Goal: Task Accomplishment & Management: Manage account settings

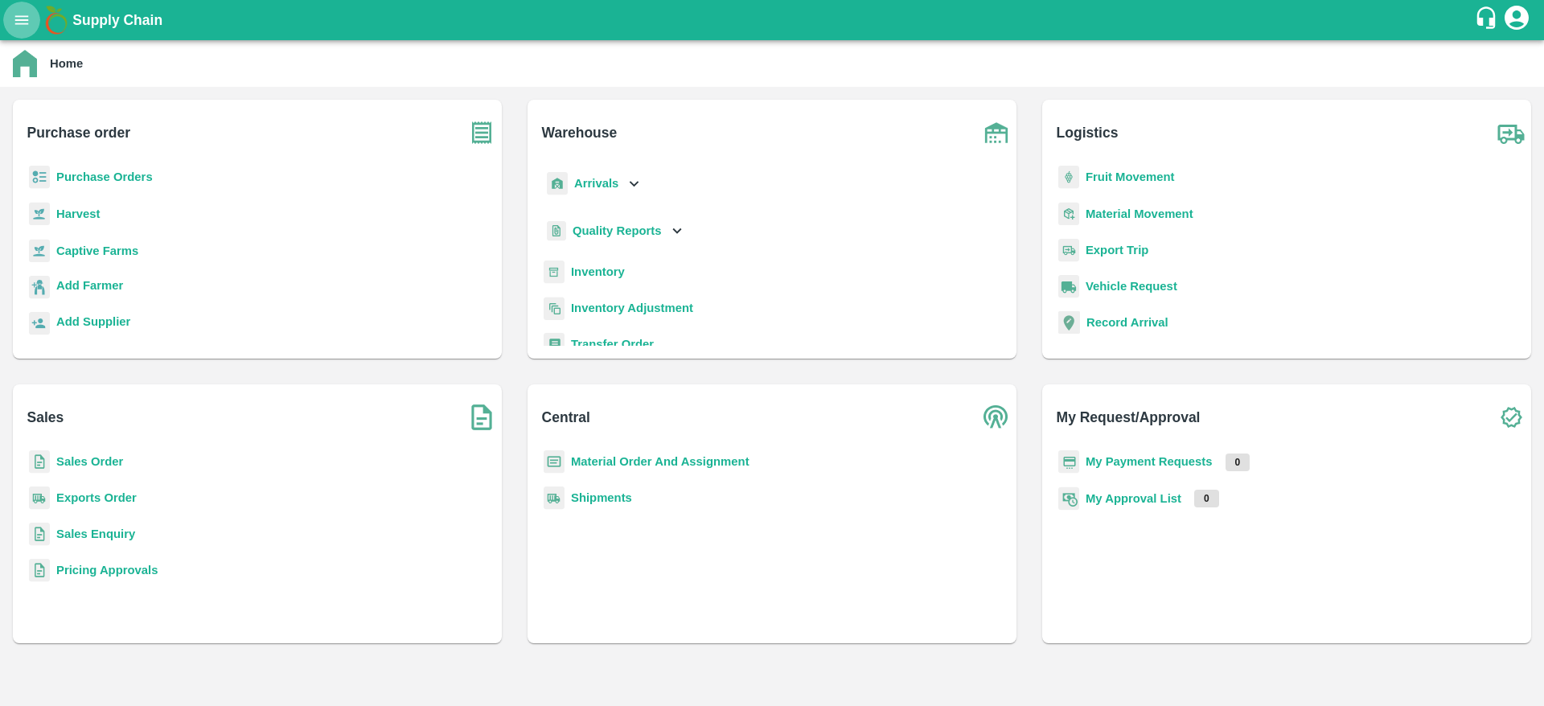
click at [13, 22] on icon "open drawer" at bounding box center [22, 20] width 18 height 18
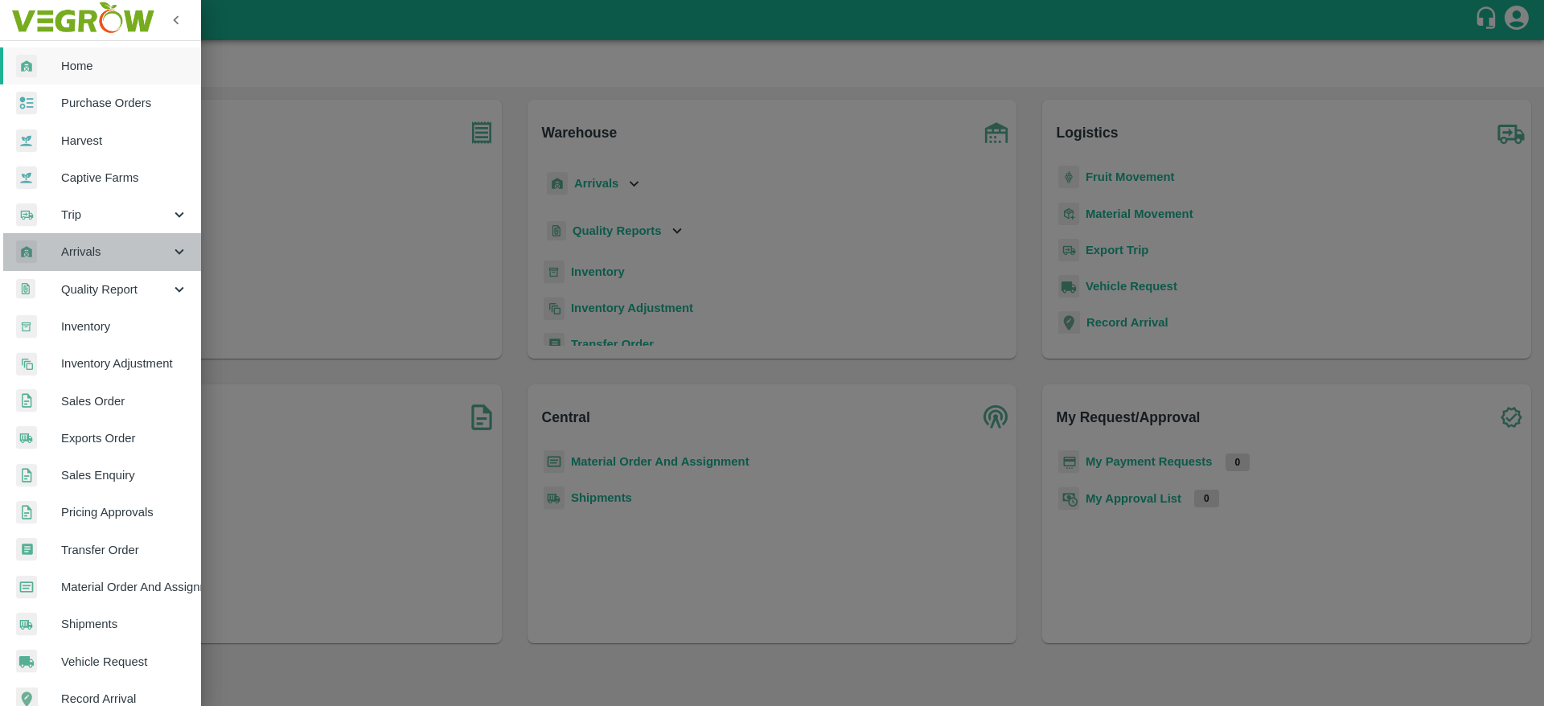
click at [121, 259] on span "Arrivals" at bounding box center [115, 252] width 109 height 18
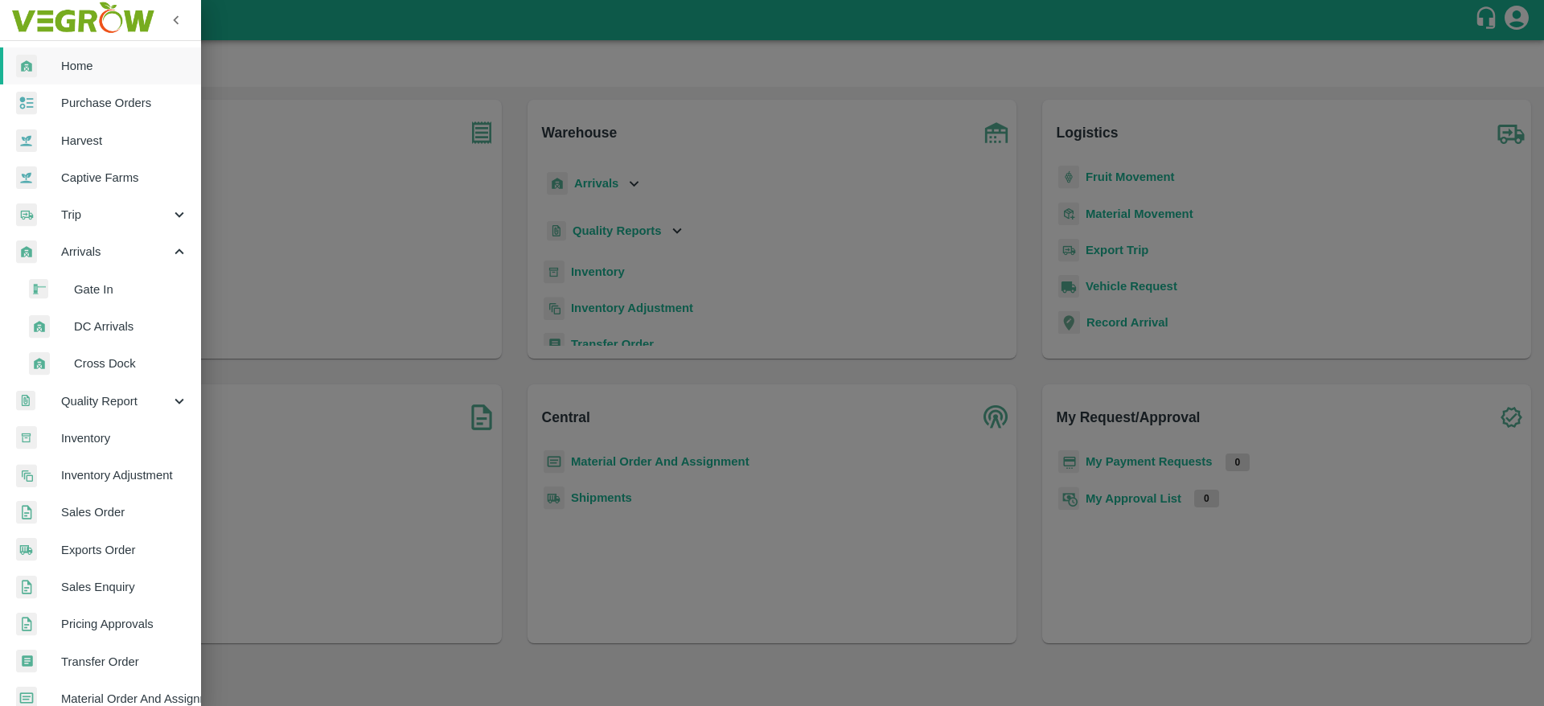
click at [118, 327] on span "DC Arrivals" at bounding box center [131, 327] width 114 height 18
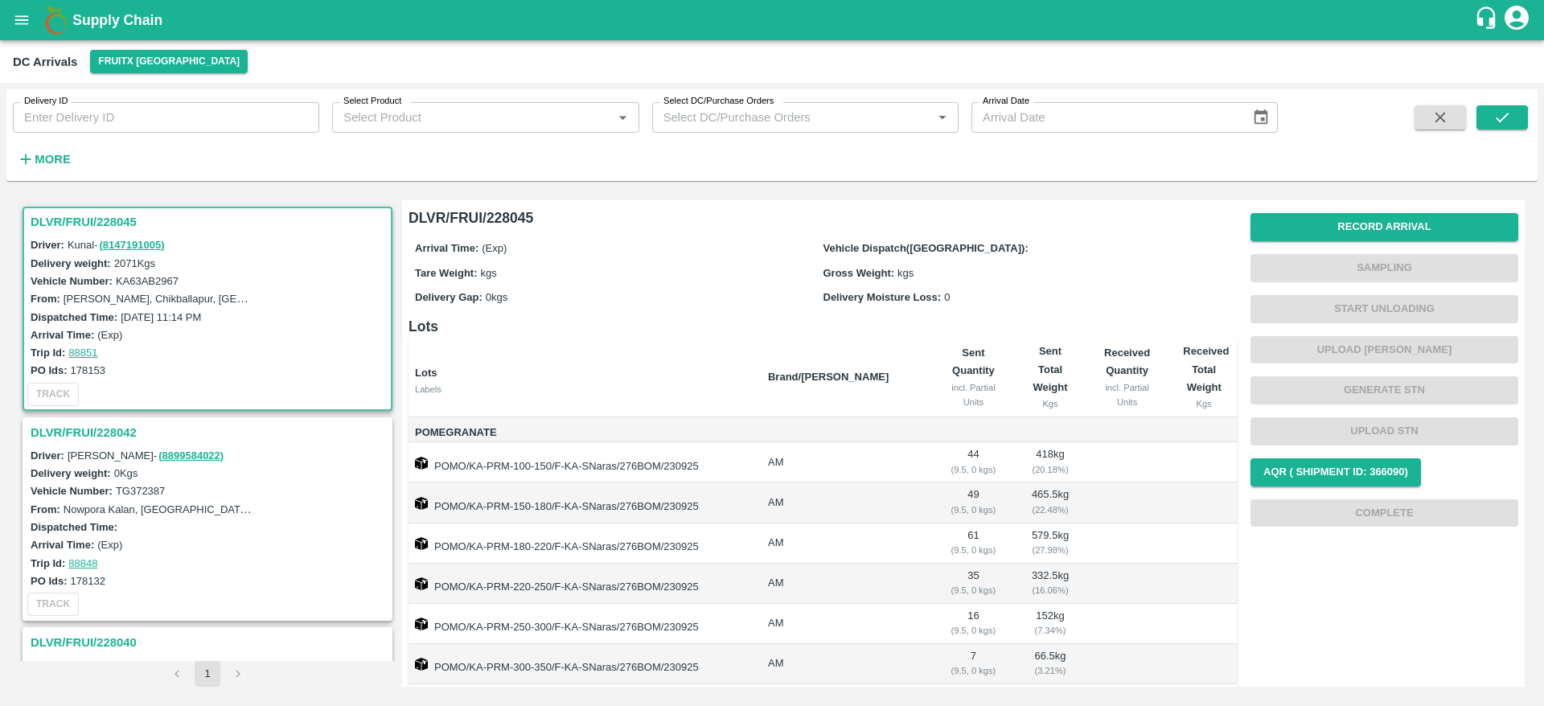
click at [82, 442] on h3 "DLVR/FRUI/228042" at bounding box center [210, 432] width 359 height 21
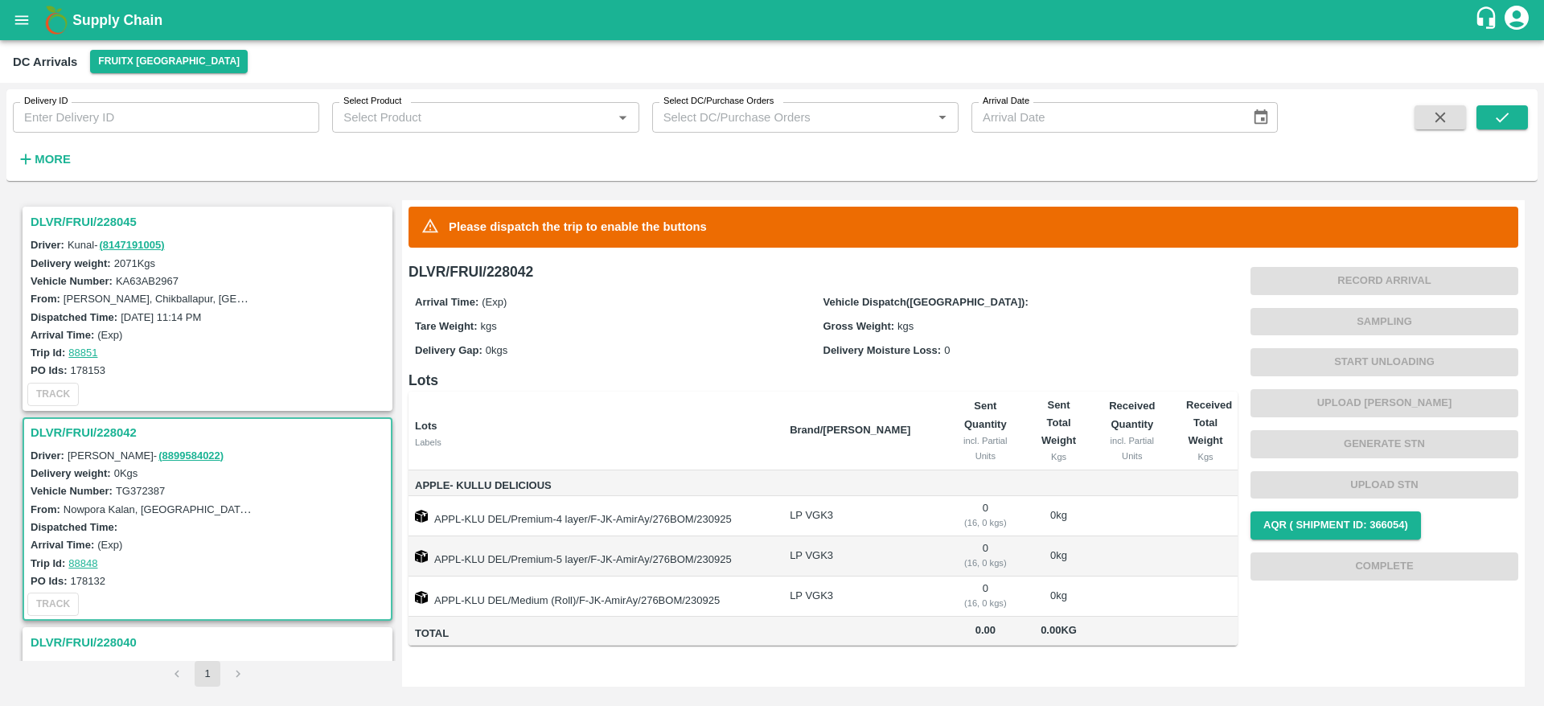
click at [70, 643] on h3 "DLVR/FRUI/228040" at bounding box center [210, 642] width 359 height 21
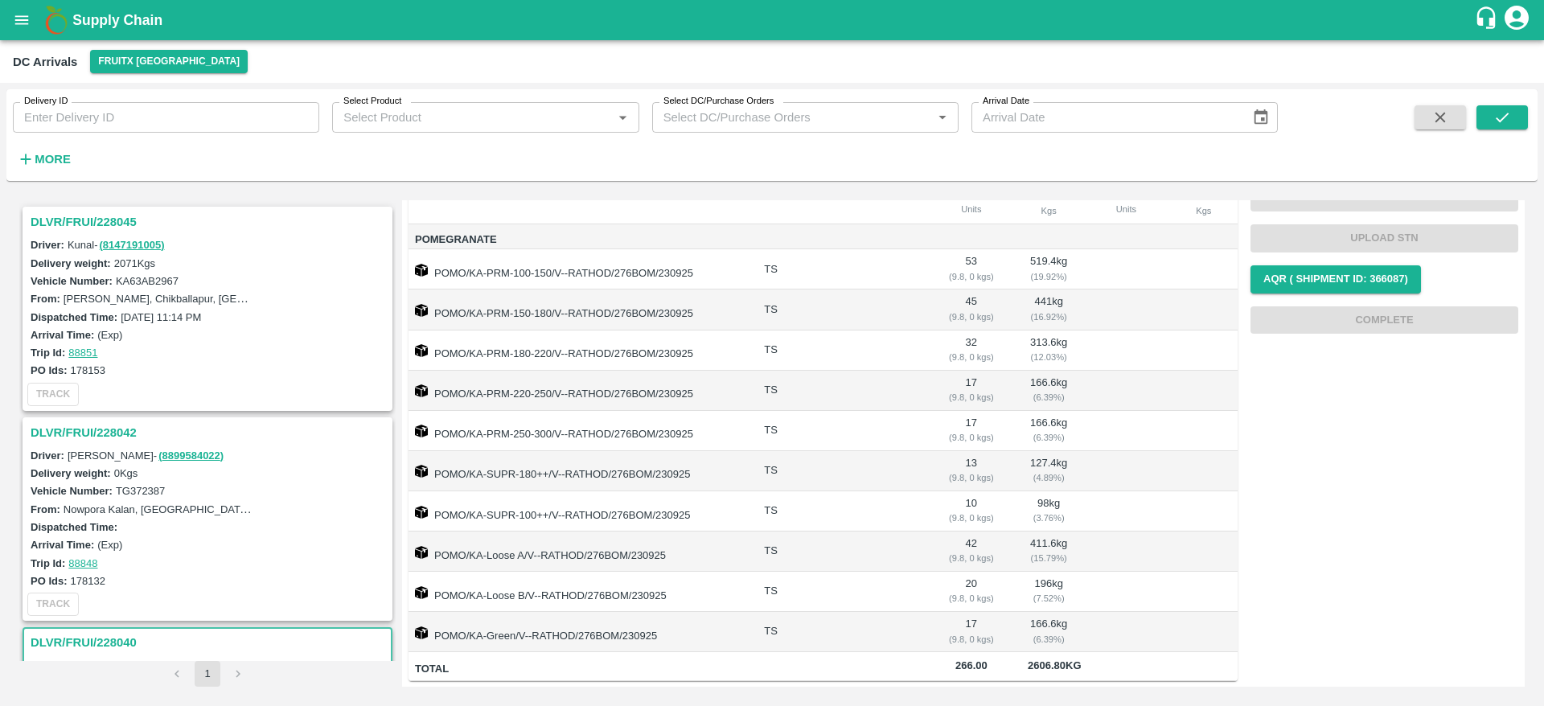
click at [84, 225] on h3 "DLVR/FRUI/228045" at bounding box center [210, 222] width 359 height 21
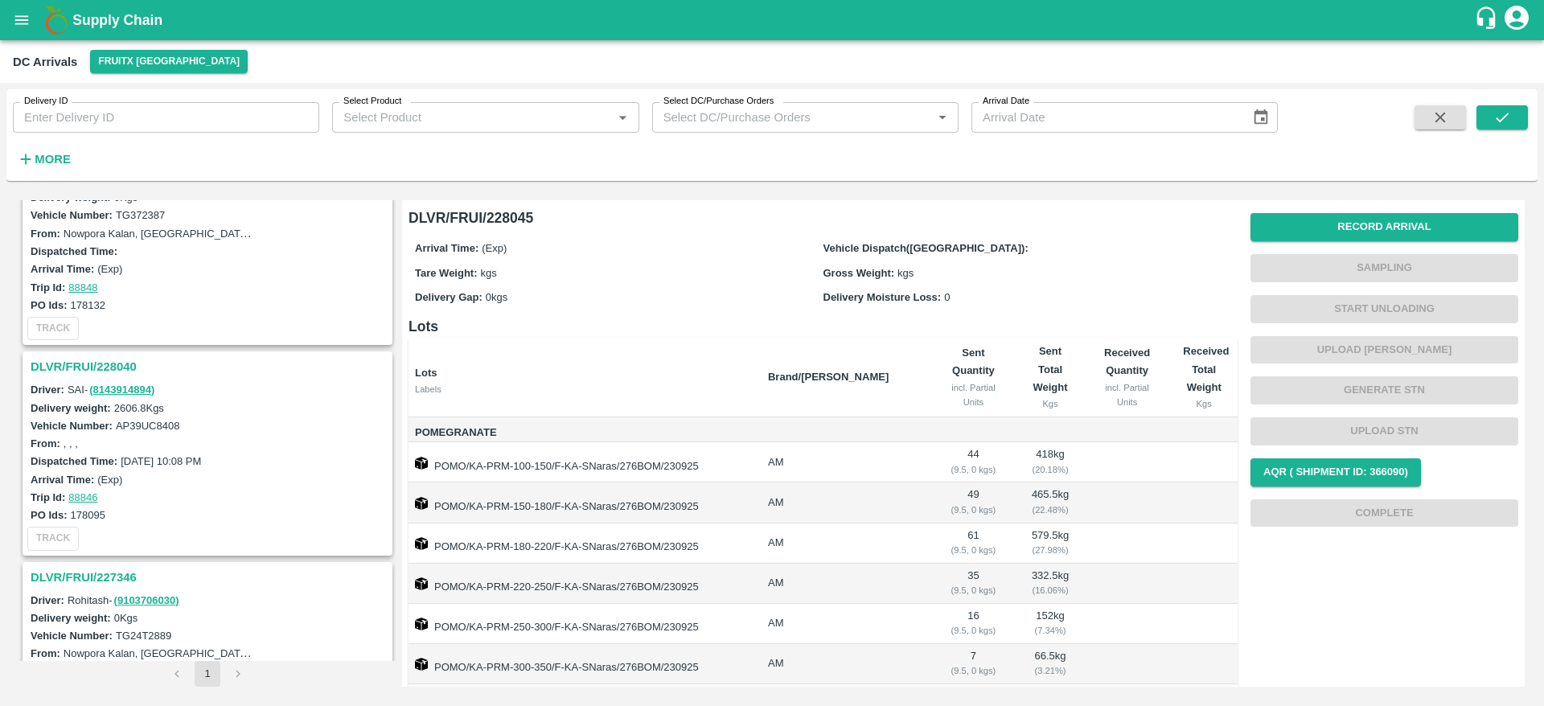
scroll to position [277, 0]
click at [54, 369] on h3 "DLVR/FRUI/228040" at bounding box center [210, 366] width 359 height 21
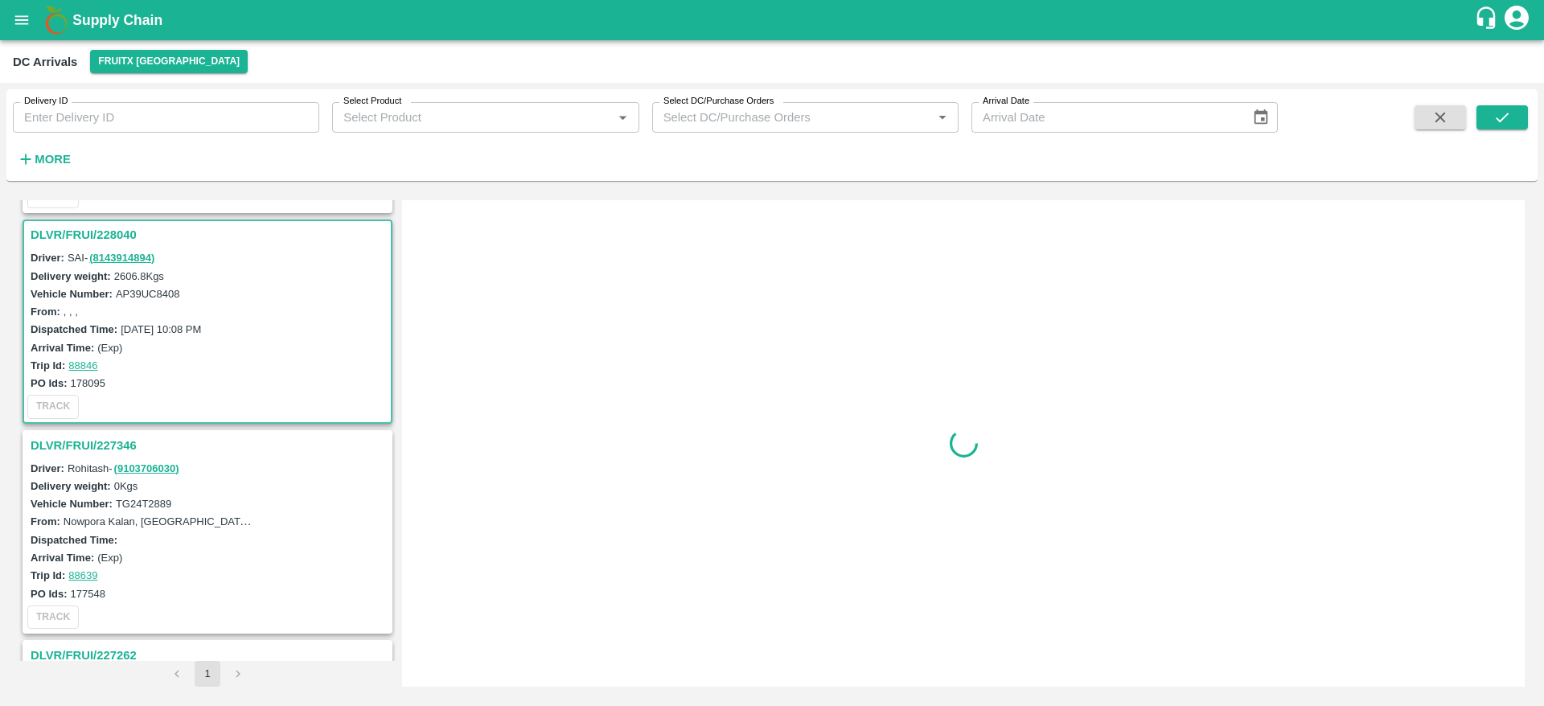
scroll to position [427, 0]
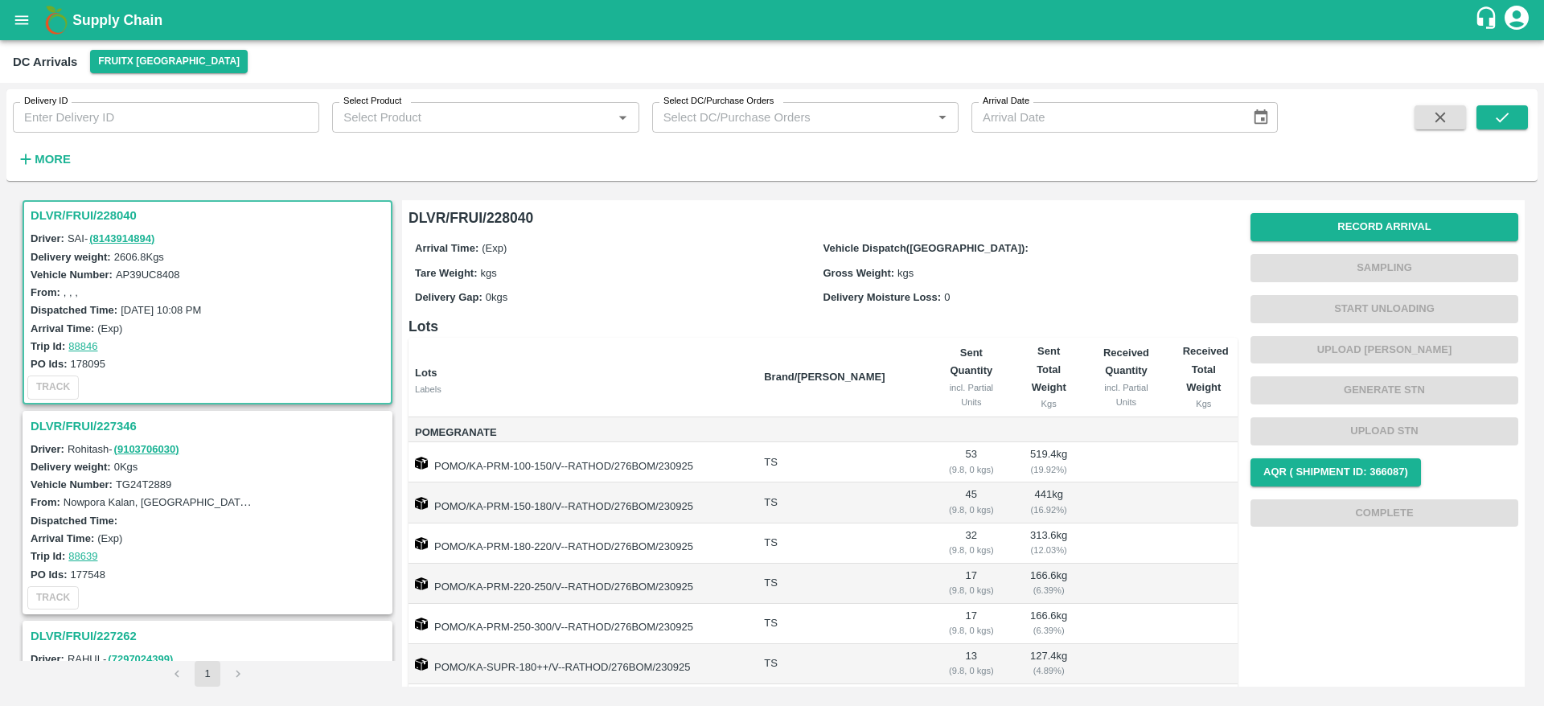
click at [62, 213] on h3 "DLVR/FRUI/228040" at bounding box center [210, 215] width 359 height 21
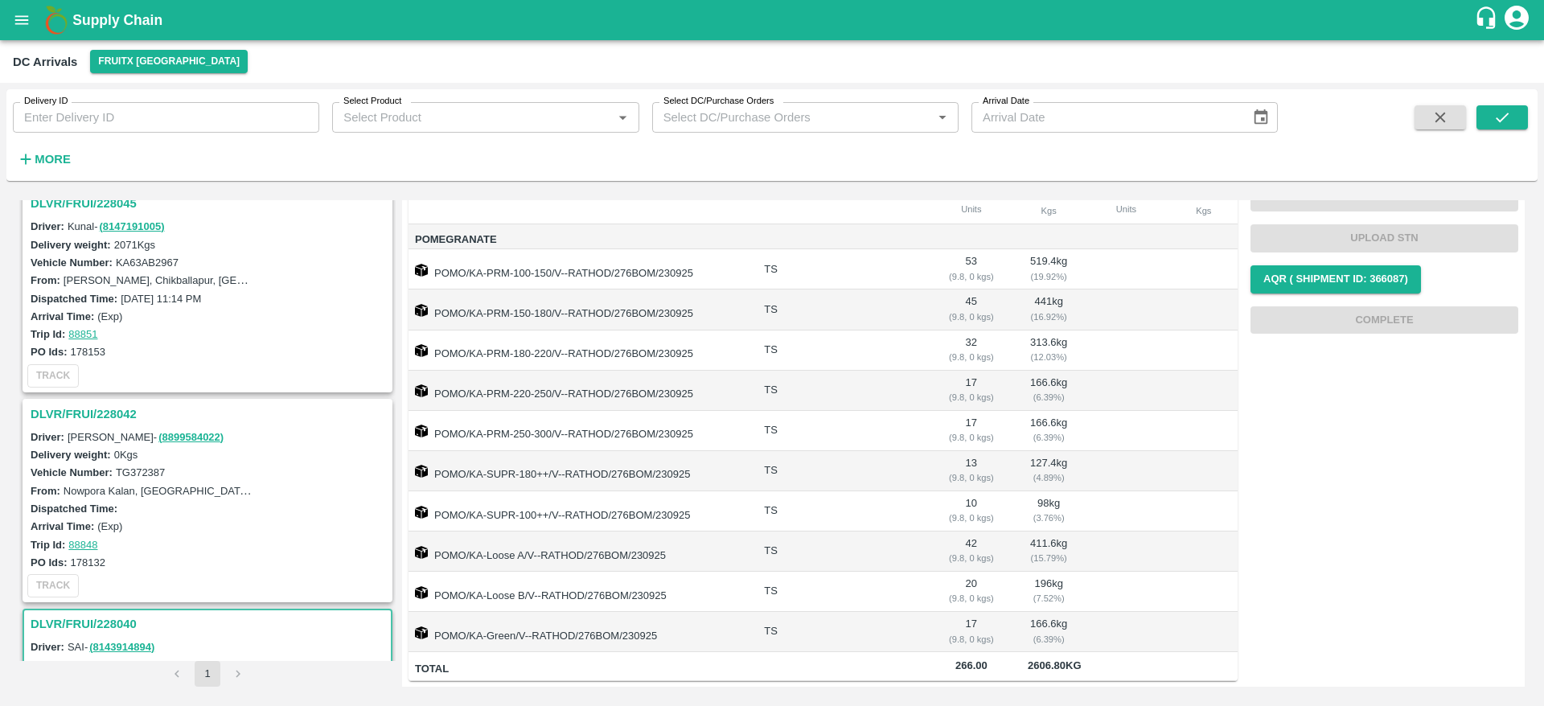
scroll to position [0, 0]
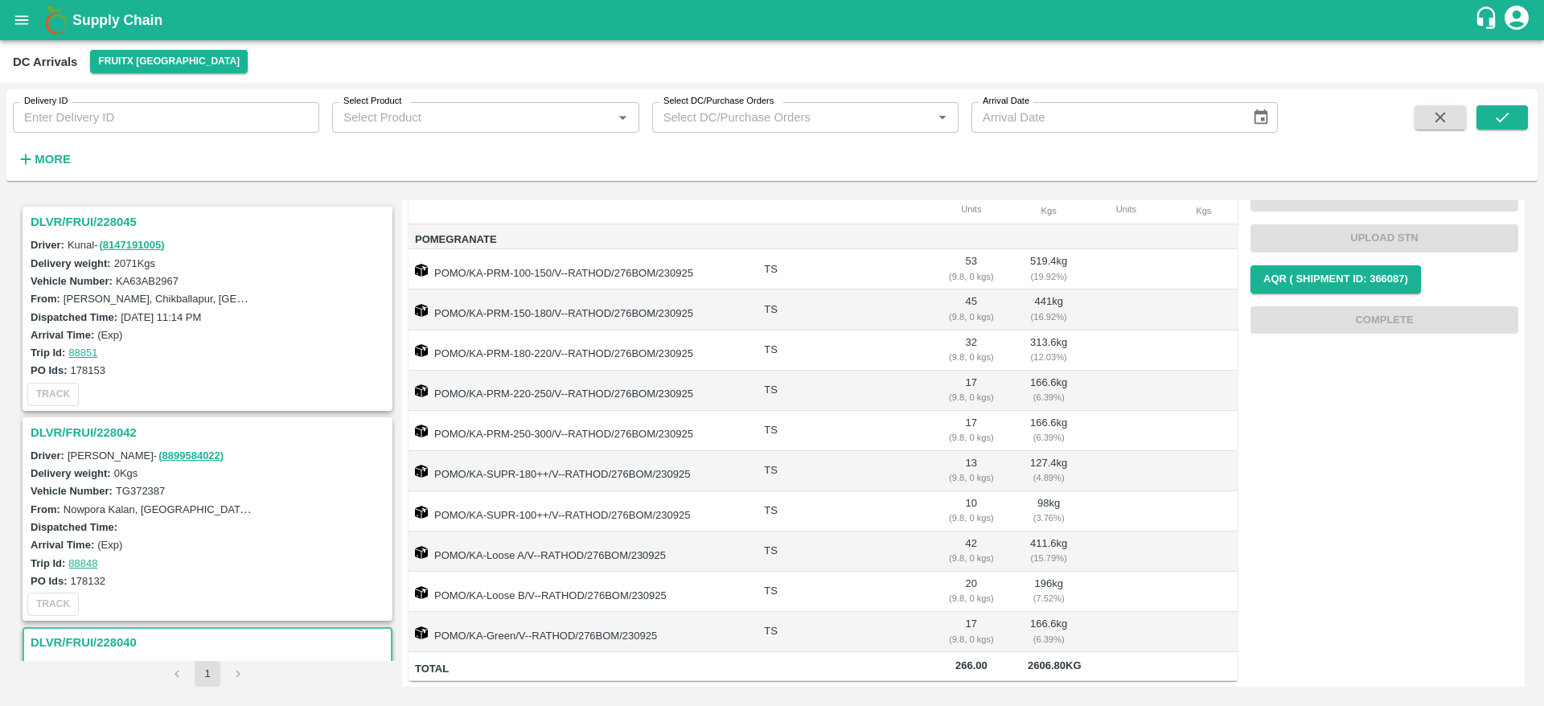
click at [68, 639] on h3 "DLVR/FRUI/228040" at bounding box center [210, 642] width 359 height 21
click at [84, 216] on h3 "DLVR/FRUI/228045" at bounding box center [210, 222] width 359 height 21
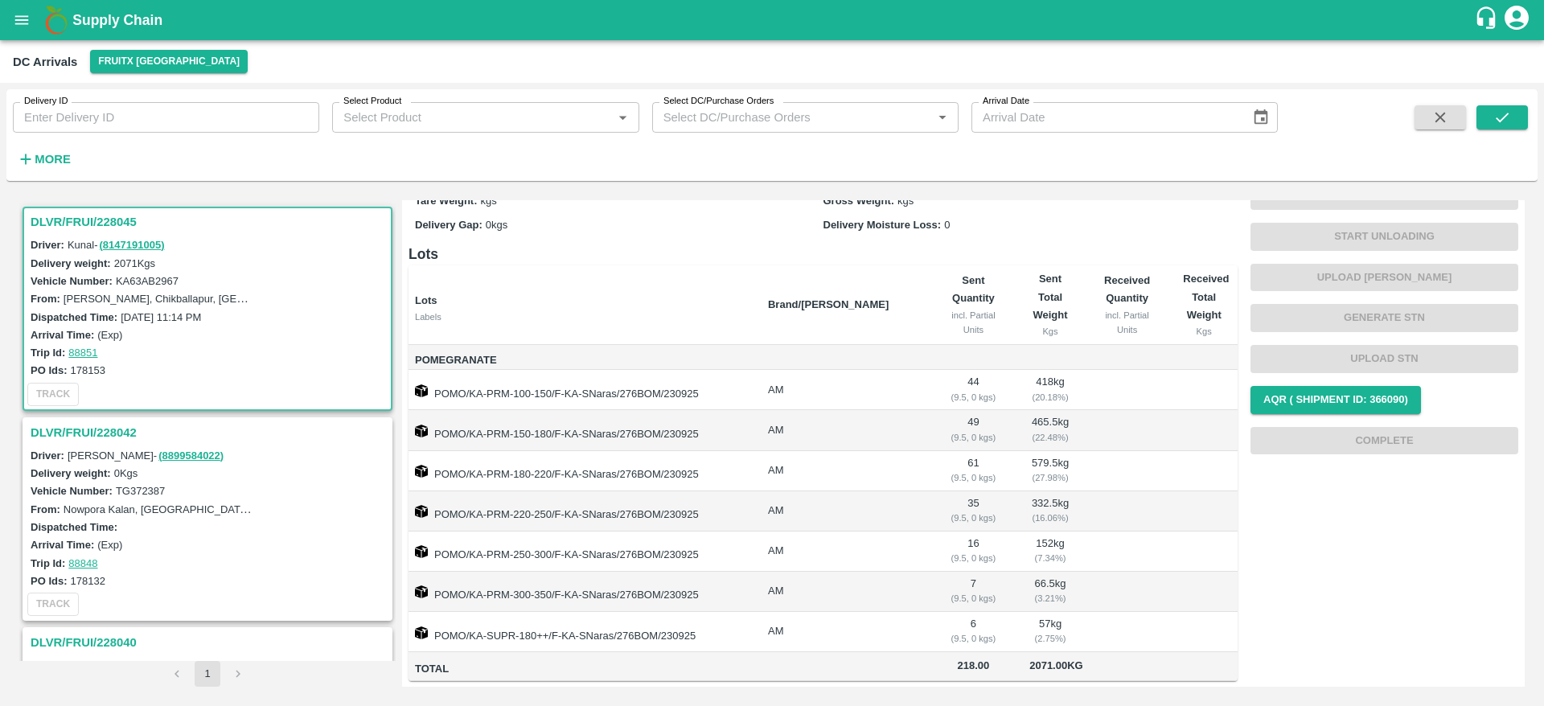
click at [62, 216] on h3 "DLVR/FRUI/228045" at bounding box center [210, 222] width 359 height 21
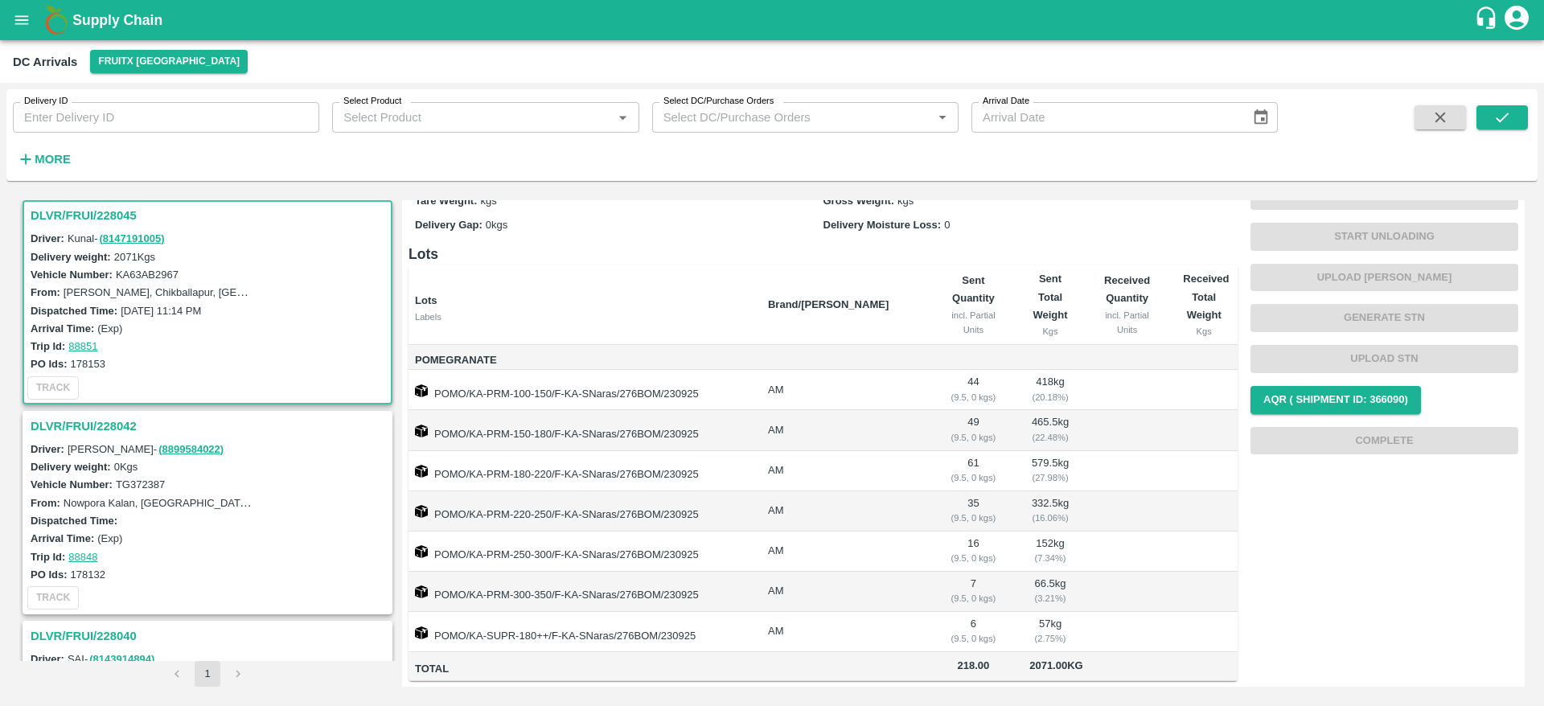
click at [62, 216] on h3 "DLVR/FRUI/228045" at bounding box center [210, 215] width 359 height 21
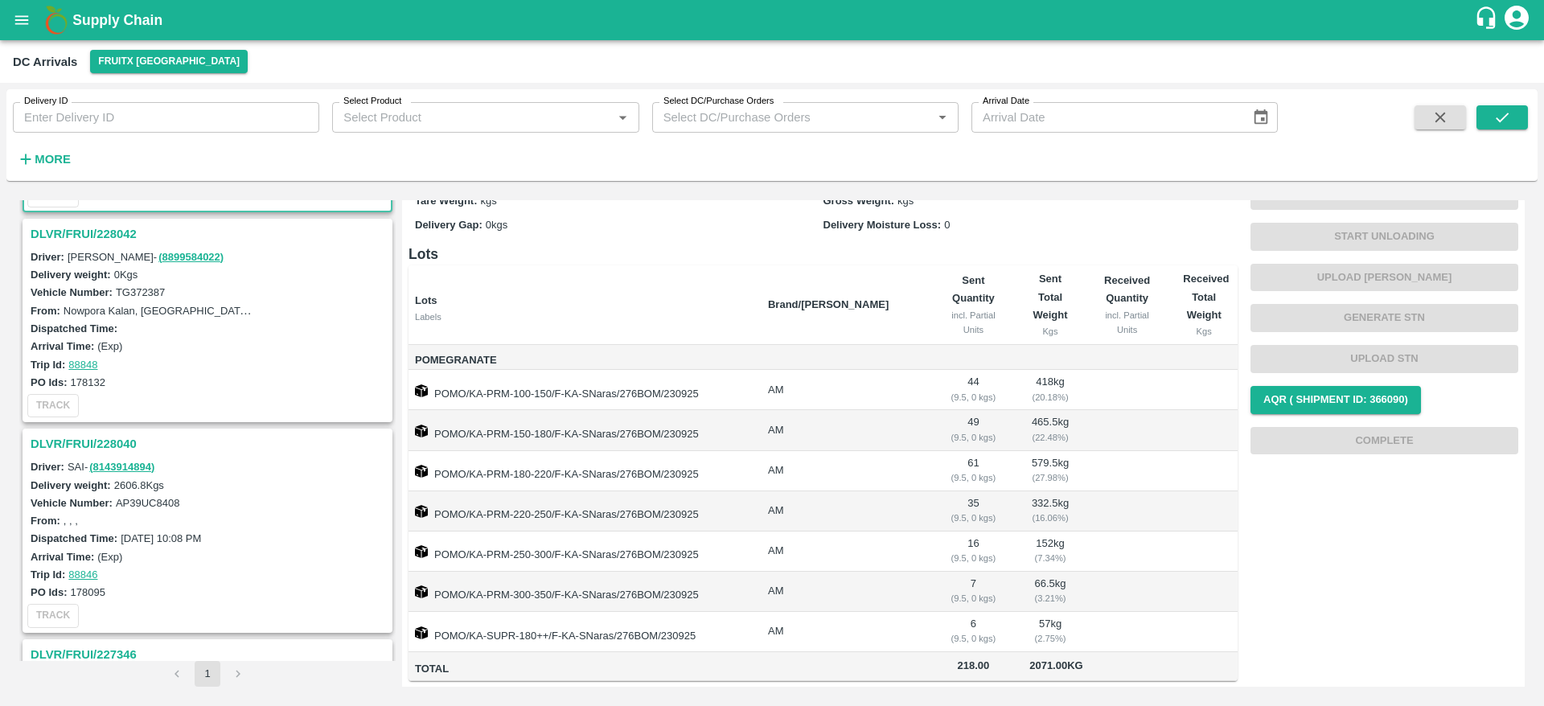
scroll to position [211, 0]
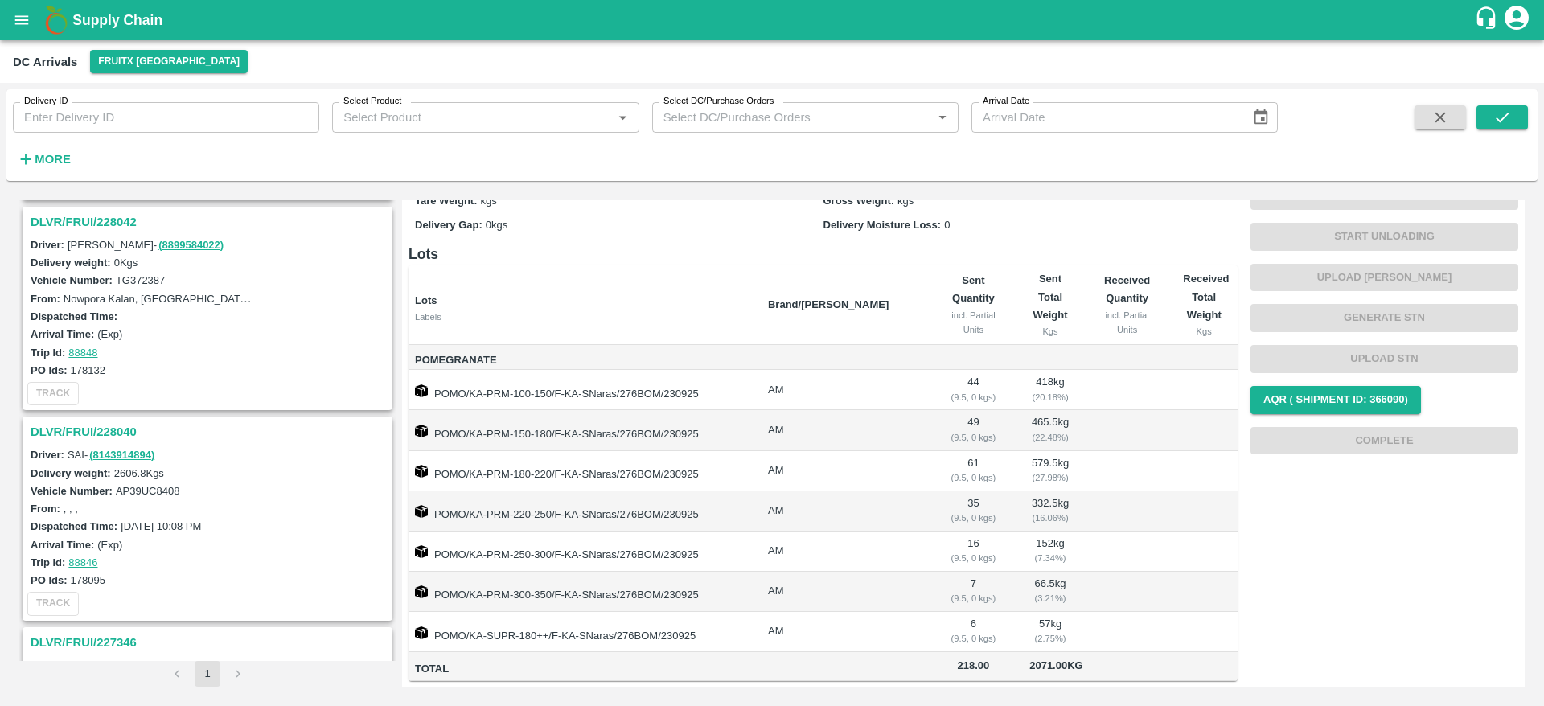
click at [90, 428] on h3 "DLVR/FRUI/228040" at bounding box center [210, 432] width 359 height 21
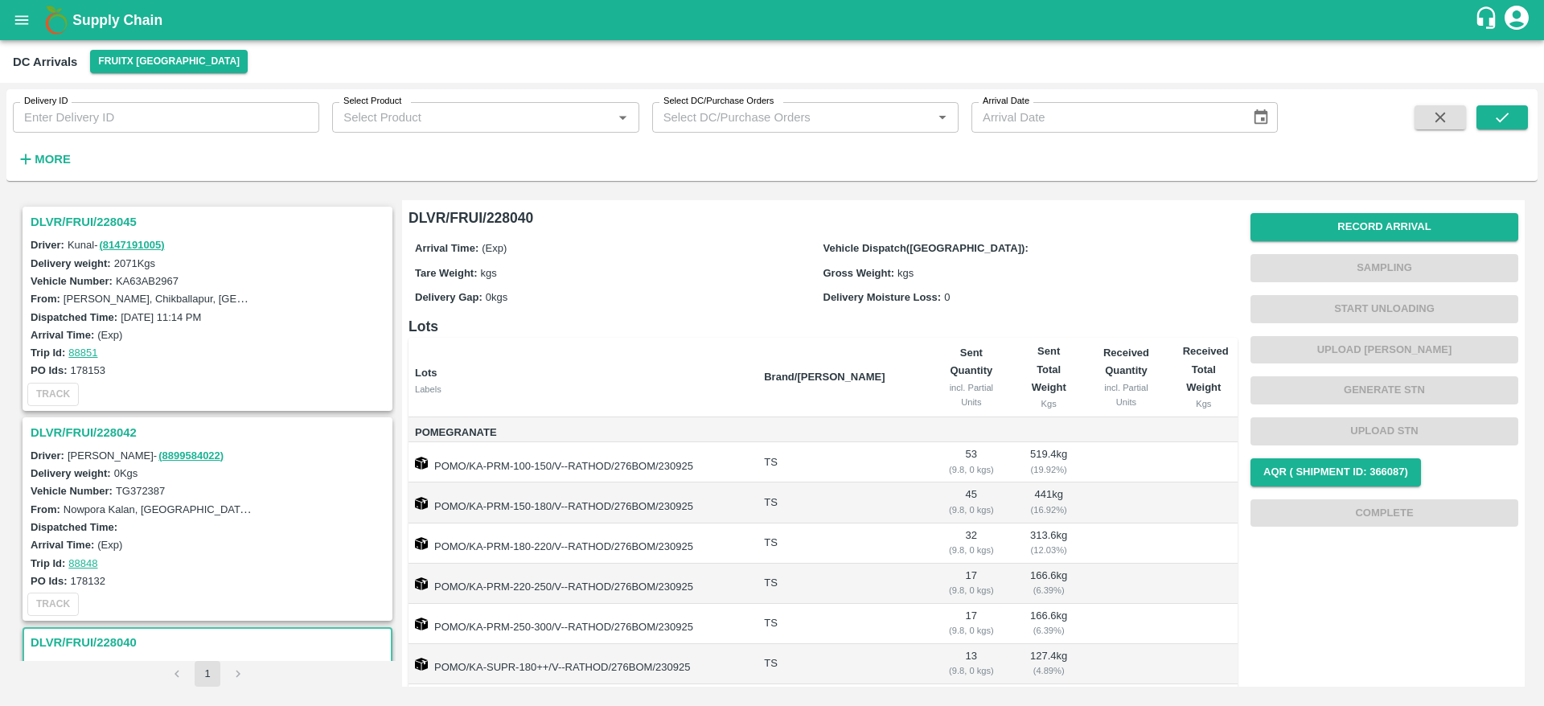
click at [80, 213] on h3 "DLVR/FRUI/228045" at bounding box center [210, 222] width 359 height 21
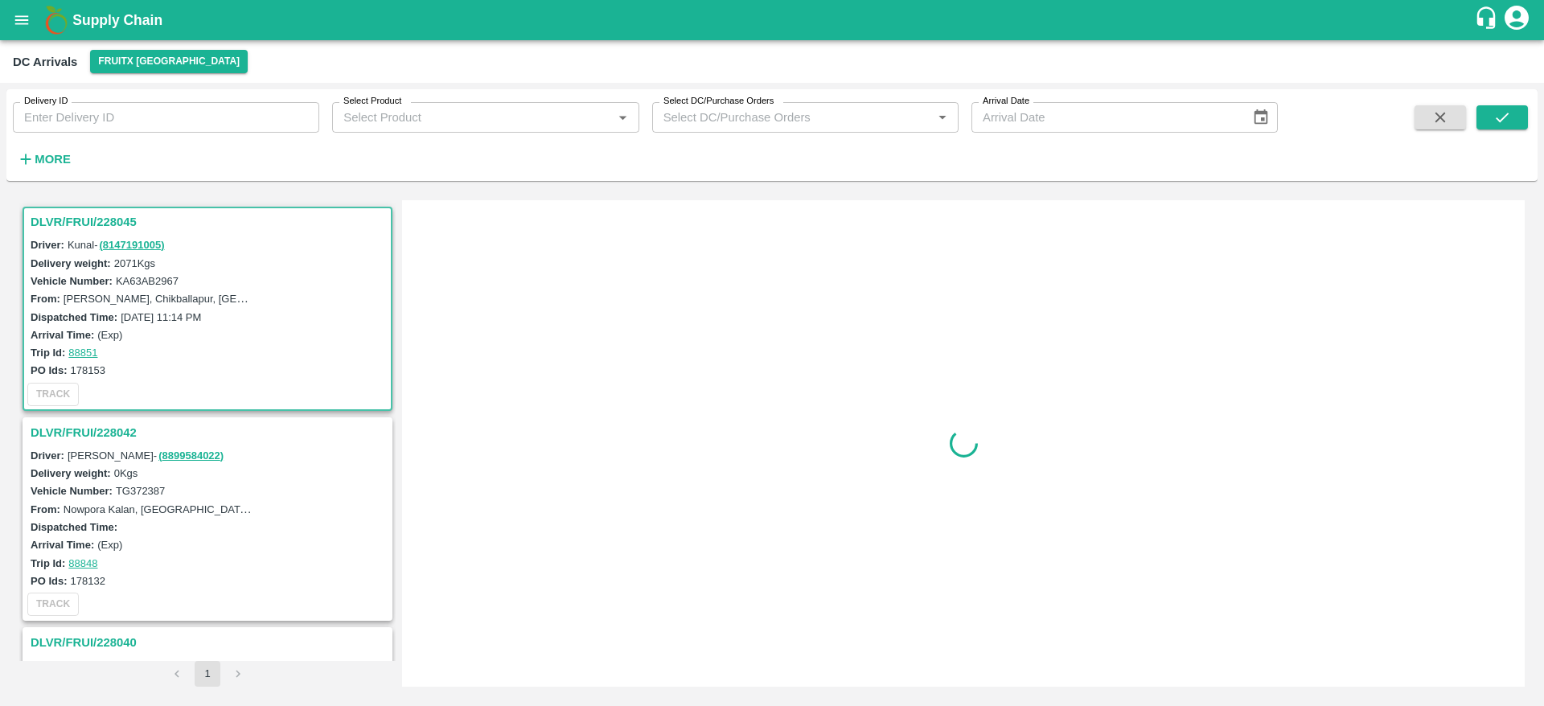
scroll to position [6, 0]
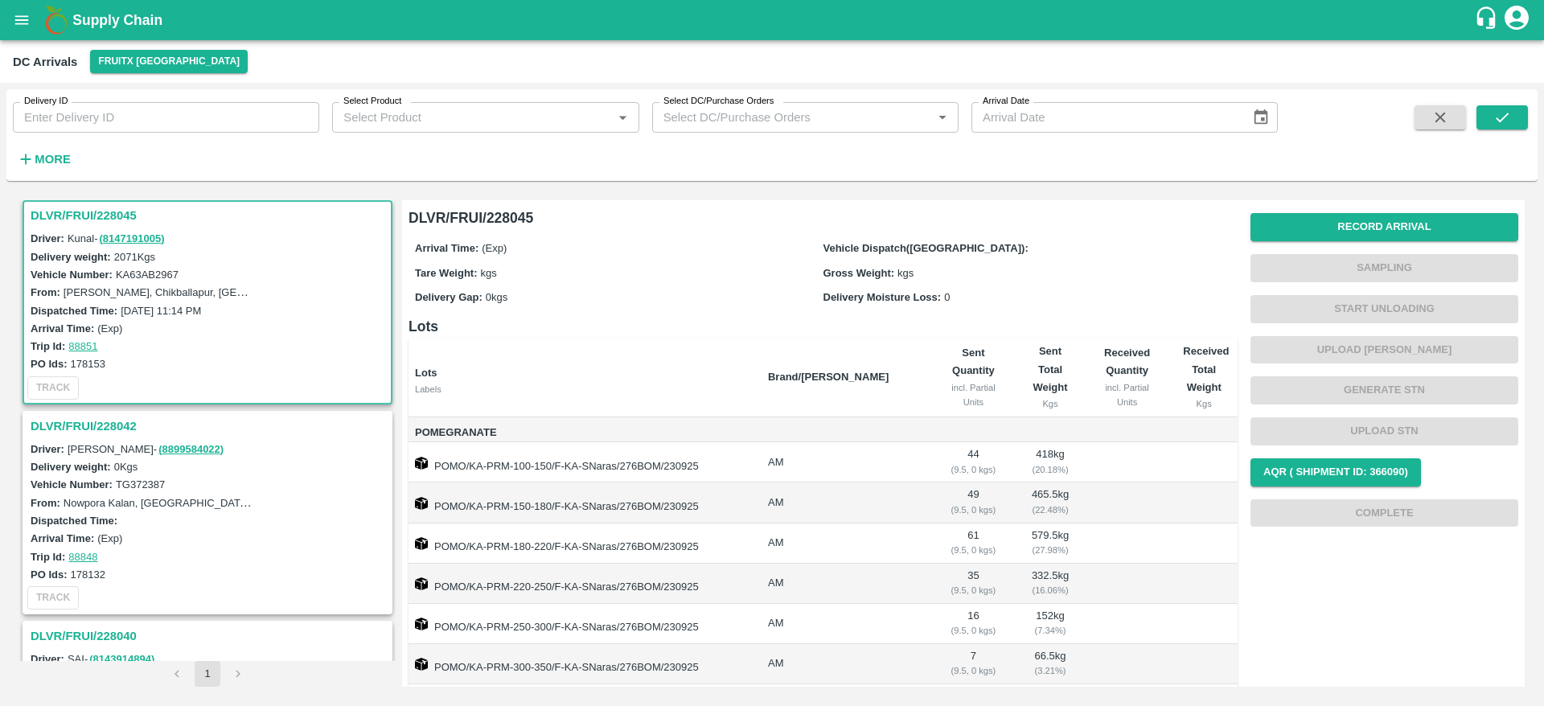
click at [84, 212] on h3 "DLVR/FRUI/228045" at bounding box center [210, 215] width 359 height 21
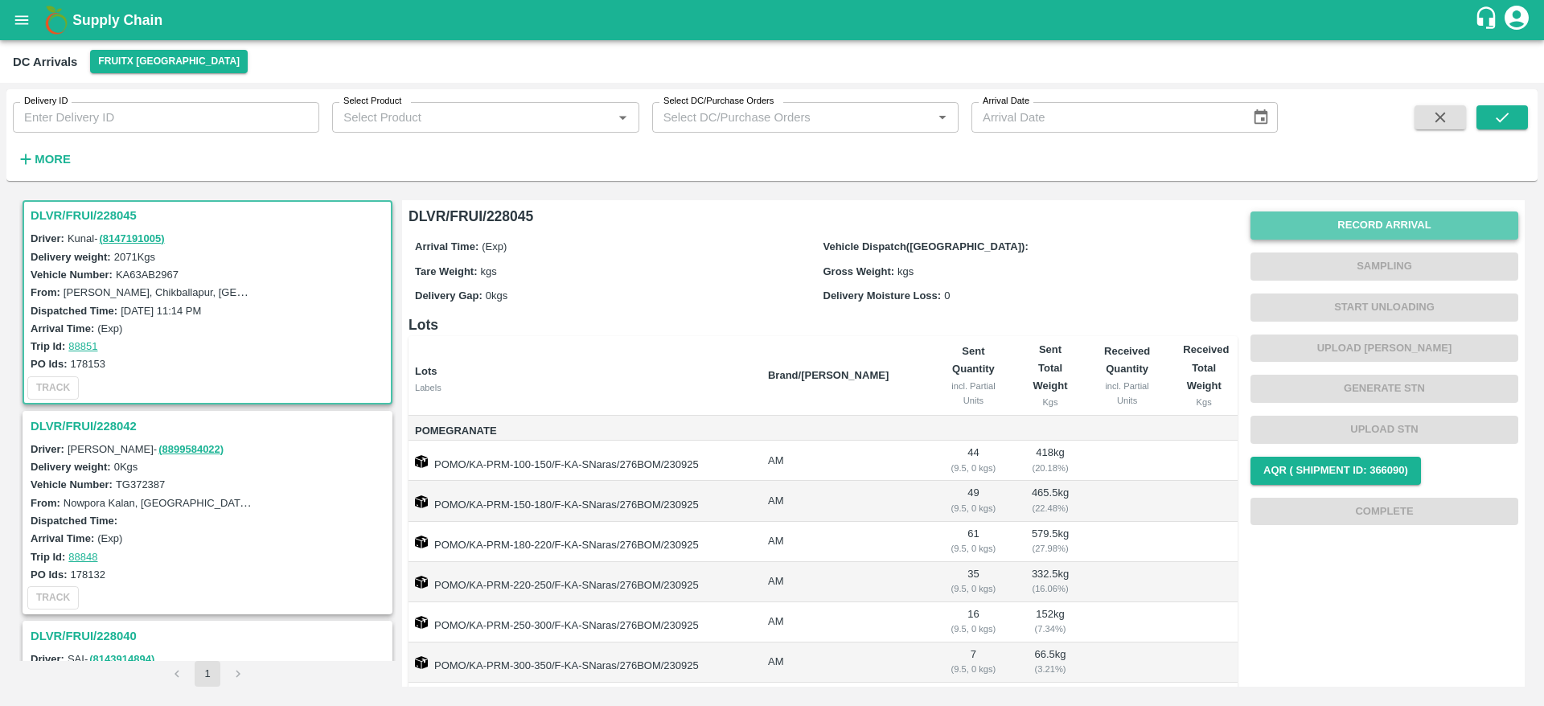
click at [1375, 218] on button "Record Arrival" at bounding box center [1385, 226] width 268 height 28
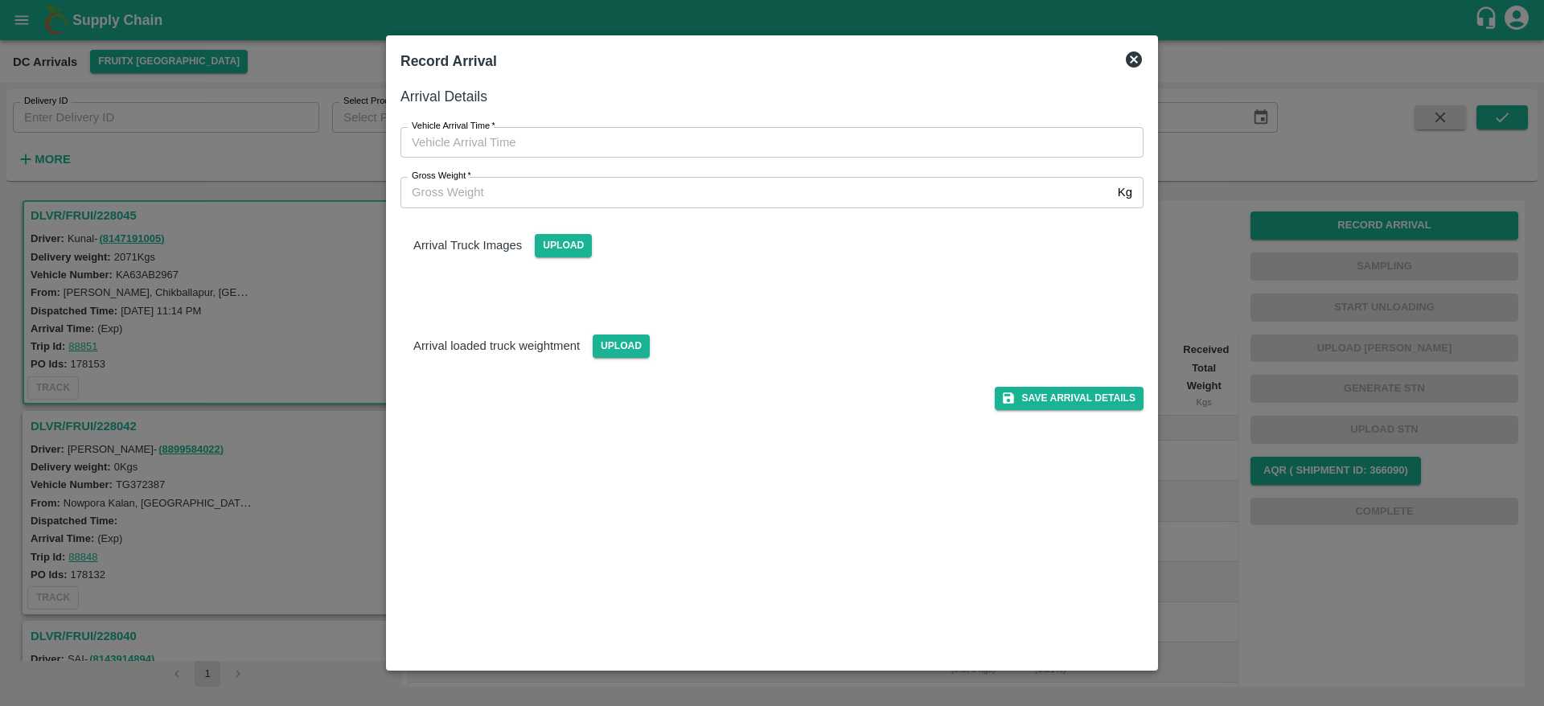
type input "DD/MM/YYYY hh:mm aa"
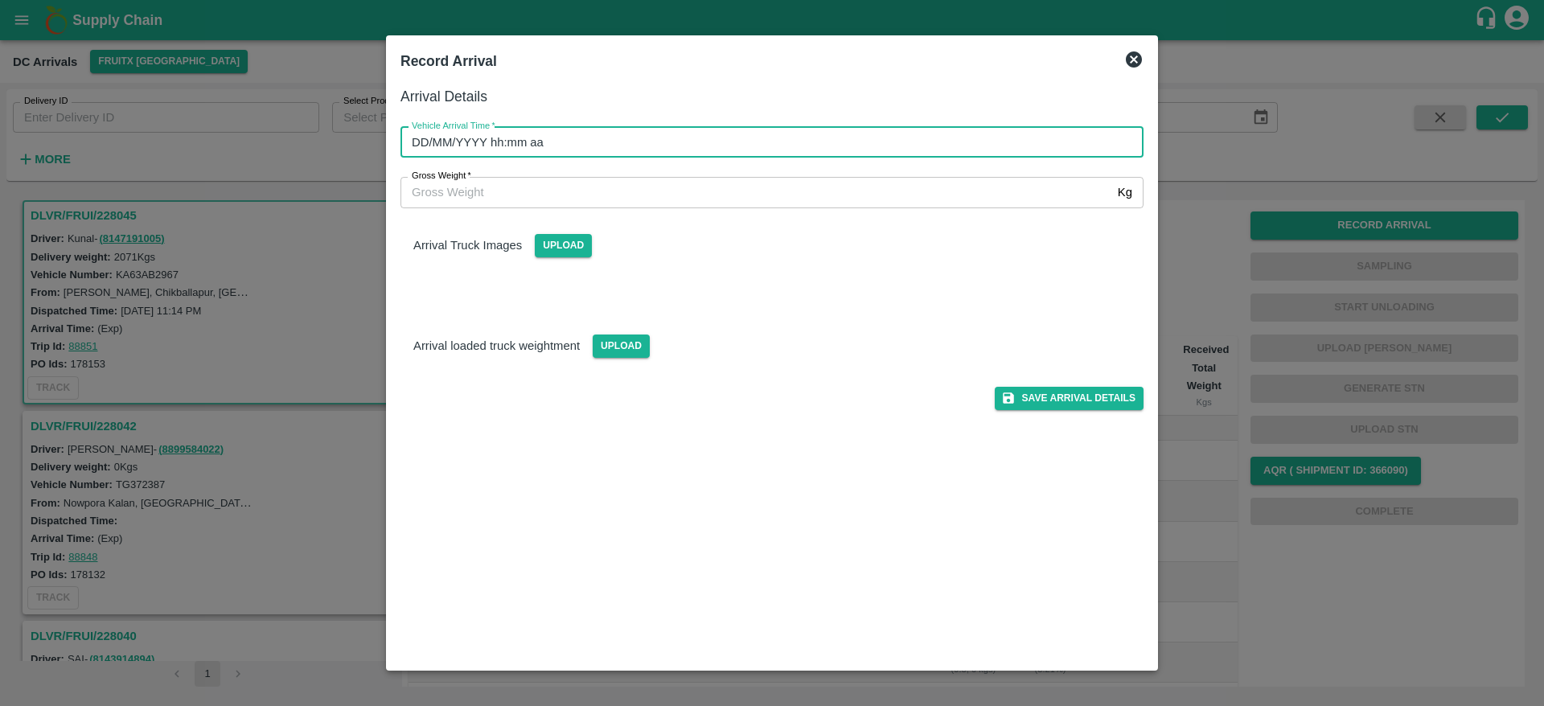
click at [933, 153] on input "DD/MM/YYYY hh:mm aa" at bounding box center [767, 142] width 732 height 31
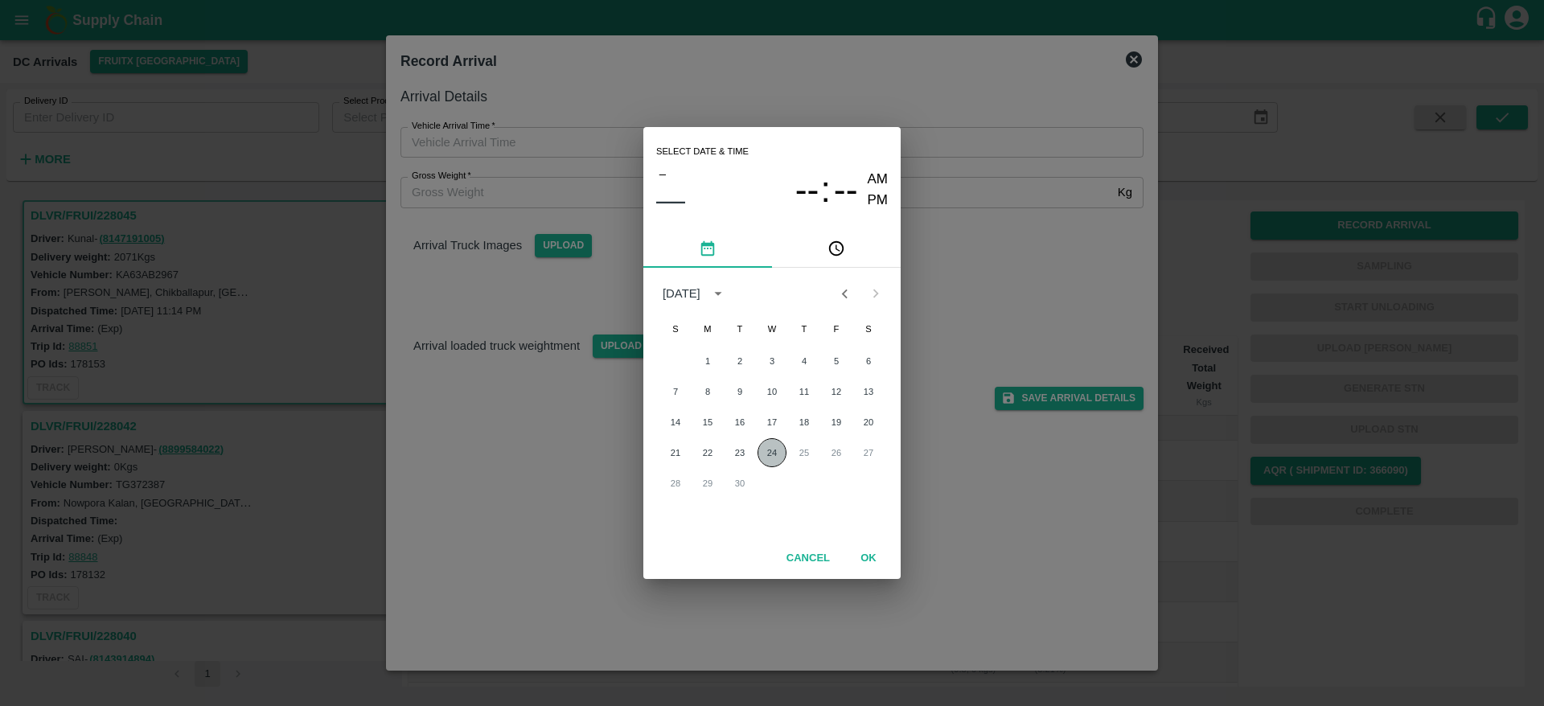
click at [759, 454] on button "24" at bounding box center [772, 452] width 29 height 29
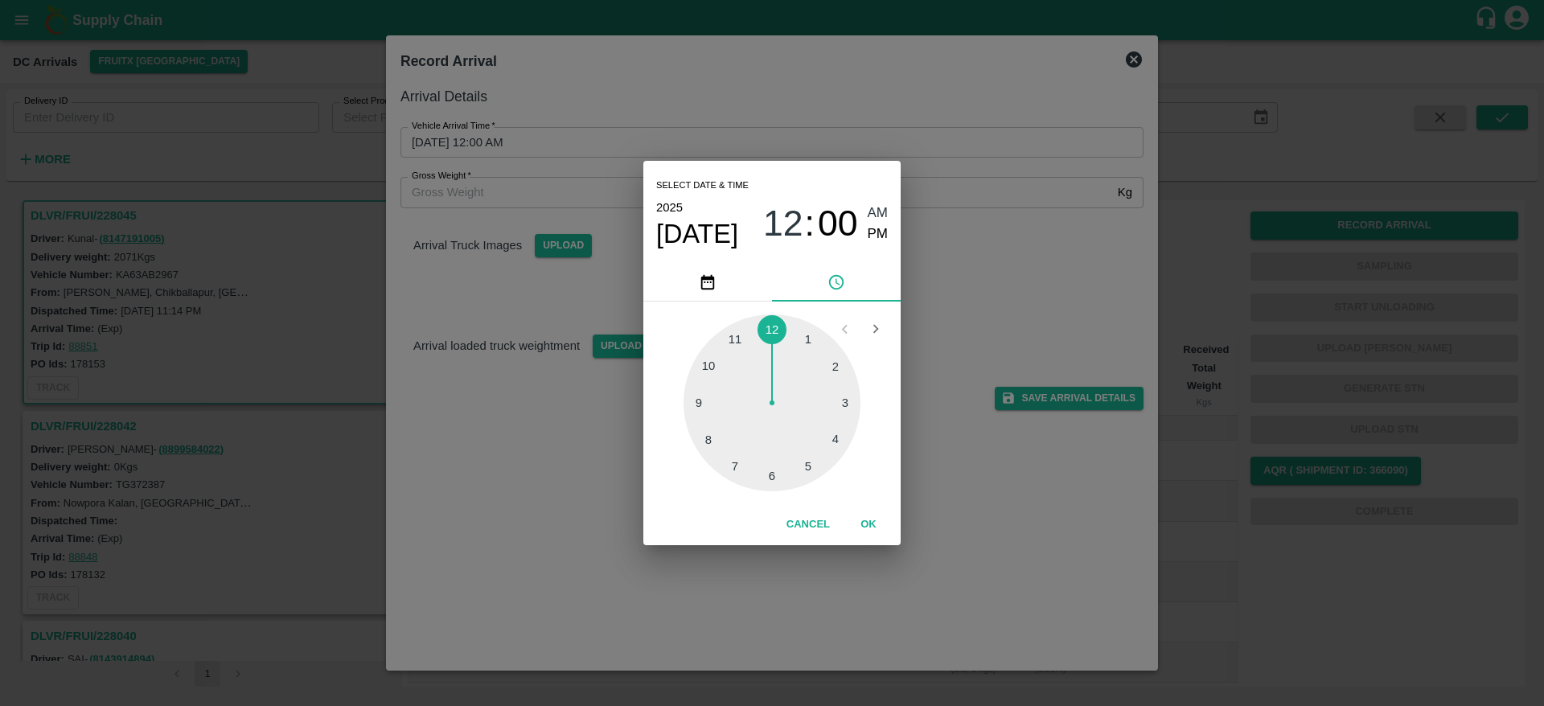
click at [807, 465] on div at bounding box center [772, 403] width 177 height 177
click at [736, 335] on div at bounding box center [772, 403] width 177 height 177
type input "24/09/2025 05:55 AM"
click at [866, 525] on button "OK" at bounding box center [868, 525] width 51 height 28
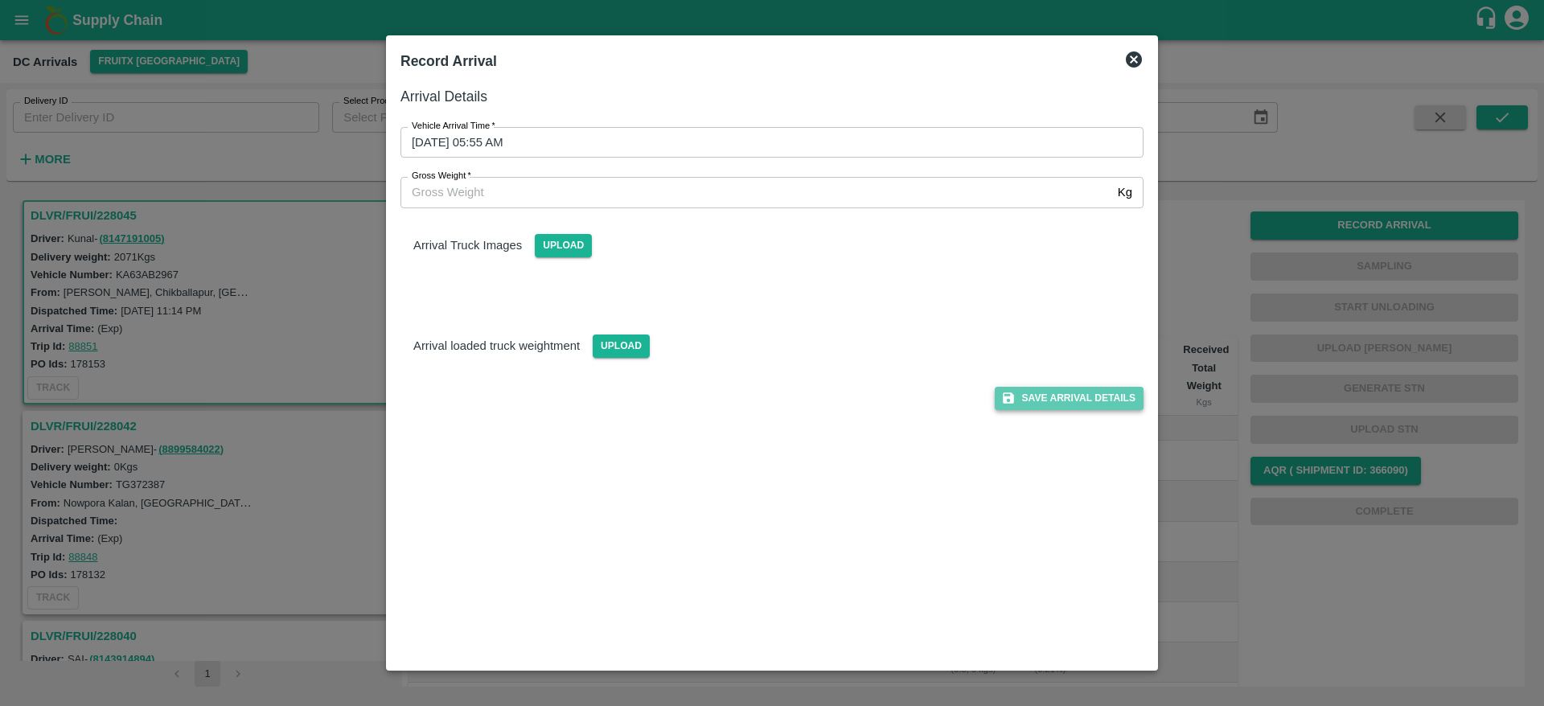
click at [1067, 391] on button "Save Arrival Details" at bounding box center [1069, 398] width 149 height 23
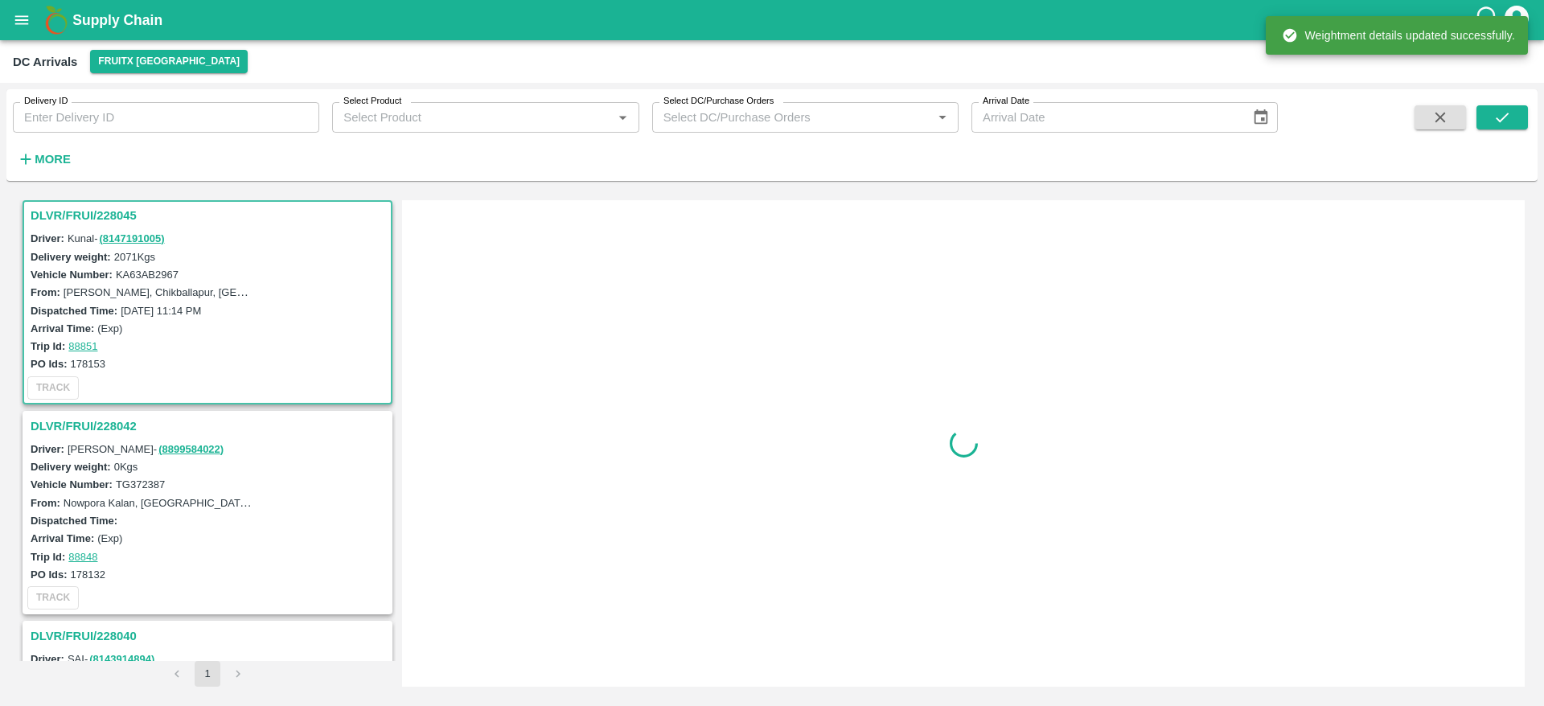
scroll to position [0, 0]
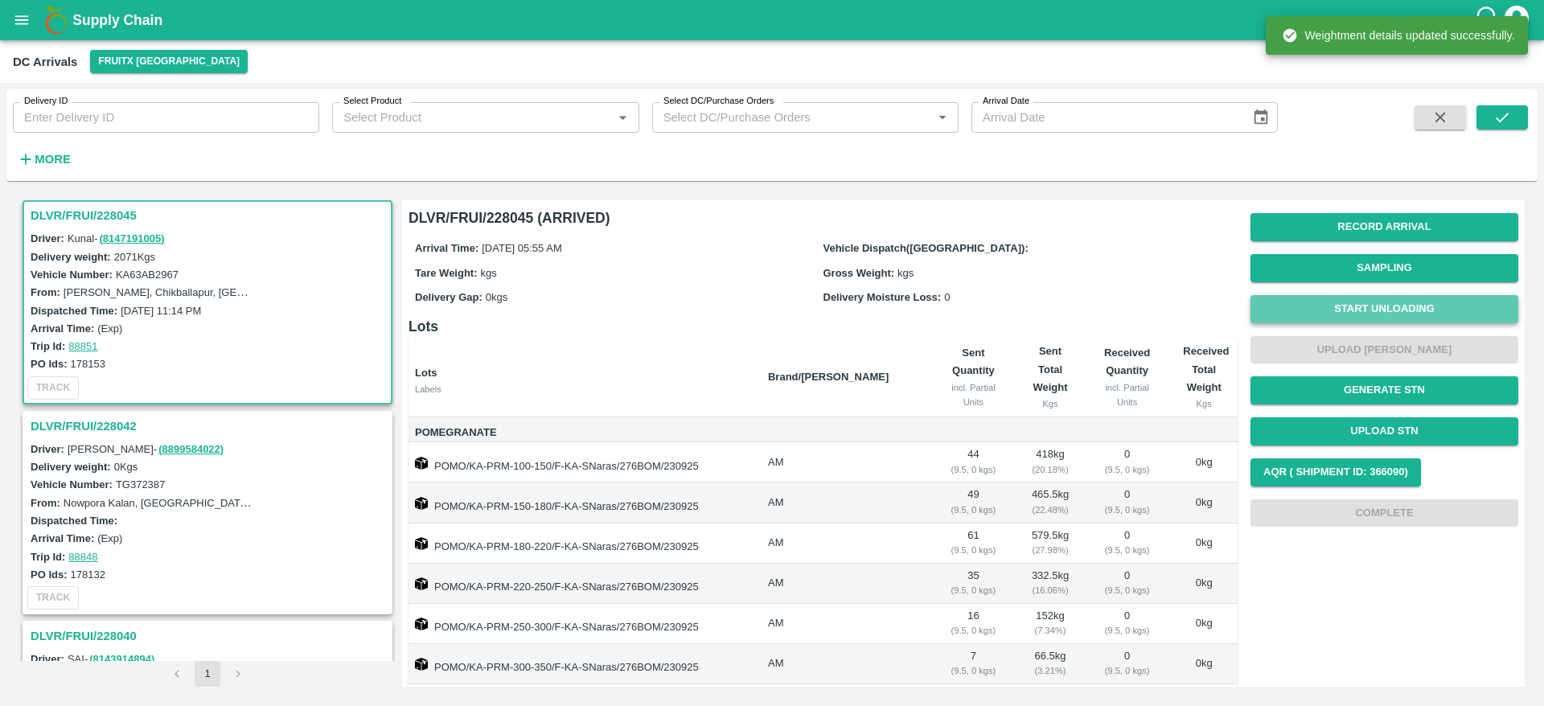
click at [1368, 303] on button "Start Unloading" at bounding box center [1385, 309] width 268 height 28
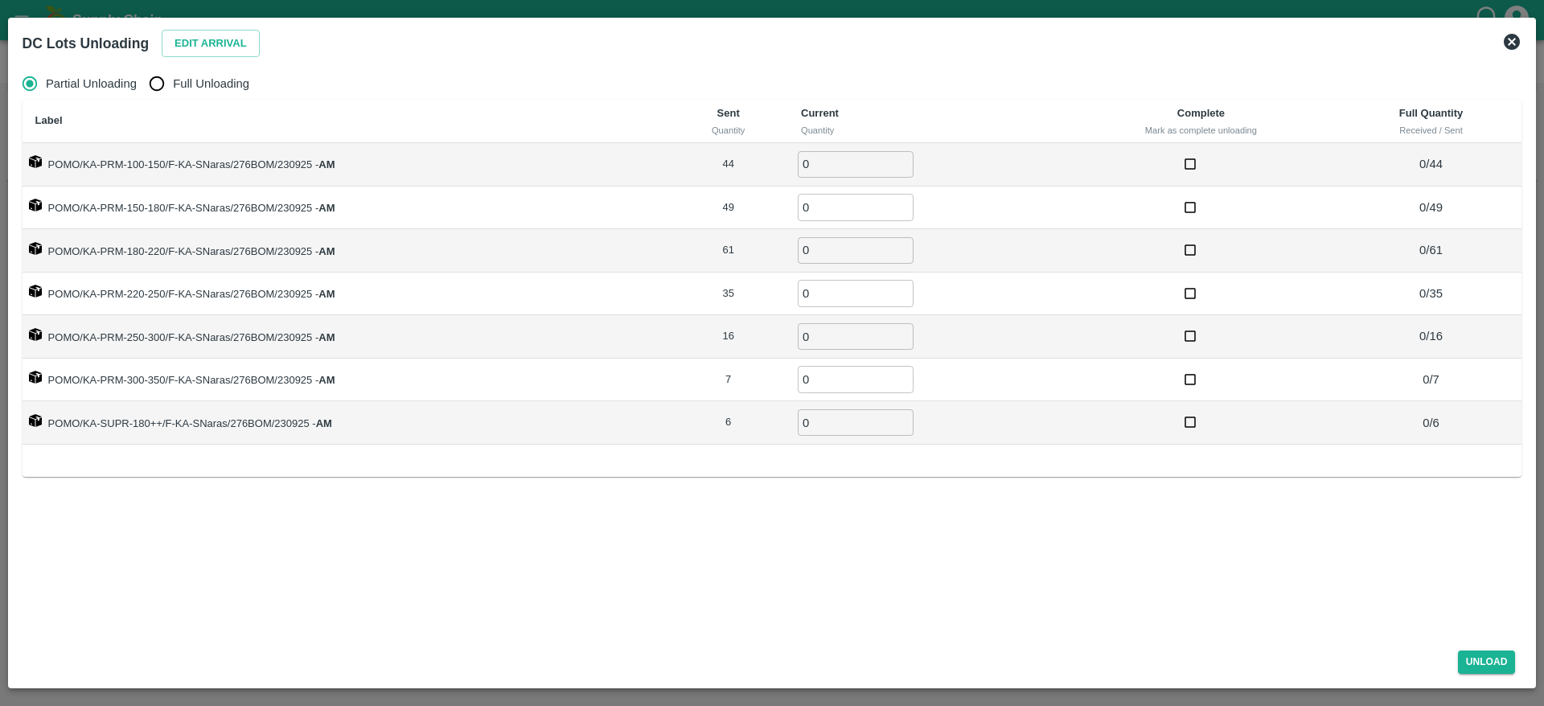
click at [212, 82] on span "Full Unloading" at bounding box center [211, 84] width 76 height 18
click at [173, 82] on input "Full Unloading" at bounding box center [157, 84] width 32 height 32
radio input "true"
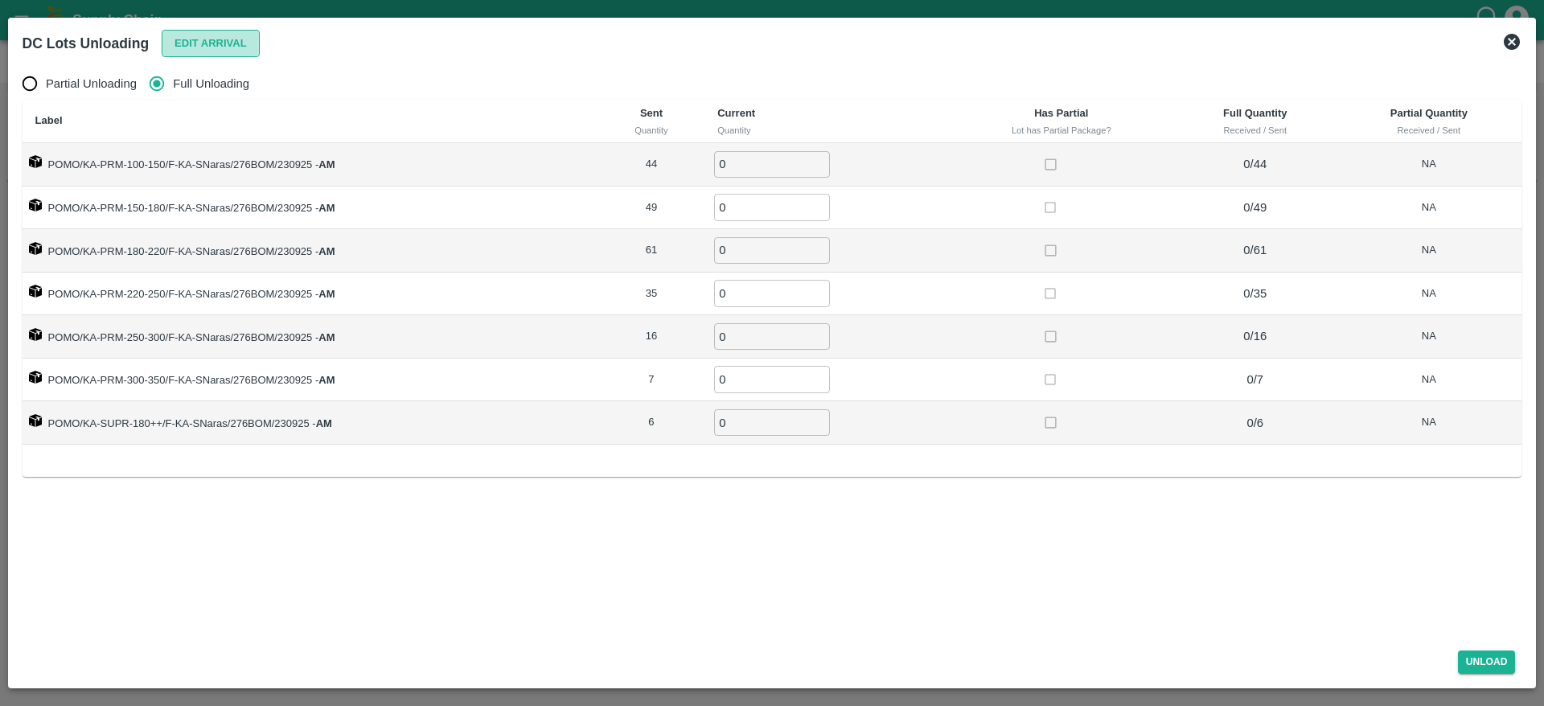
click at [210, 55] on button "Edit Arrival" at bounding box center [211, 44] width 98 height 28
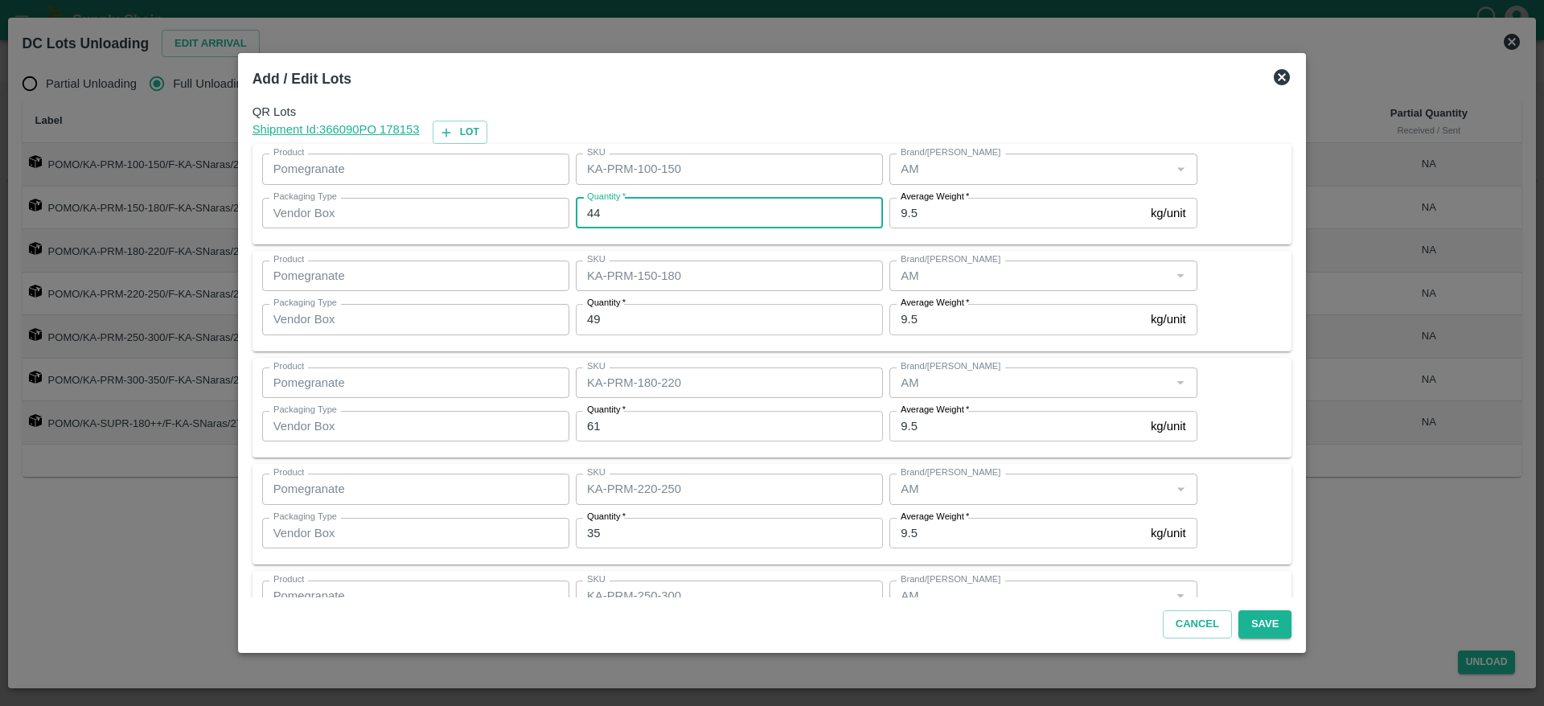
click at [666, 228] on input "44" at bounding box center [729, 213] width 307 height 31
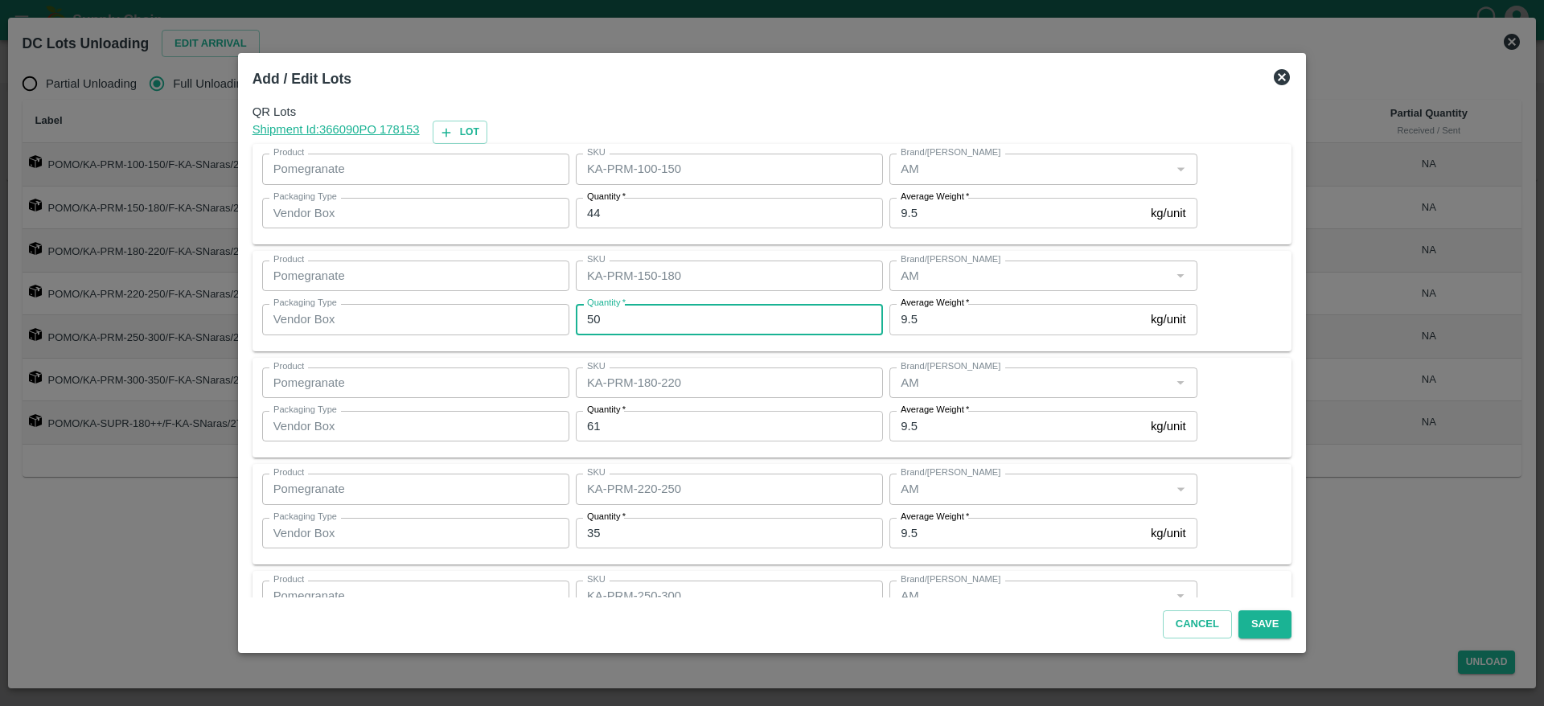
type input "50"
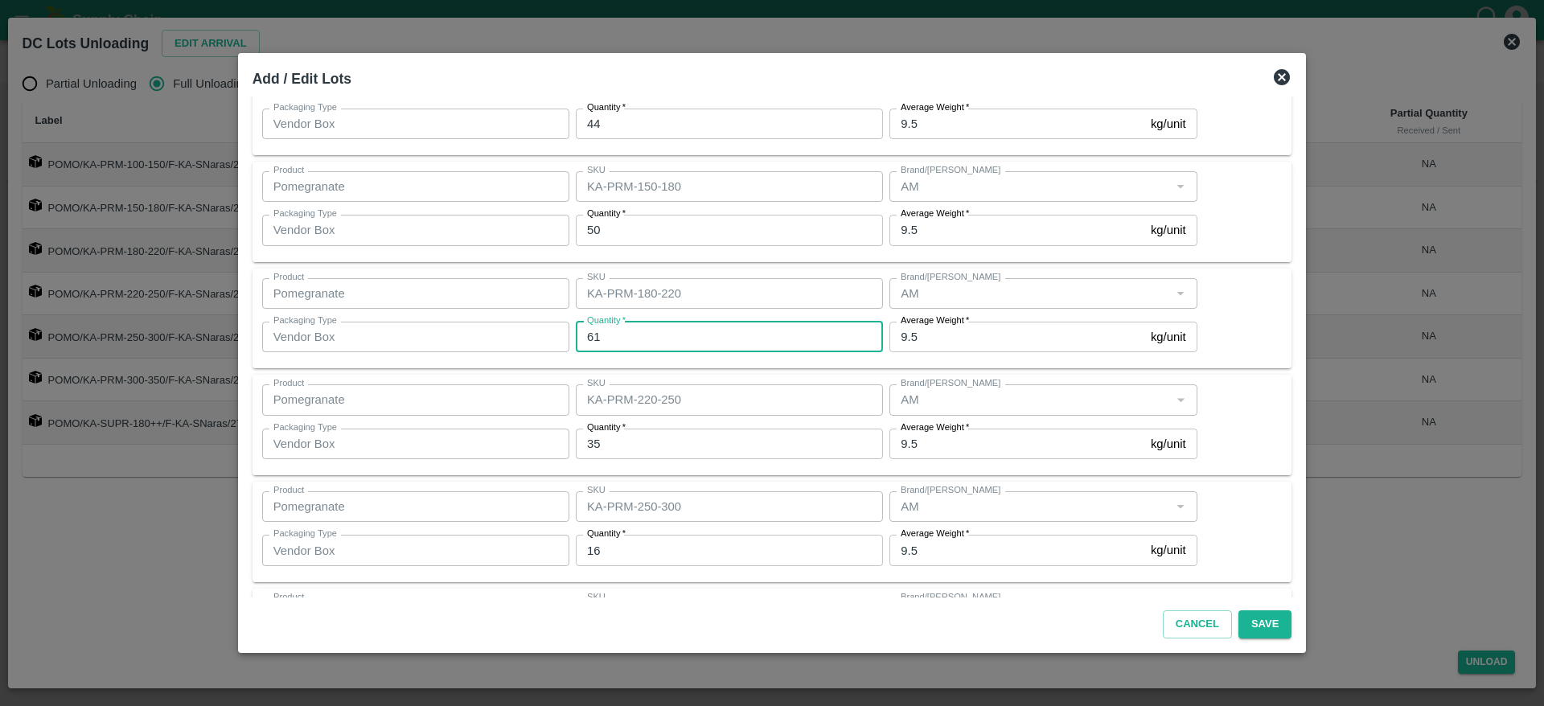
scroll to position [93, 0]
type input "61"
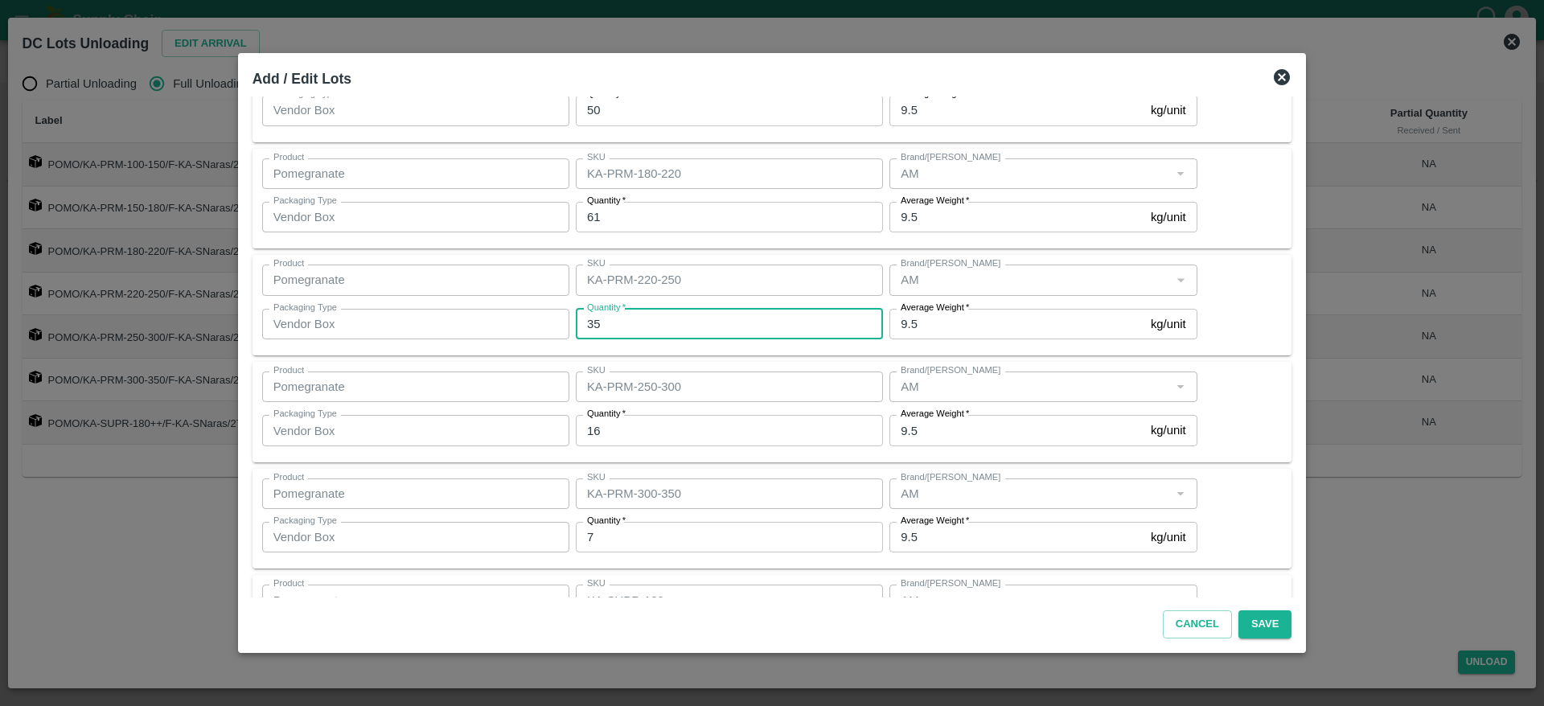
scroll to position [214, 0]
type input "36"
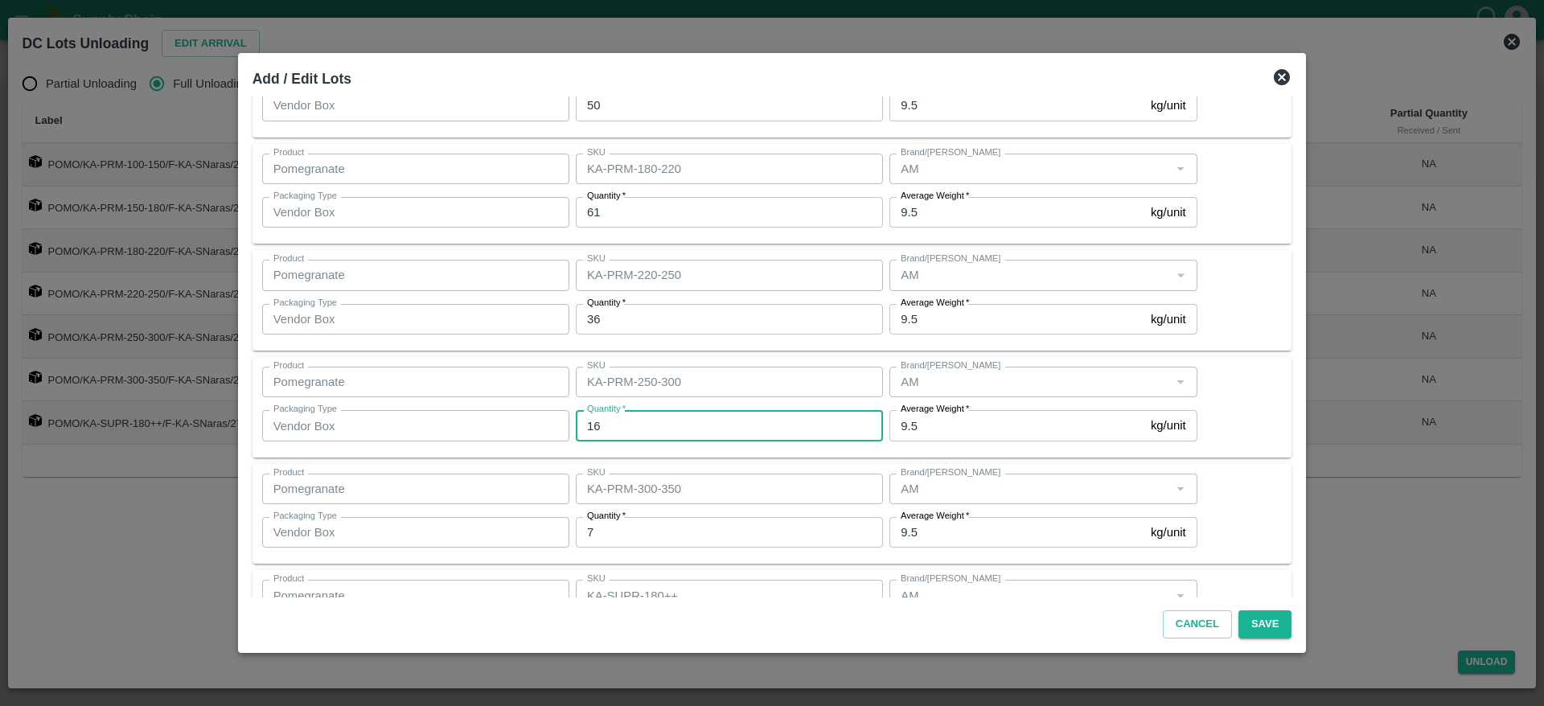
scroll to position [299, 0]
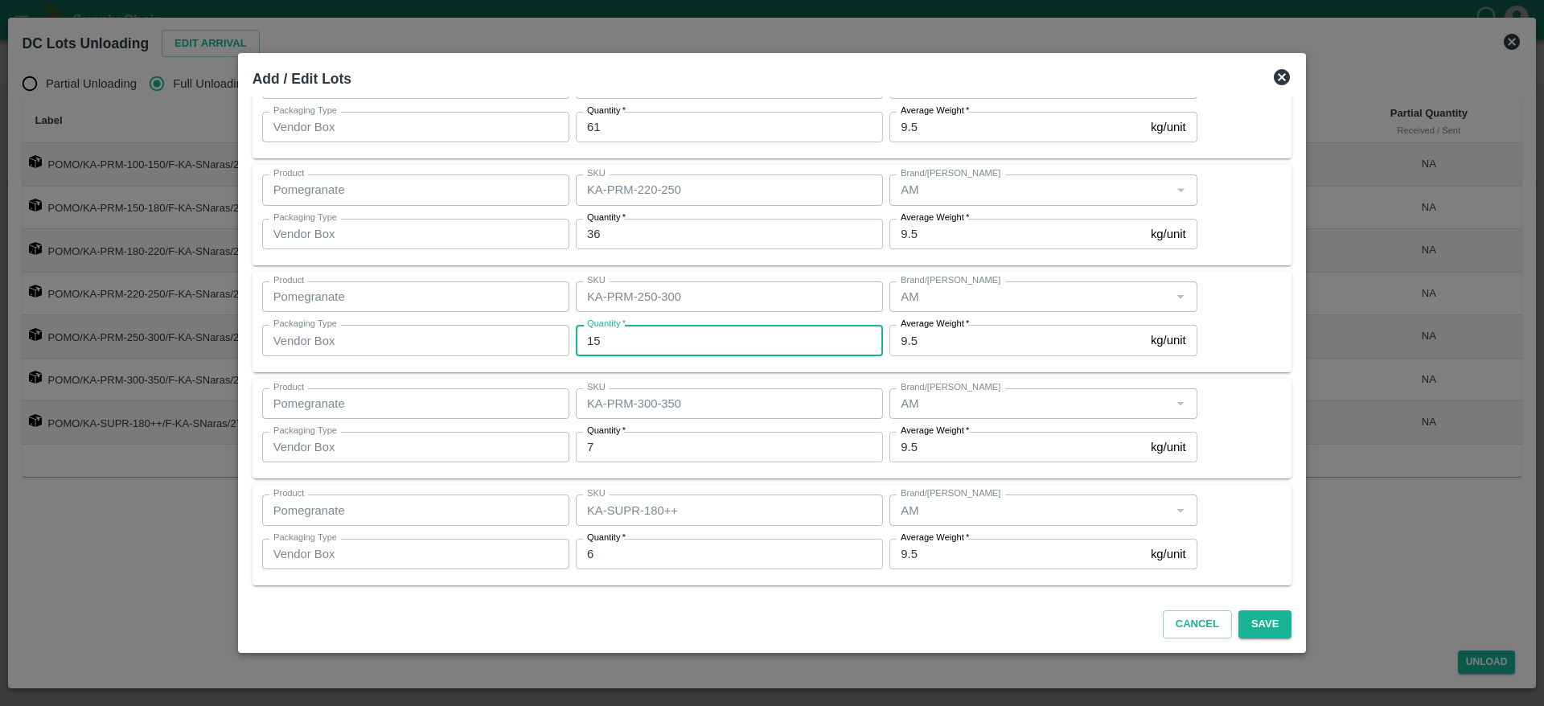
type input "15"
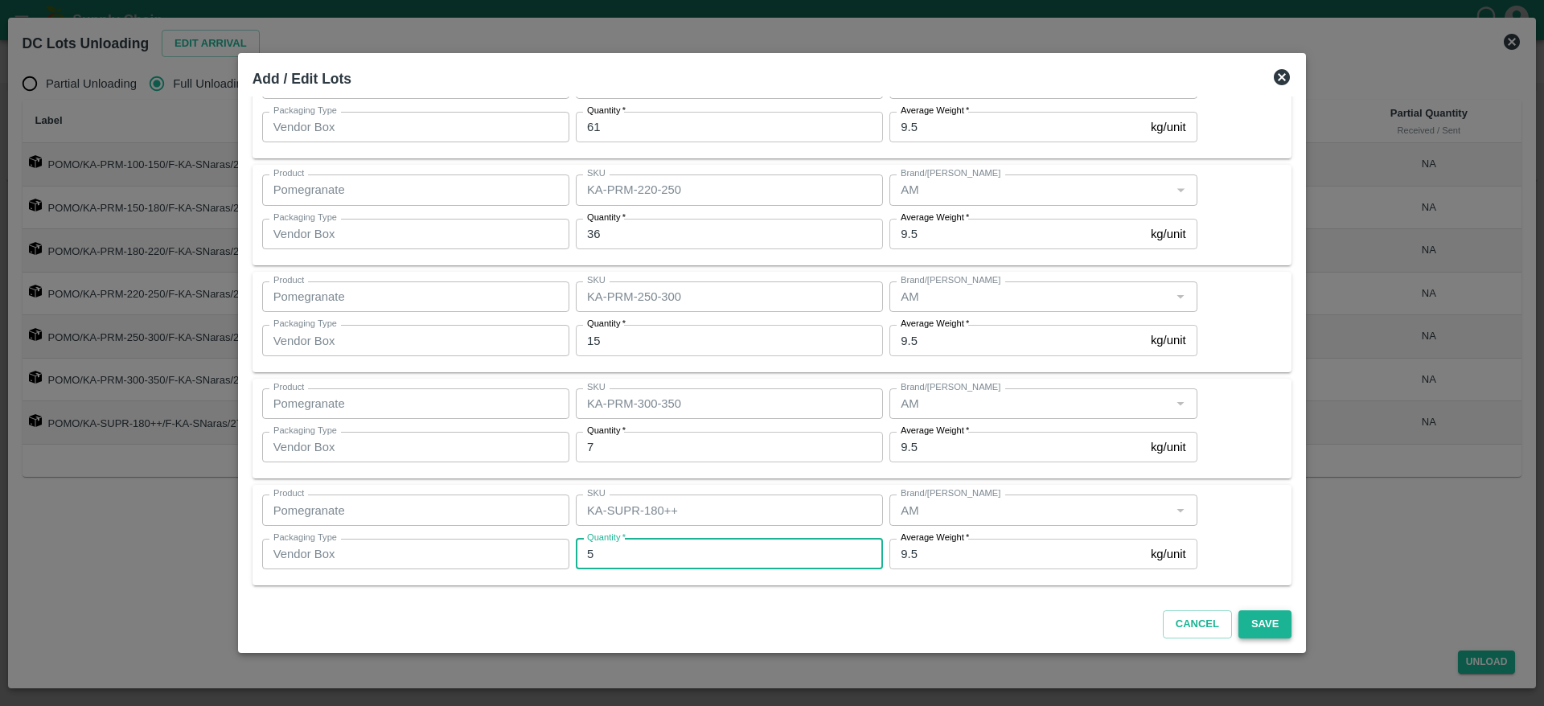
type input "5"
click at [1247, 622] on button "Save" at bounding box center [1265, 625] width 53 height 28
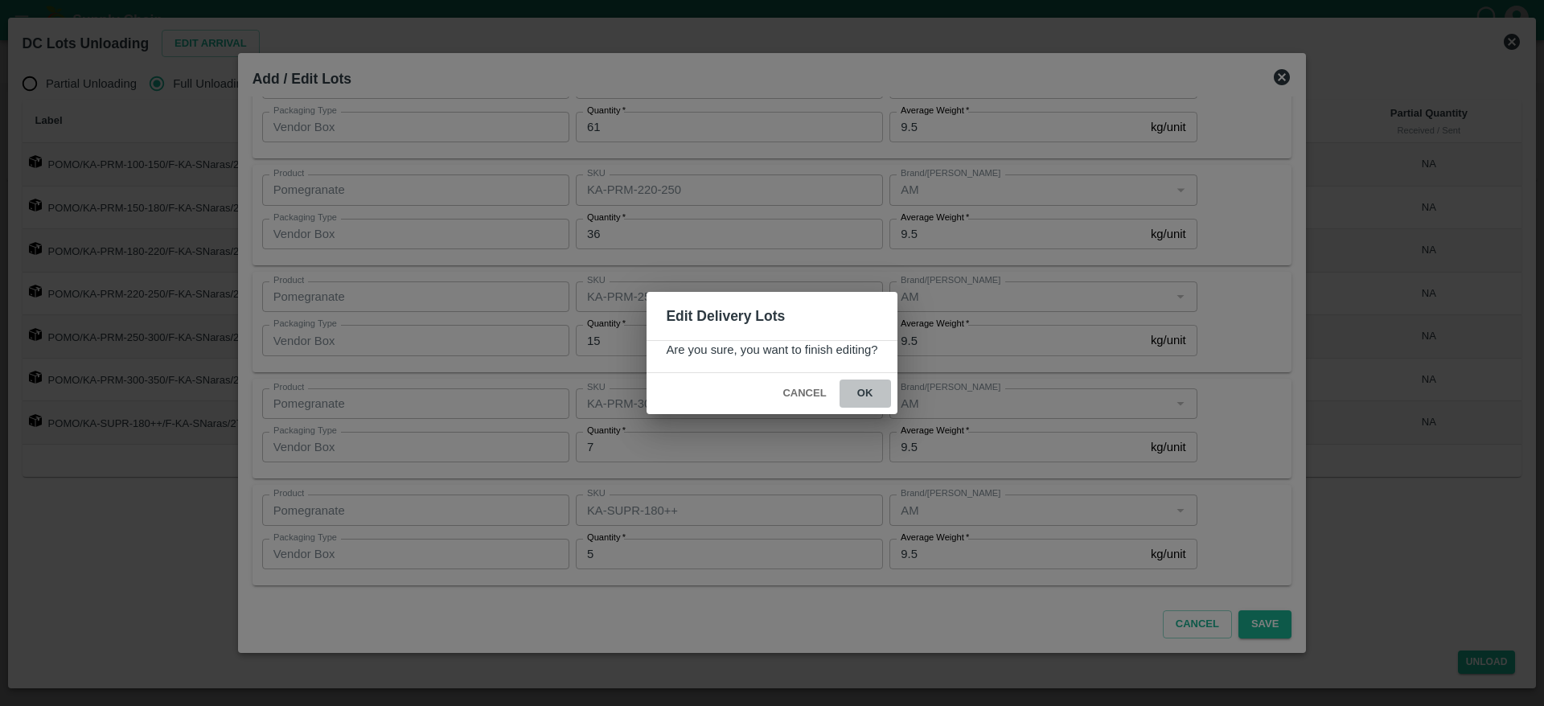
click at [873, 396] on button "ok" at bounding box center [865, 394] width 51 height 28
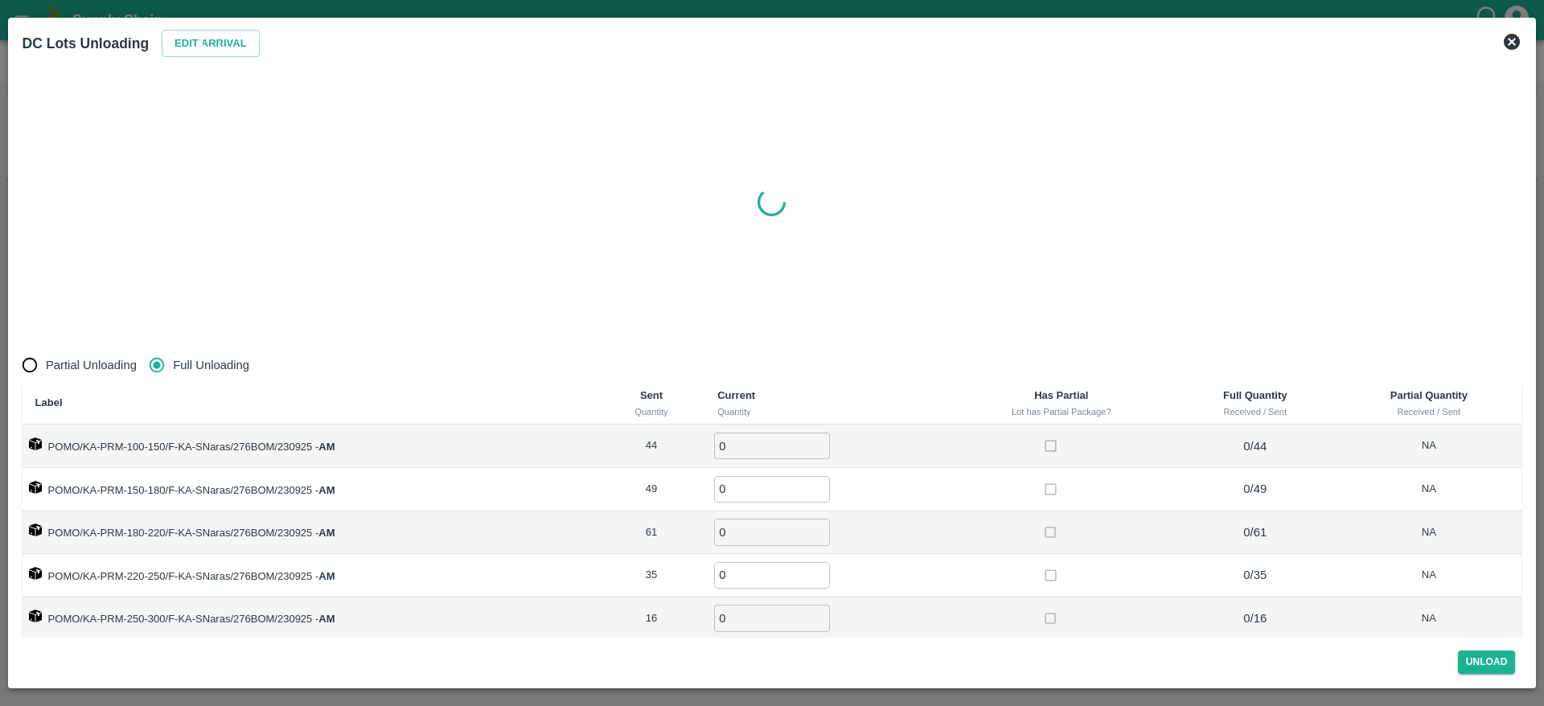
radio input "true"
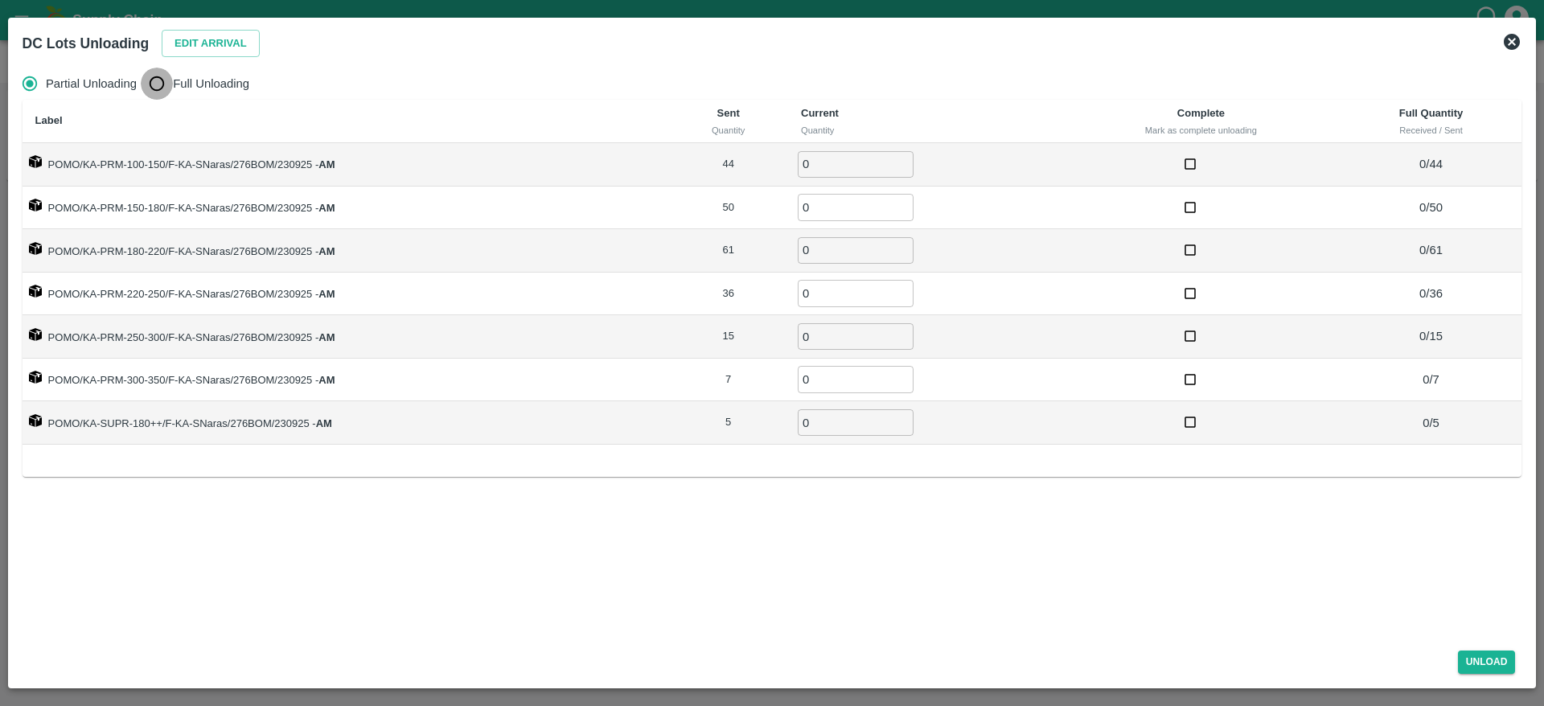
click at [162, 86] on input "Full Unloading" at bounding box center [157, 84] width 32 height 32
radio input "true"
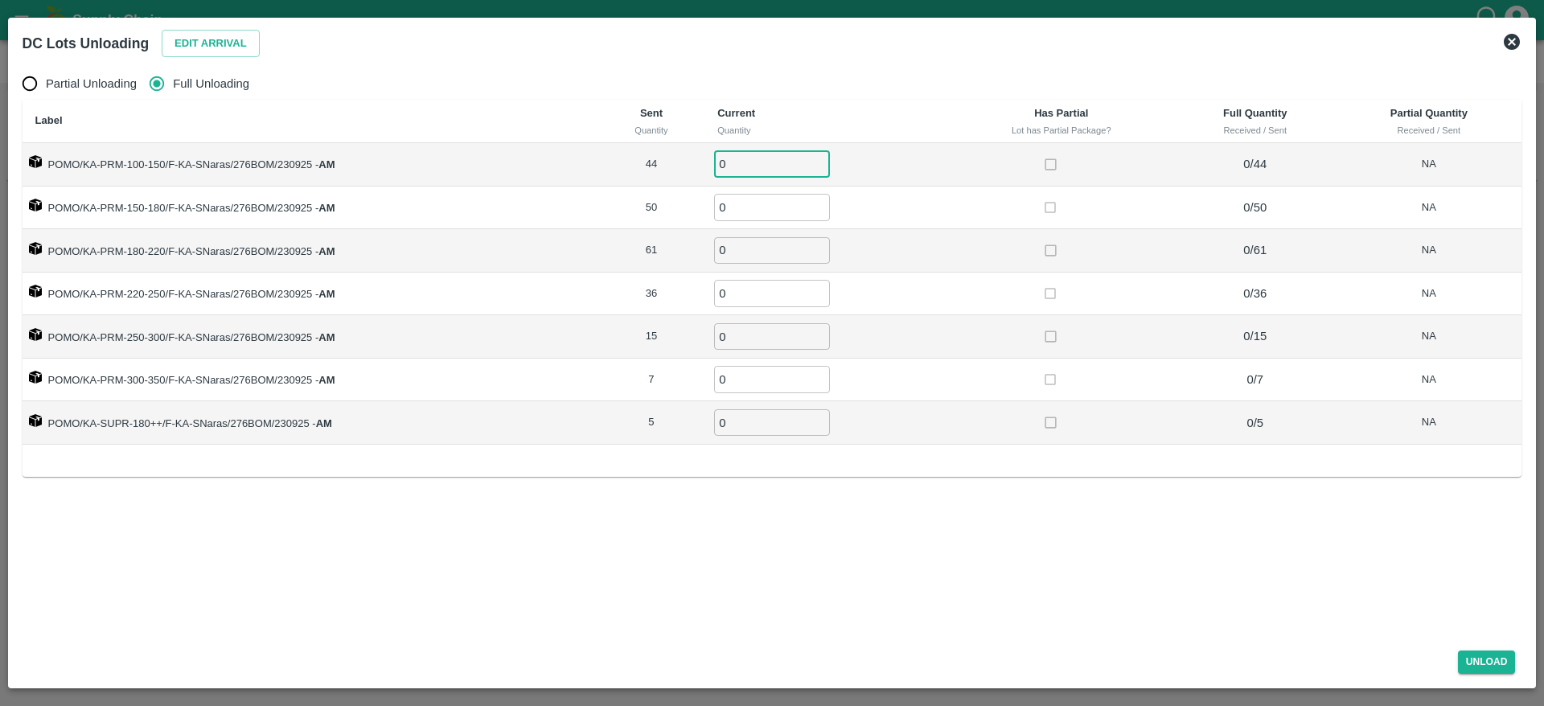
click at [742, 162] on input "0" at bounding box center [772, 164] width 116 height 27
type input "44"
type input "50"
type input "61"
type input "36"
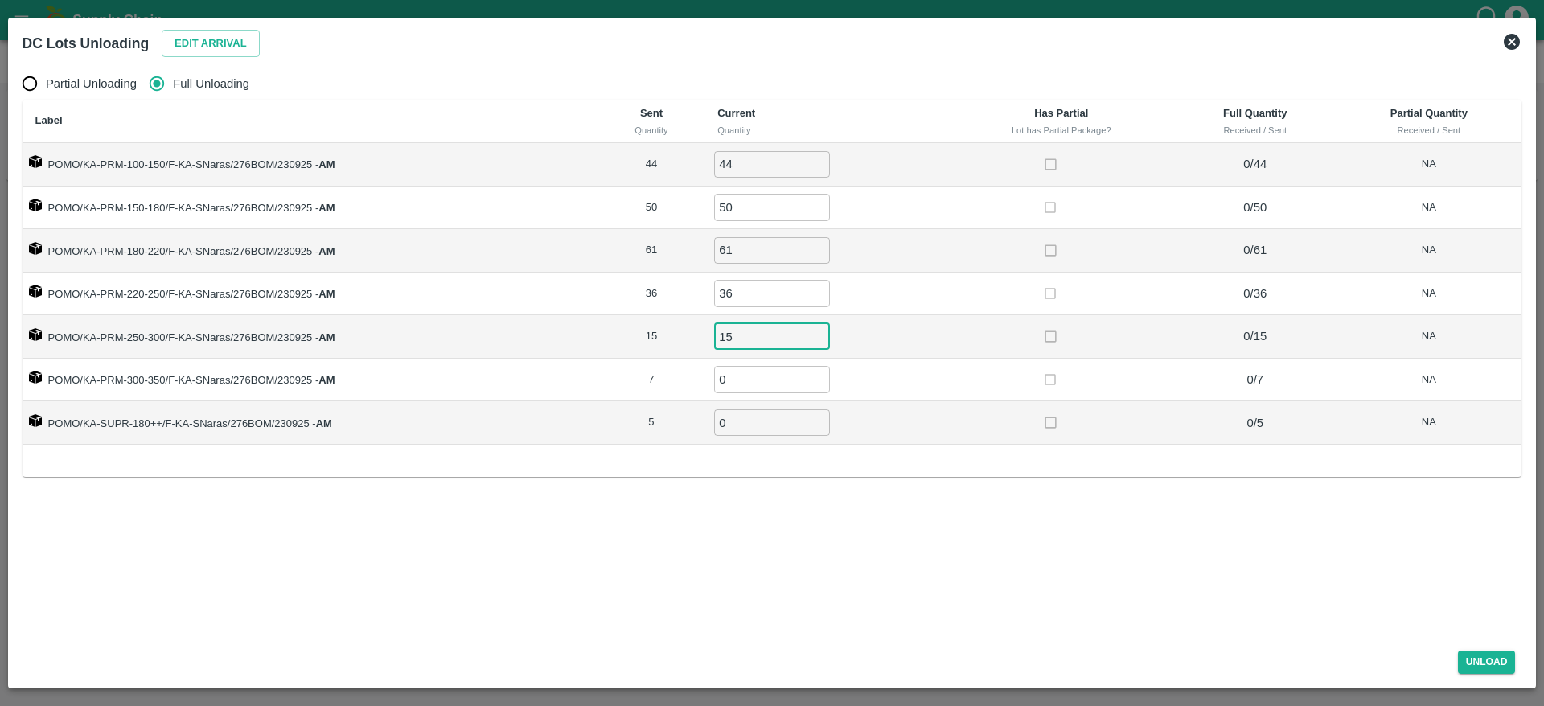
type input "15"
type input "7"
type input "5"
click at [776, 549] on div "Partial Unloading Full Unloading Label Sent Quantity Current Quantity Has Parti…" at bounding box center [772, 349] width 1513 height 577
click at [1483, 664] on button "Unload" at bounding box center [1487, 662] width 58 height 23
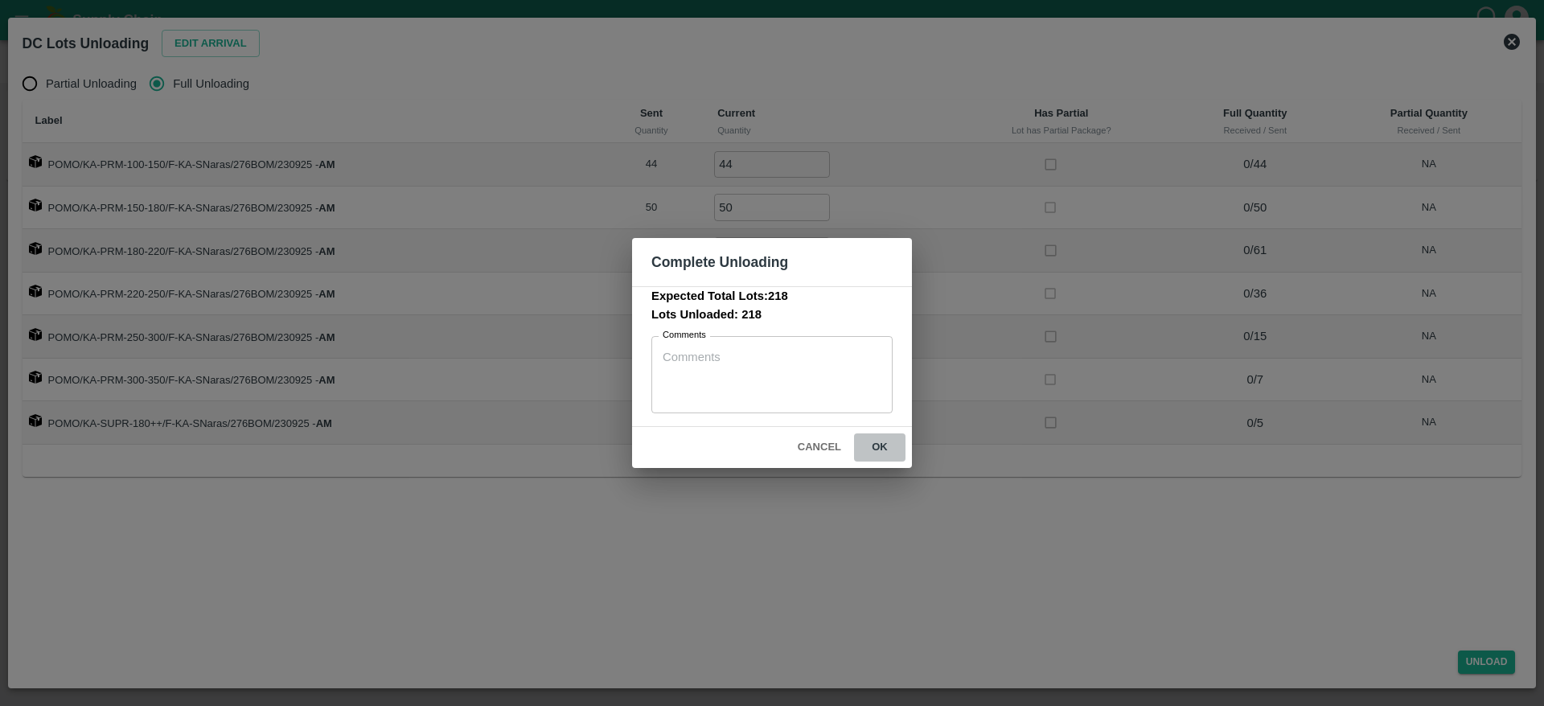
click at [878, 440] on button "ok" at bounding box center [879, 448] width 51 height 28
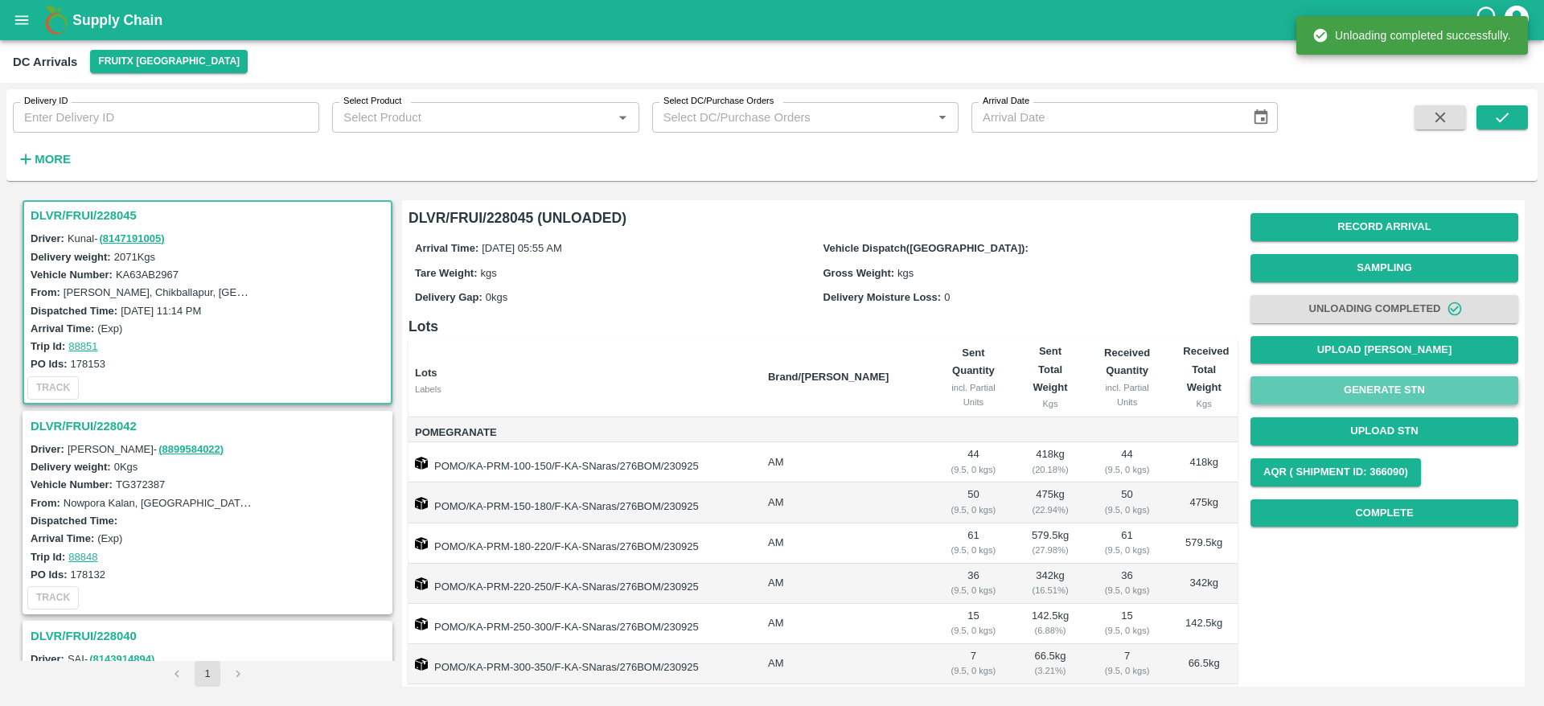
click at [1385, 402] on button "Generate STN" at bounding box center [1385, 390] width 268 height 28
click at [1386, 385] on button "Generate STN" at bounding box center [1385, 390] width 268 height 28
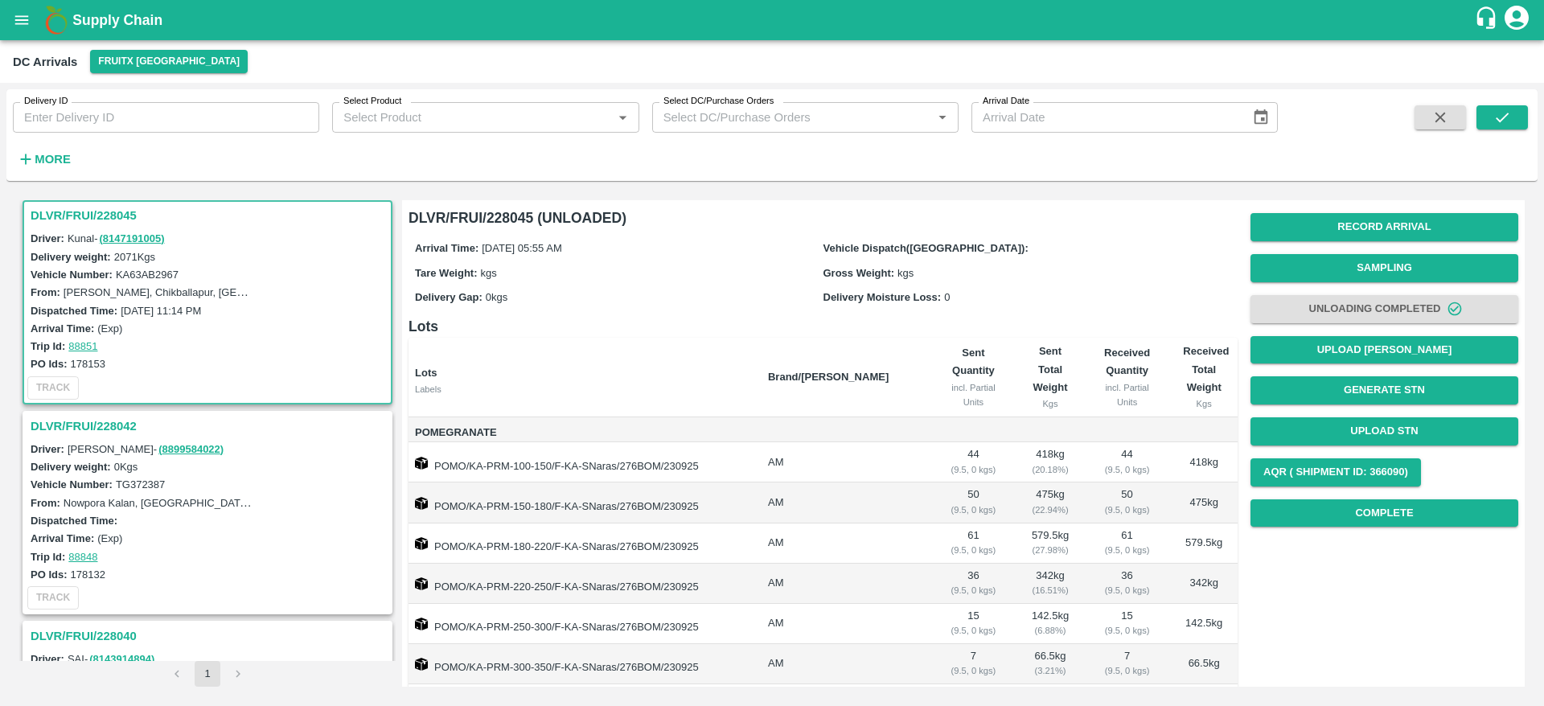
scroll to position [221, 0]
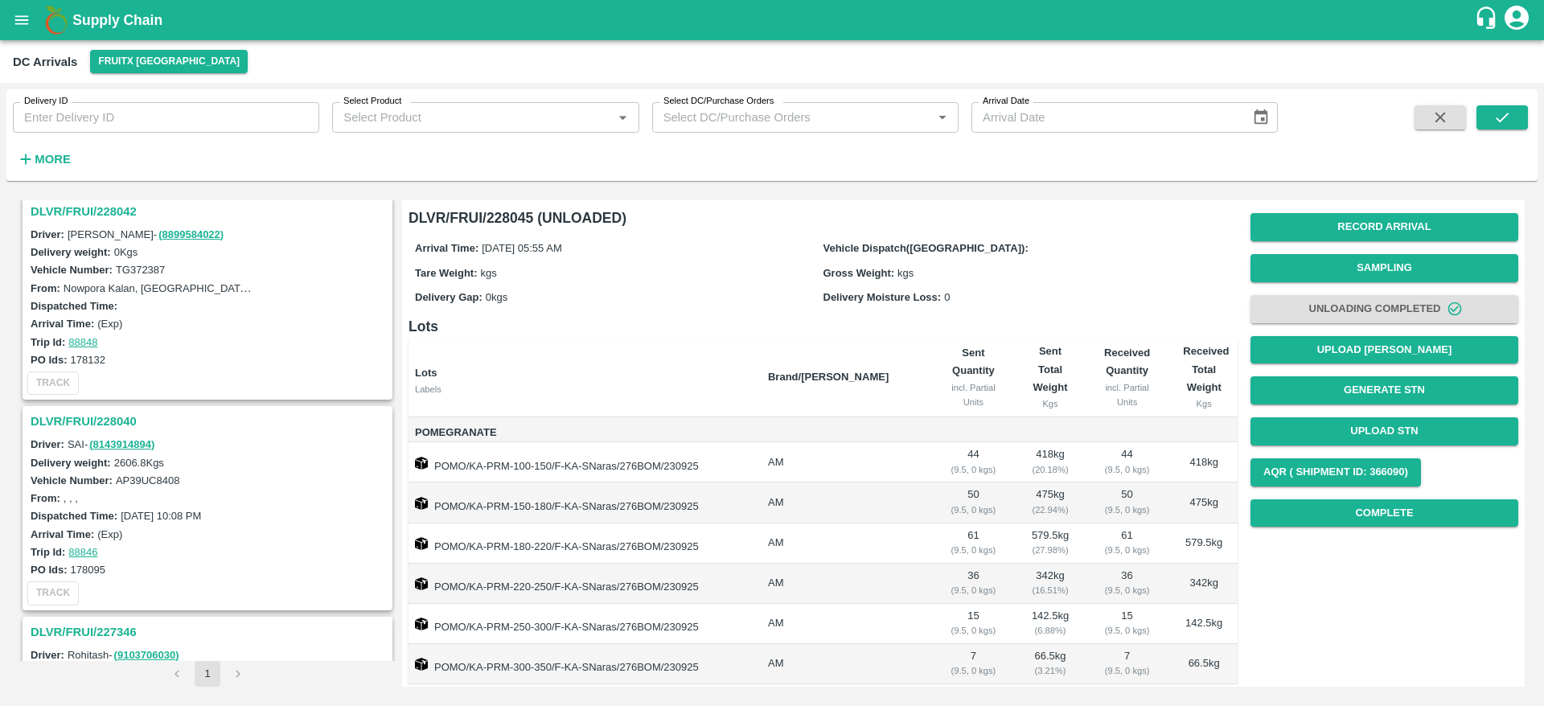
click at [96, 413] on h3 "DLVR/FRUI/228040" at bounding box center [210, 421] width 359 height 21
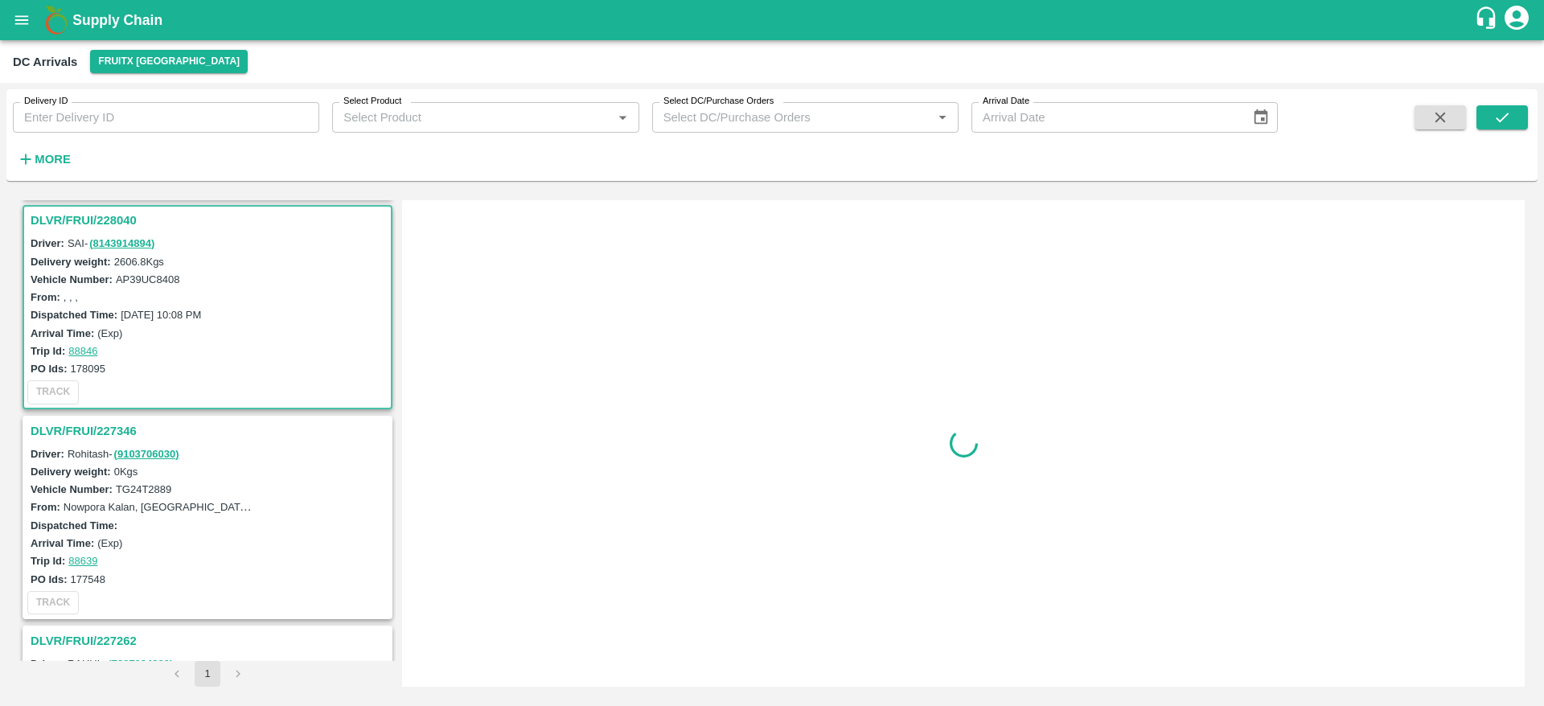
scroll to position [427, 0]
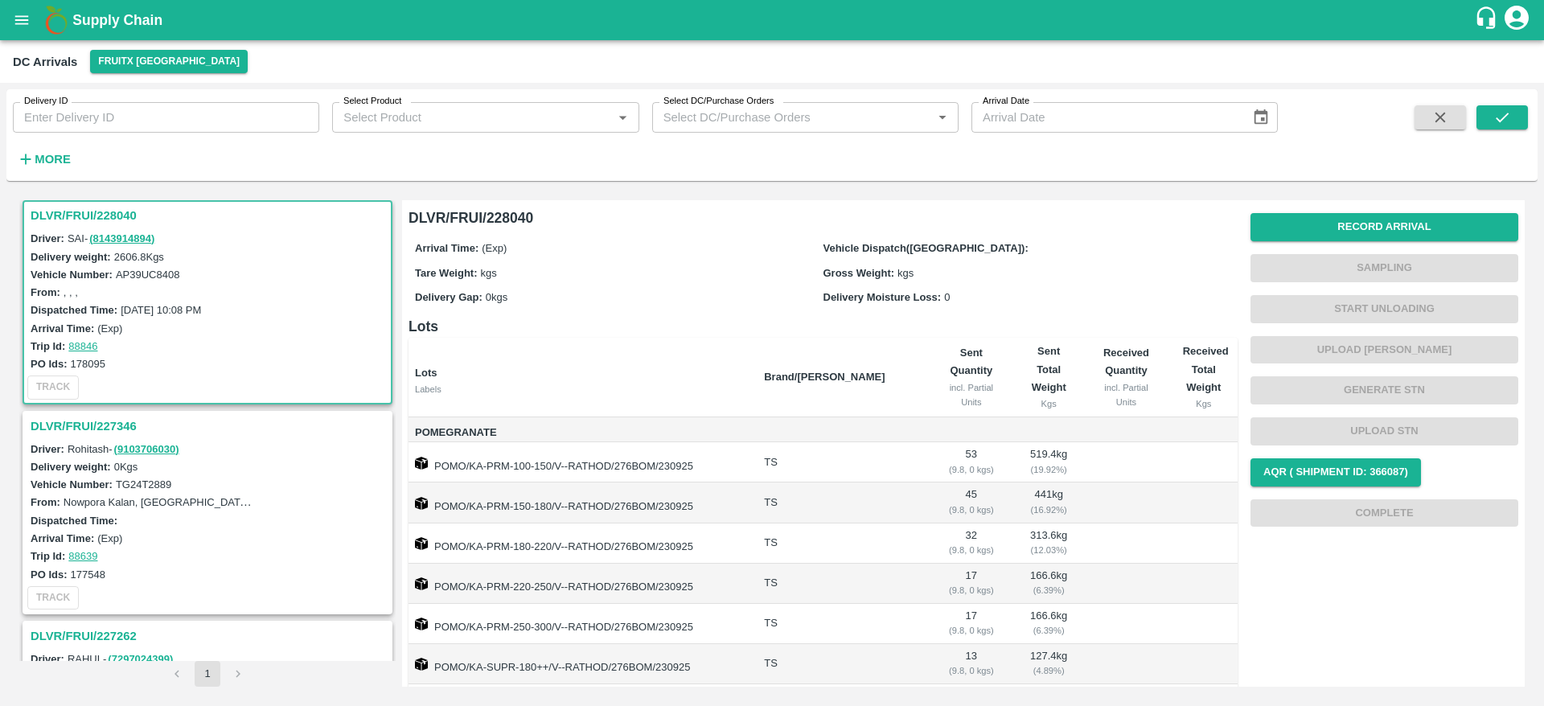
click at [79, 205] on h3 "DLVR/FRUI/228040" at bounding box center [210, 215] width 359 height 21
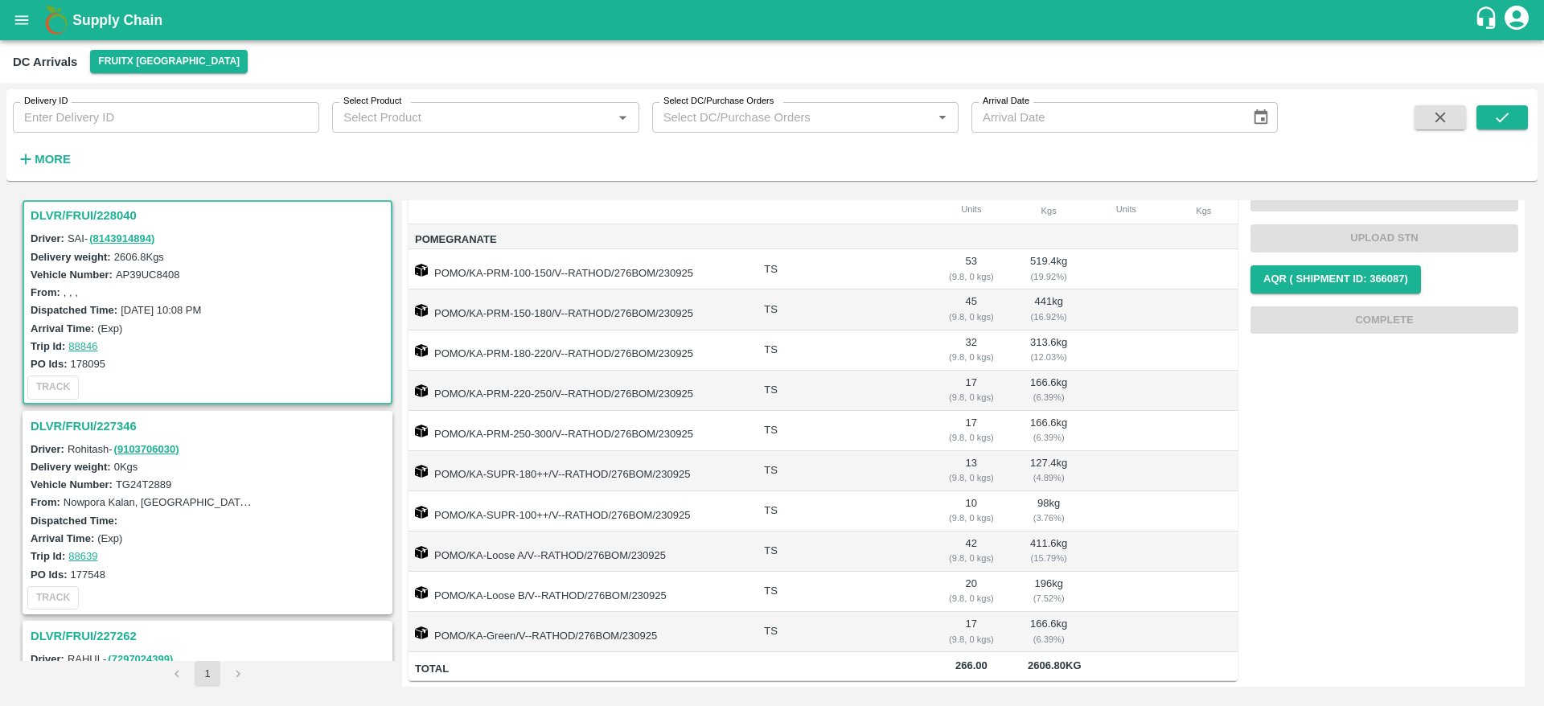
scroll to position [0, 0]
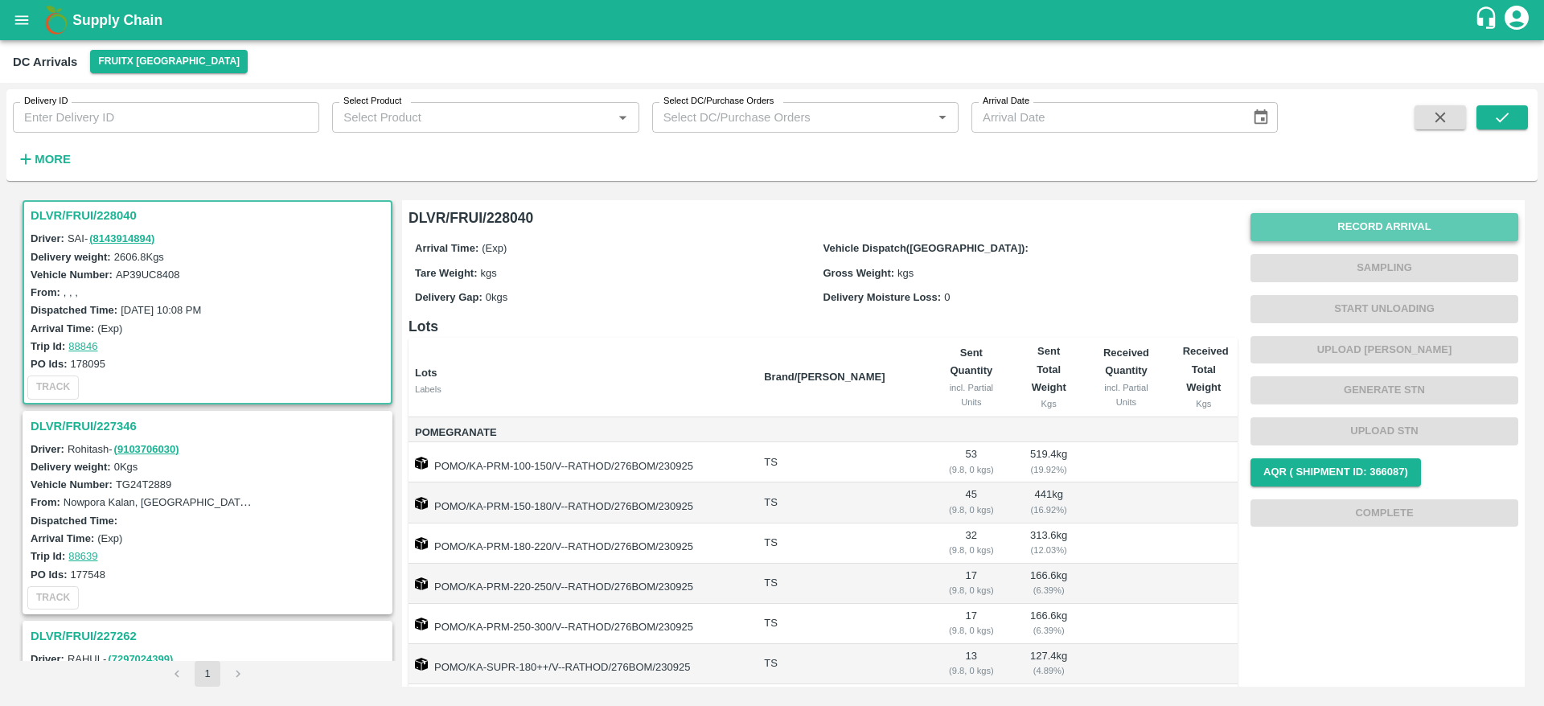
click at [1399, 224] on button "Record Arrival" at bounding box center [1385, 227] width 268 height 28
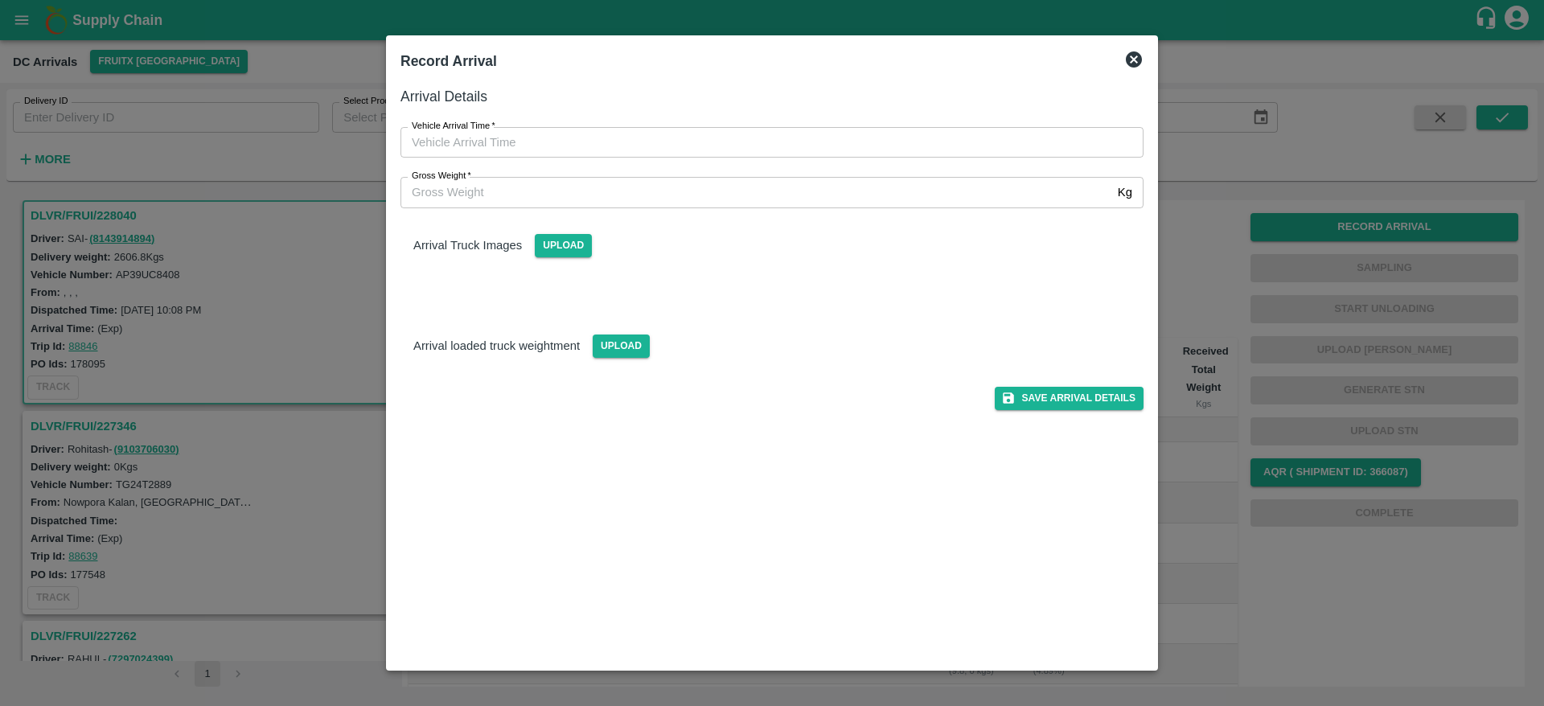
type input "DD/MM/YYYY hh:mm aa"
click at [936, 142] on input "DD/MM/YYYY hh:mm aa" at bounding box center [767, 142] width 732 height 31
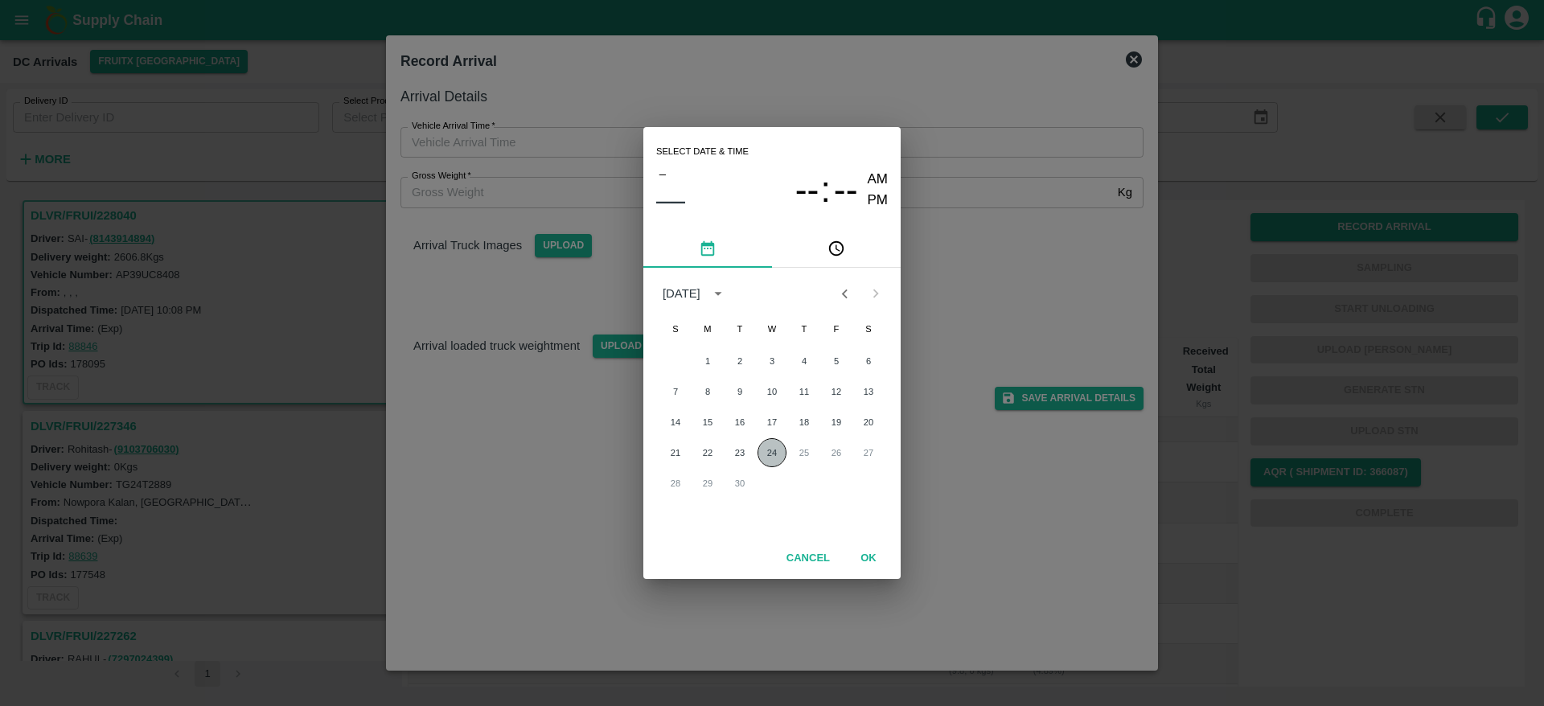
click at [768, 454] on button "24" at bounding box center [772, 452] width 29 height 29
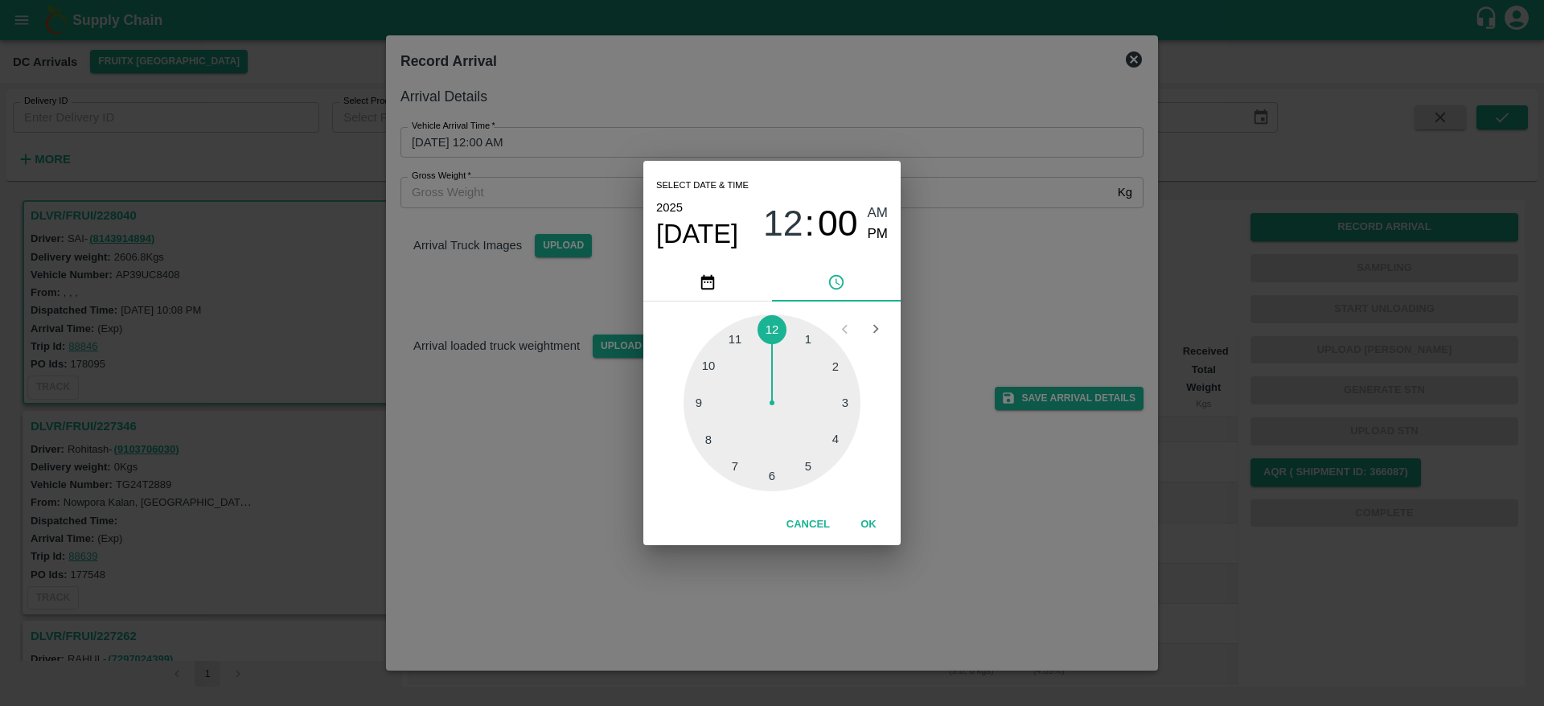
click at [737, 337] on div at bounding box center [772, 403] width 177 height 177
click at [694, 228] on span "Sep 24" at bounding box center [697, 234] width 82 height 32
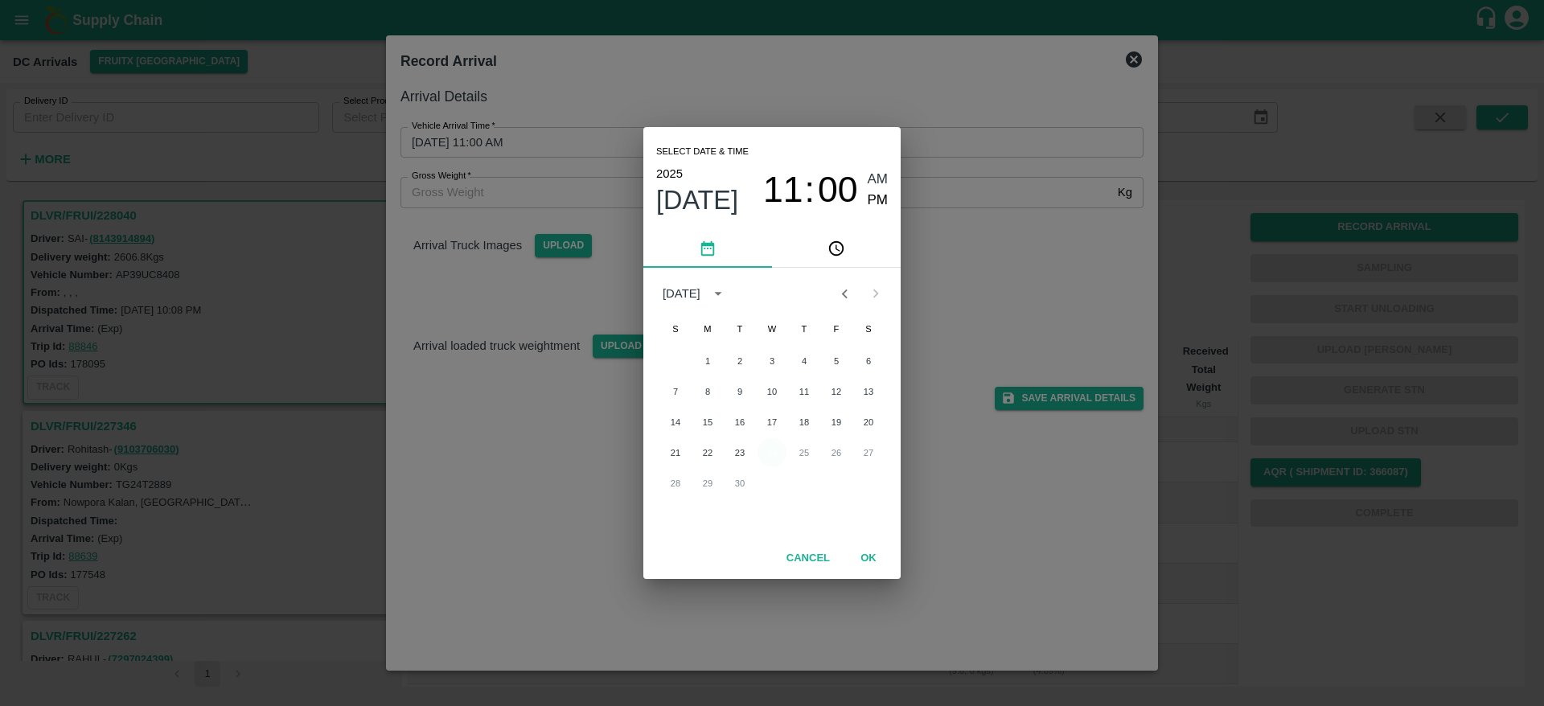
click at [766, 450] on button "24" at bounding box center [772, 452] width 29 height 29
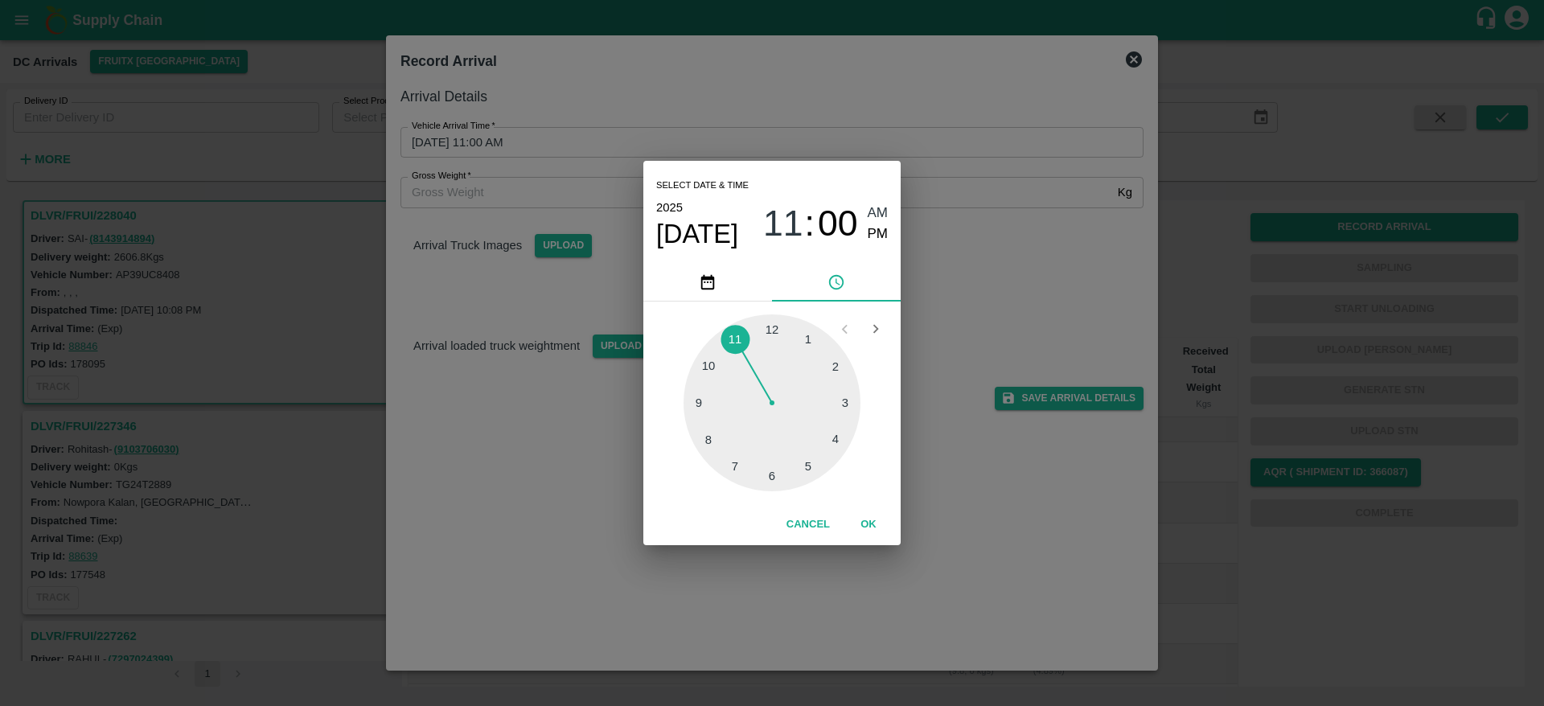
click at [774, 330] on div at bounding box center [772, 403] width 177 height 177
click at [847, 401] on div at bounding box center [772, 403] width 177 height 177
click at [737, 339] on div at bounding box center [772, 403] width 177 height 177
type input "24/09/2025 12:55 AM"
click at [857, 516] on button "OK" at bounding box center [868, 525] width 51 height 28
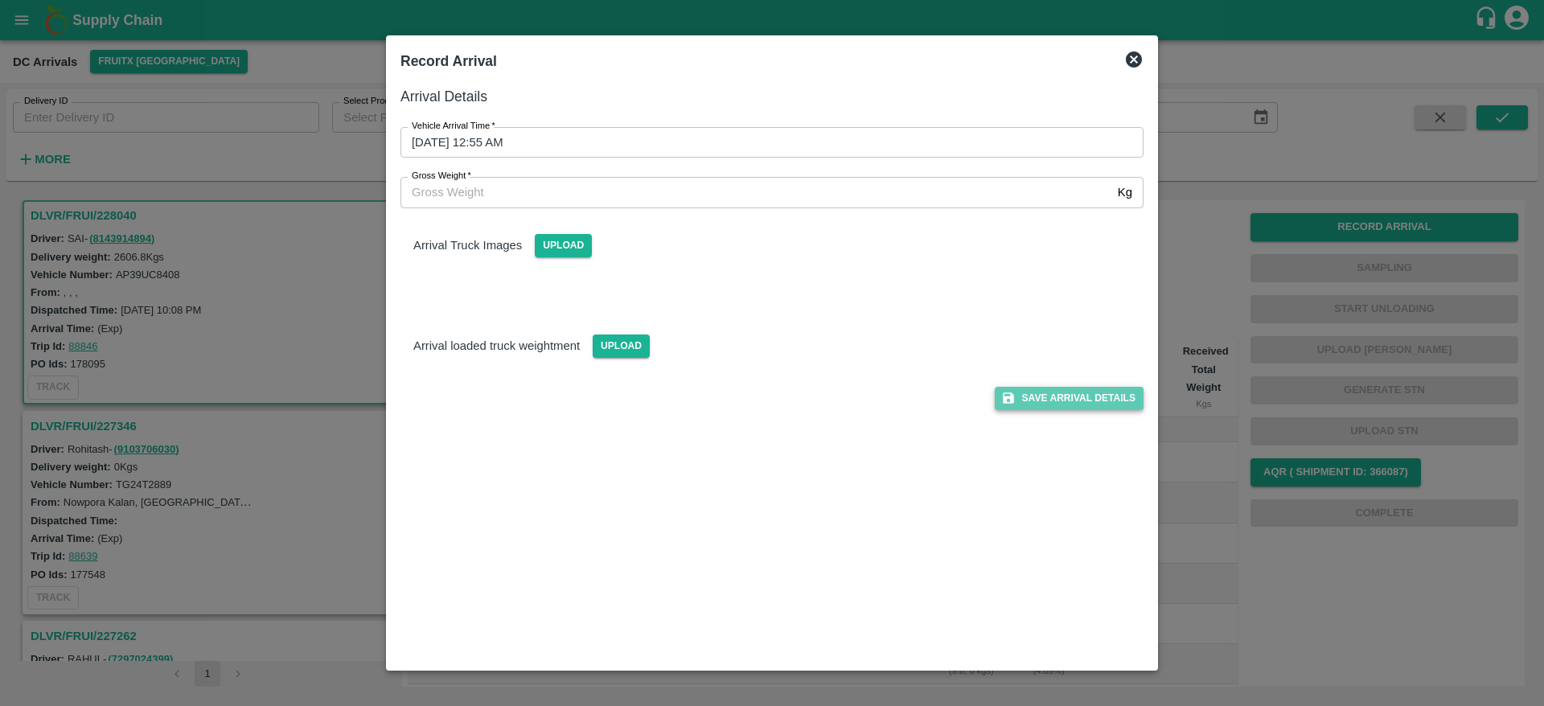
click at [1058, 398] on button "Save Arrival Details" at bounding box center [1069, 398] width 149 height 23
click at [1059, 398] on icon at bounding box center [1068, 398] width 19 height 19
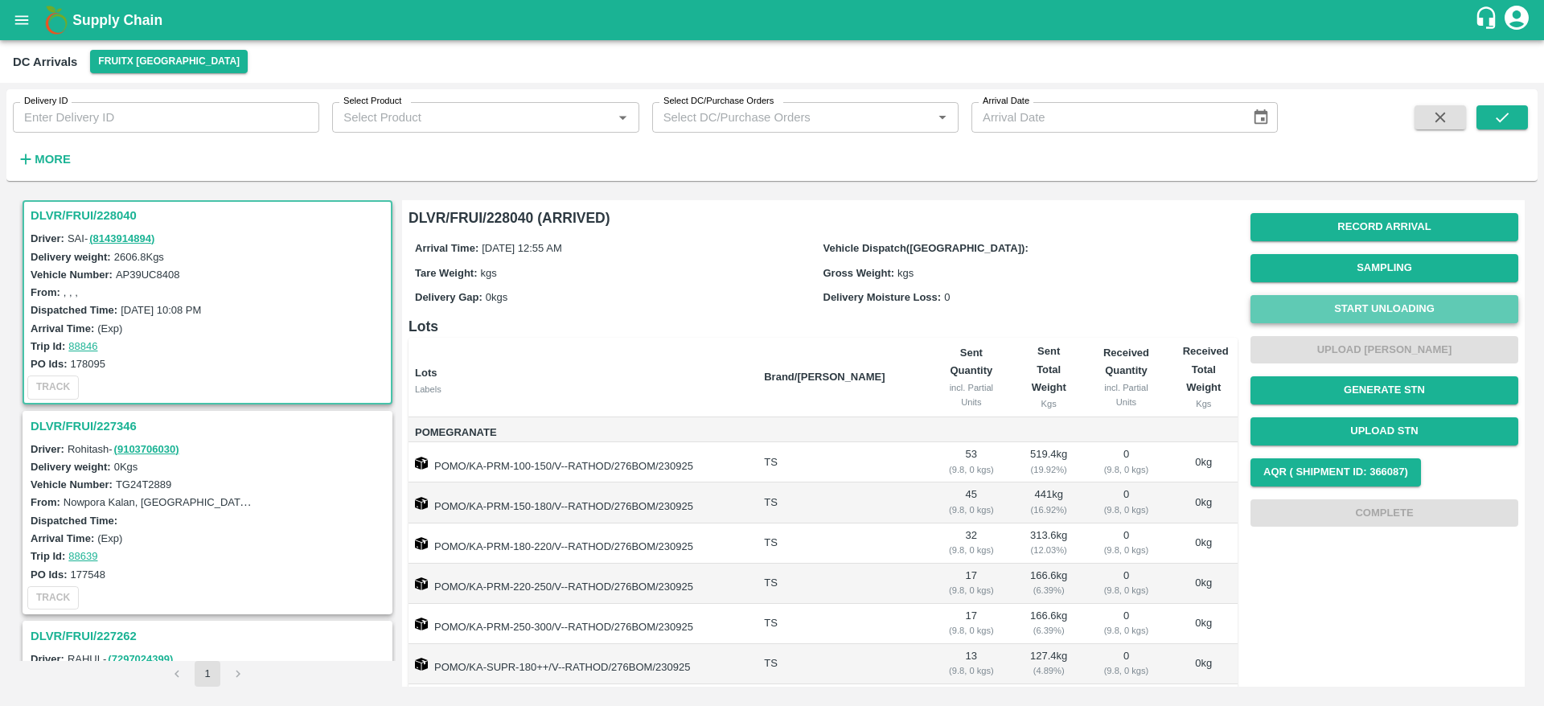
click at [1363, 307] on button "Start Unloading" at bounding box center [1385, 309] width 268 height 28
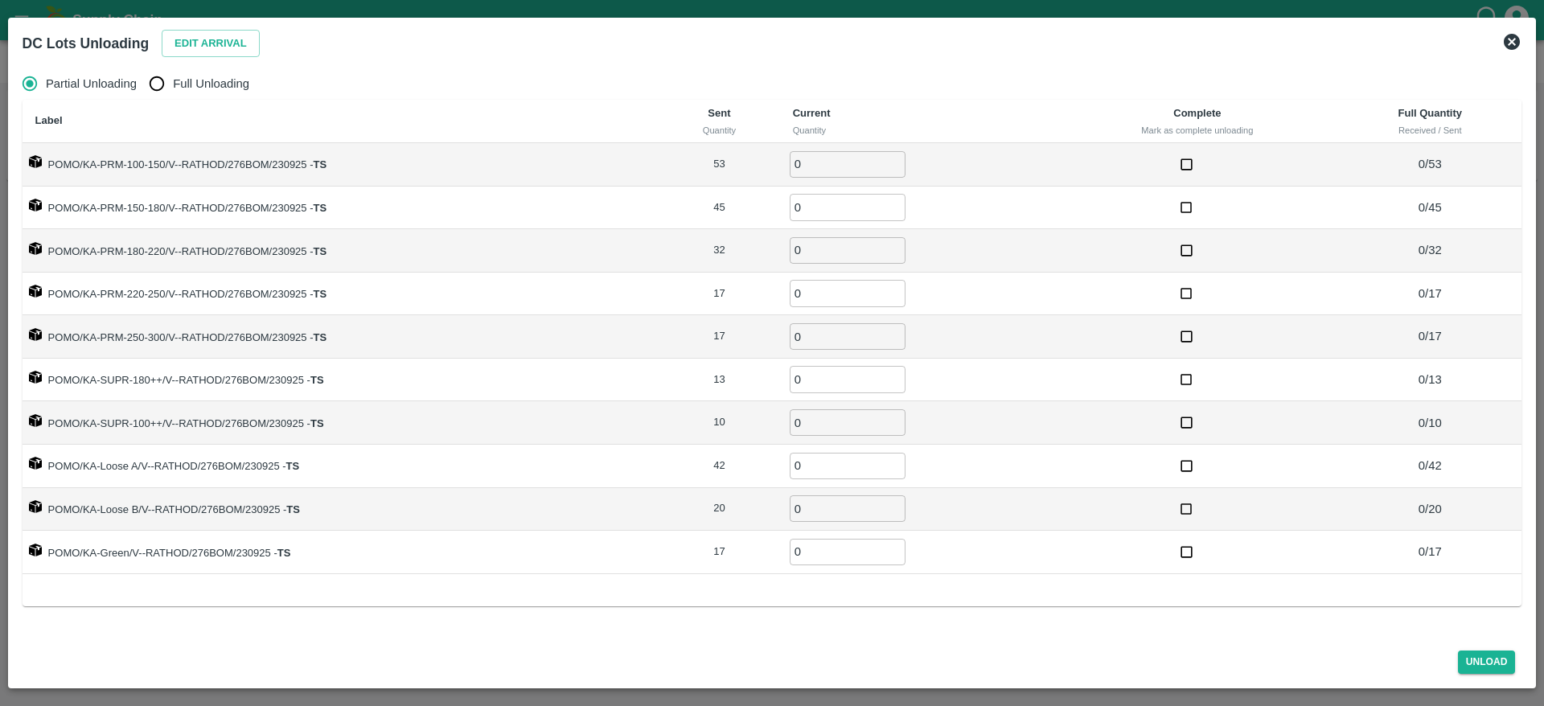
click at [181, 76] on span "Full Unloading" at bounding box center [211, 84] width 76 height 18
click at [173, 76] on input "Full Unloading" at bounding box center [157, 84] width 32 height 32
radio input "true"
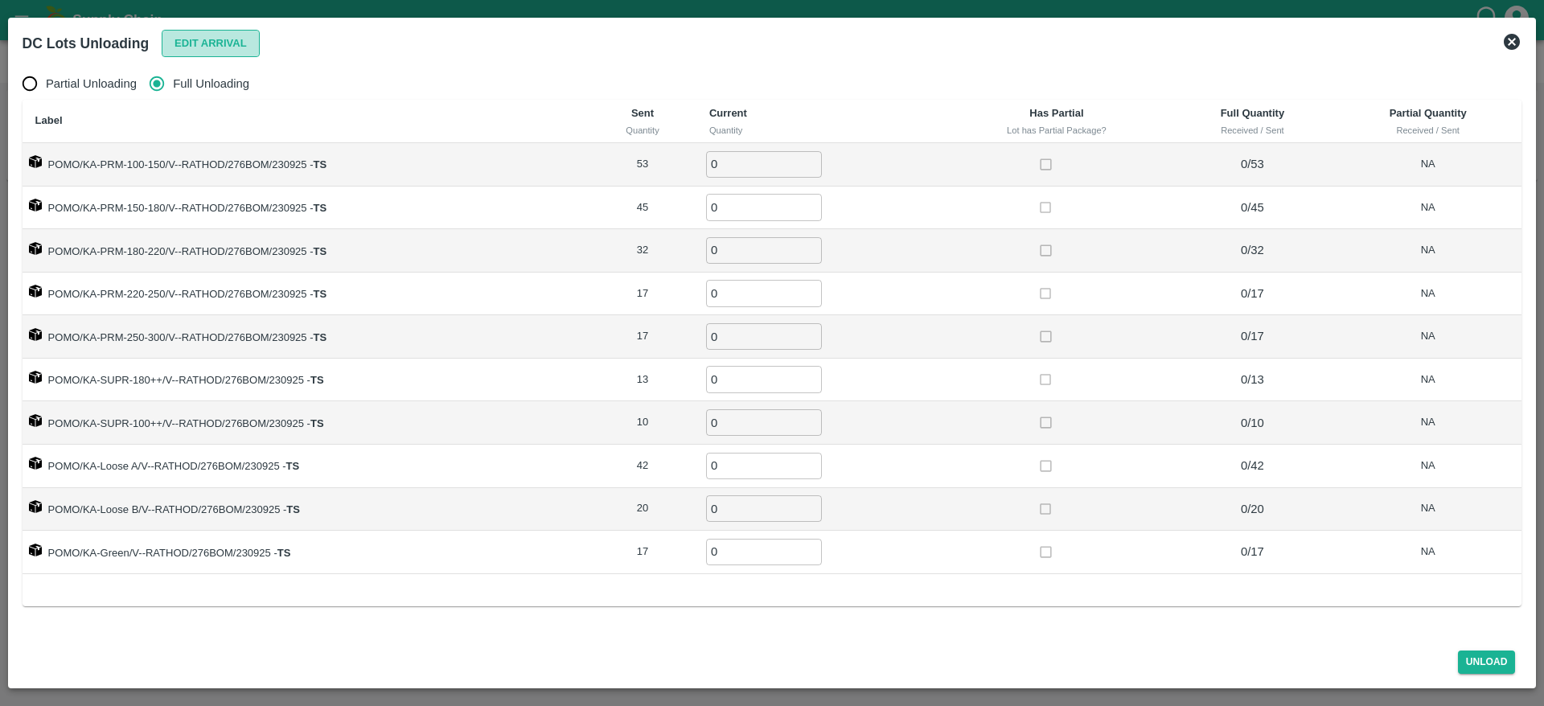
click at [216, 46] on button "Edit Arrival" at bounding box center [211, 44] width 98 height 28
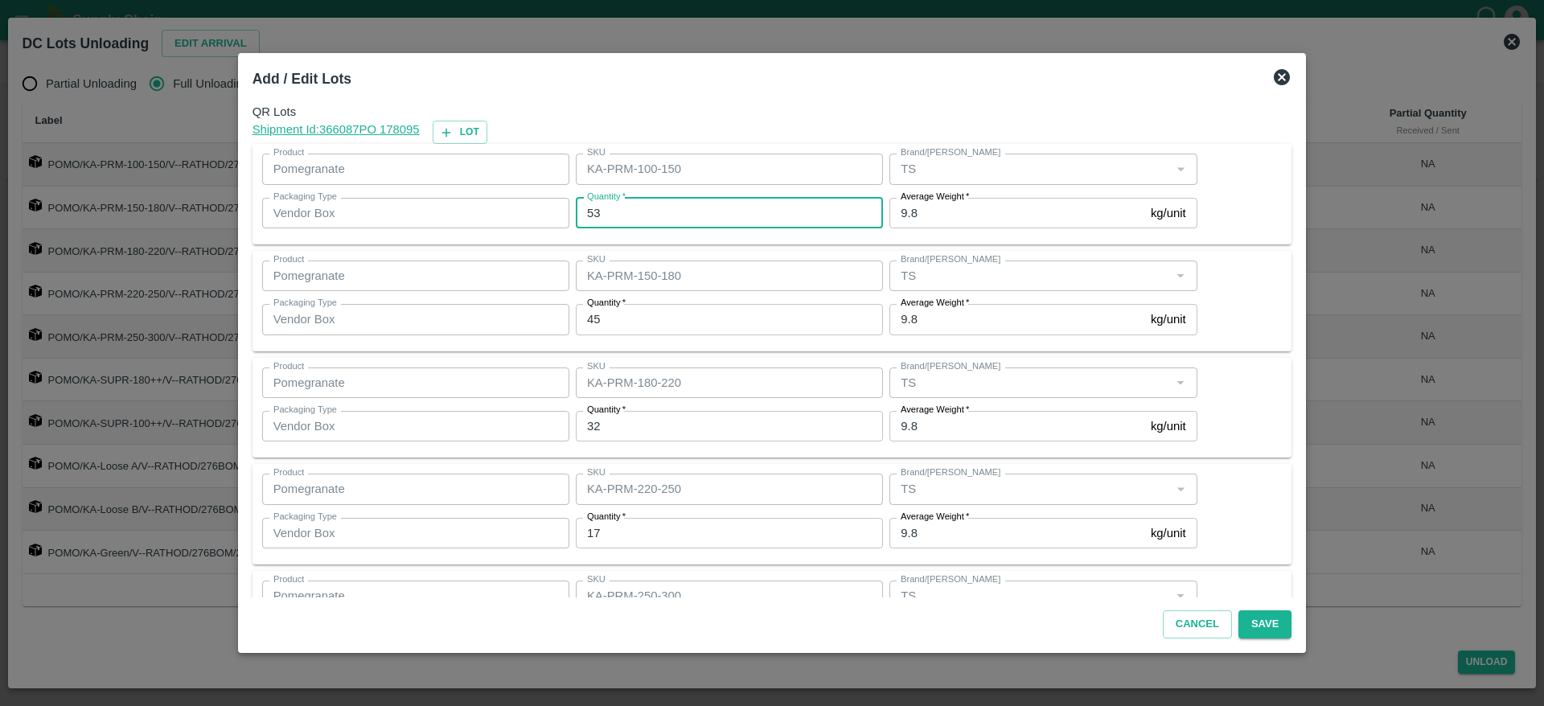
click at [649, 201] on input "53" at bounding box center [729, 213] width 307 height 31
type input "5"
type input "53"
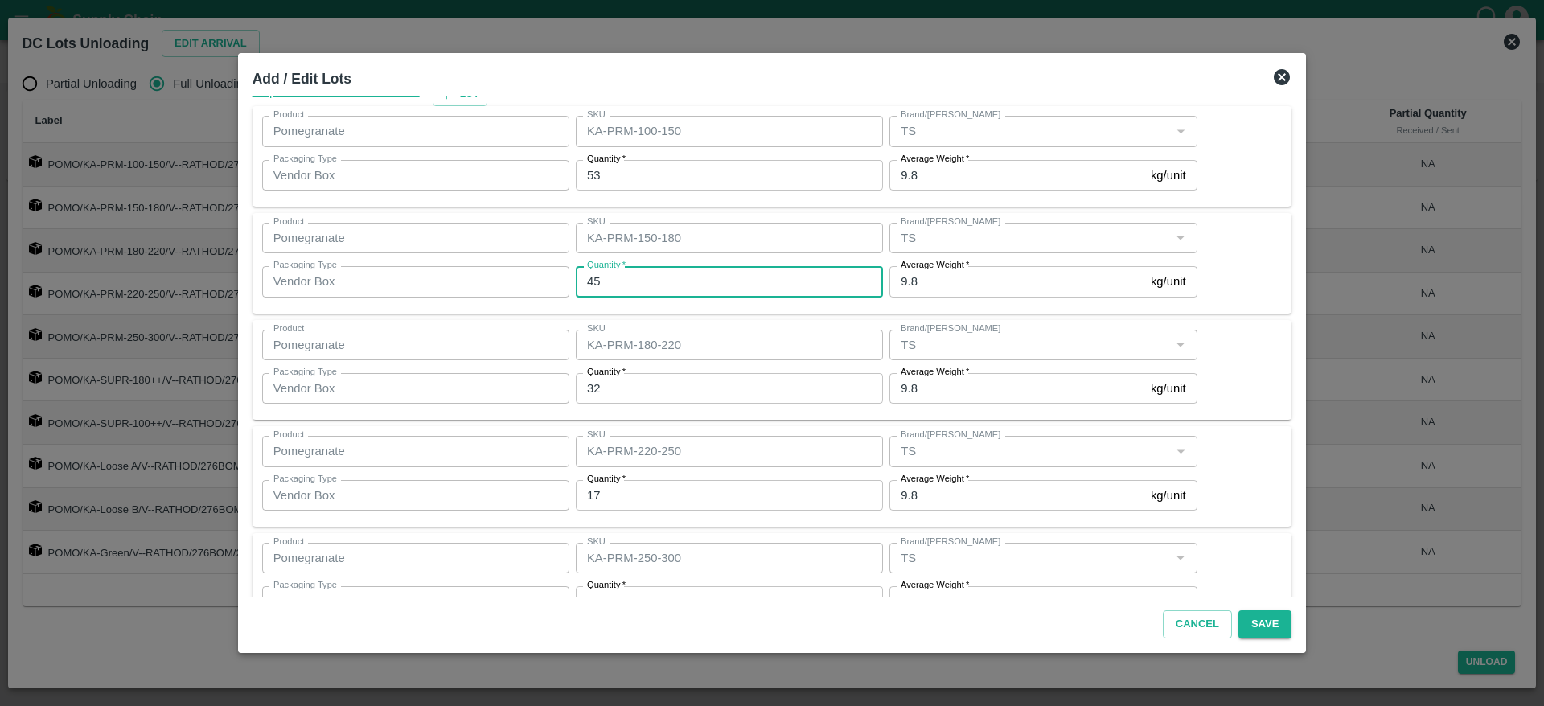
scroll to position [39, 0]
type input "43"
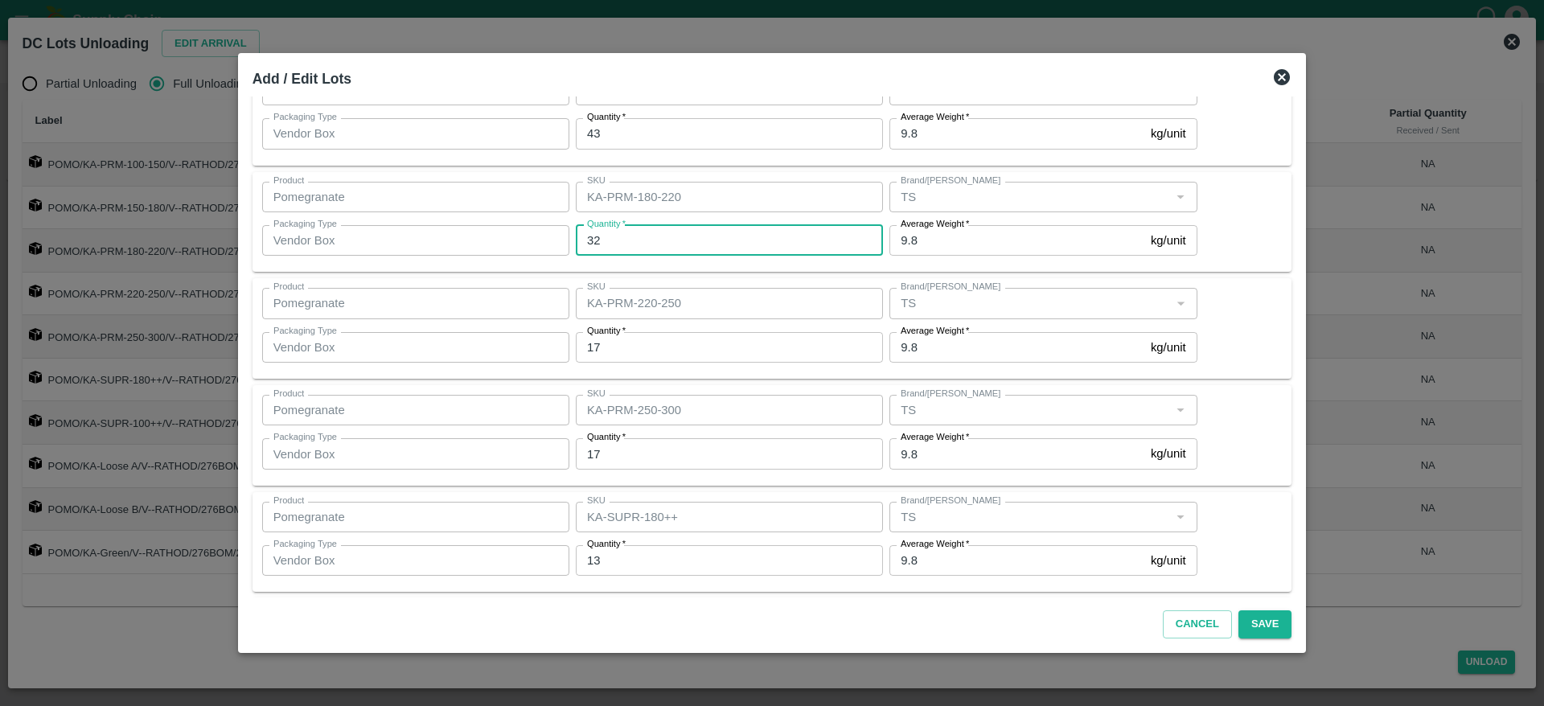
scroll to position [204, 0]
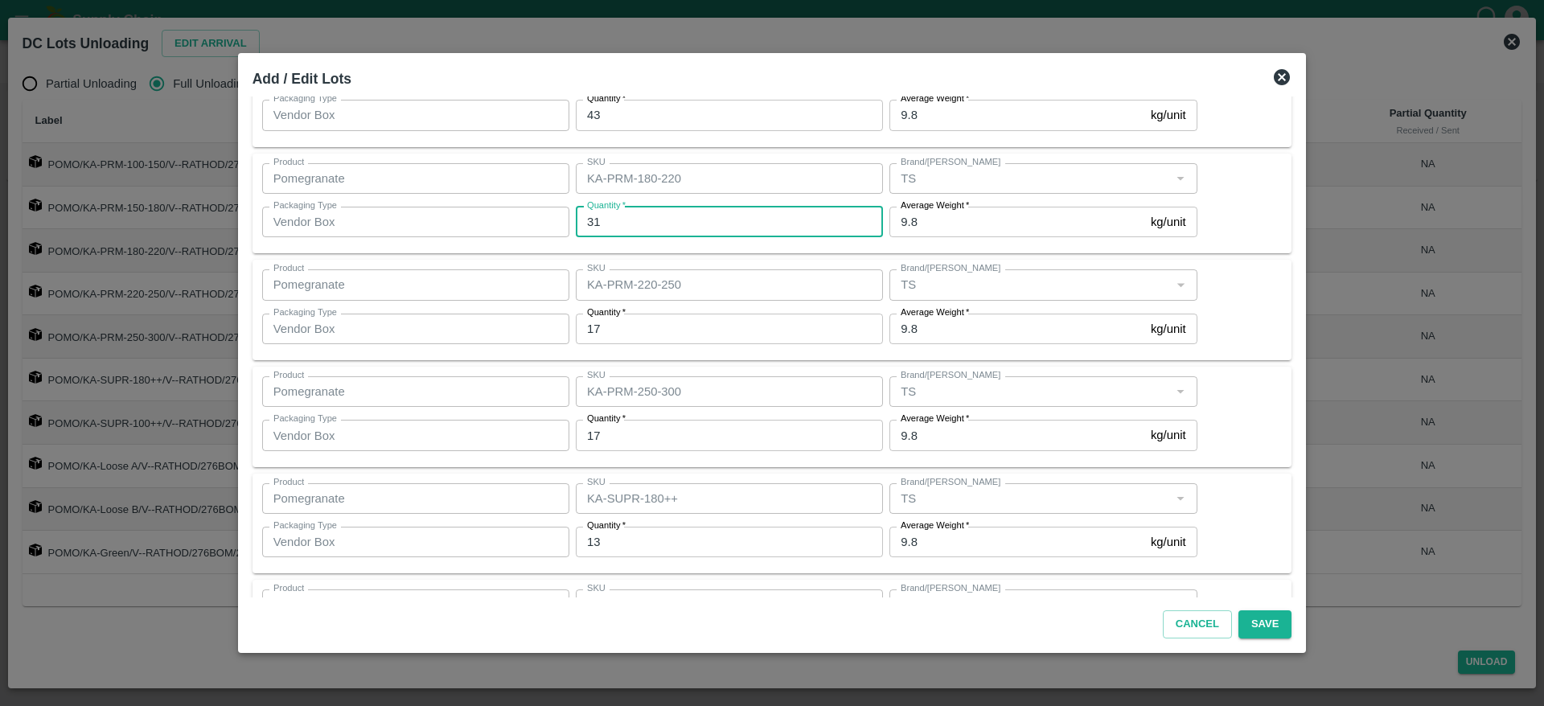
type input "31"
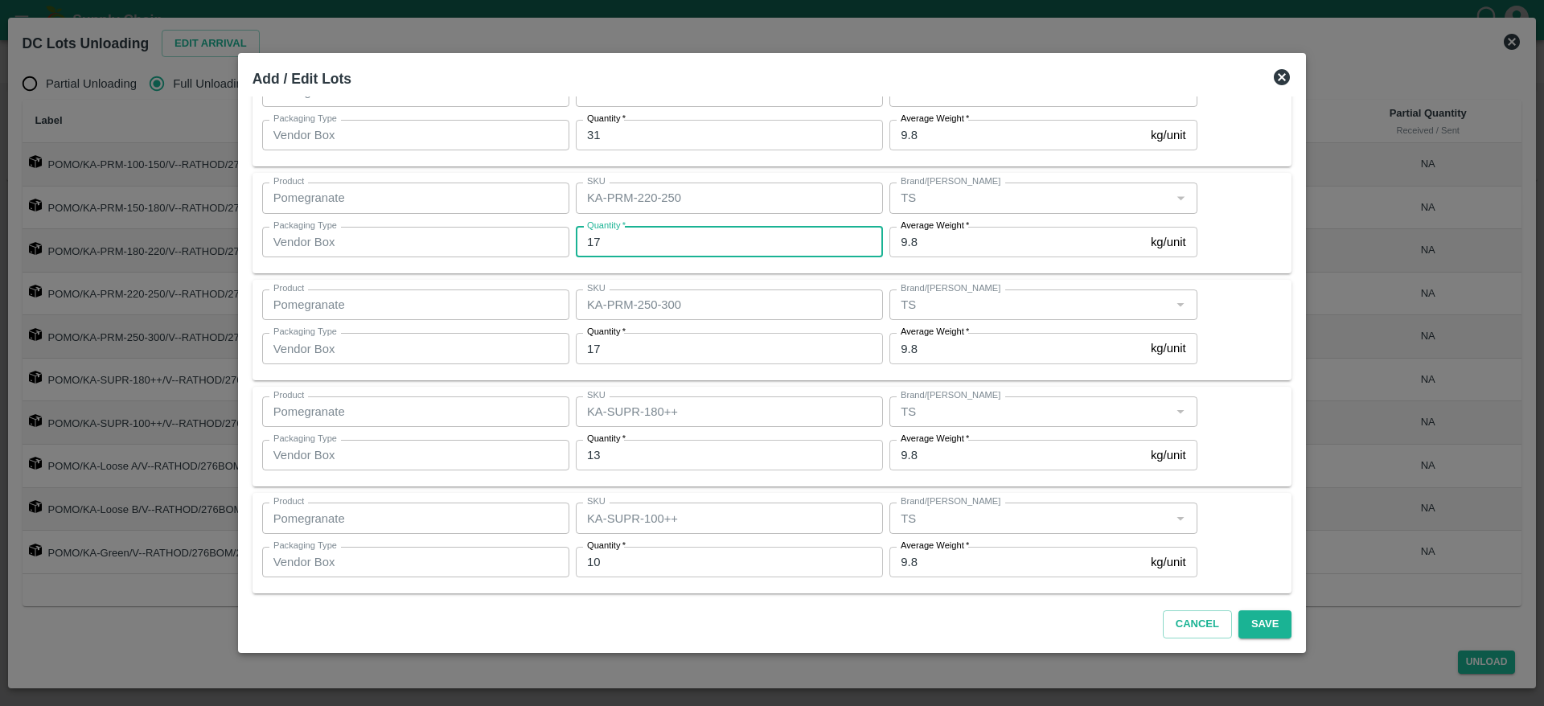
scroll to position [296, 0]
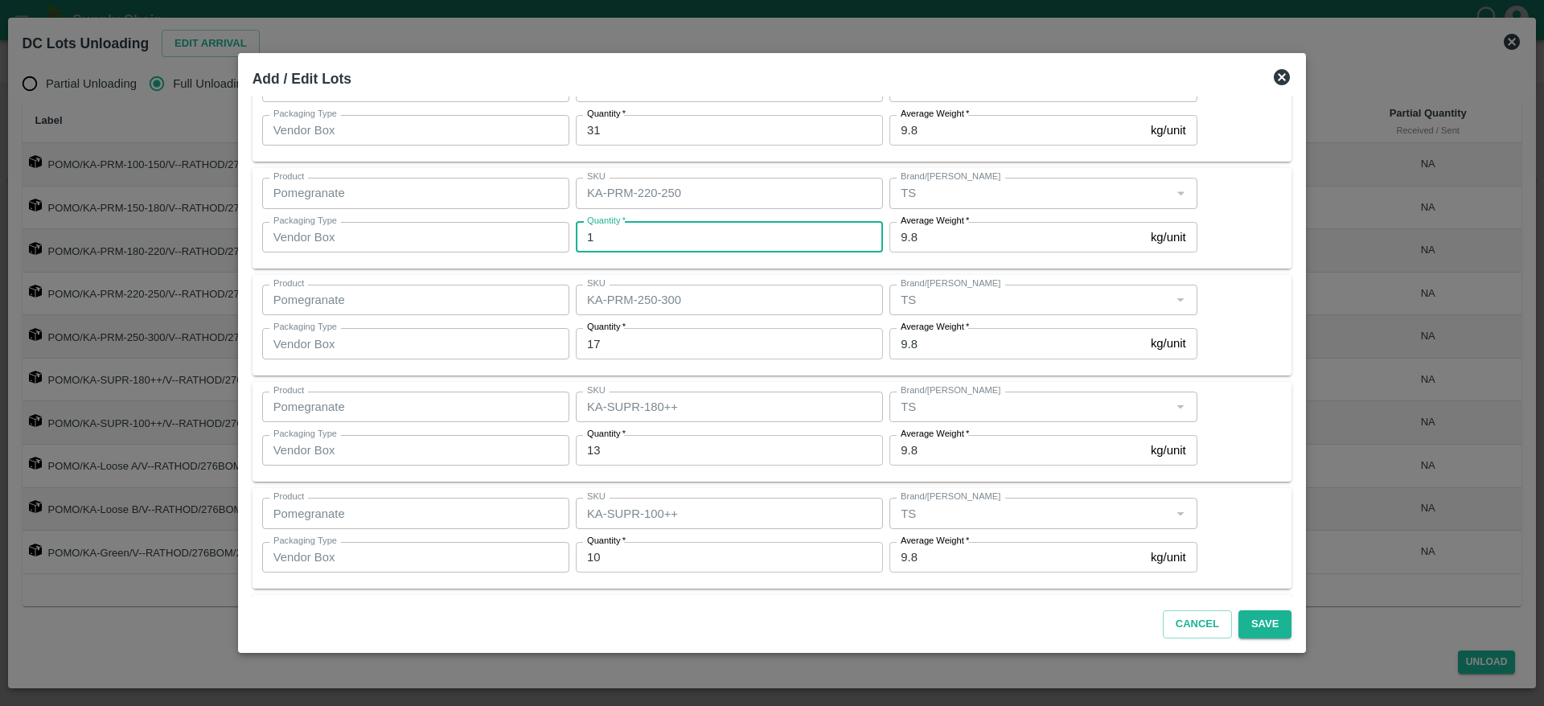
type input "17"
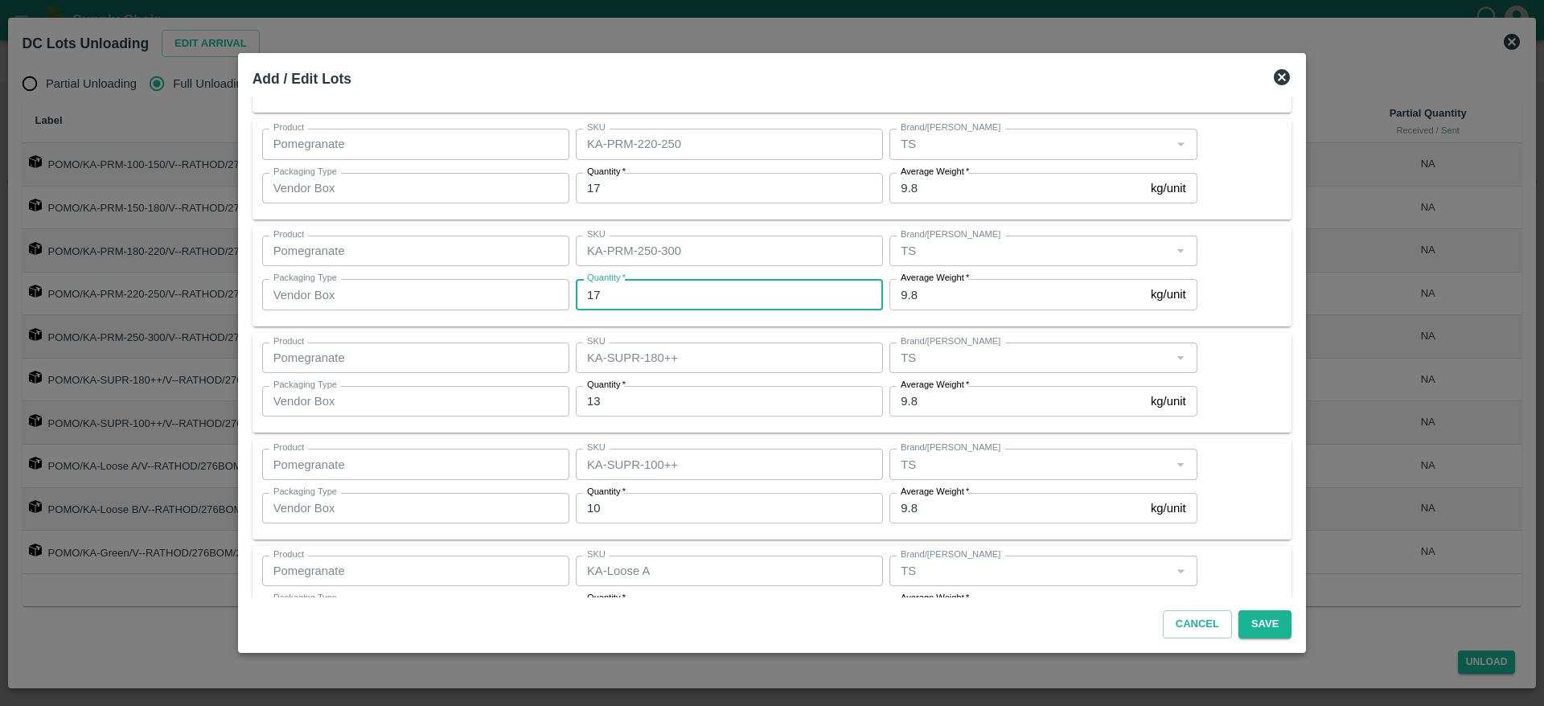
scroll to position [352, 0]
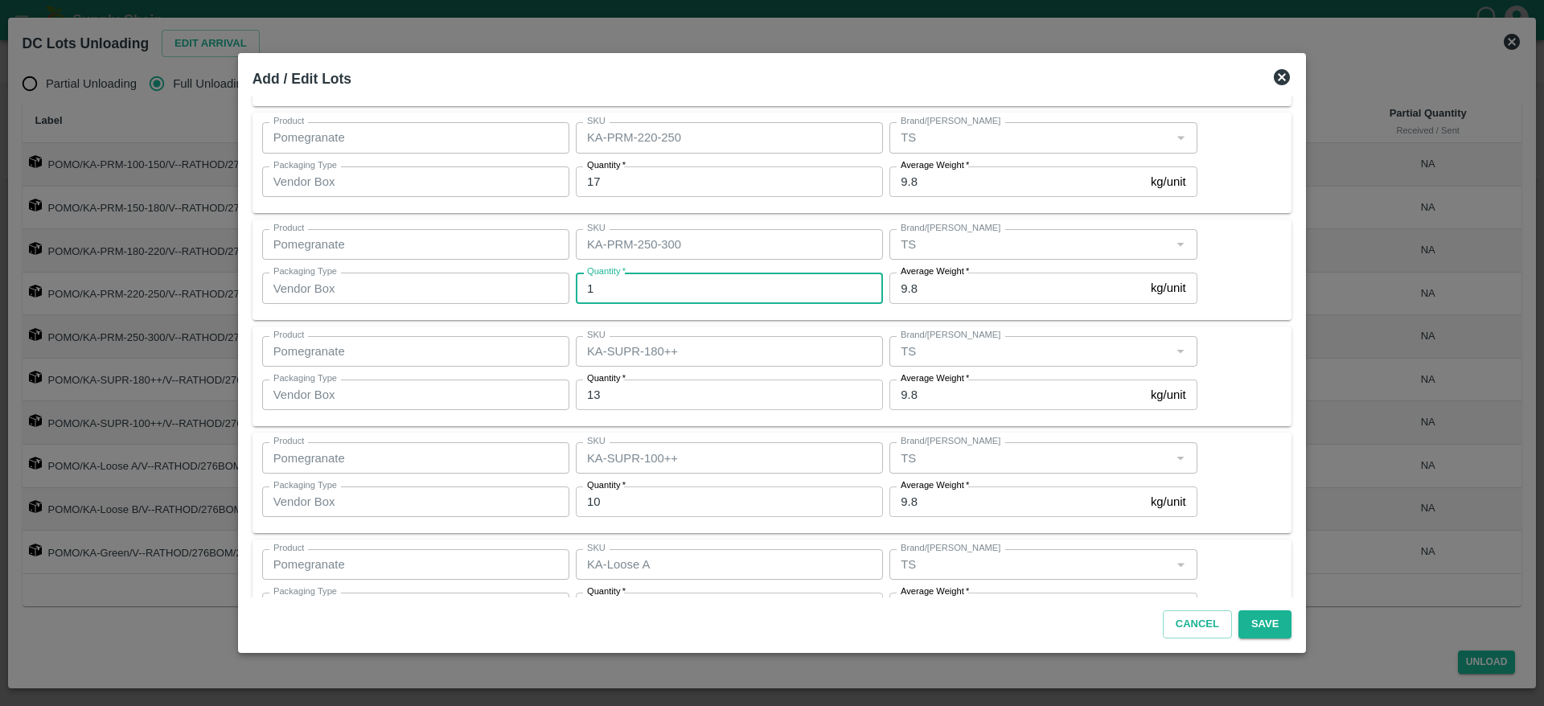
type input "17"
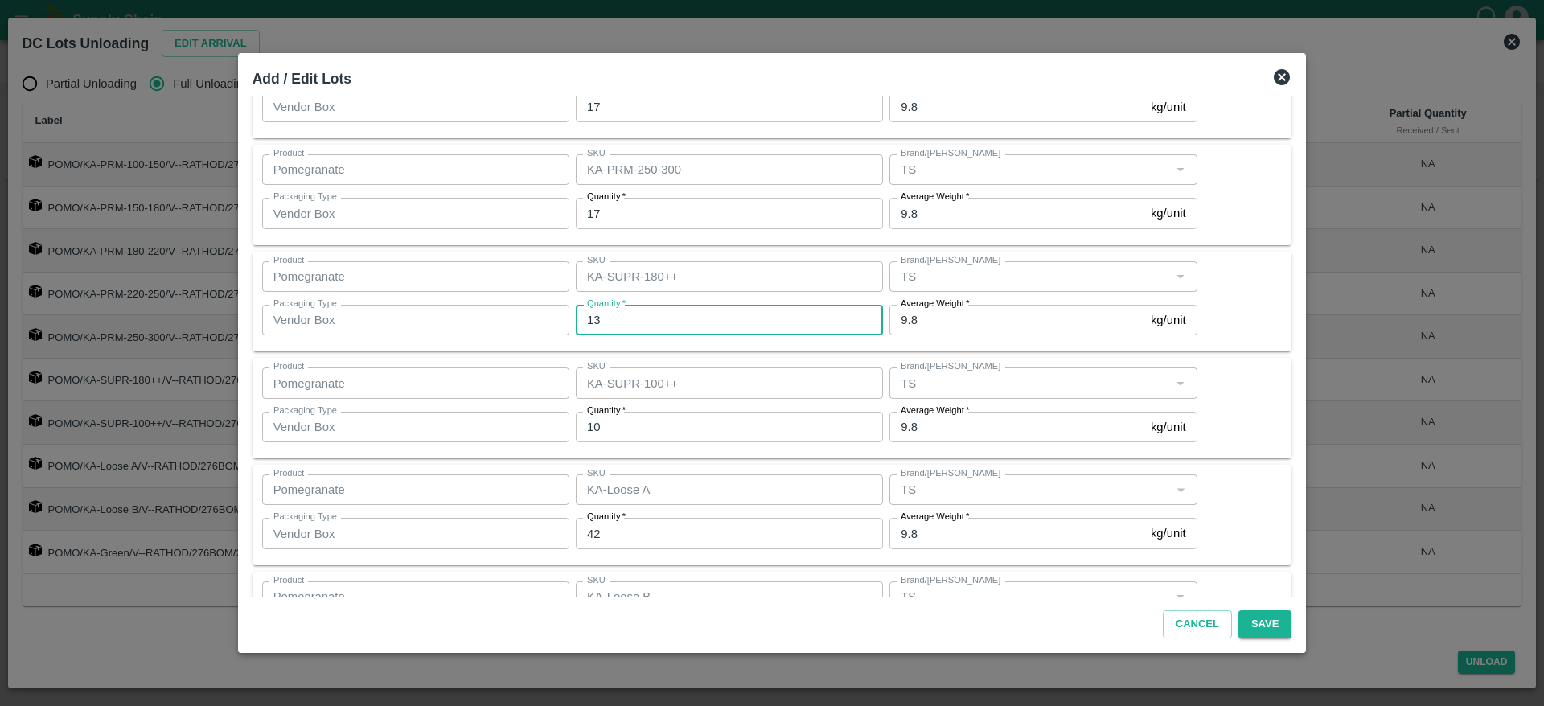
scroll to position [453, 0]
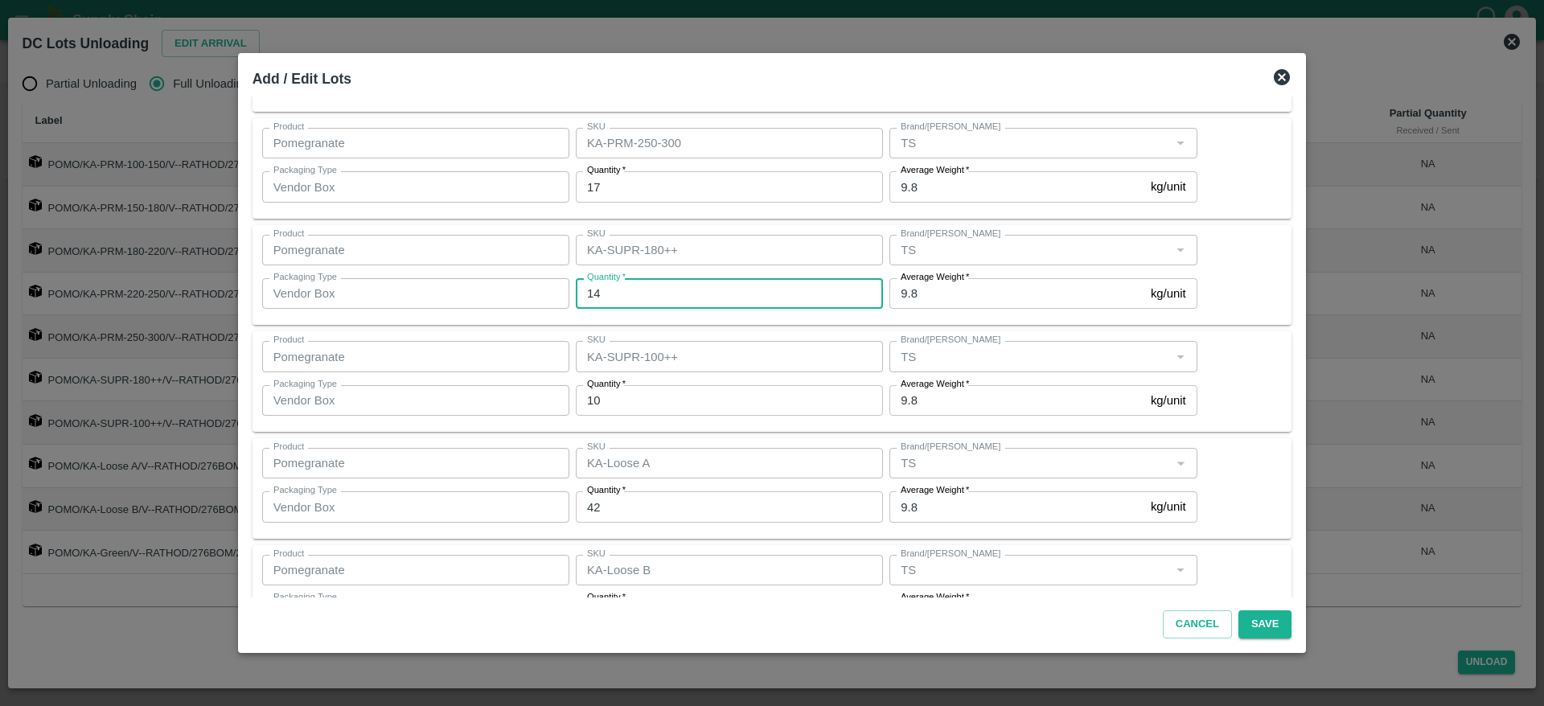
type input "14"
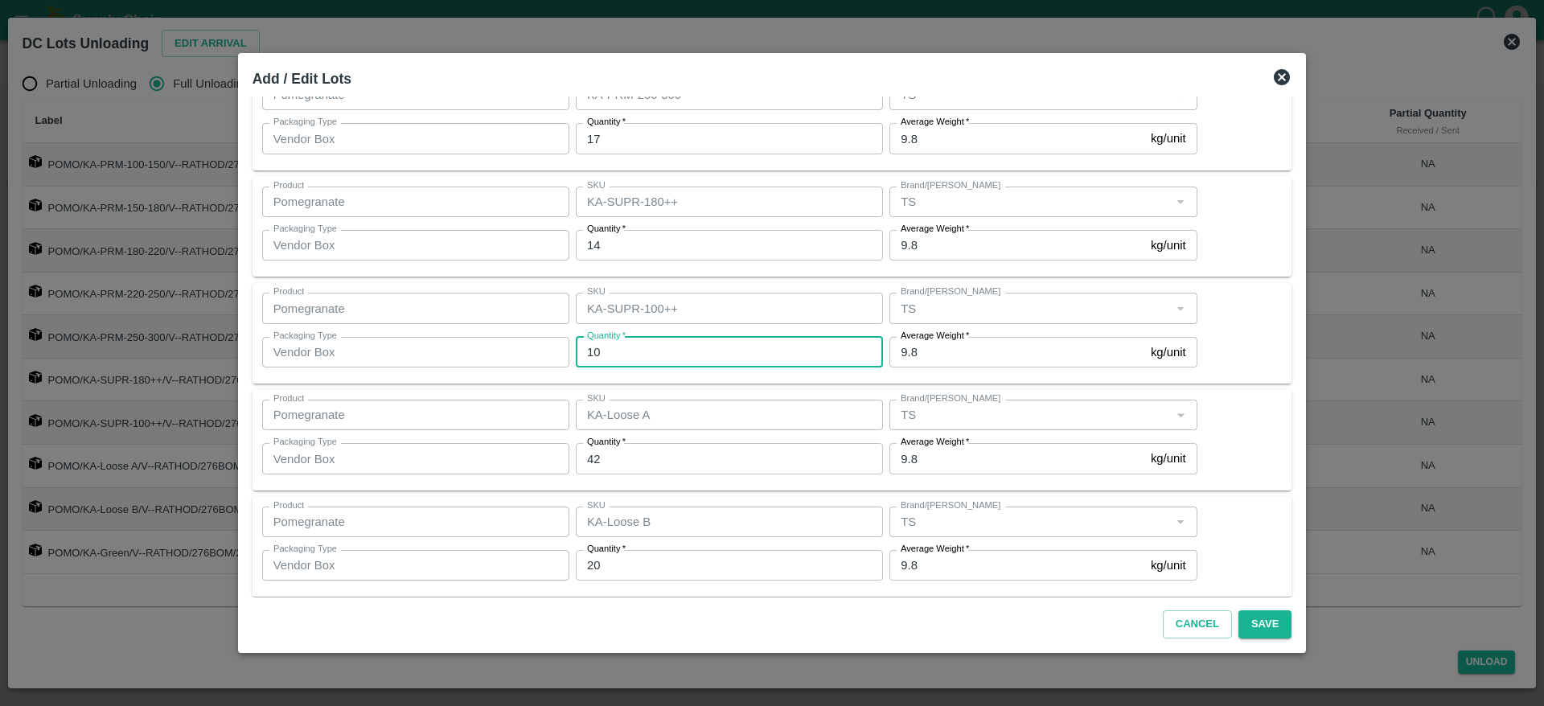
scroll to position [504, 0]
type input "11"
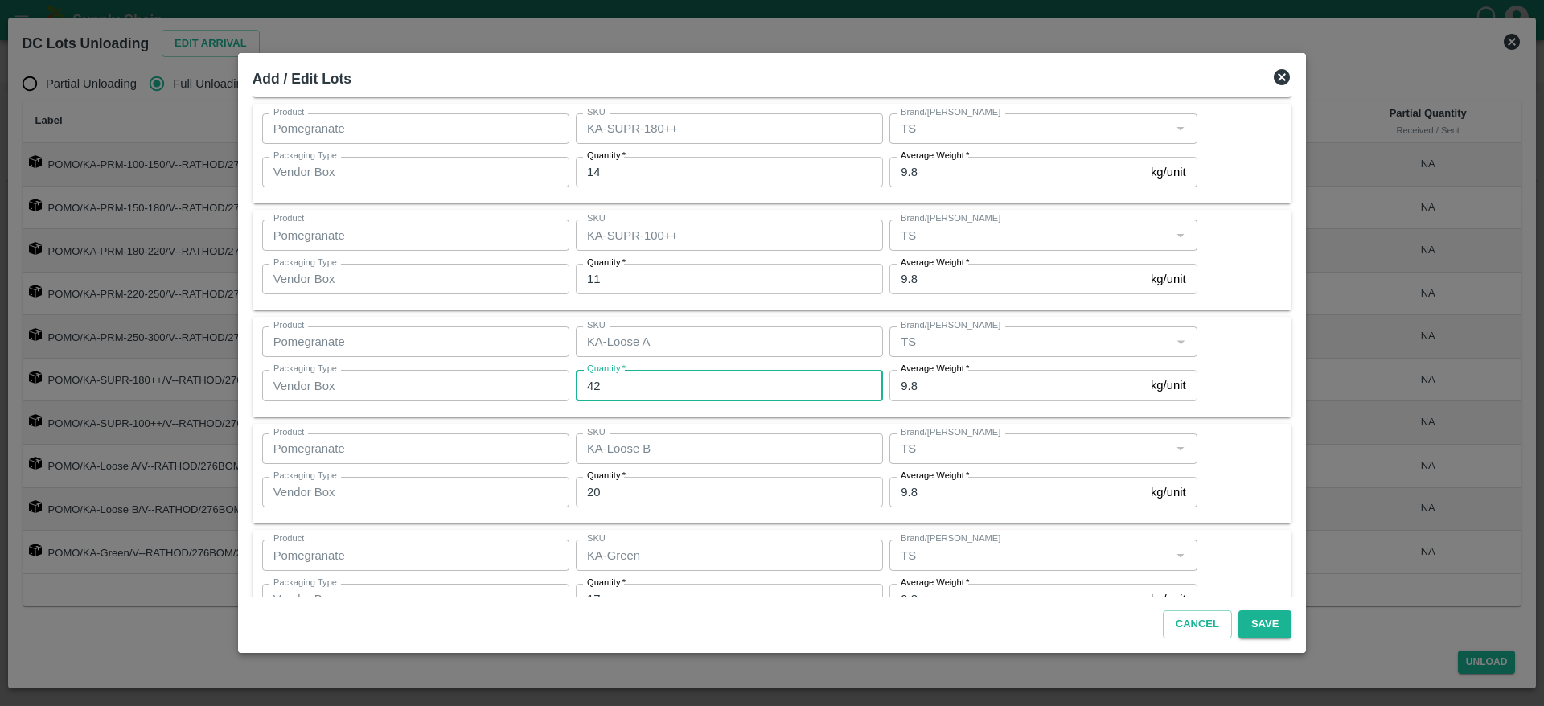
scroll to position [576, 0]
type input "43"
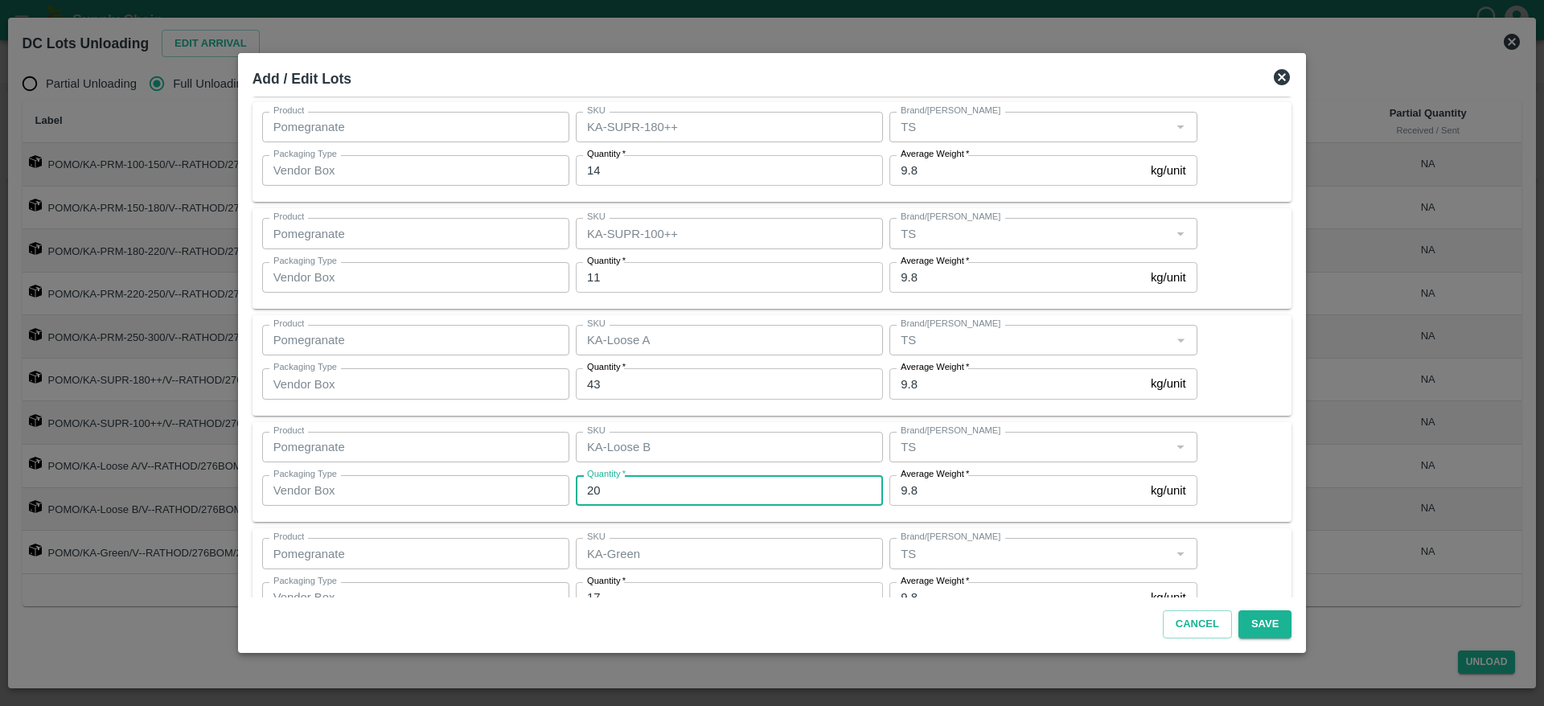
scroll to position [619, 0]
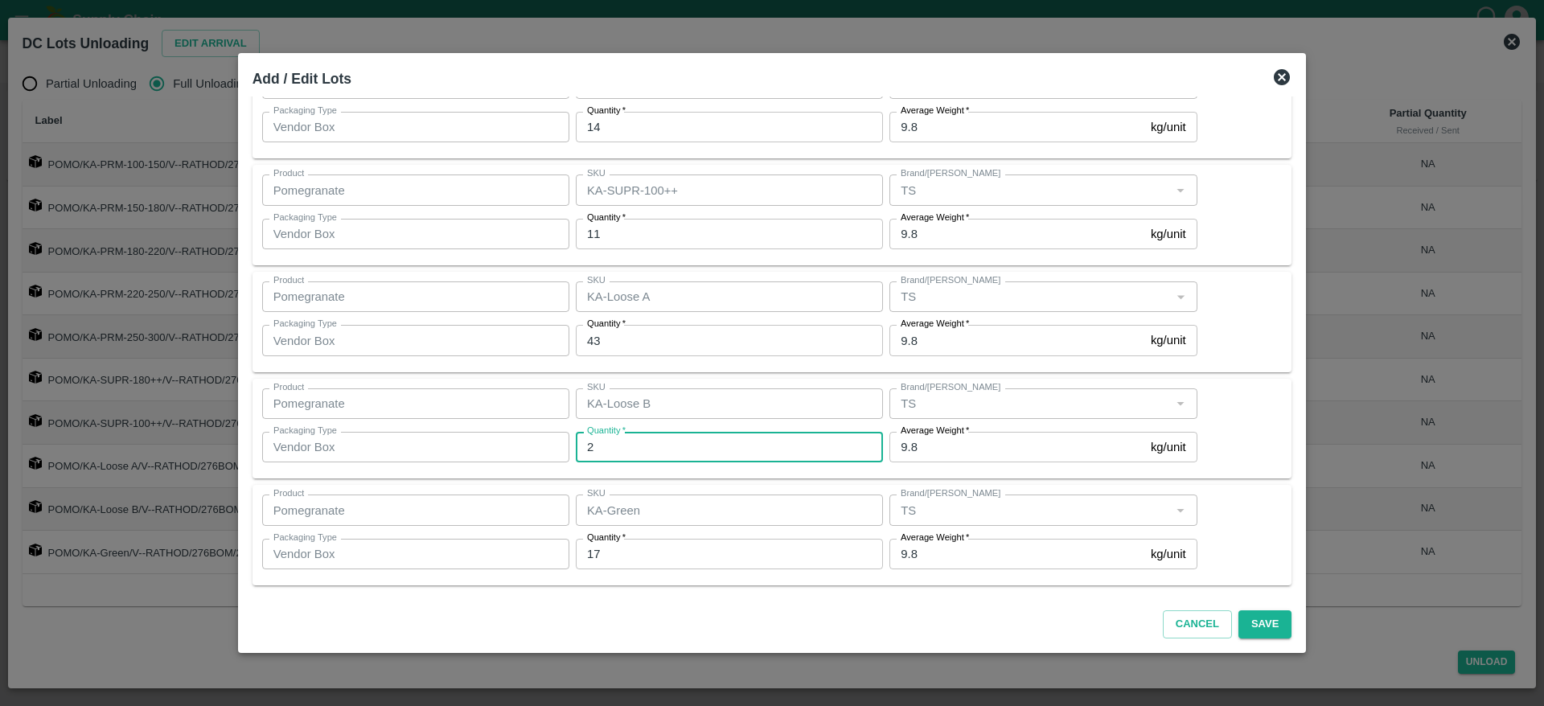
type input "20"
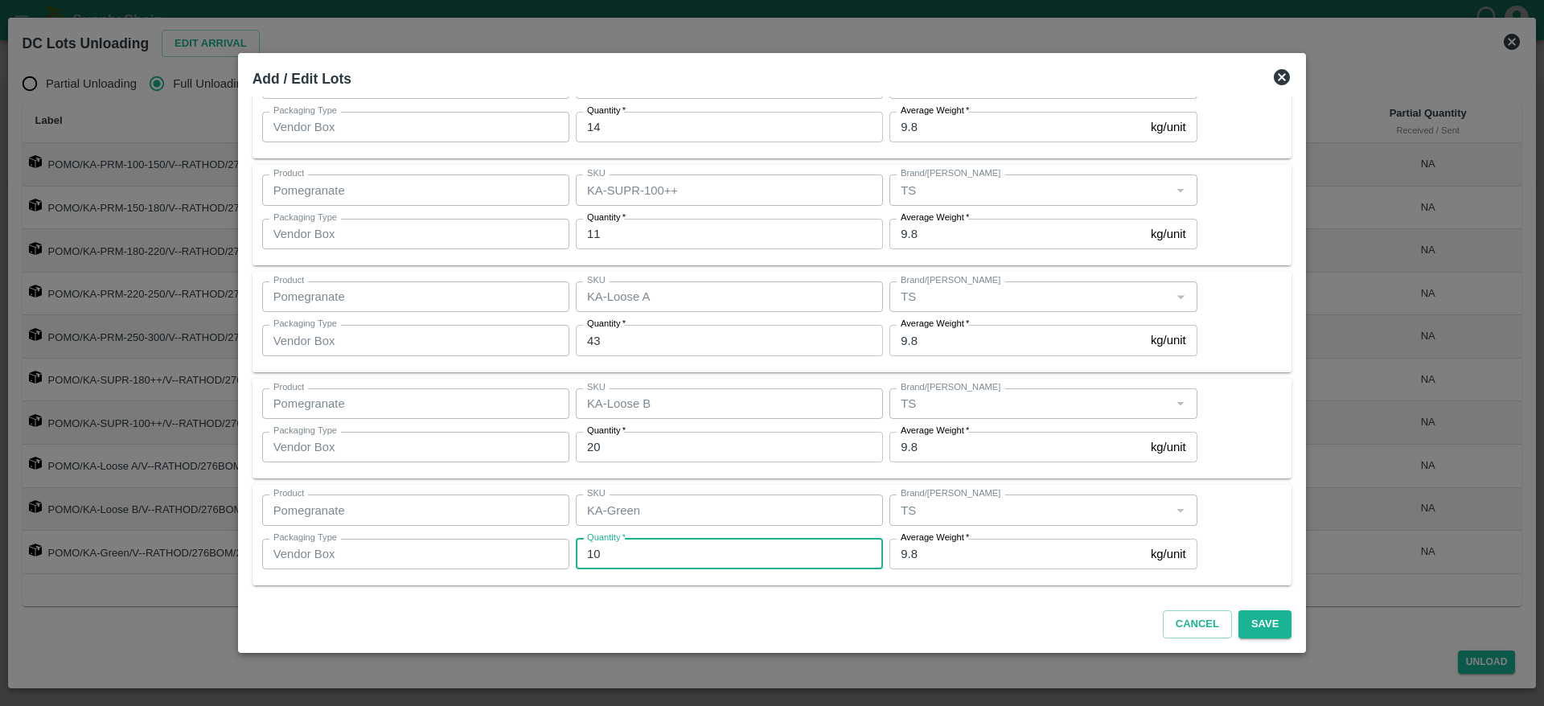
type input "10"
click at [1249, 521] on div "Product Pomegranate Product SKU KA-Green SKU Brand/Marka Brand/Marka Packaging …" at bounding box center [772, 535] width 1021 height 81
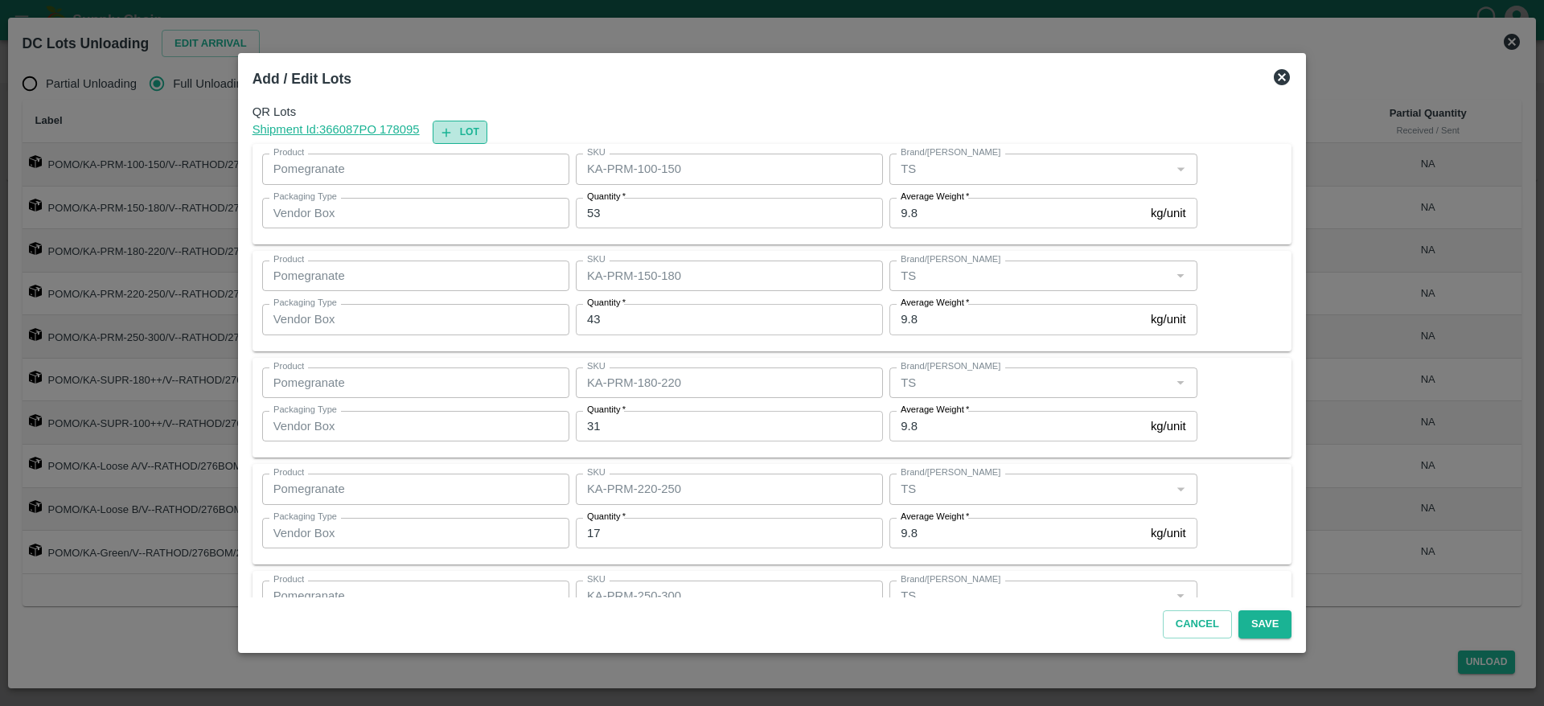
click at [480, 134] on button "Lot" at bounding box center [460, 132] width 55 height 23
click at [480, 134] on div "Shipment Id: 366087 PO 178095 Lot" at bounding box center [773, 132] width 1040 height 23
type input "KA-PRM-100-150"
type input "53"
type input "KA-PRM-150-180"
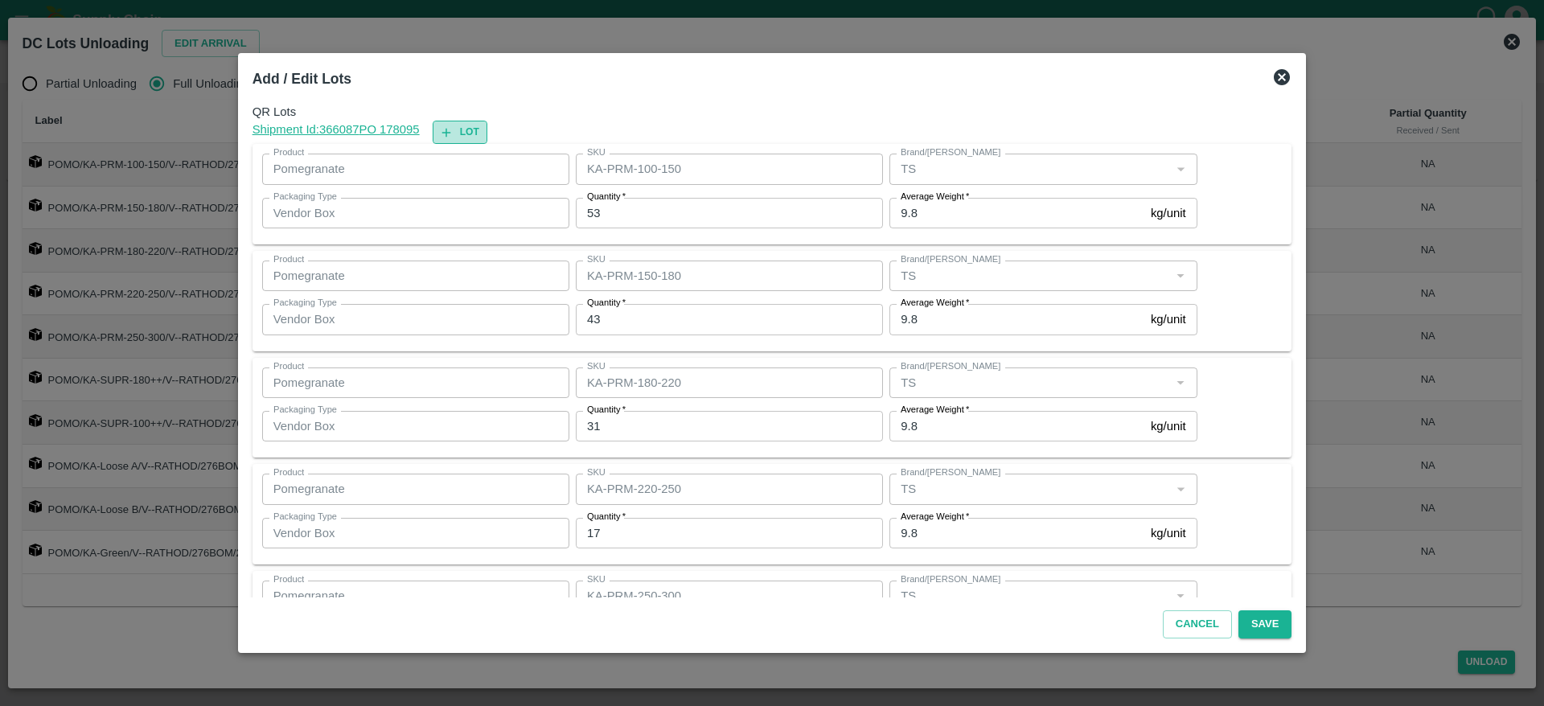
type input "43"
type input "KA-PRM-180-220"
type input "31"
type input "KA-PRM-220-250"
type input "KA-PRM-250-300"
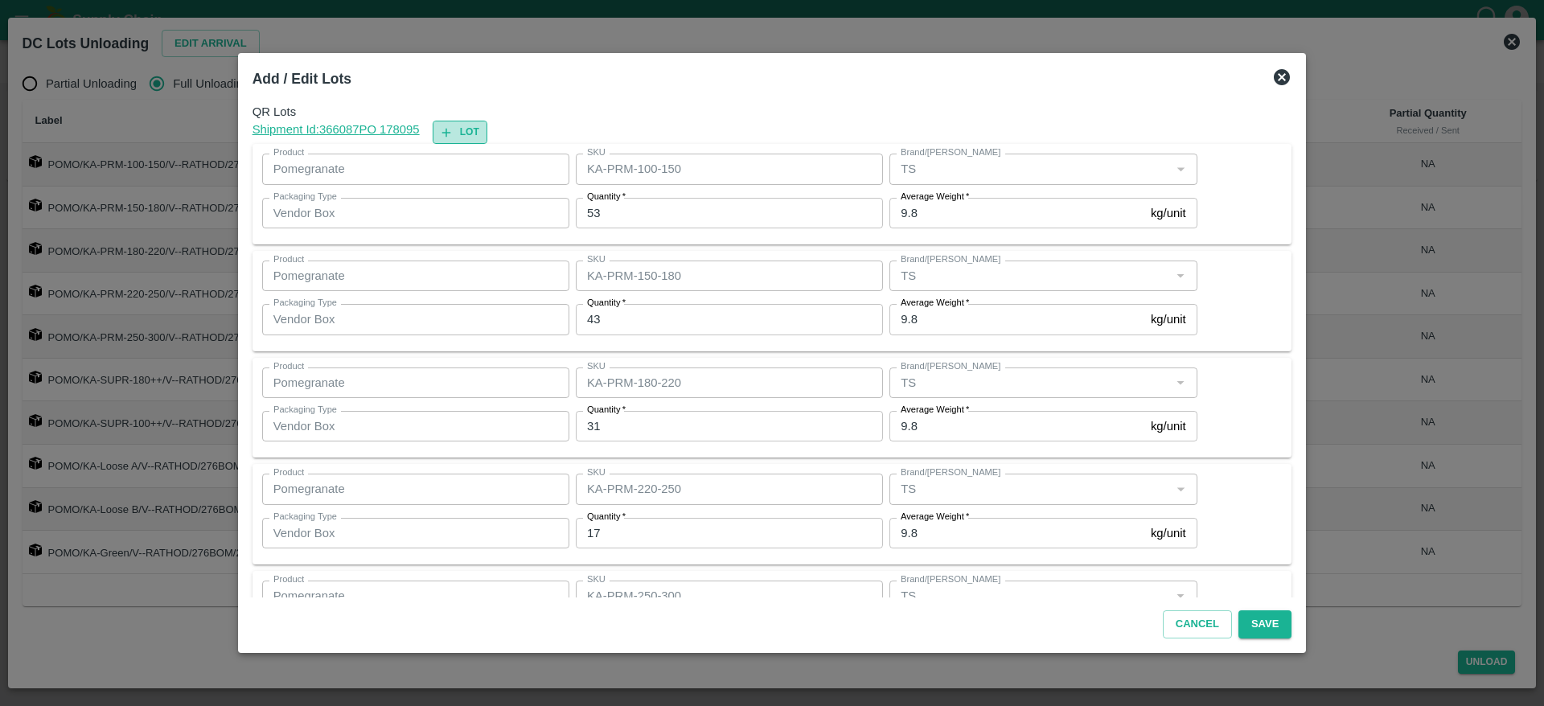
type input "17"
type input "KA-SUPR-180++"
type input "14"
type input "KA-SUPR-100++"
type input "11"
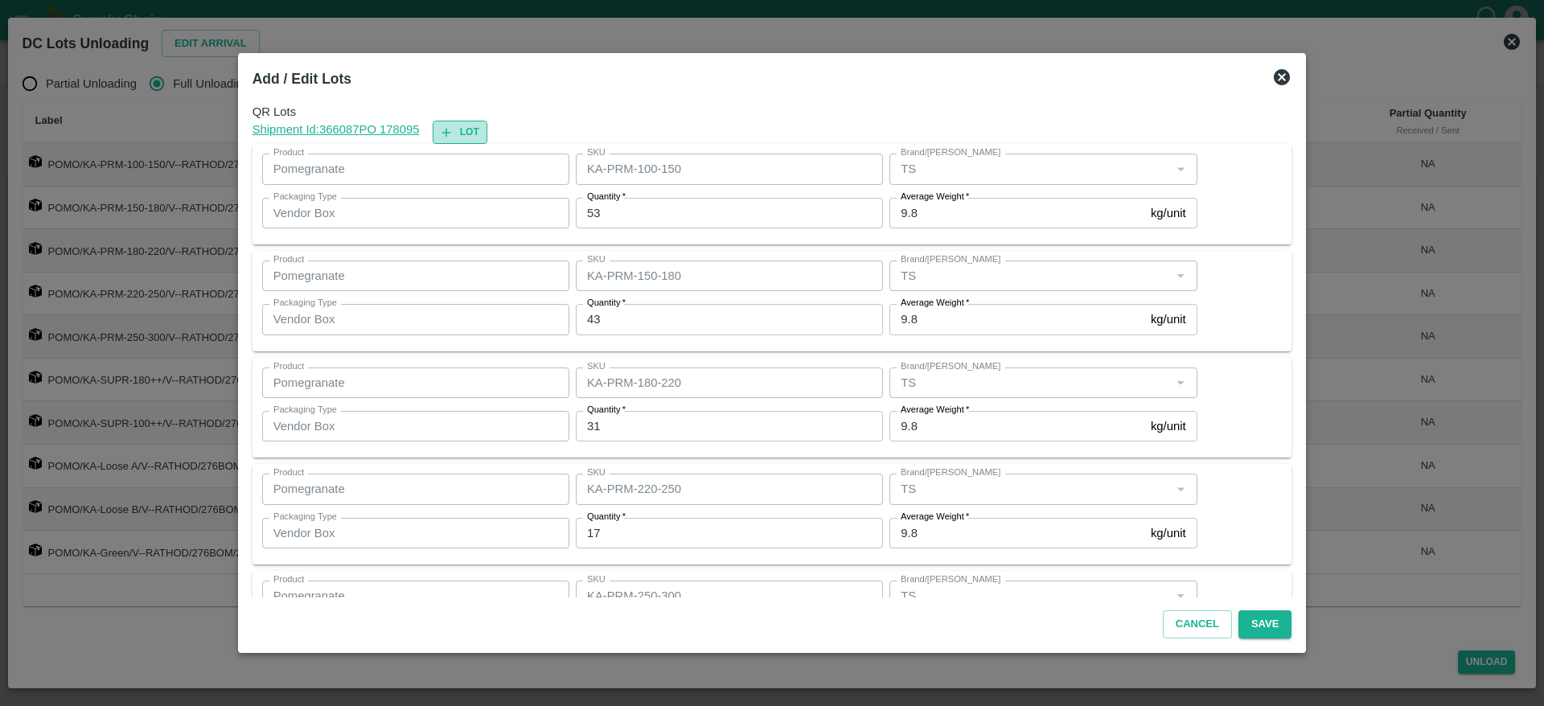
type input "KA-Loose A"
type input "43"
type input "KA-Loose B"
type input "20"
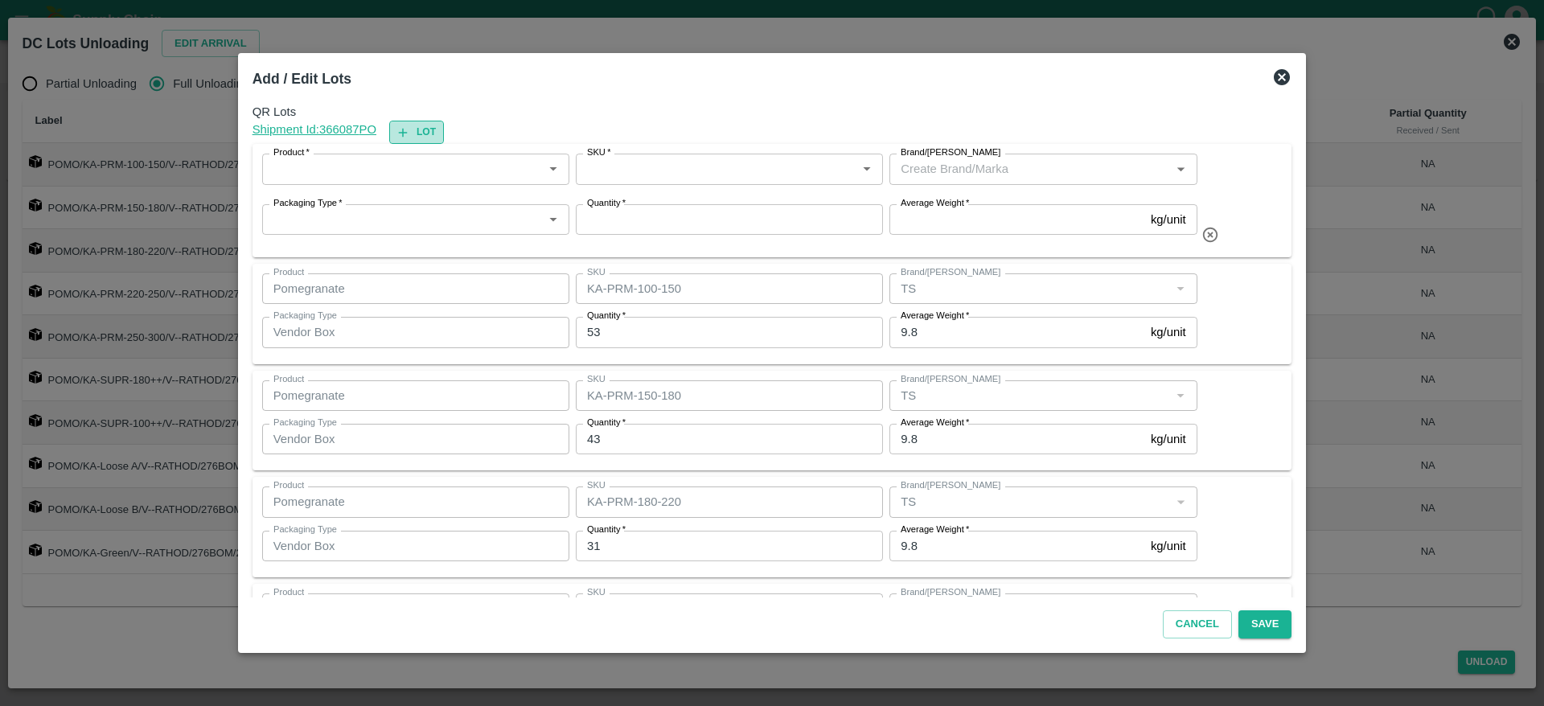
click at [444, 131] on button "Lot" at bounding box center [416, 132] width 55 height 23
type input "KA-PRM-100-150"
type input "53"
type input "KA-PRM-150-180"
type input "43"
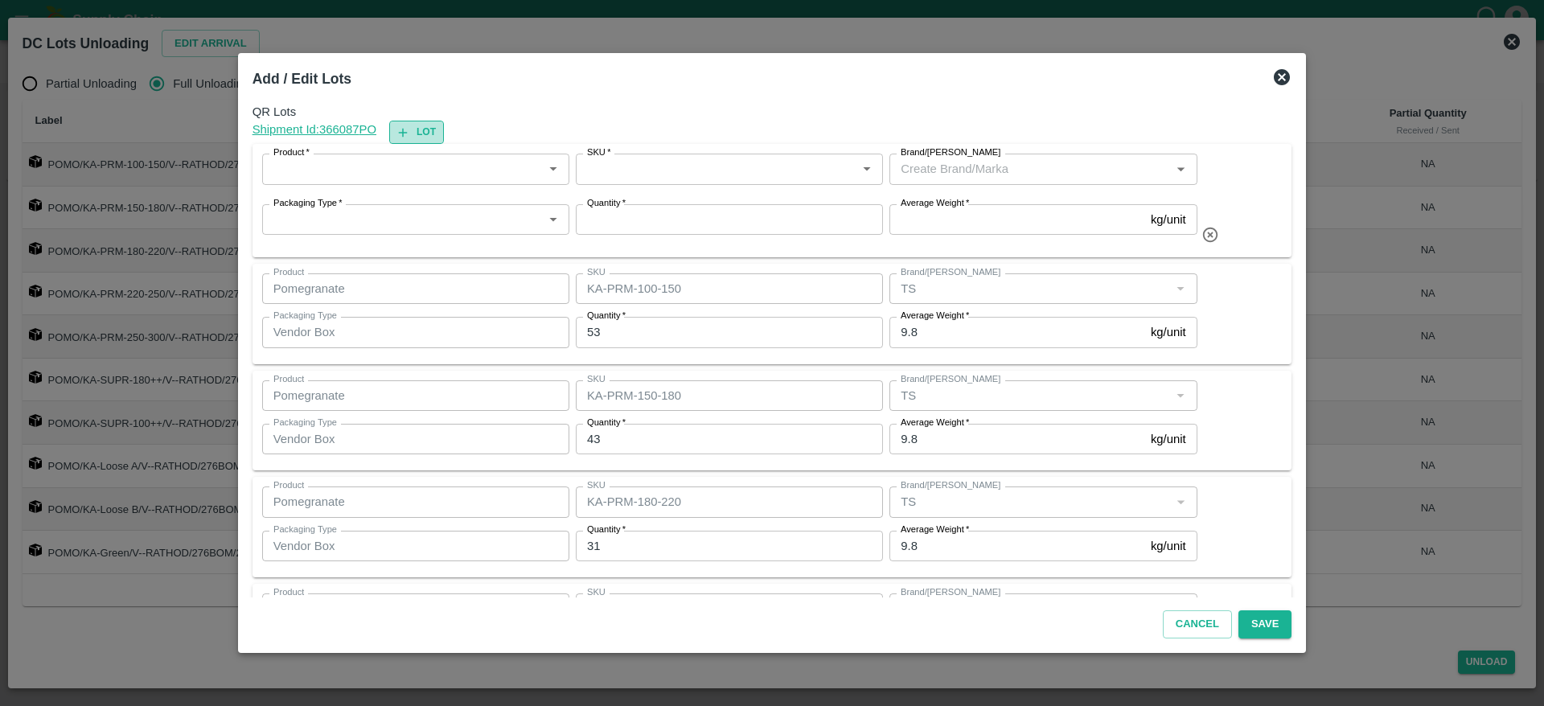
type input "KA-PRM-180-220"
type input "31"
type input "KA-PRM-220-250"
type input "KA-PRM-250-300"
type input "17"
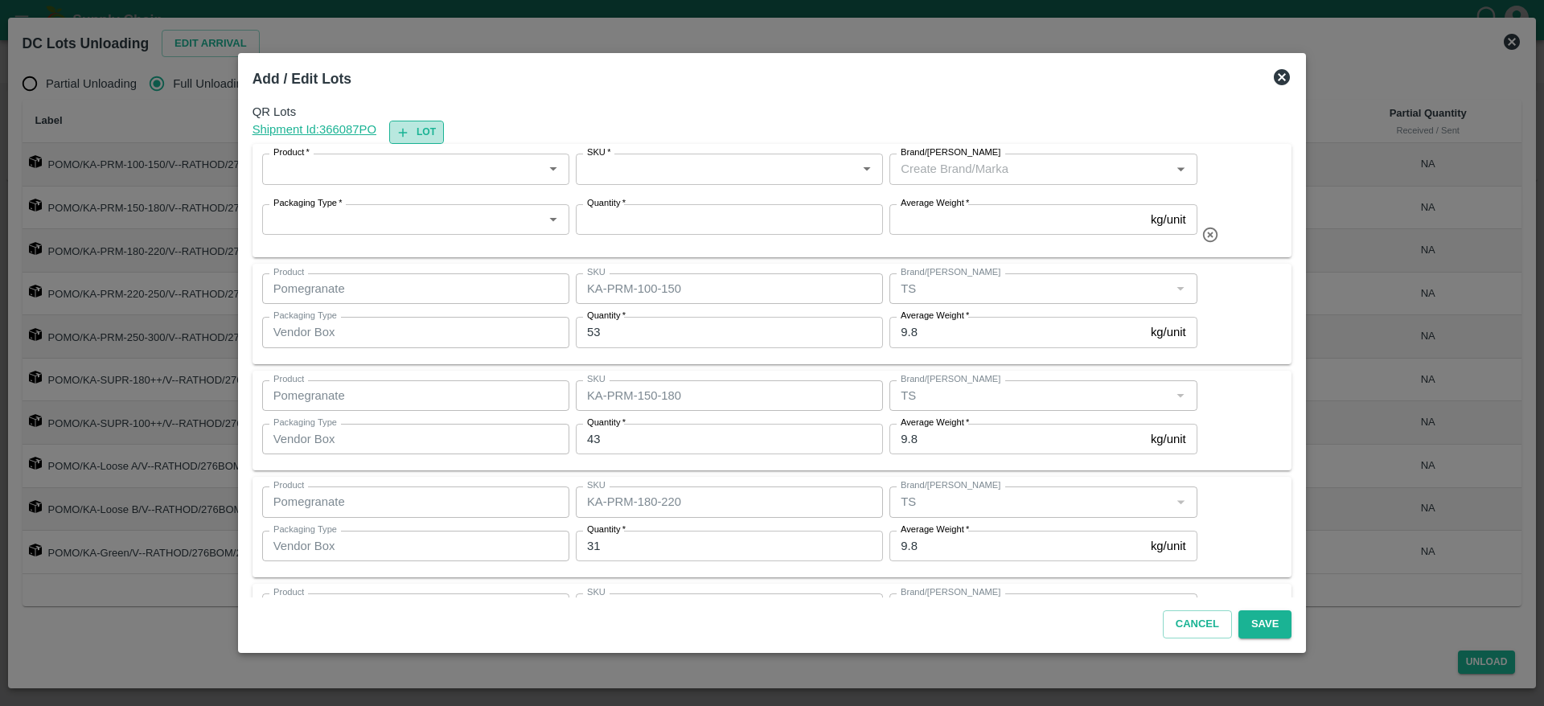
type input "KA-SUPR-180++"
type input "14"
type input "KA-SUPR-100++"
type input "11"
type input "KA-Loose A"
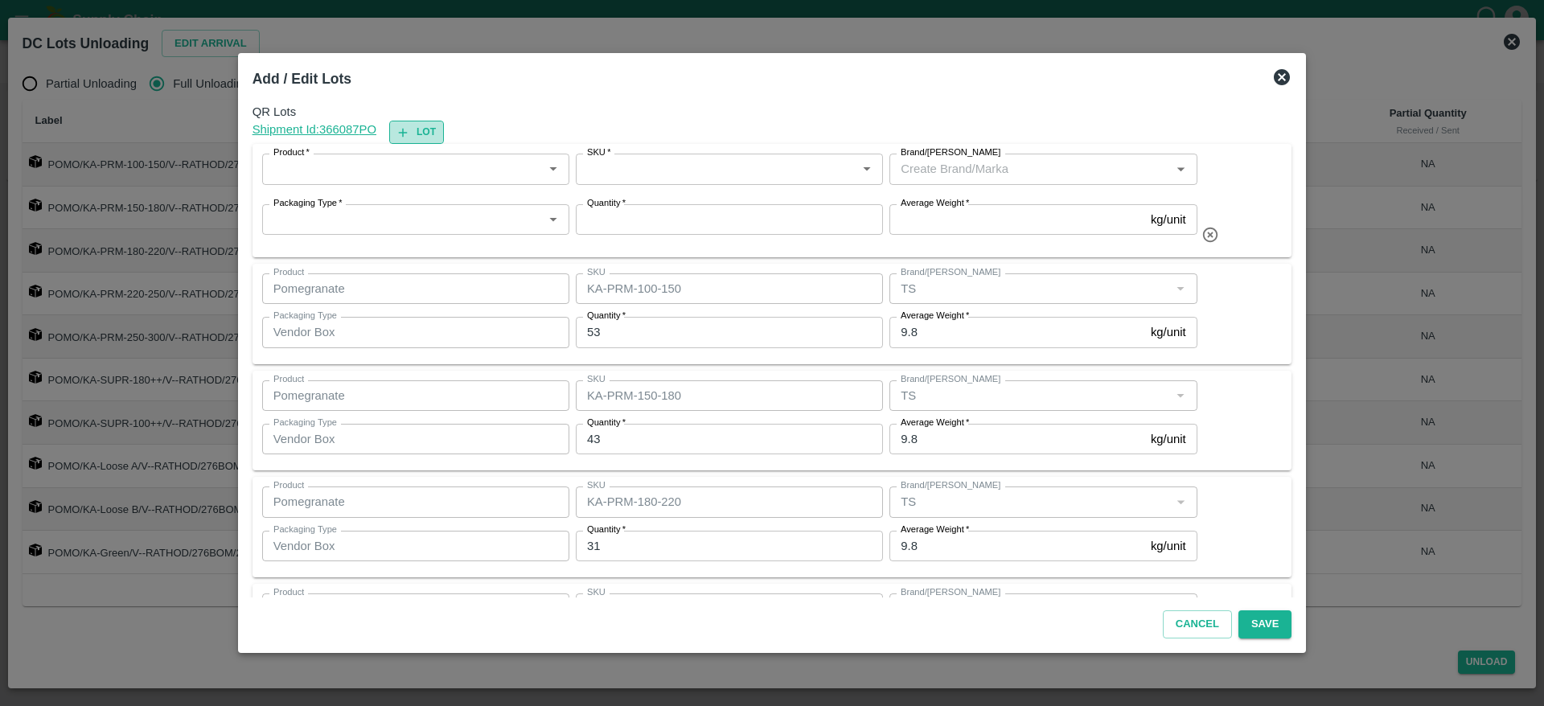
type input "43"
type input "KA-Loose B"
type input "20"
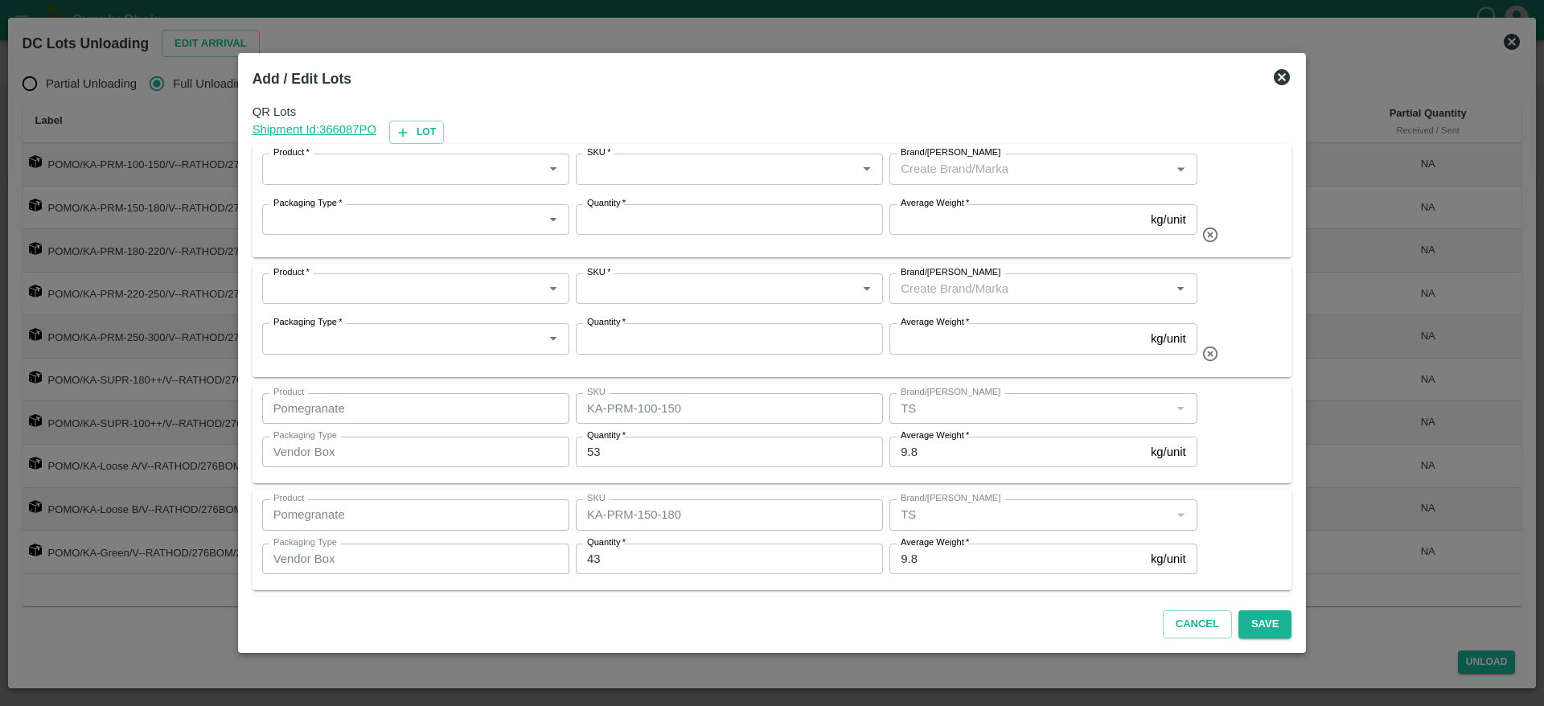
click at [422, 147] on div "Product   * Product   *" at bounding box center [413, 172] width 314 height 50
click at [434, 136] on button "Lot" at bounding box center [416, 132] width 55 height 23
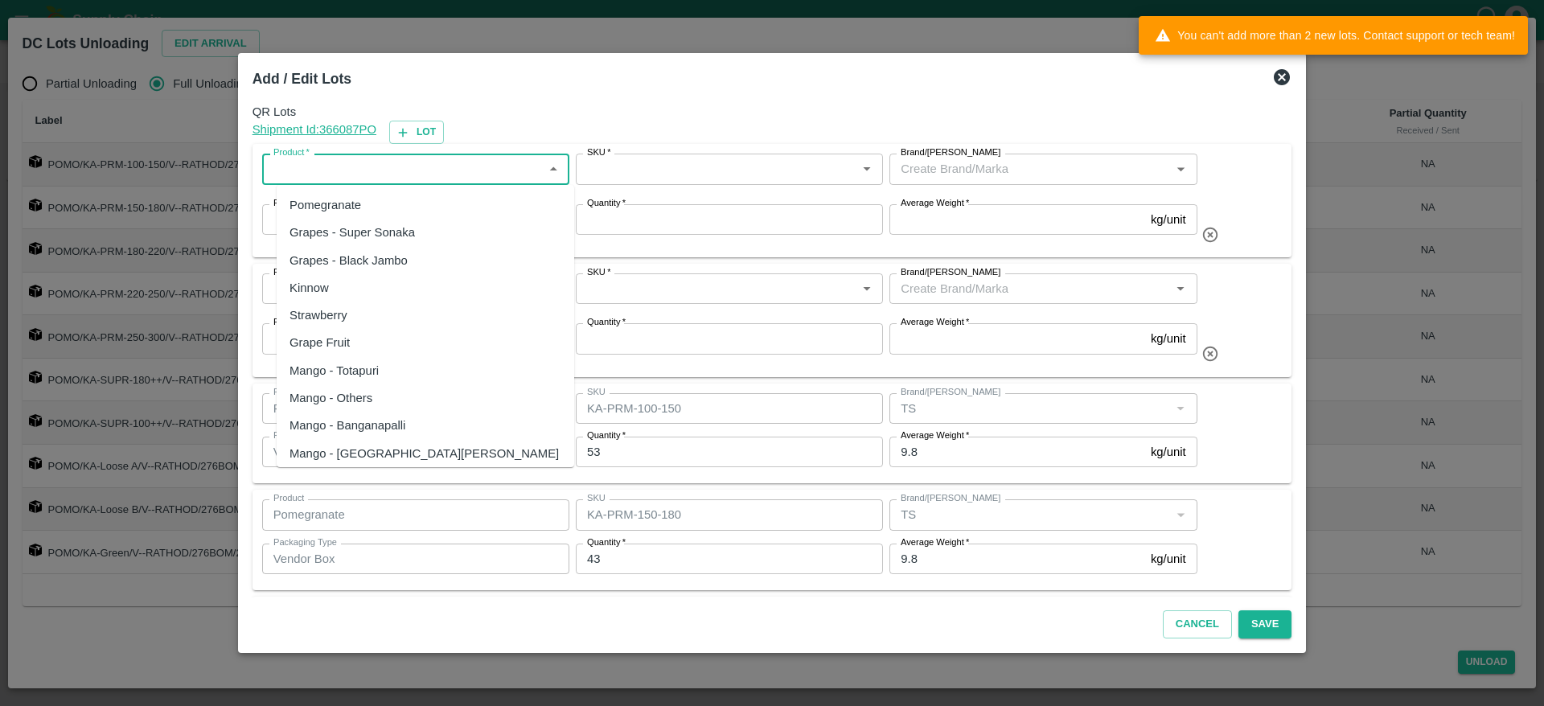
click at [390, 171] on input "Product   *" at bounding box center [402, 168] width 271 height 21
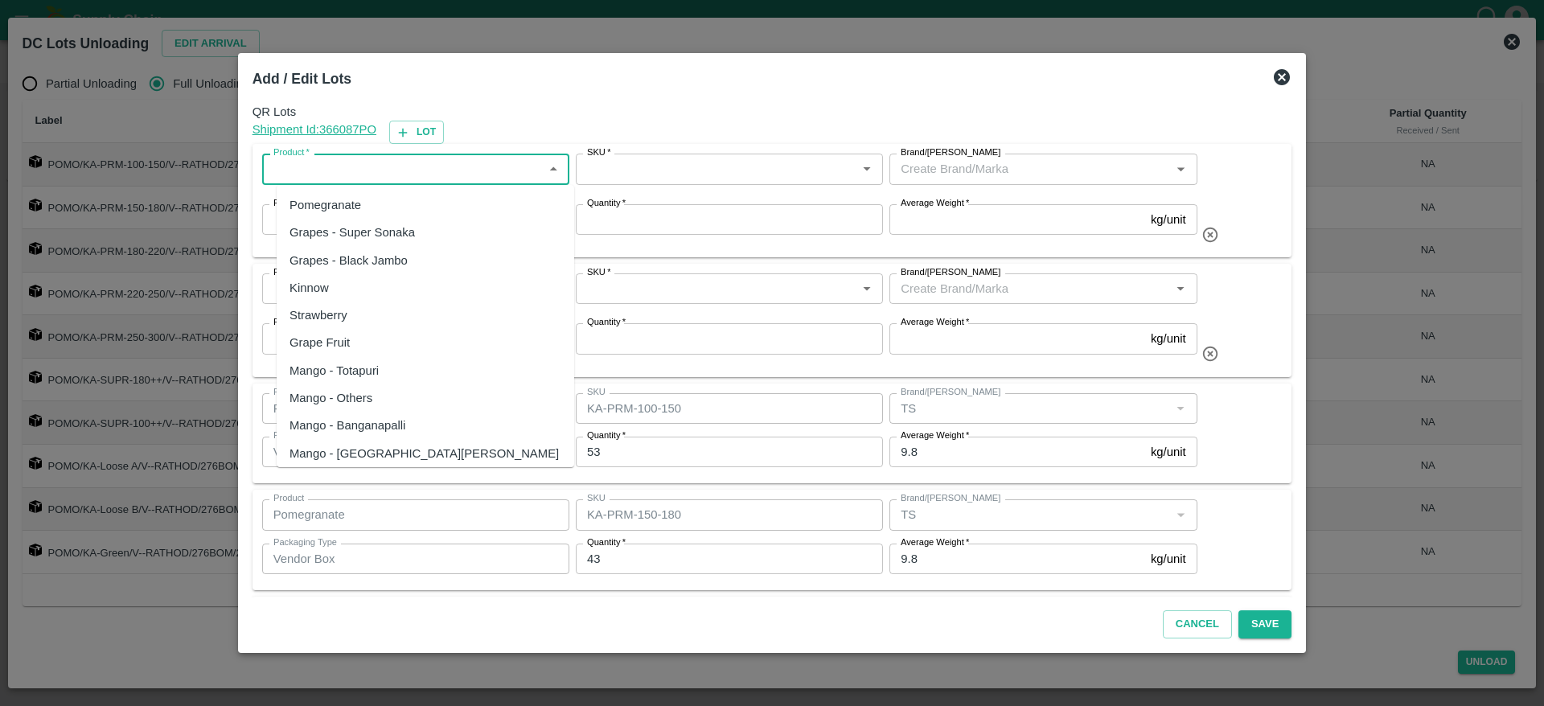
click at [359, 211] on div "Pomegranate" at bounding box center [326, 205] width 72 height 18
type input "Pomegranate"
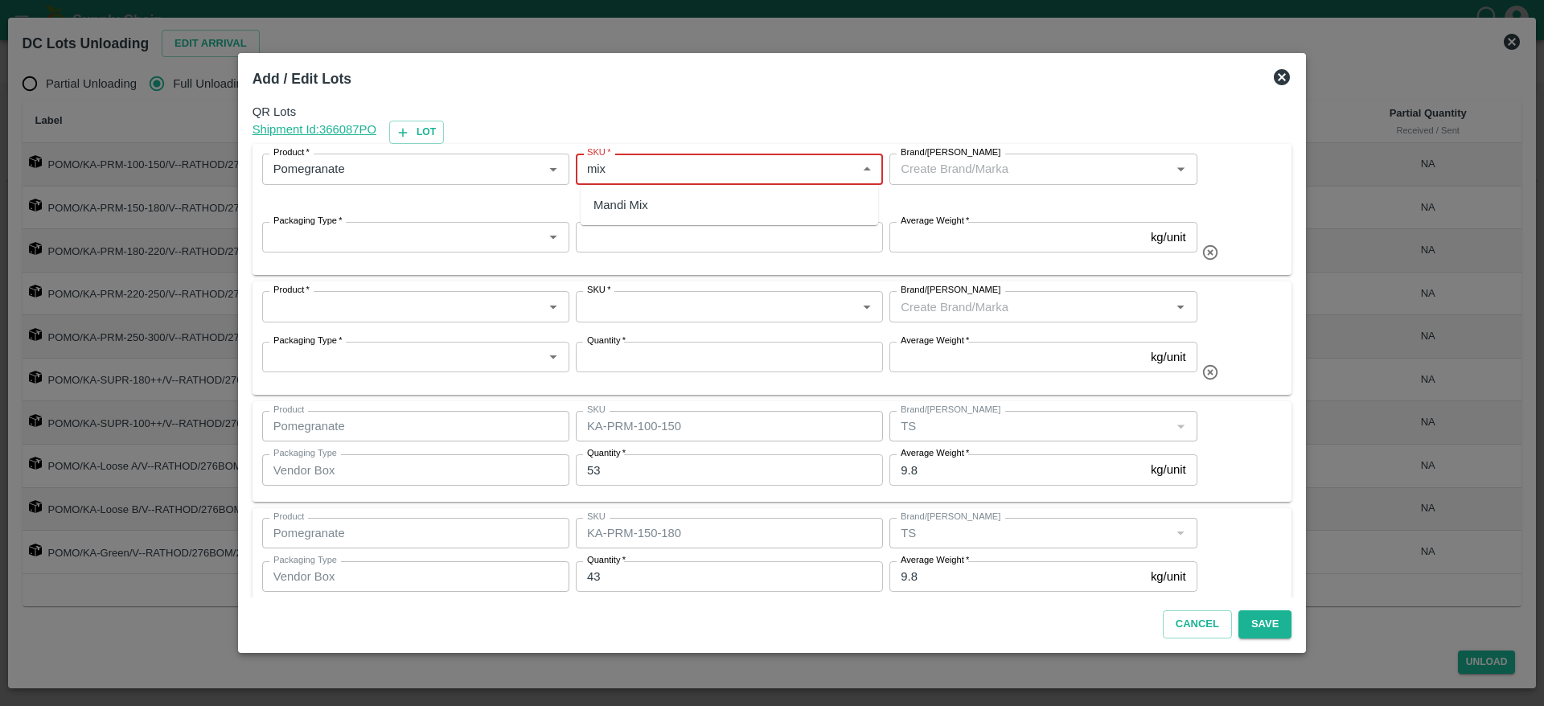
click at [632, 207] on div "Mandi Mix" at bounding box center [621, 205] width 55 height 18
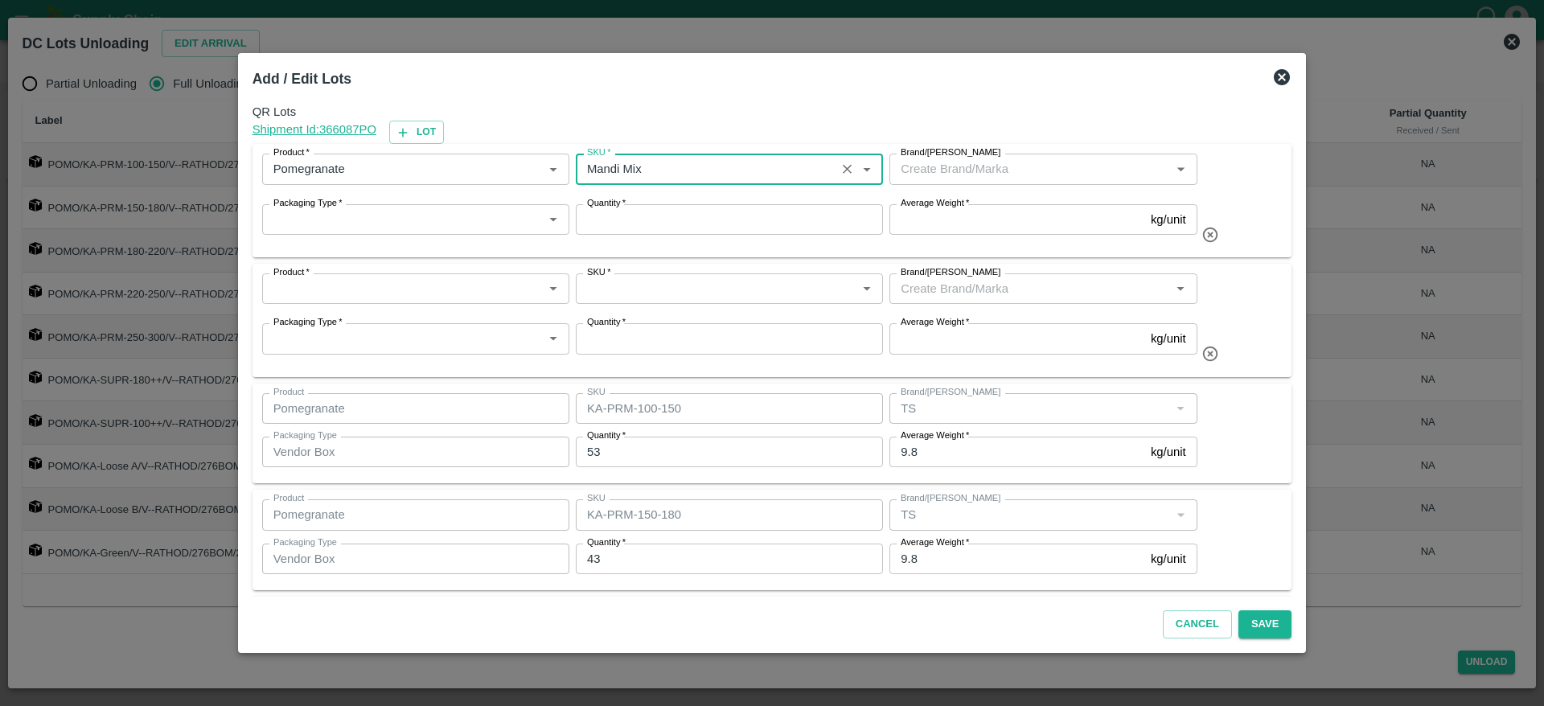
type input "Mandi Mix"
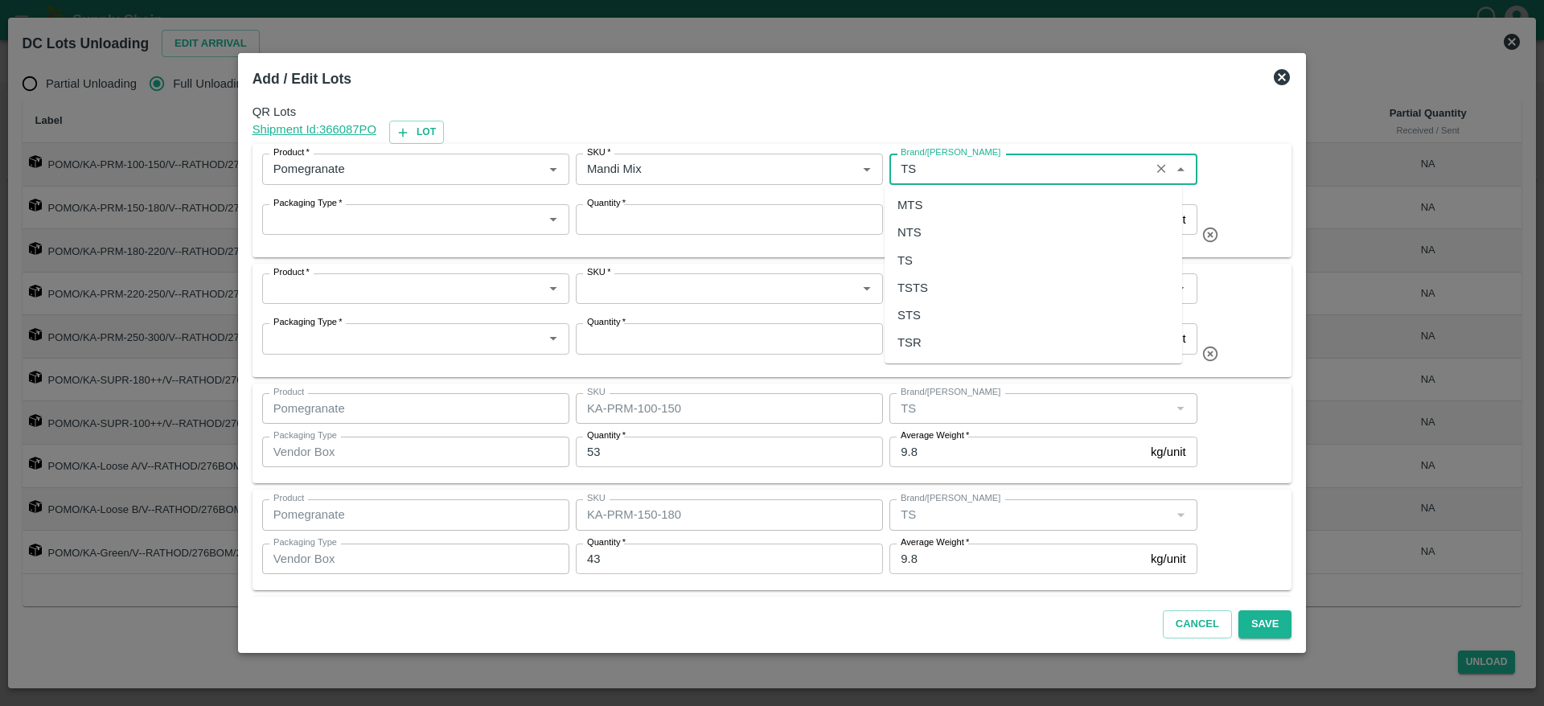
click at [922, 259] on div "TS" at bounding box center [1034, 260] width 298 height 27
type input "TS"
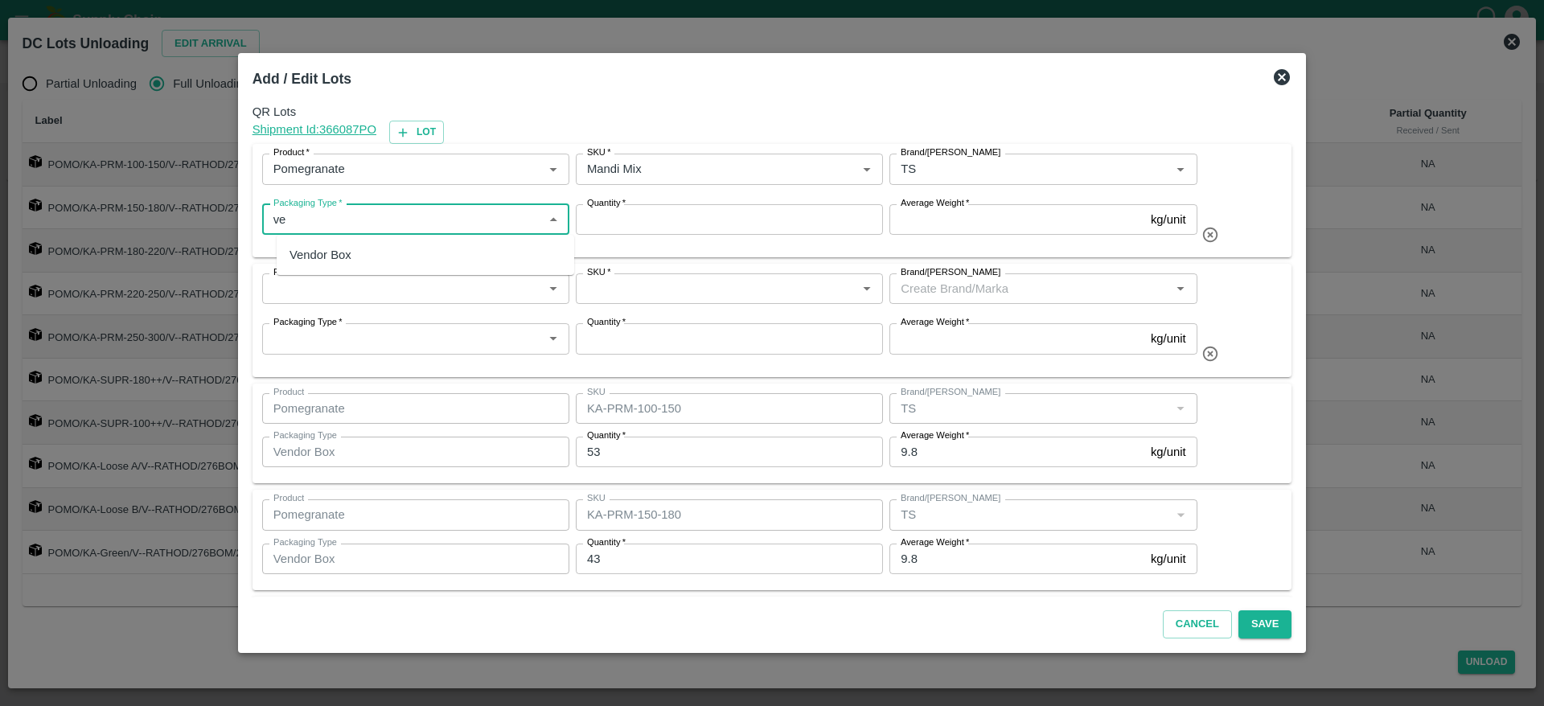
click at [363, 246] on div "Vendor Box" at bounding box center [426, 254] width 298 height 27
type input "Vendor Box"
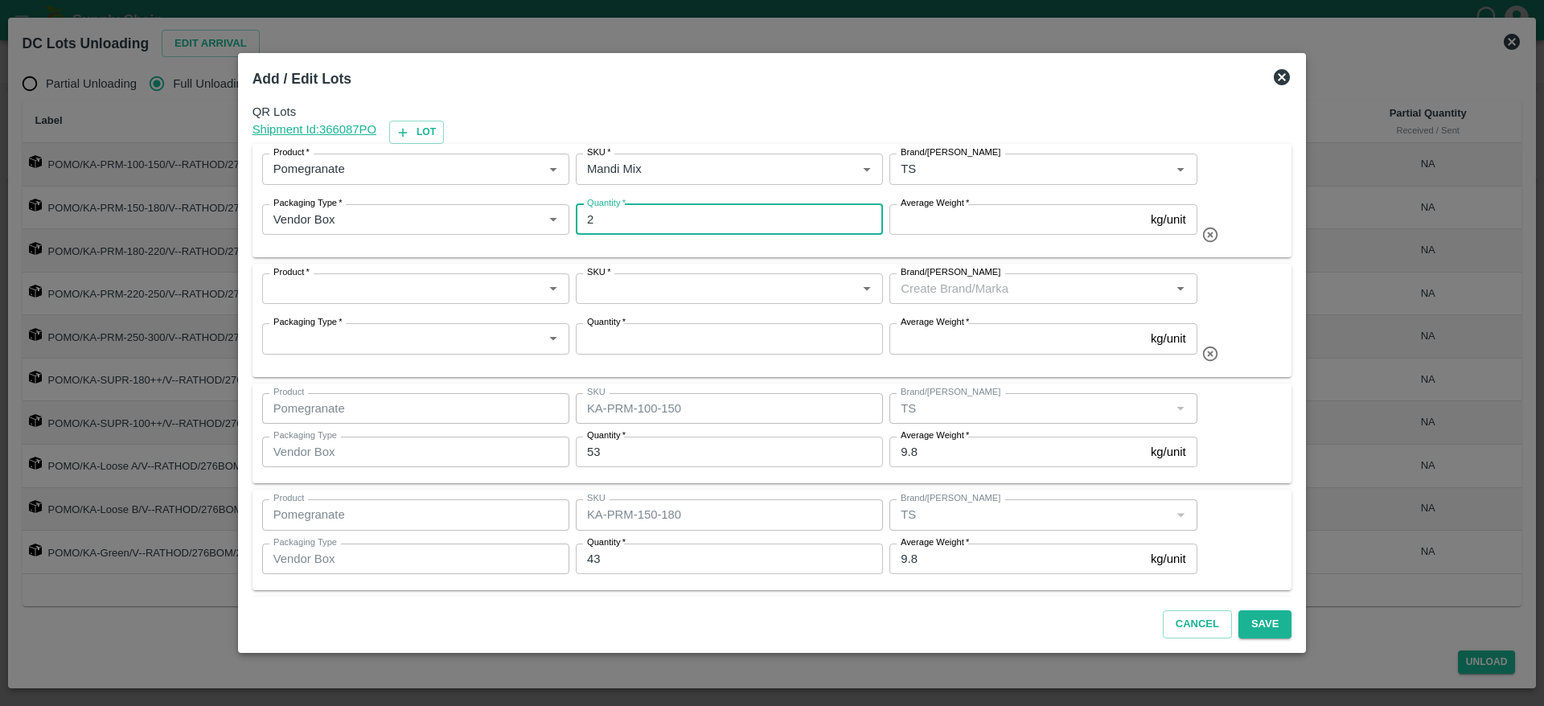
type input "2"
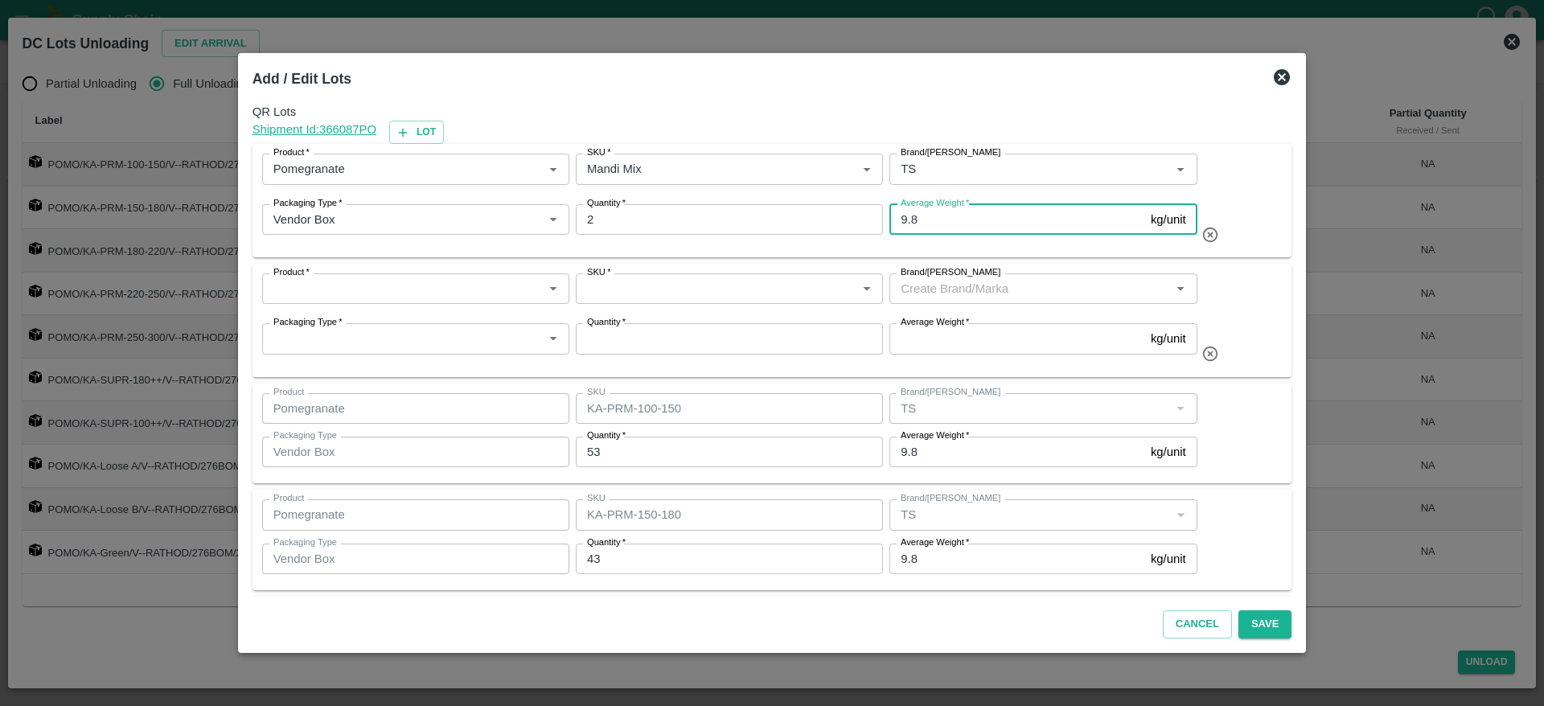
type input "9.8"
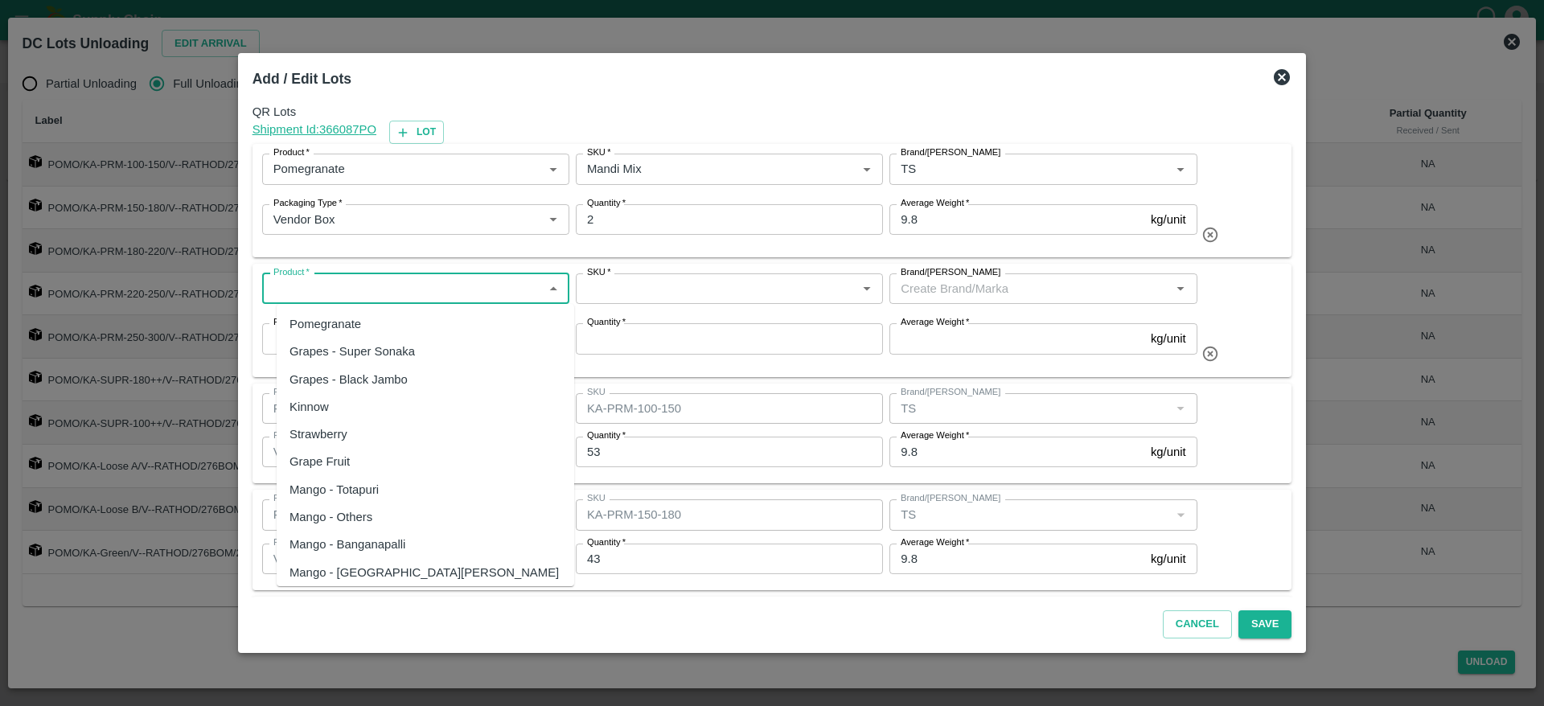
click at [359, 278] on input "Product   *" at bounding box center [402, 288] width 271 height 21
click at [337, 329] on div "Pomegranate" at bounding box center [326, 324] width 72 height 18
type input "Pomegranate"
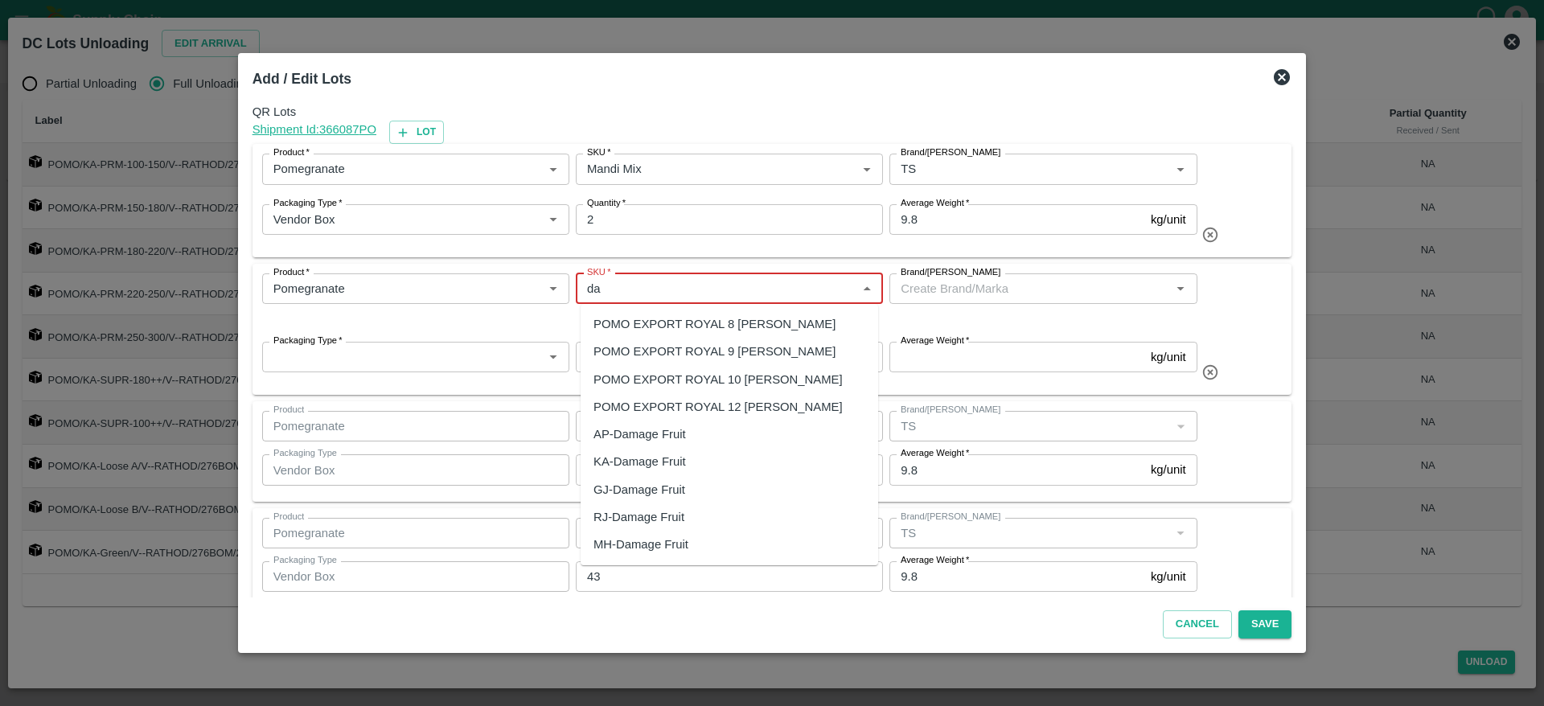
click at [645, 464] on div "KA-Damage Fruit" at bounding box center [640, 462] width 93 height 18
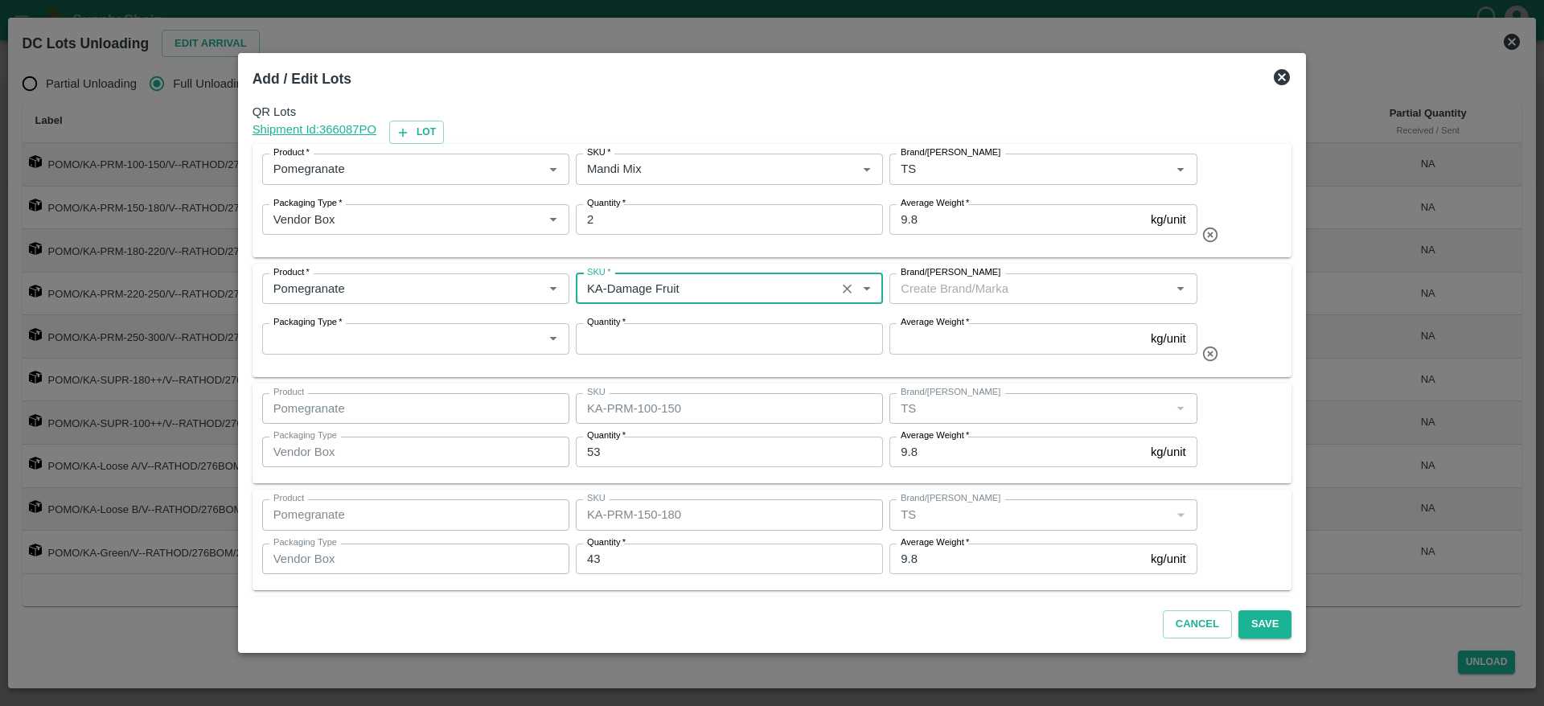
type input "KA-Damage Fruit"
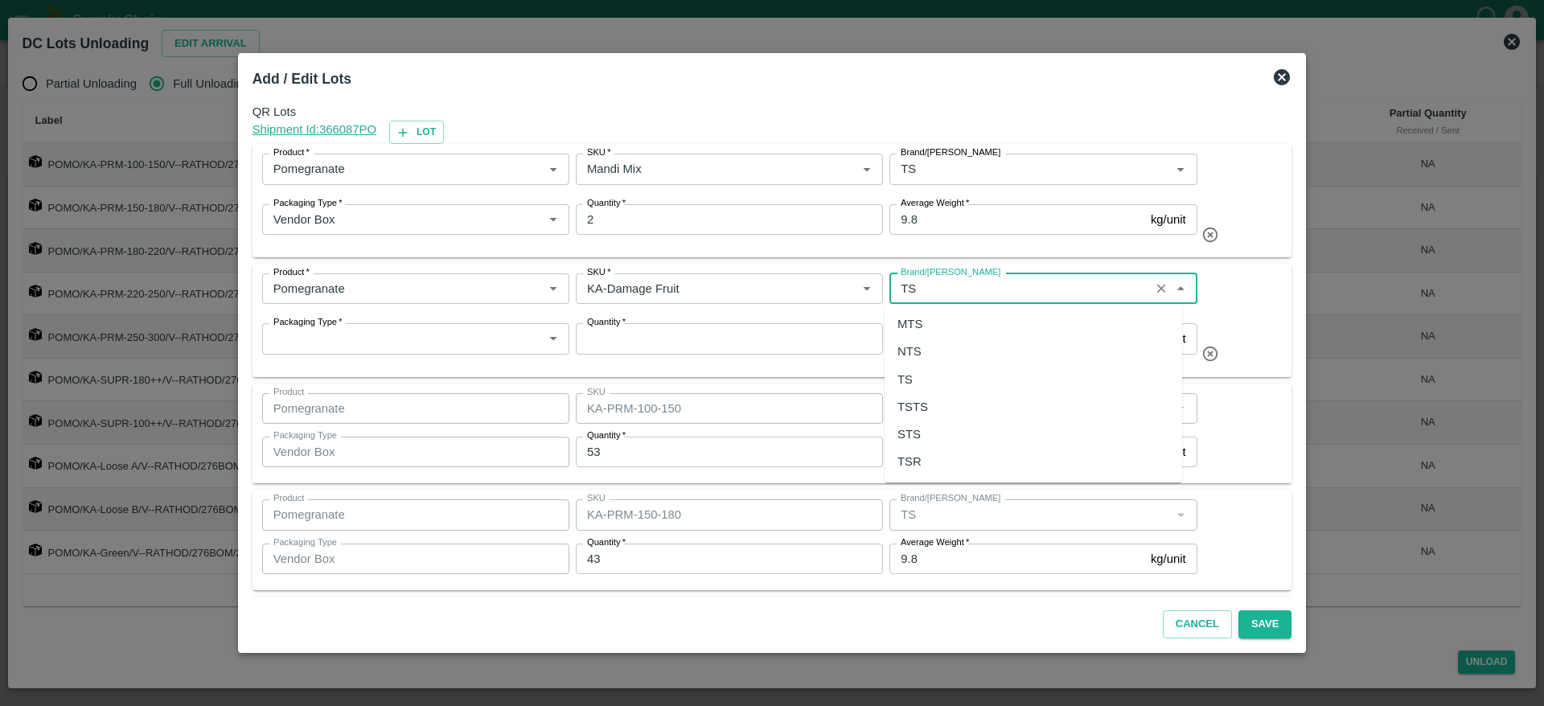
click at [931, 372] on div "TS" at bounding box center [1034, 379] width 298 height 27
type input "TS"
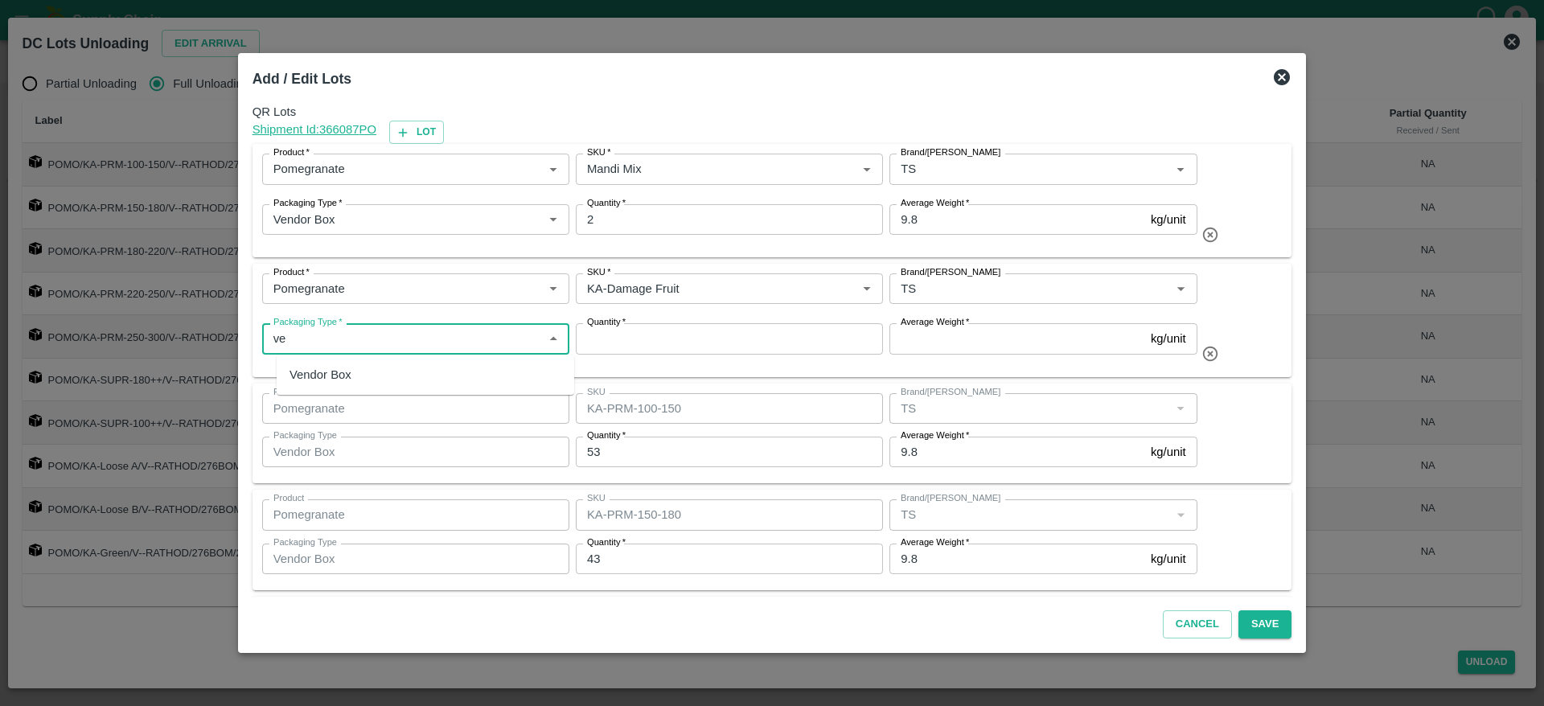
click at [419, 377] on div "Vendor Box" at bounding box center [426, 374] width 298 height 27
type input "Vendor Box"
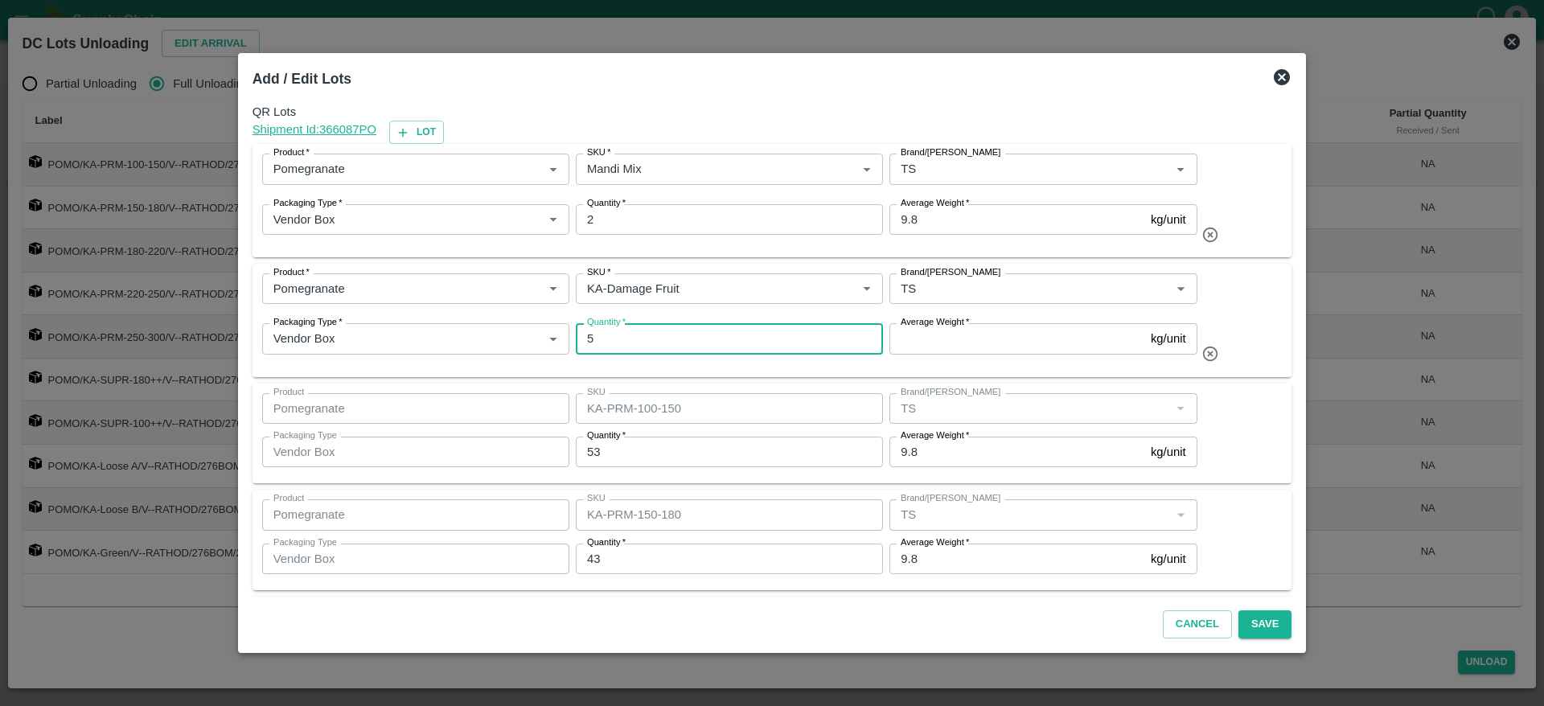
type input "5"
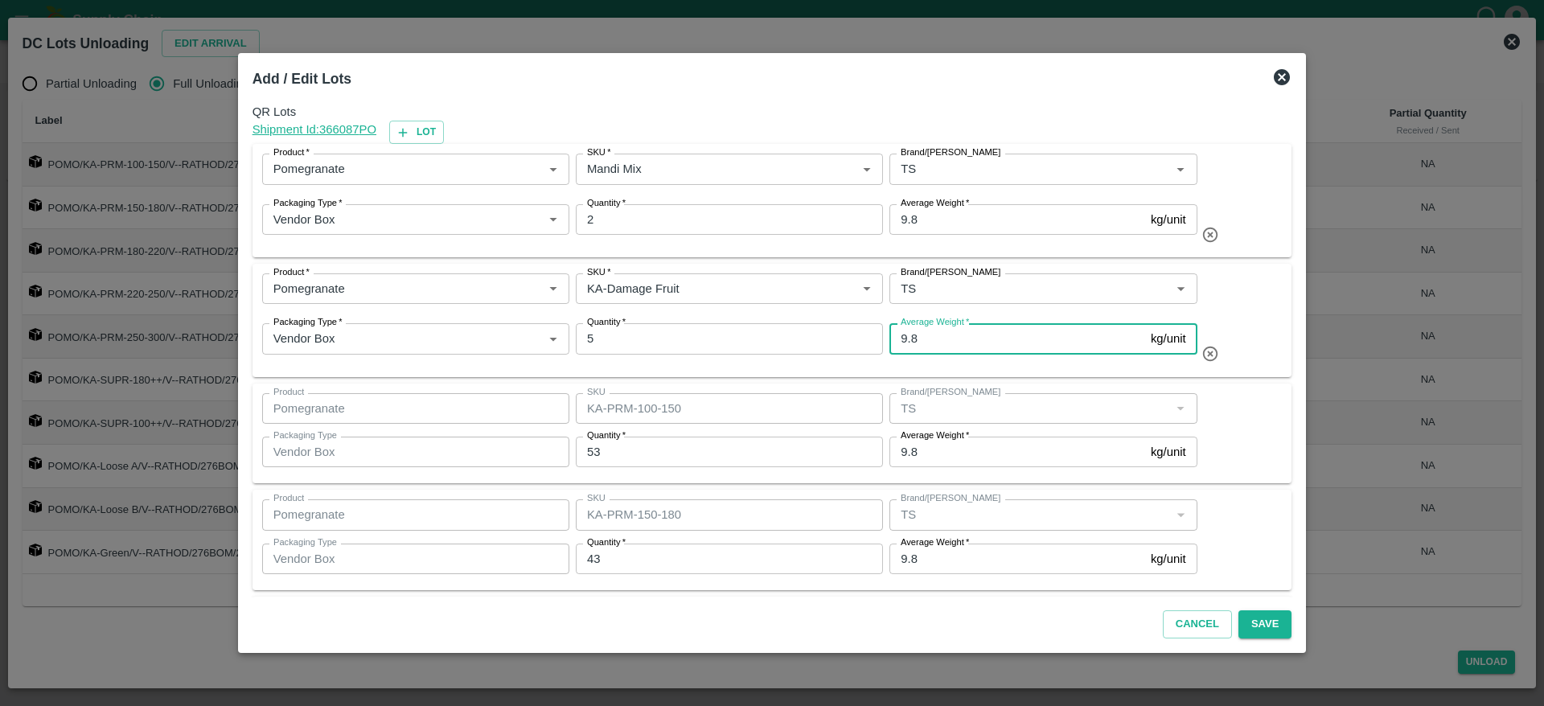
type input "9.8"
click at [1230, 435] on div "Product Pomegranate Product SKU KA-PRM-100-150 SKU Brand/Marka Brand/Marka Pack…" at bounding box center [772, 433] width 1021 height 81
click at [1246, 623] on button "Save" at bounding box center [1265, 625] width 53 height 28
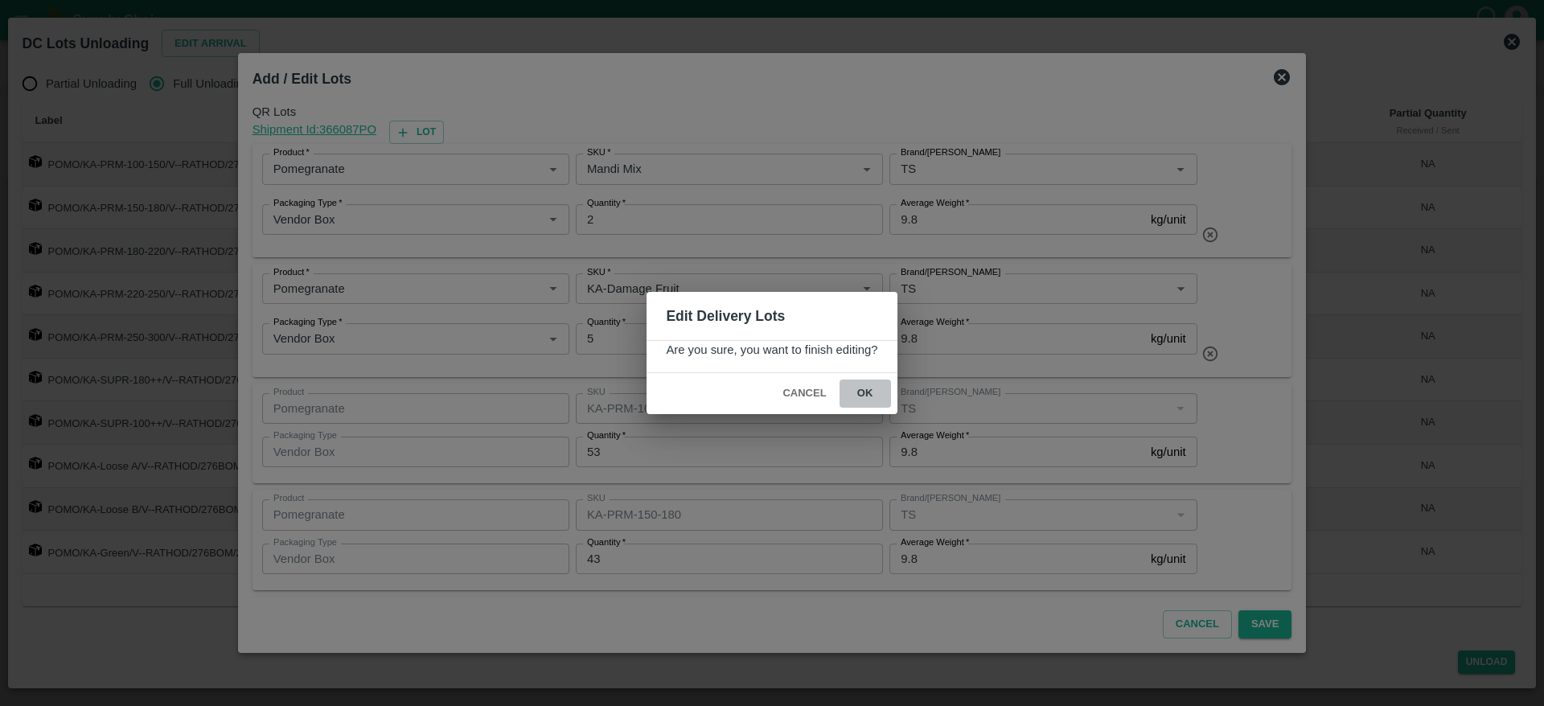
click at [877, 389] on button "ok" at bounding box center [865, 394] width 51 height 28
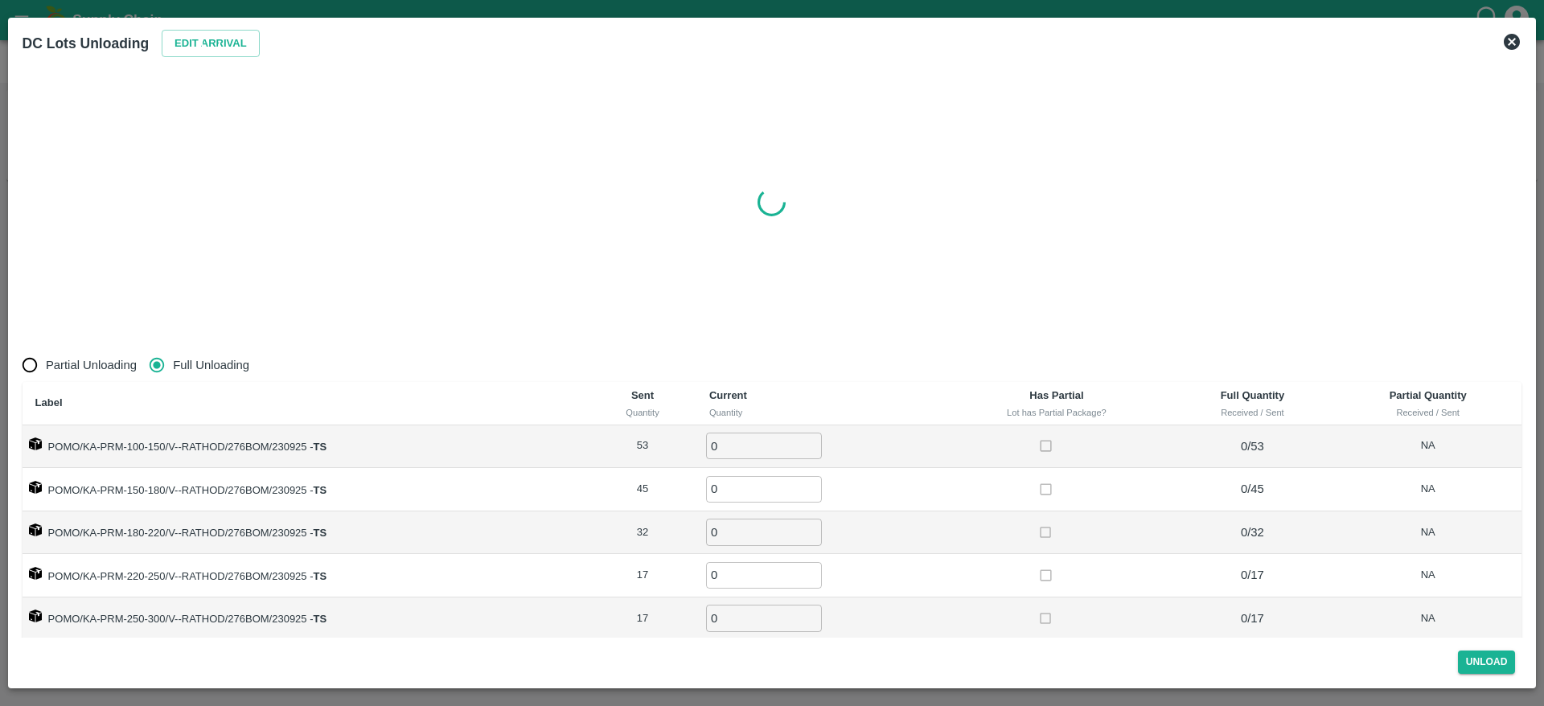
radio input "true"
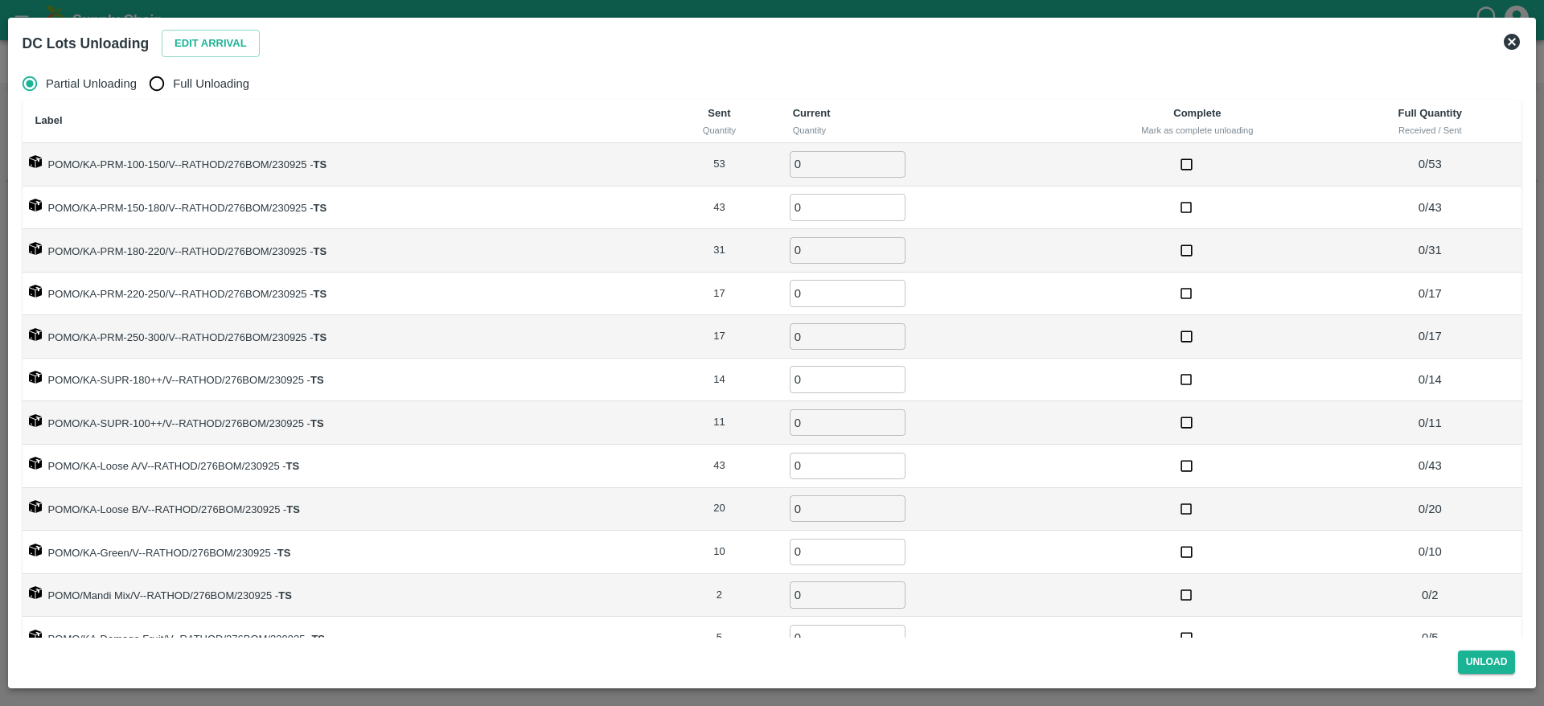
click at [179, 86] on span "Full Unloading" at bounding box center [211, 84] width 76 height 18
click at [173, 86] on input "Full Unloading" at bounding box center [157, 84] width 32 height 32
radio input "true"
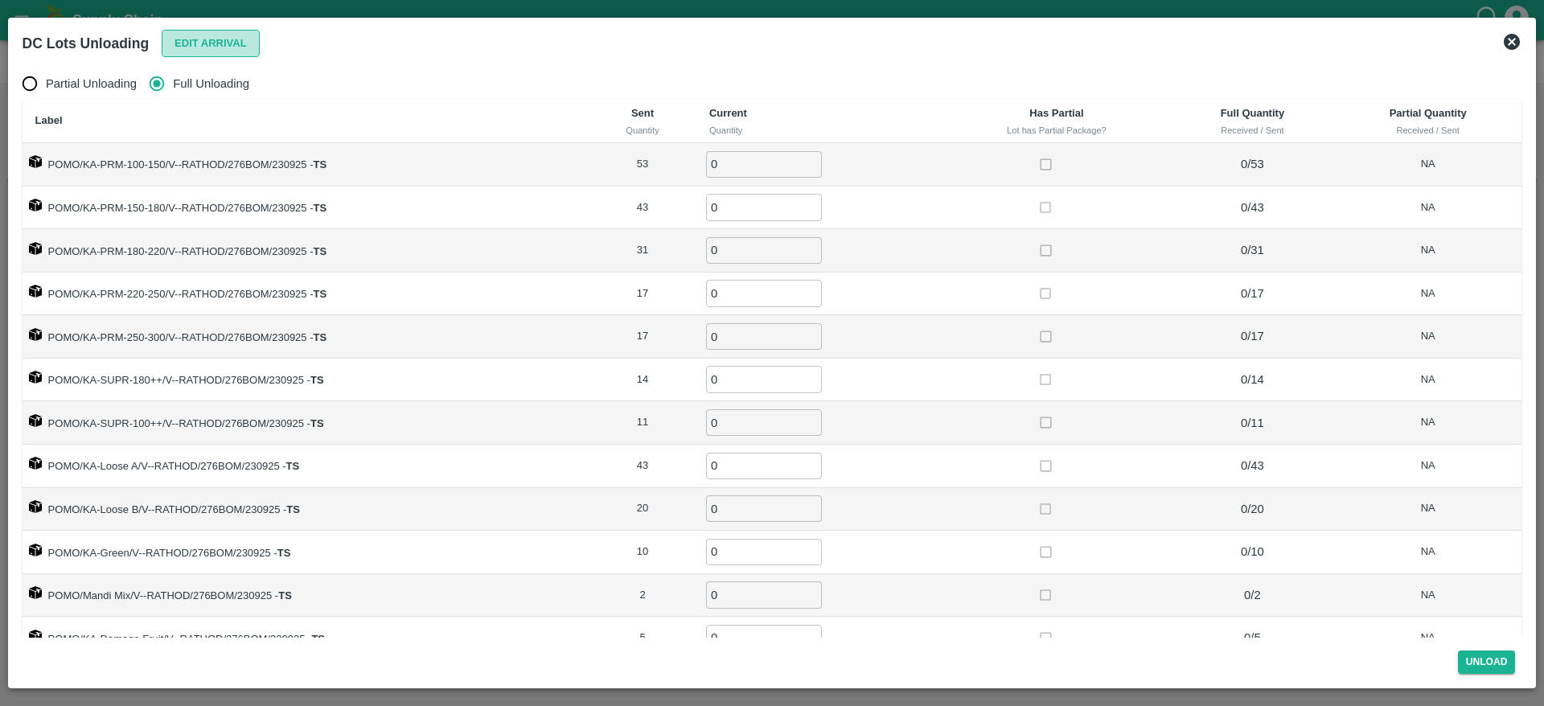
click at [228, 47] on button "Edit Arrival" at bounding box center [211, 44] width 98 height 28
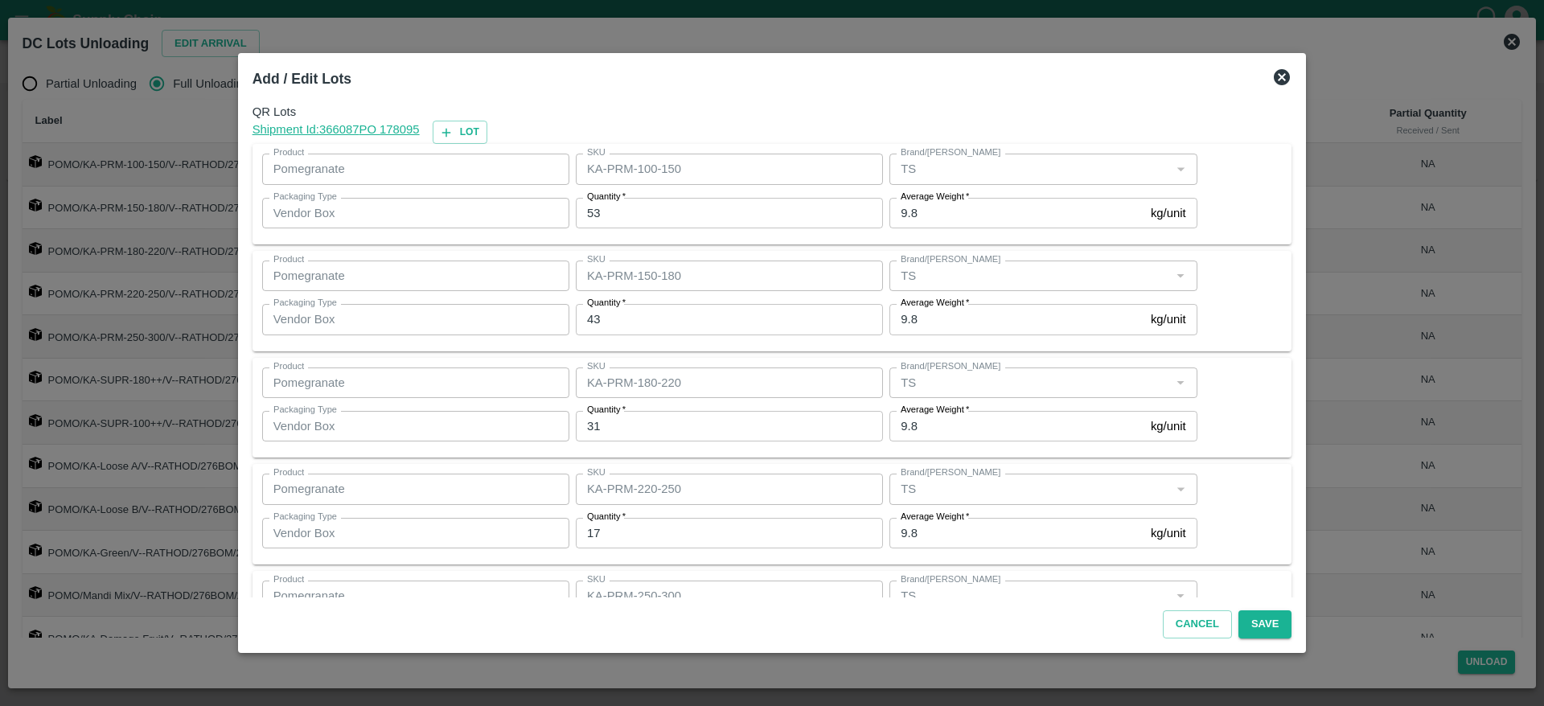
click at [1274, 82] on icon at bounding box center [1282, 77] width 16 height 16
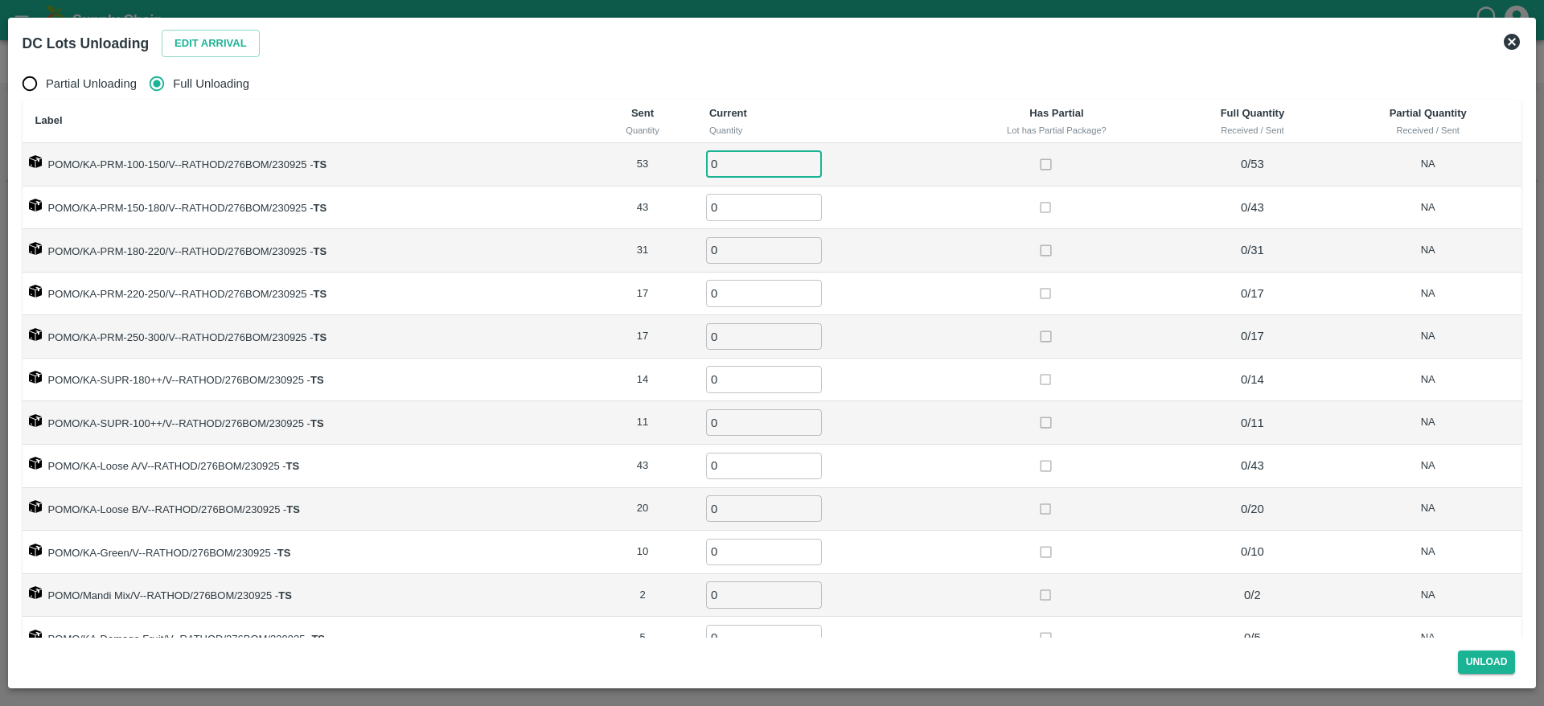
click at [728, 167] on input "0" at bounding box center [764, 164] width 116 height 27
type input "5"
type input "53"
type input "43"
type input "31"
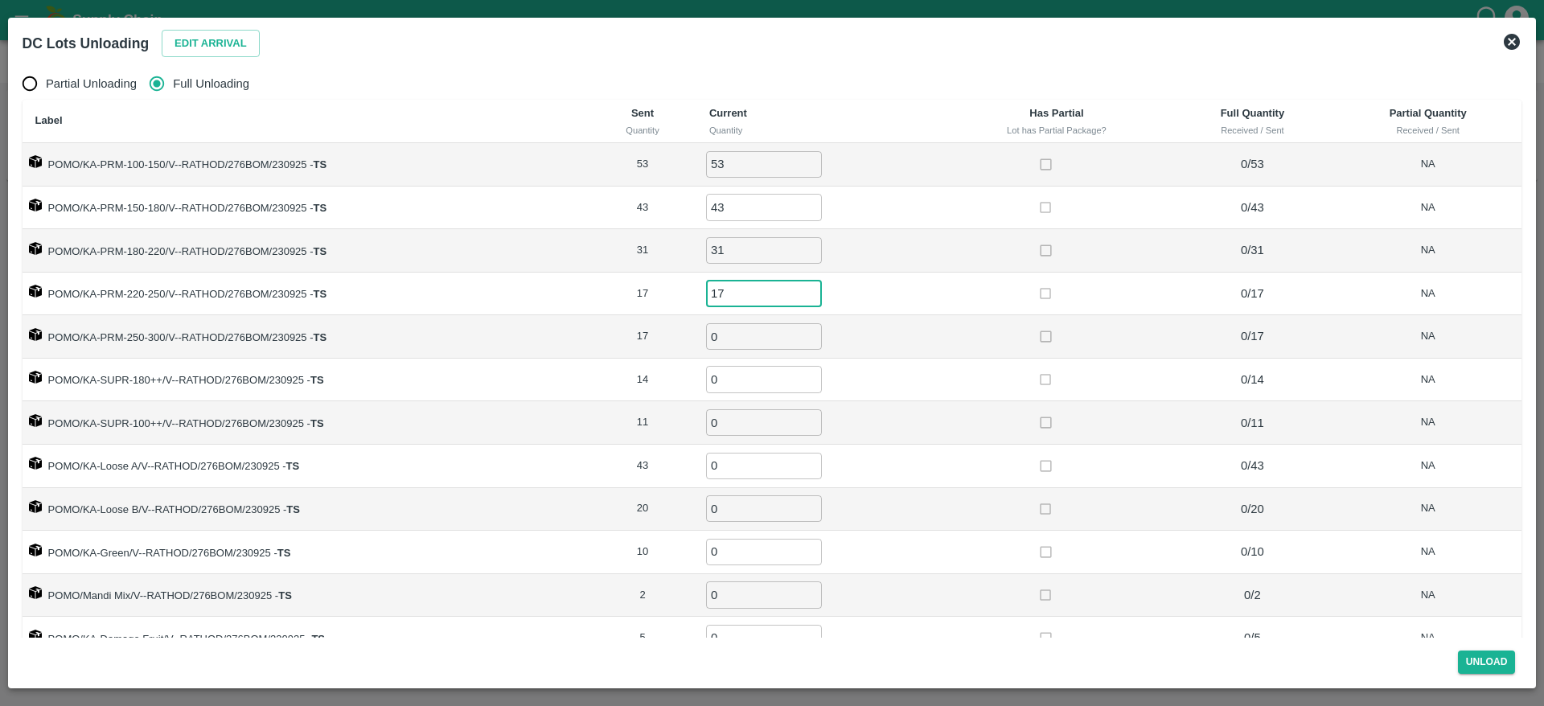
type input "17"
type input "14"
type input "11"
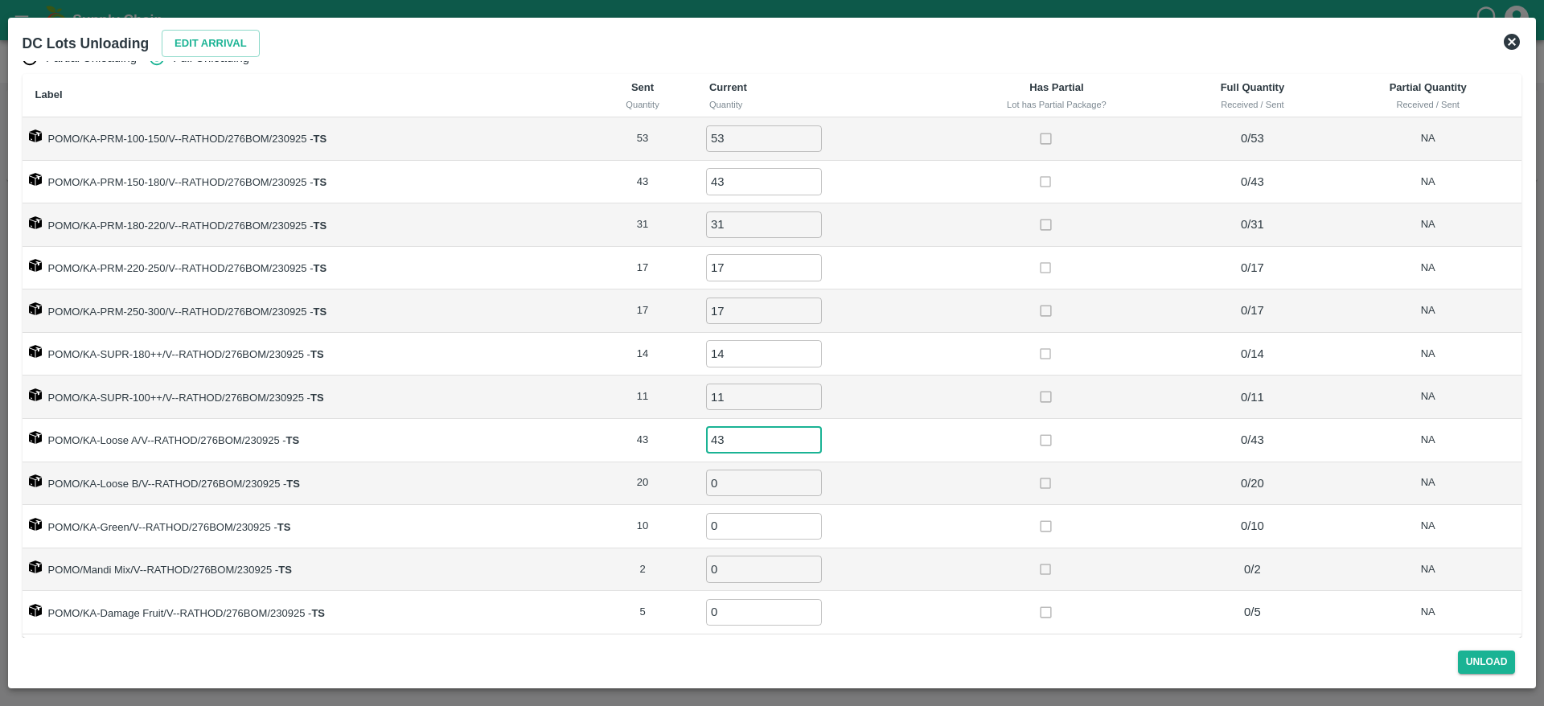
type input "43"
type input "20"
type input "10"
type input "2"
type input "5"
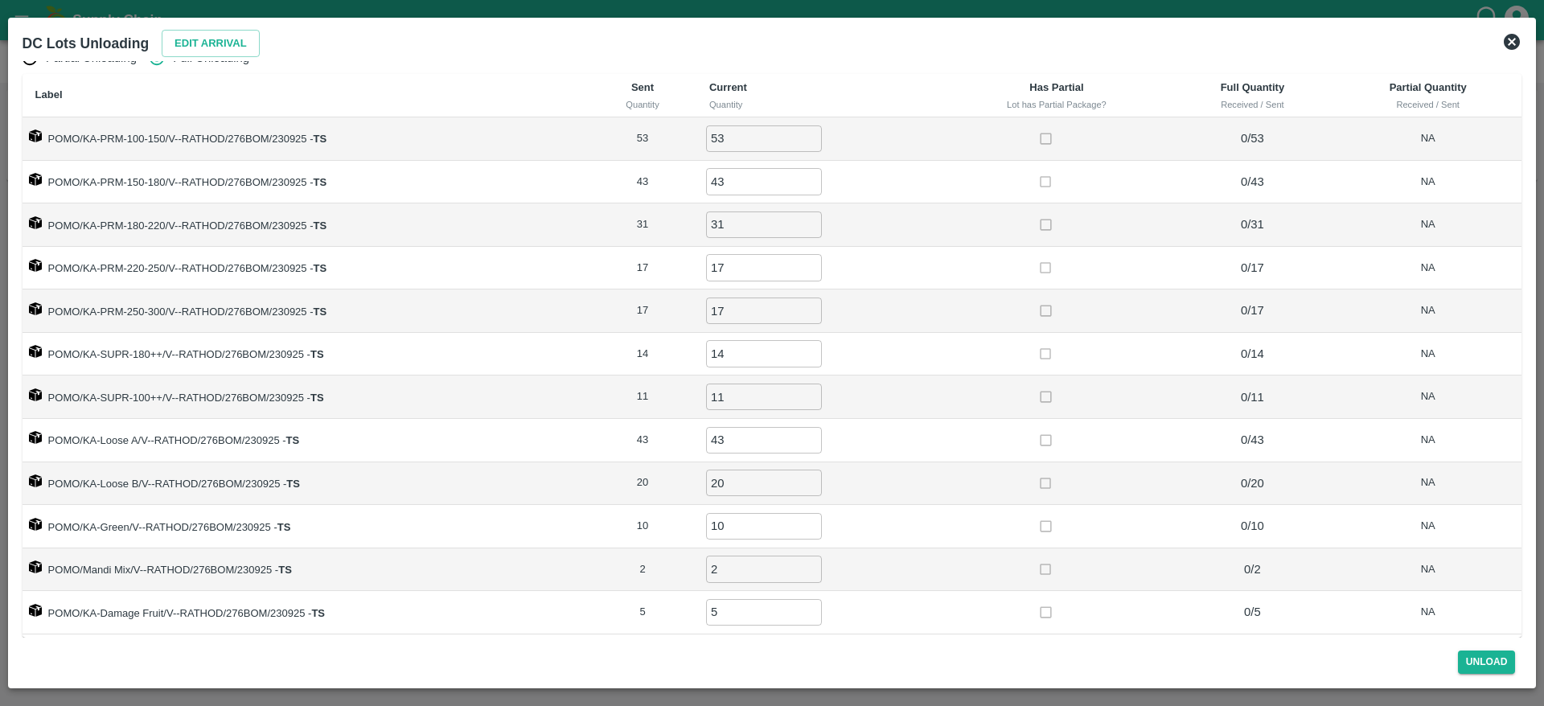
click at [931, 334] on td "14 ​" at bounding box center [820, 354] width 246 height 43
click at [1487, 664] on button "Unload" at bounding box center [1487, 662] width 58 height 23
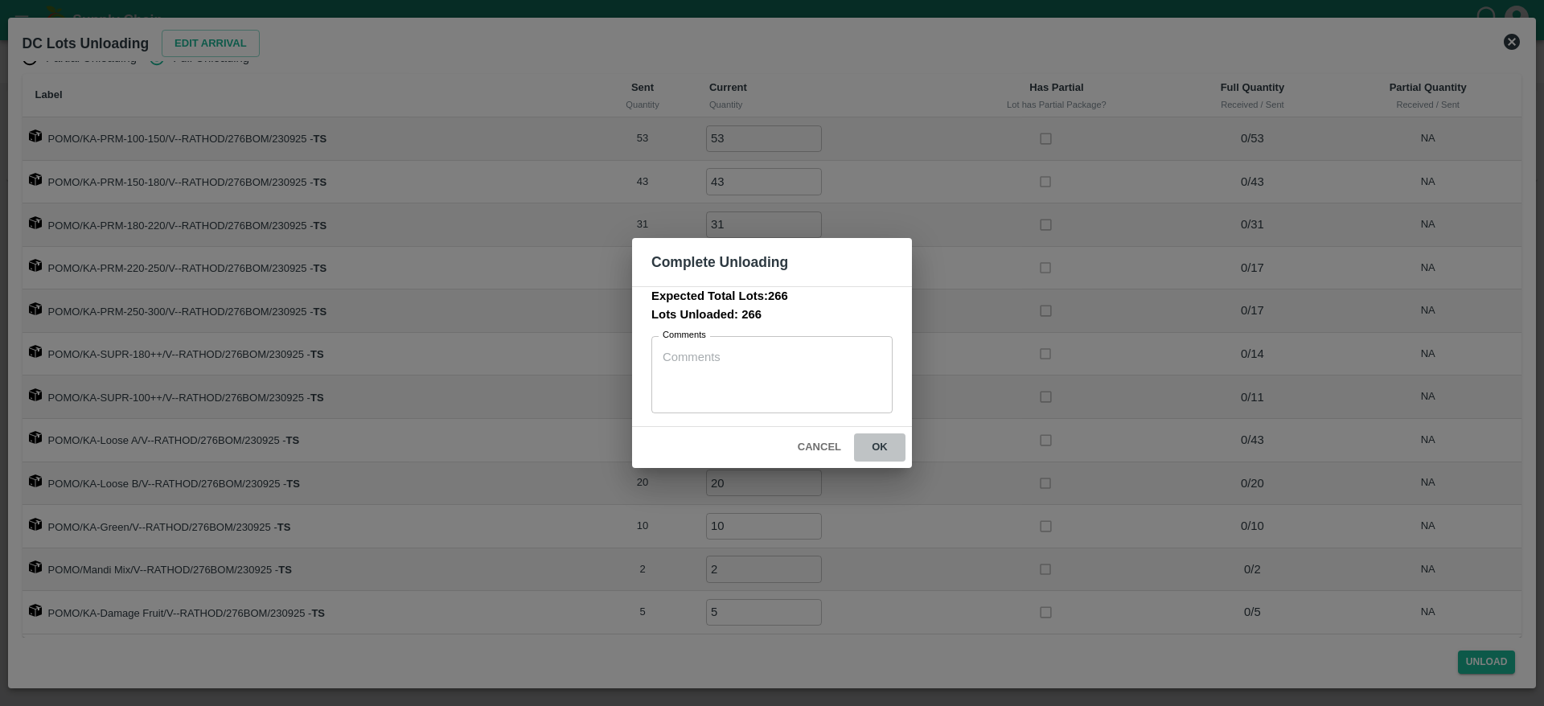
click at [891, 447] on button "ok" at bounding box center [879, 448] width 51 height 28
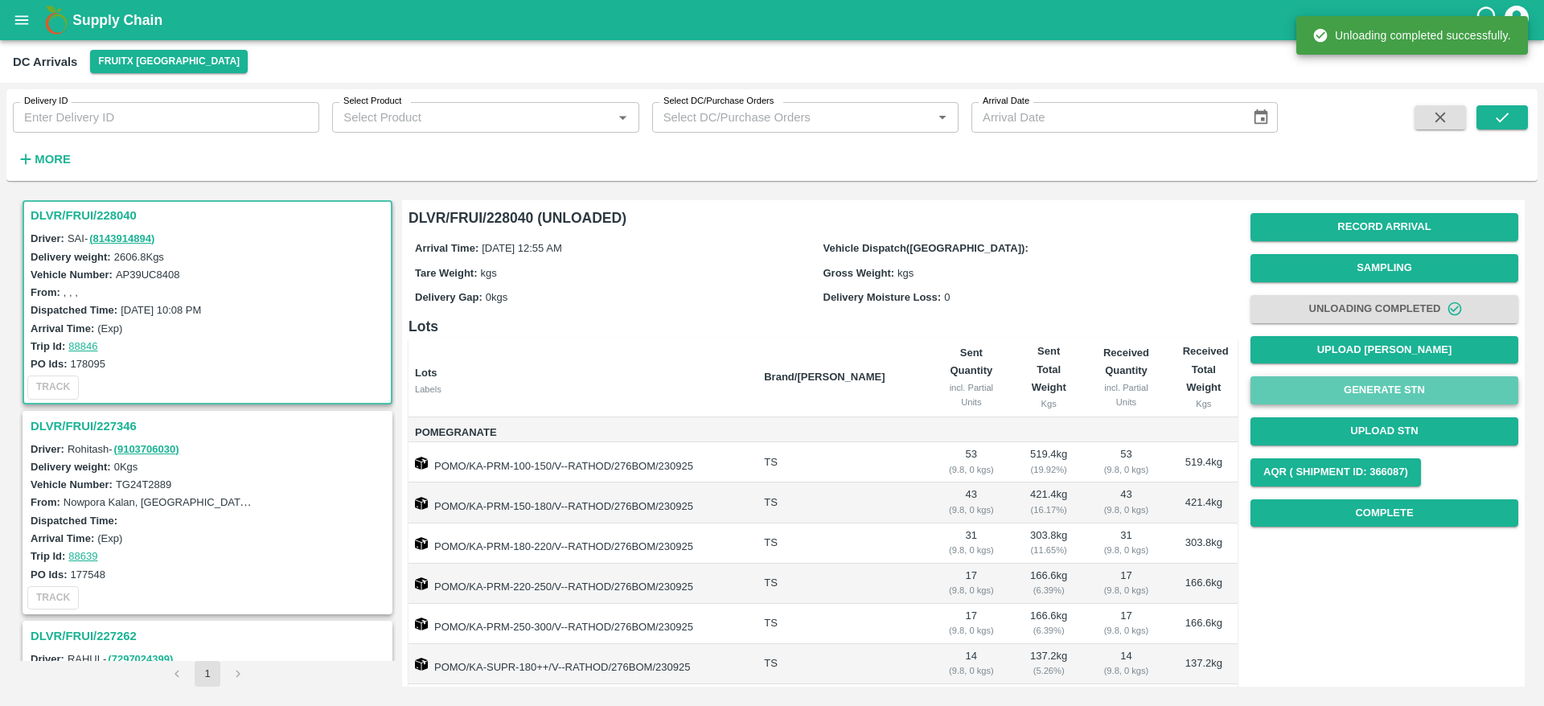
click at [1379, 394] on button "Generate STN" at bounding box center [1385, 390] width 268 height 28
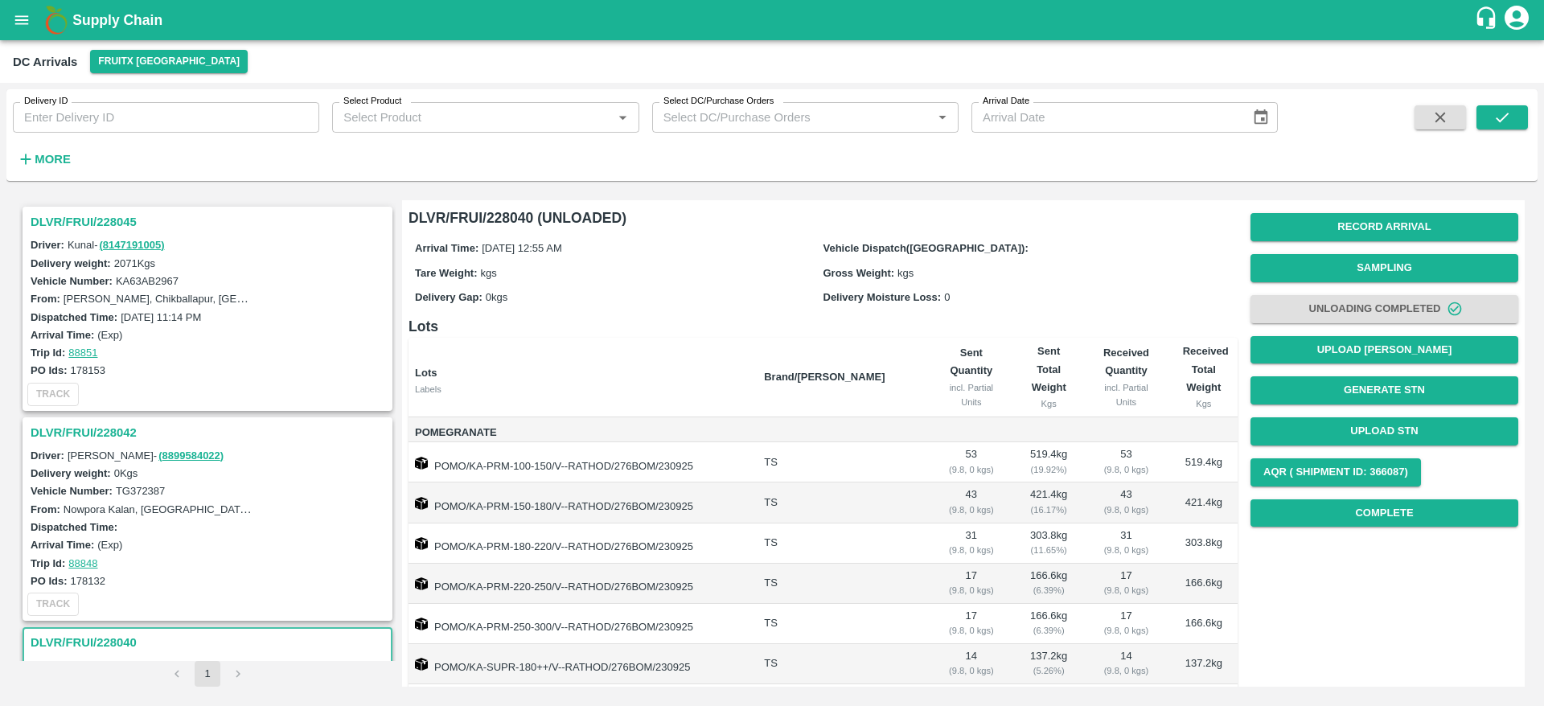
click at [90, 213] on h3 "DLVR/FRUI/228045" at bounding box center [210, 222] width 359 height 21
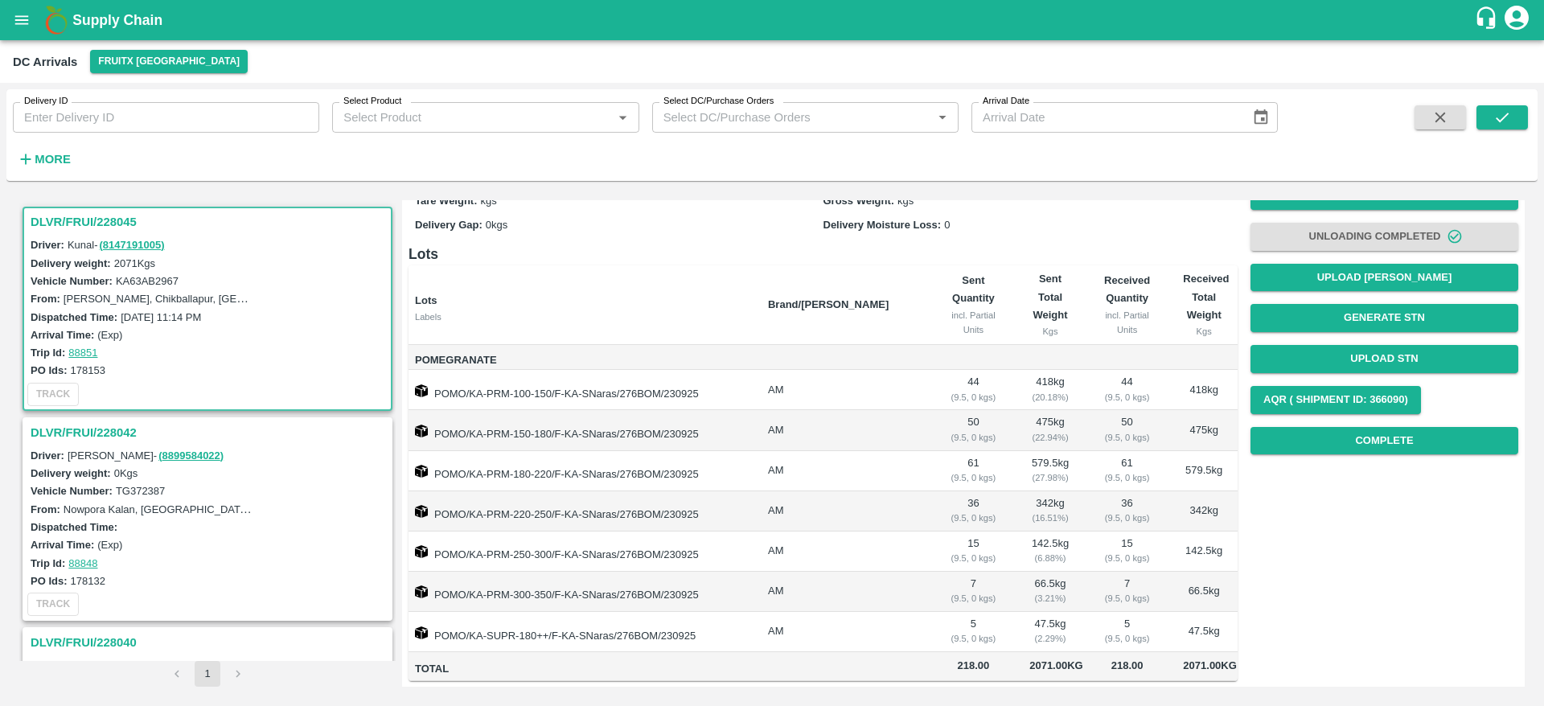
click at [77, 216] on h3 "DLVR/FRUI/228045" at bounding box center [210, 222] width 359 height 21
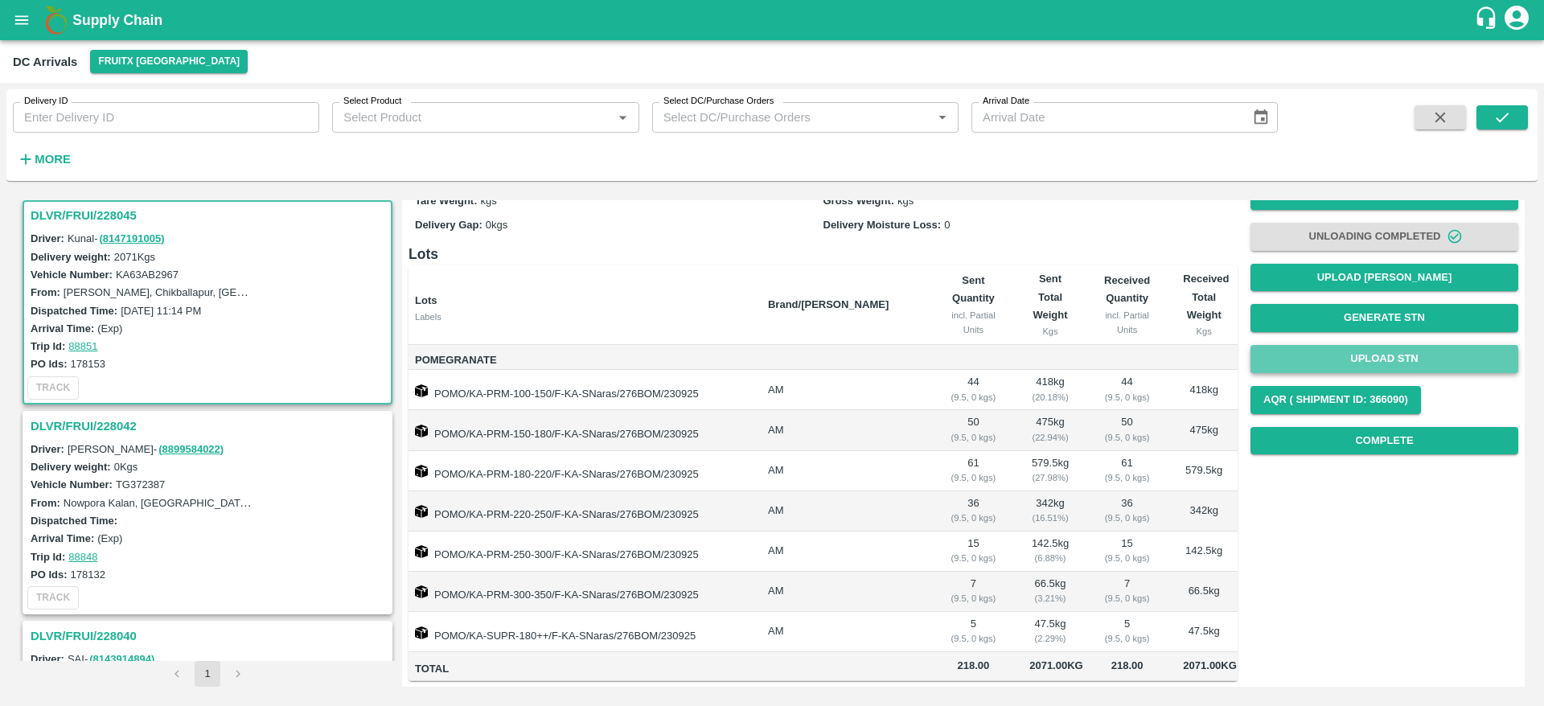
click at [1379, 345] on button "Upload STN" at bounding box center [1385, 359] width 268 height 28
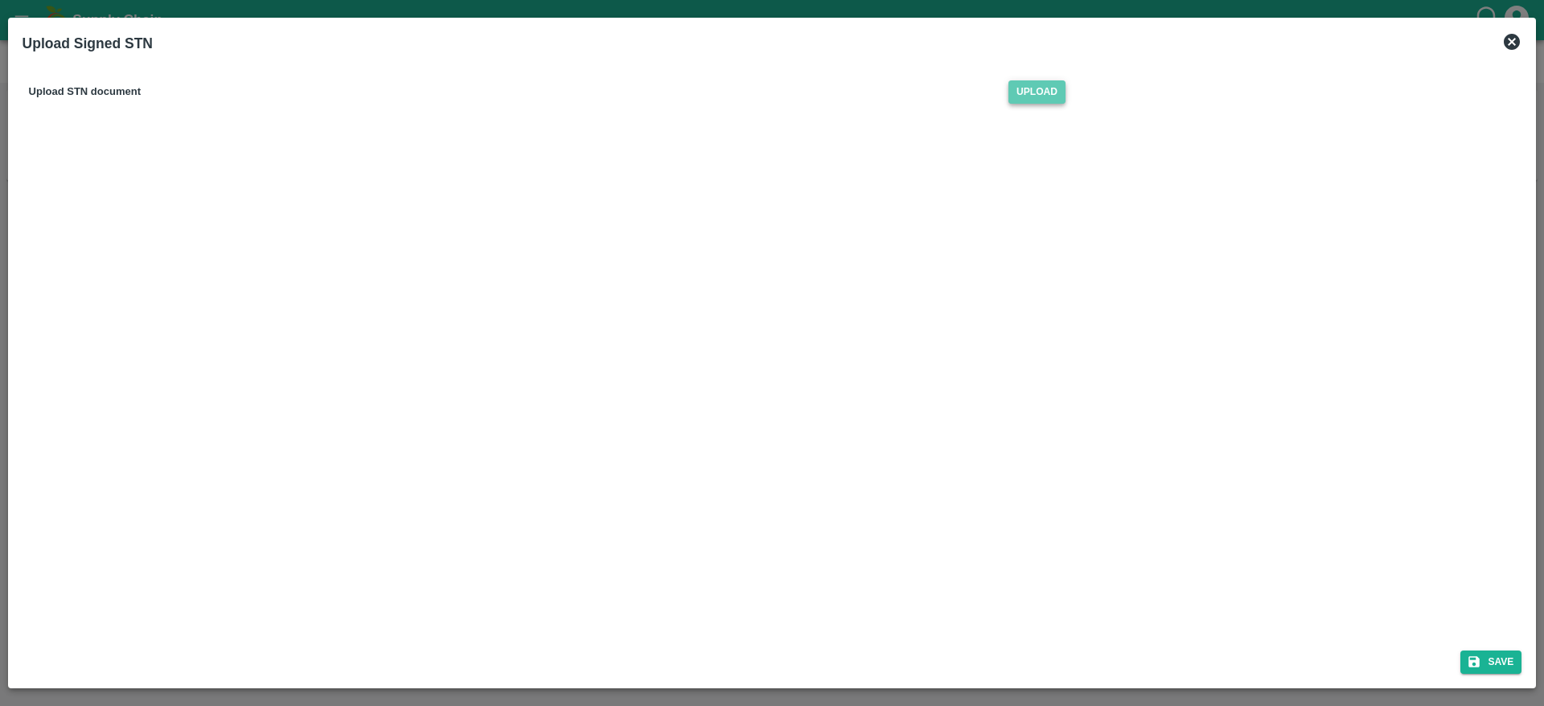
click at [1034, 101] on span "Upload" at bounding box center [1037, 91] width 57 height 23
click at [0, 0] on input "Upload" at bounding box center [0, 0] width 0 height 0
click at [1481, 658] on icon "submit" at bounding box center [1474, 662] width 14 height 14
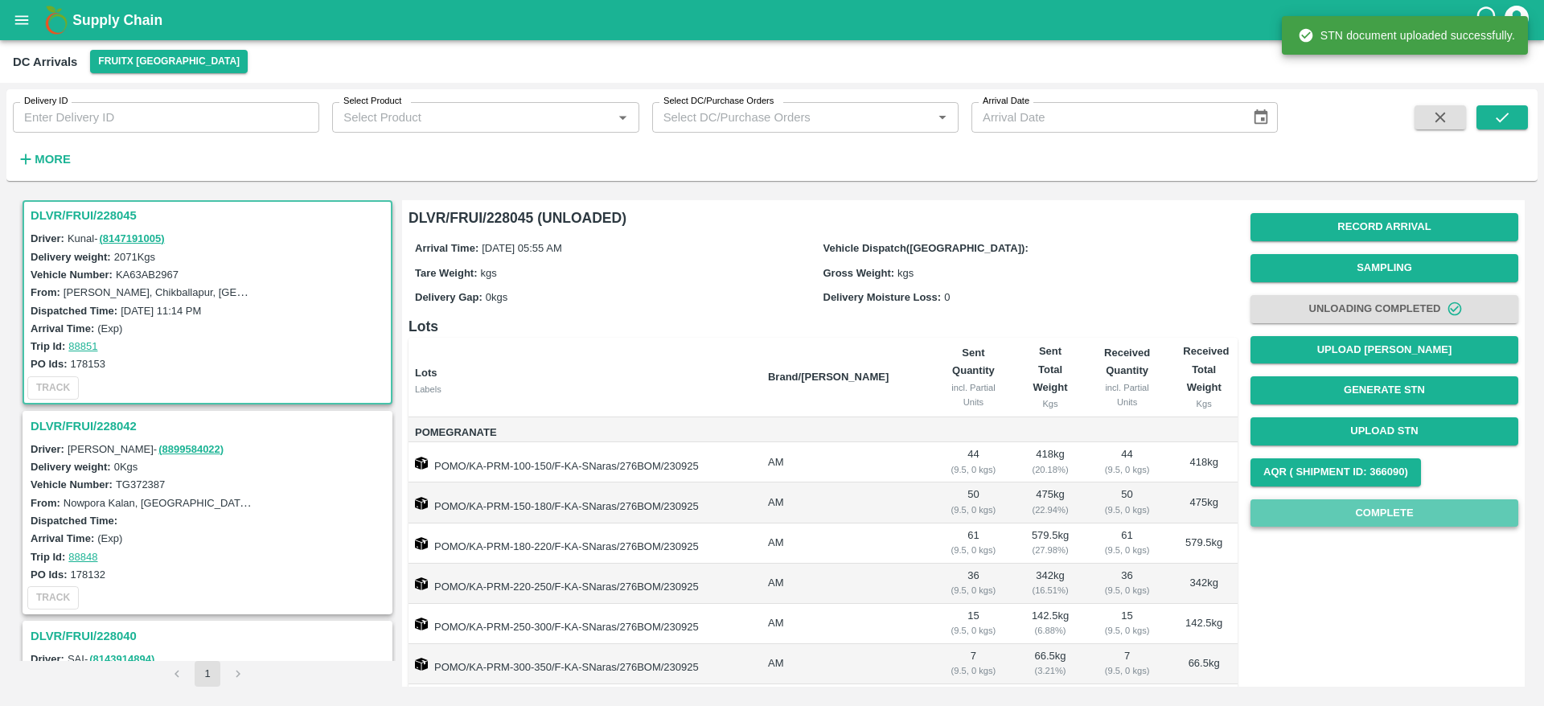
click at [1395, 512] on button "Complete" at bounding box center [1385, 514] width 268 height 28
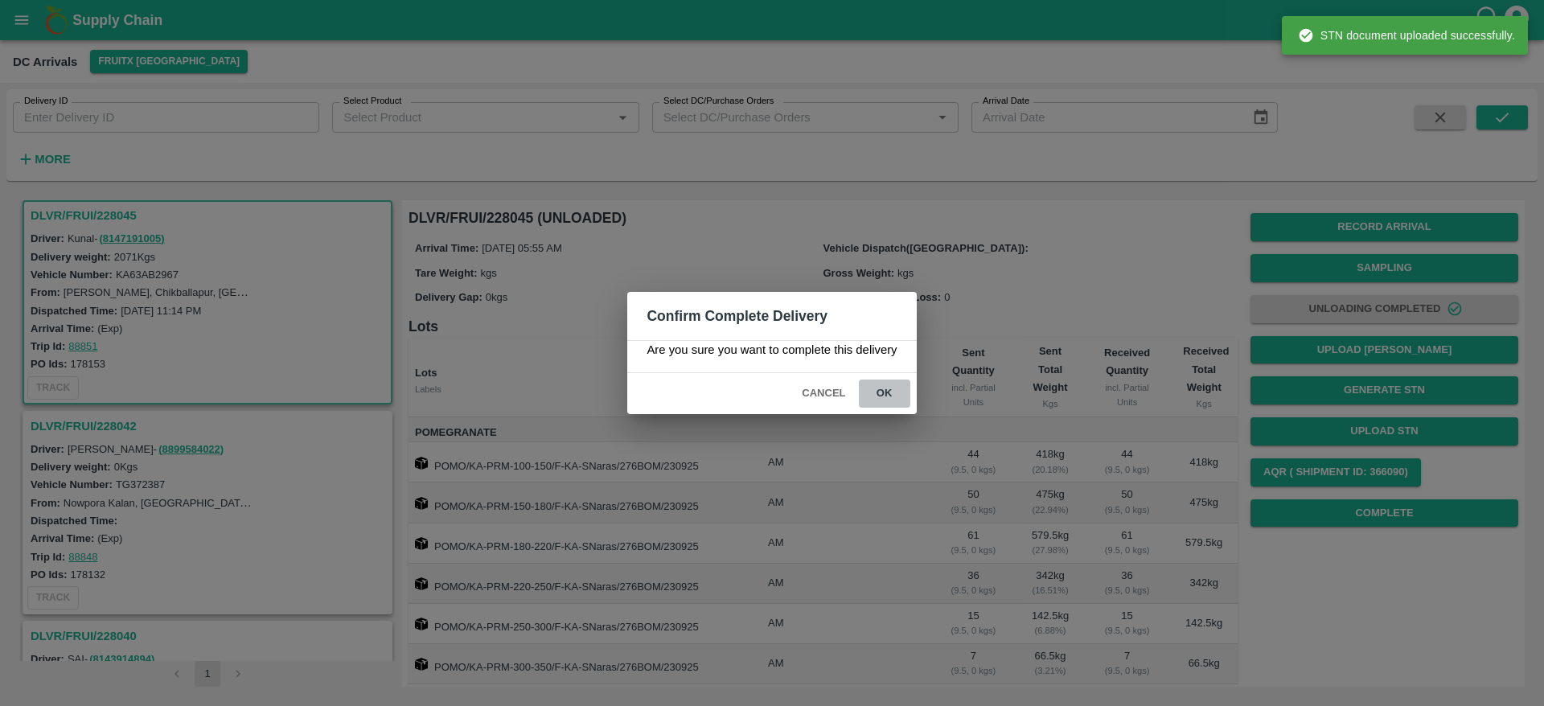
click at [883, 389] on button "ok" at bounding box center [884, 394] width 51 height 28
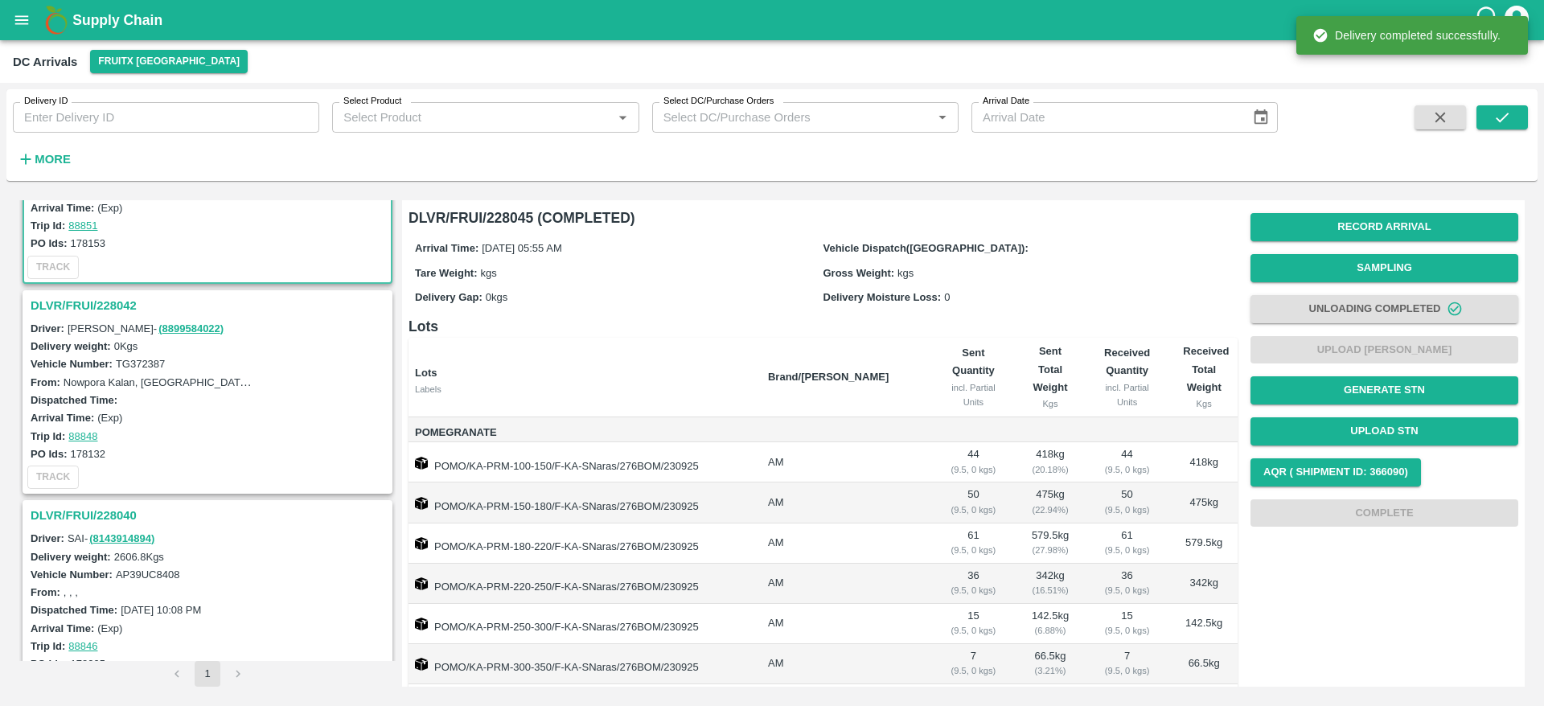
scroll to position [134, 0]
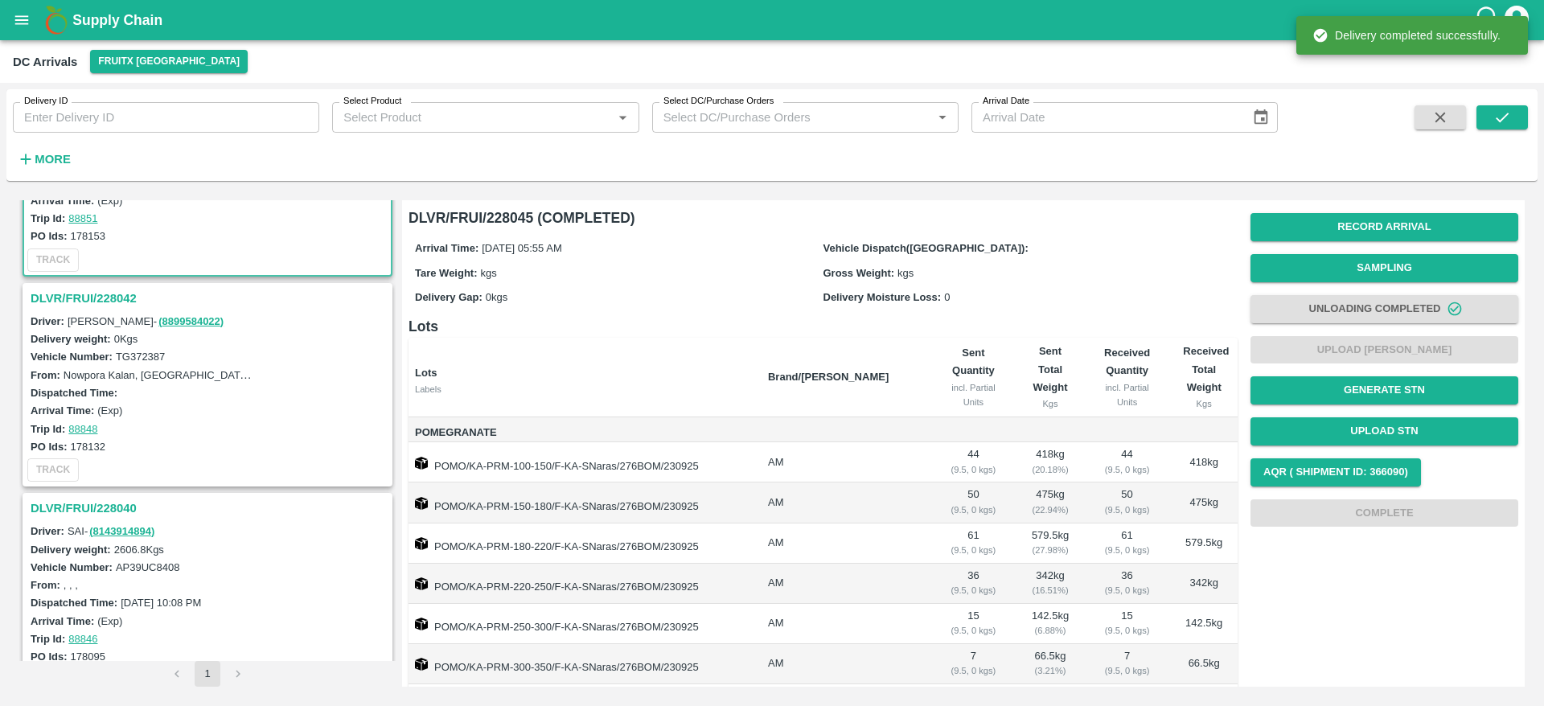
click at [80, 306] on h3 "DLVR/FRUI/228042" at bounding box center [210, 298] width 359 height 21
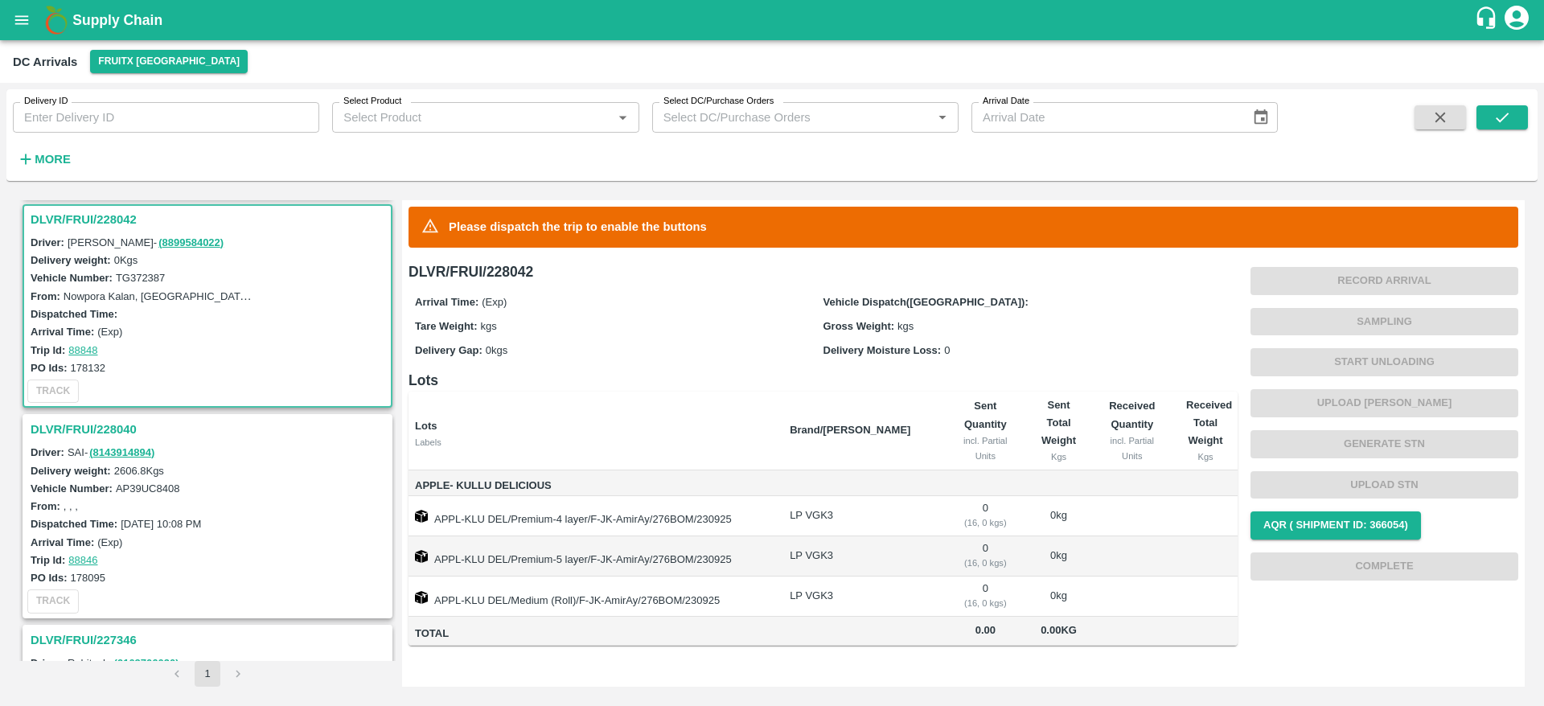
scroll to position [216, 0]
click at [76, 426] on h3 "DLVR/FRUI/228040" at bounding box center [210, 426] width 359 height 21
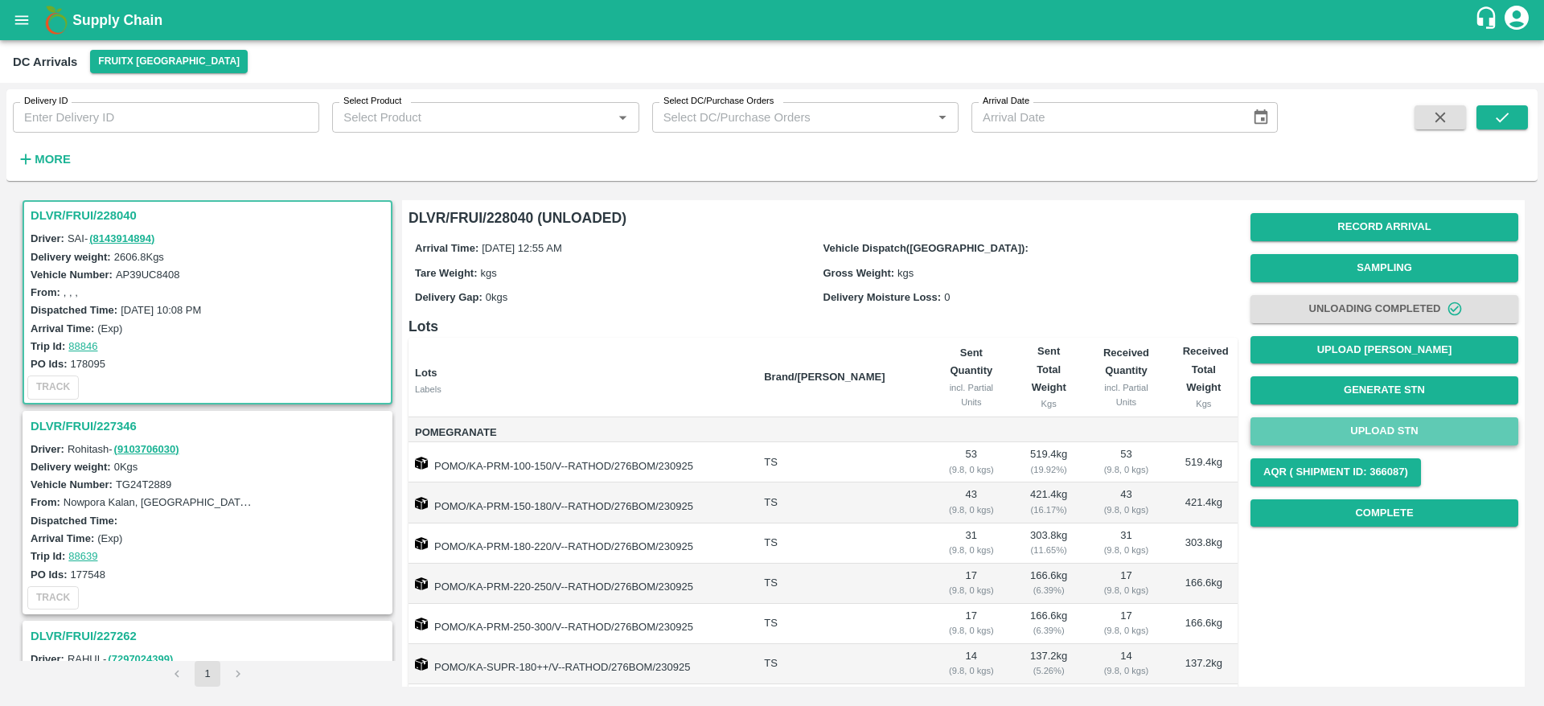
click at [1372, 439] on button "Upload STN" at bounding box center [1385, 431] width 268 height 28
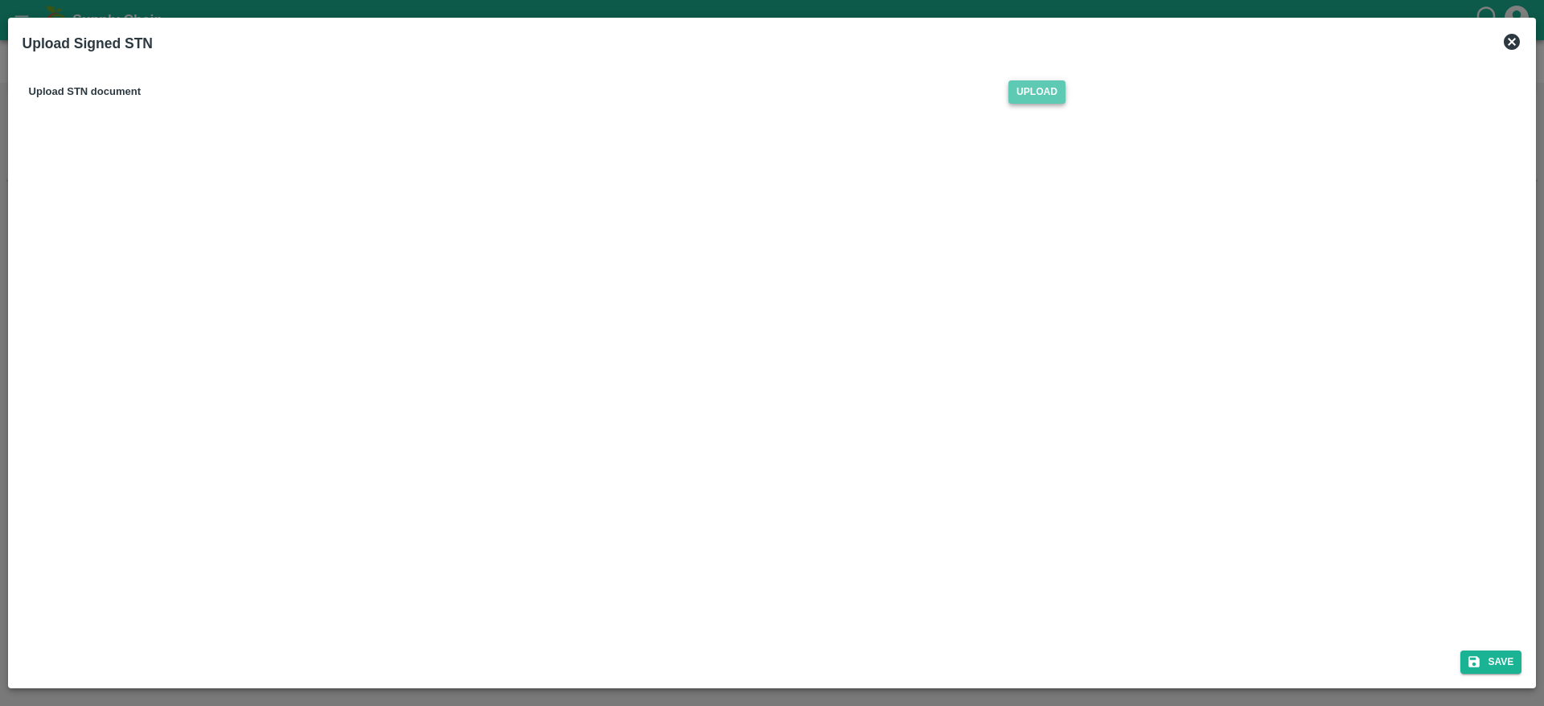
click at [1041, 101] on span "Upload" at bounding box center [1037, 91] width 57 height 23
click at [0, 0] on input "Upload" at bounding box center [0, 0] width 0 height 0
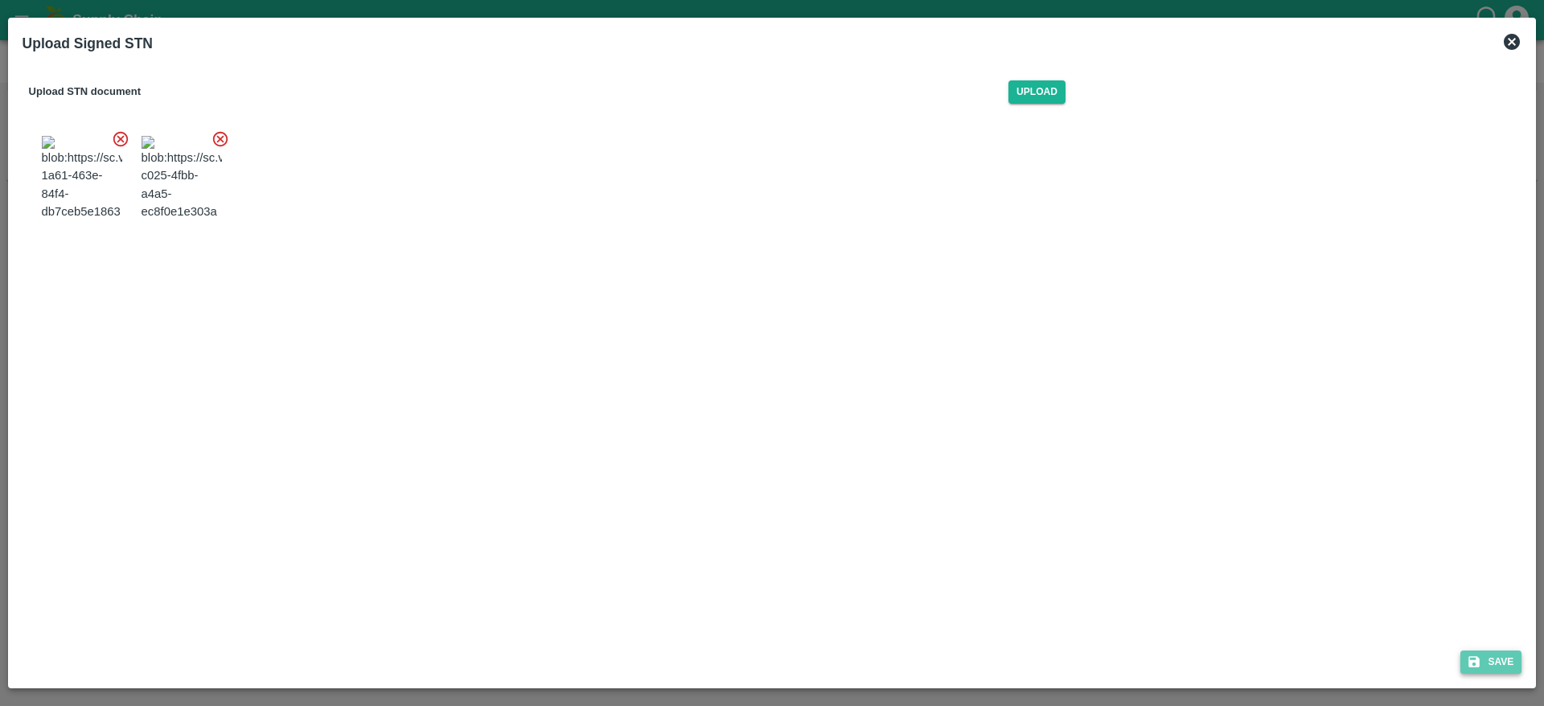
click at [1491, 654] on button "Save" at bounding box center [1491, 662] width 61 height 23
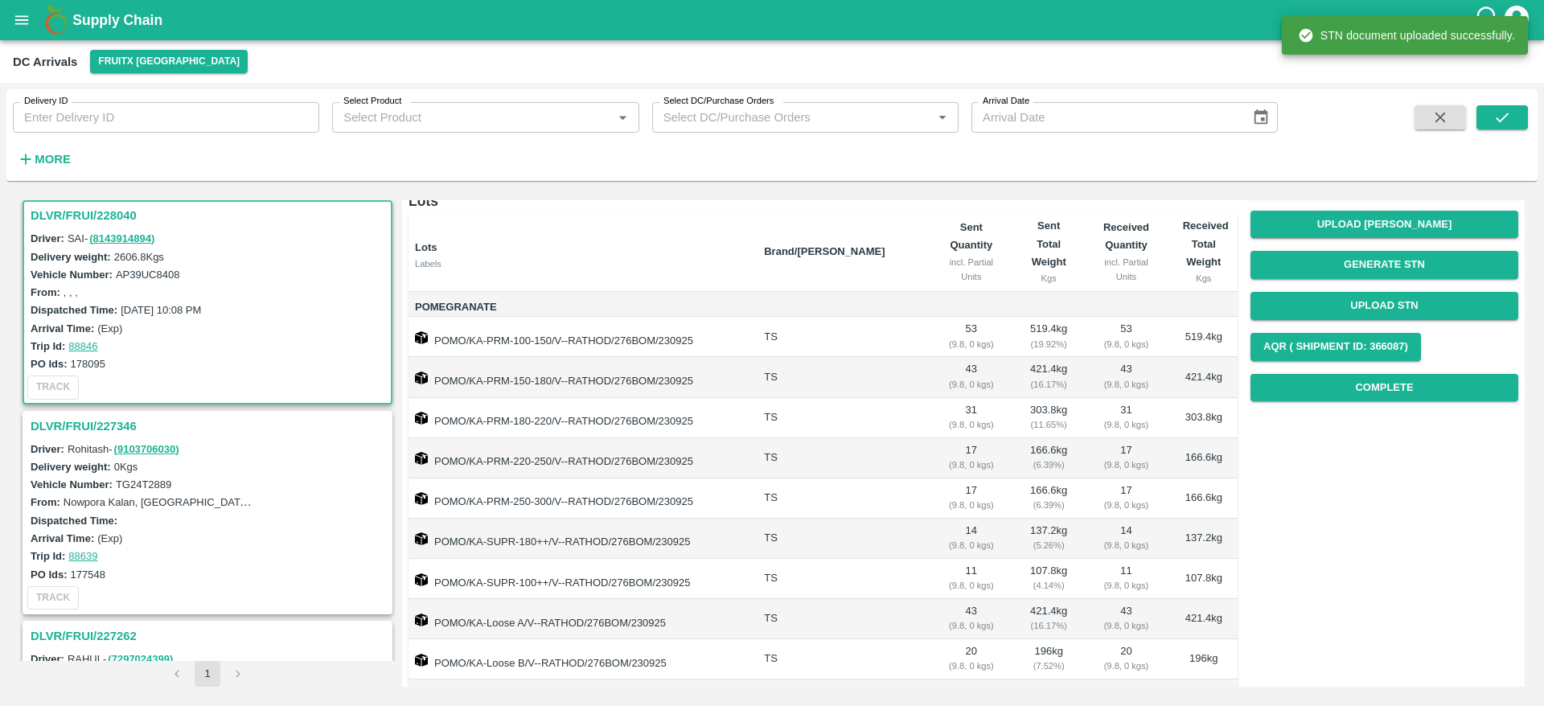
scroll to position [117, 0]
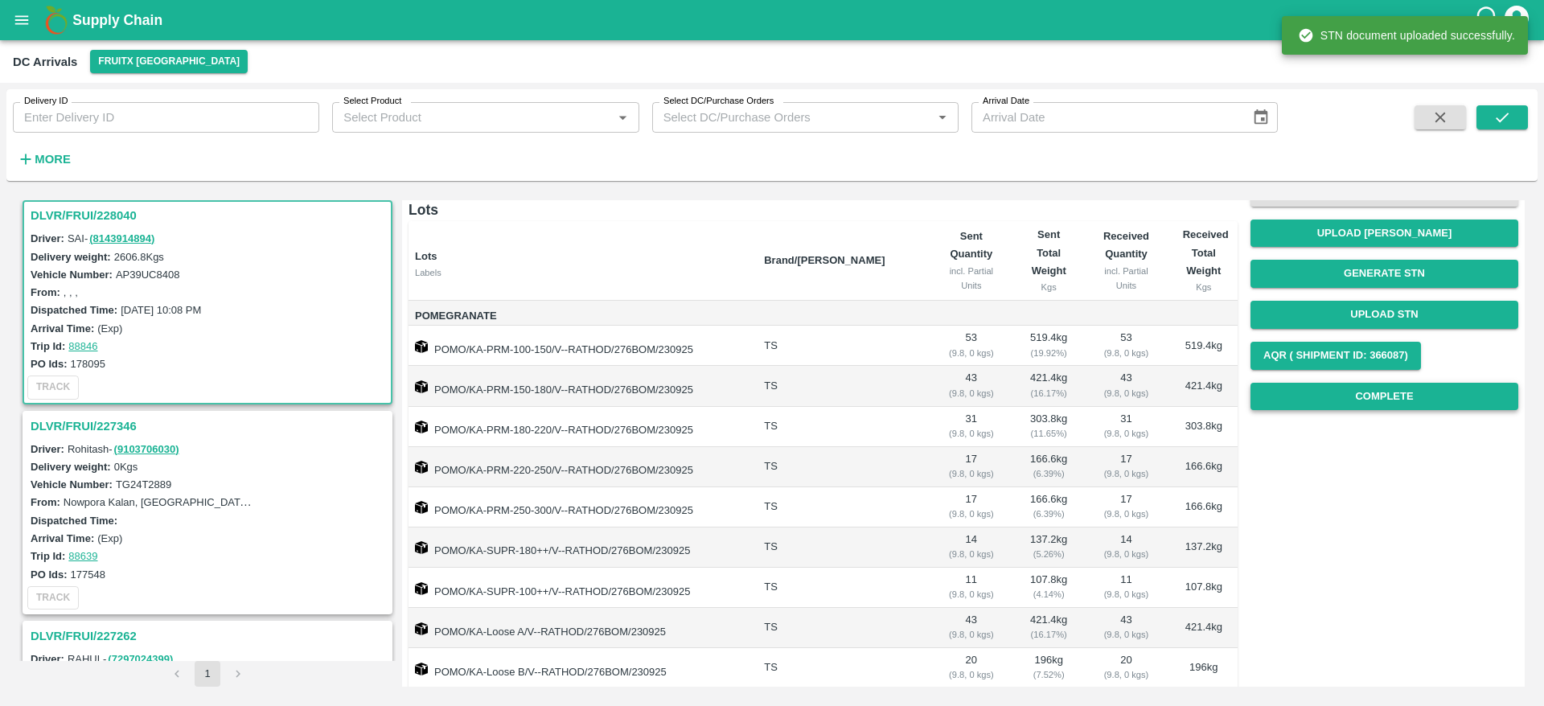
click at [1369, 408] on div "Record Arrival Sampling Unloading Completed Upload Tare Weight Generate STN Upl…" at bounding box center [1385, 253] width 268 height 327
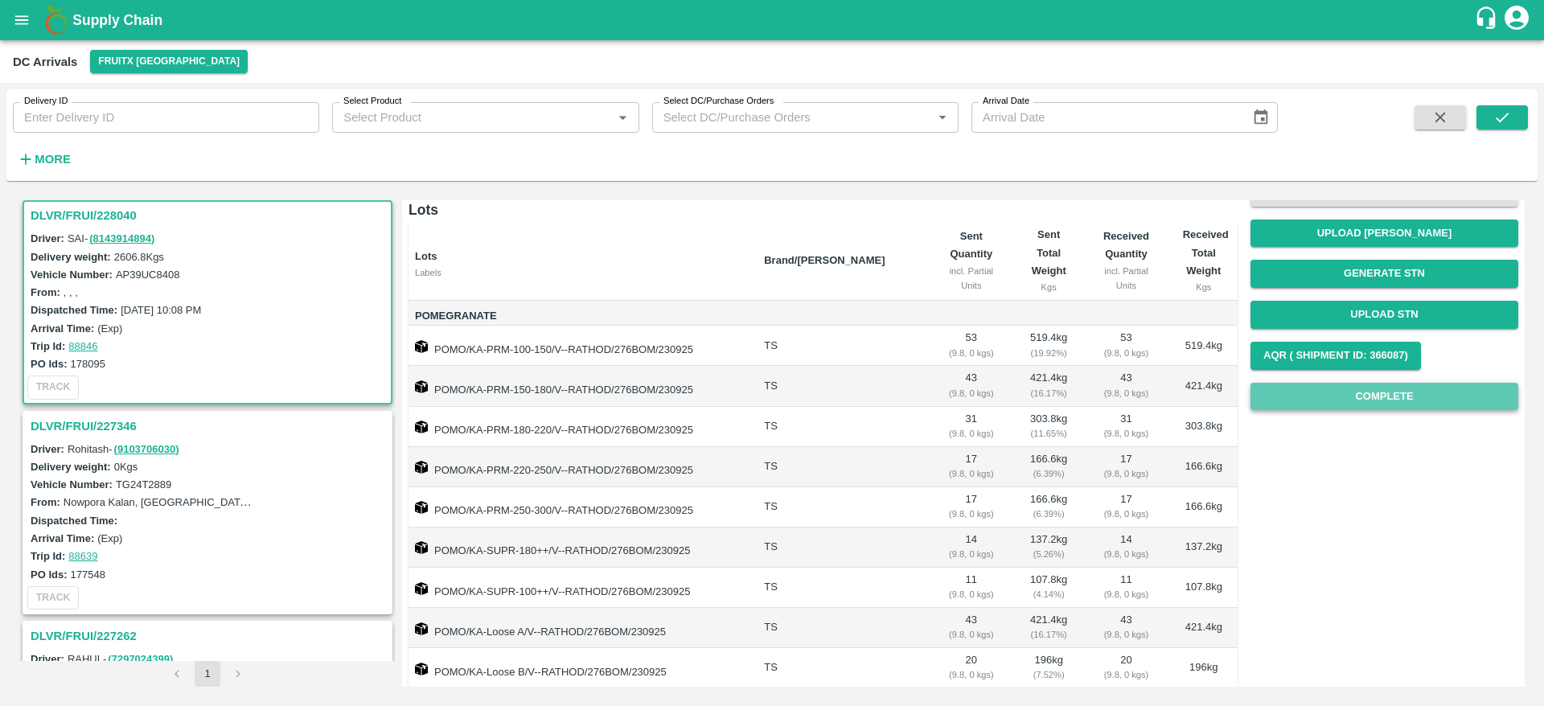
click at [1369, 408] on button "Complete" at bounding box center [1385, 397] width 268 height 28
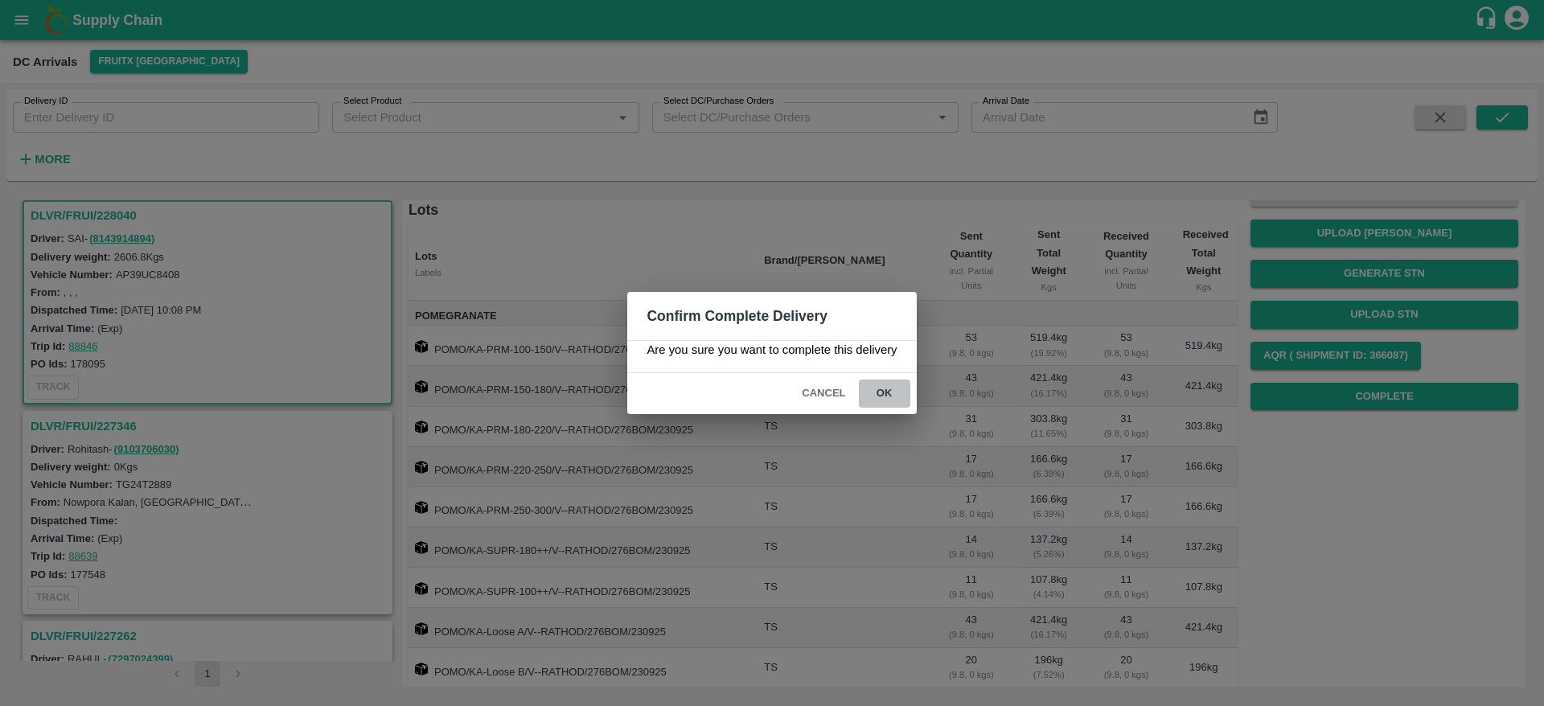
click at [890, 387] on button "ok" at bounding box center [884, 394] width 51 height 28
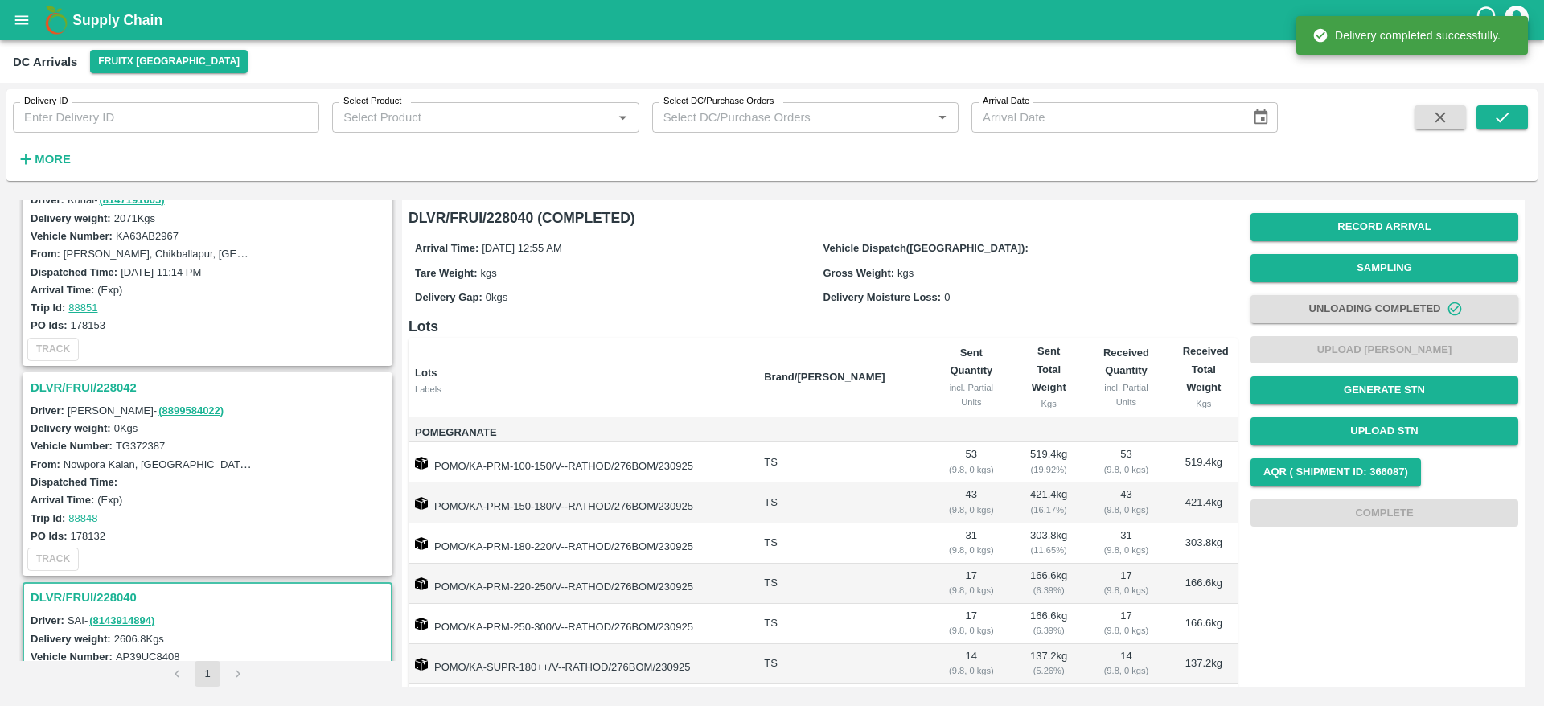
scroll to position [0, 0]
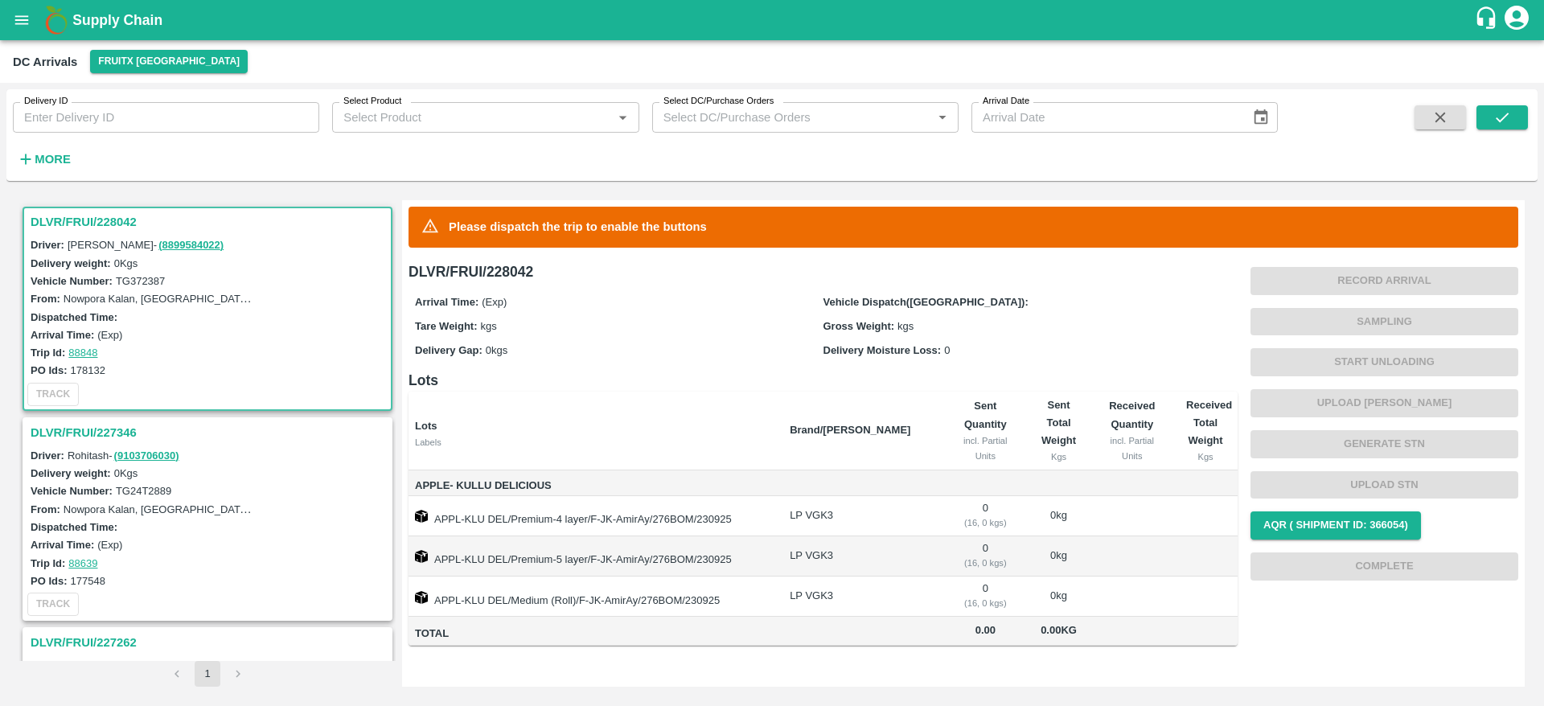
click at [73, 219] on h3 "DLVR/FRUI/228042" at bounding box center [210, 222] width 359 height 21
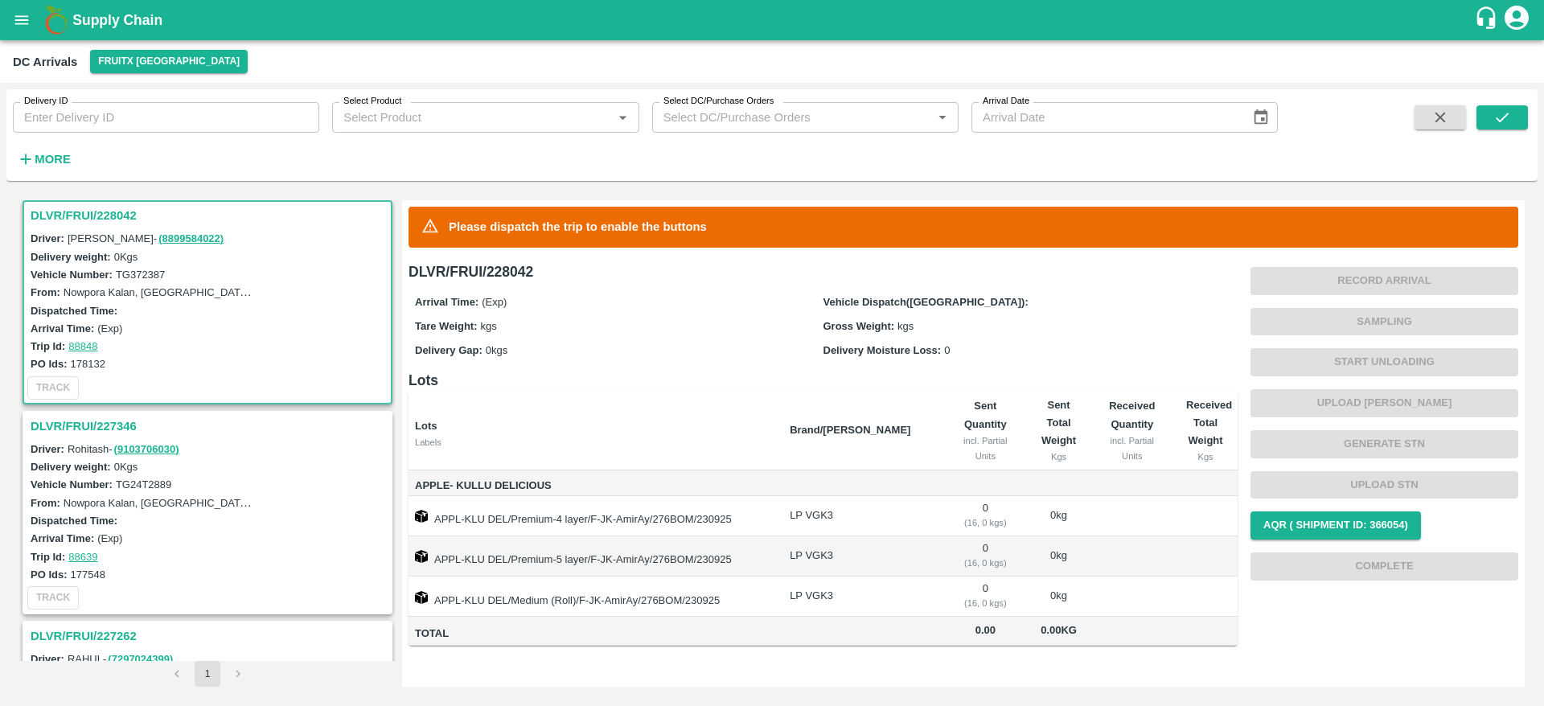
click at [81, 426] on h3 "DLVR/FRUI/227346" at bounding box center [210, 426] width 359 height 21
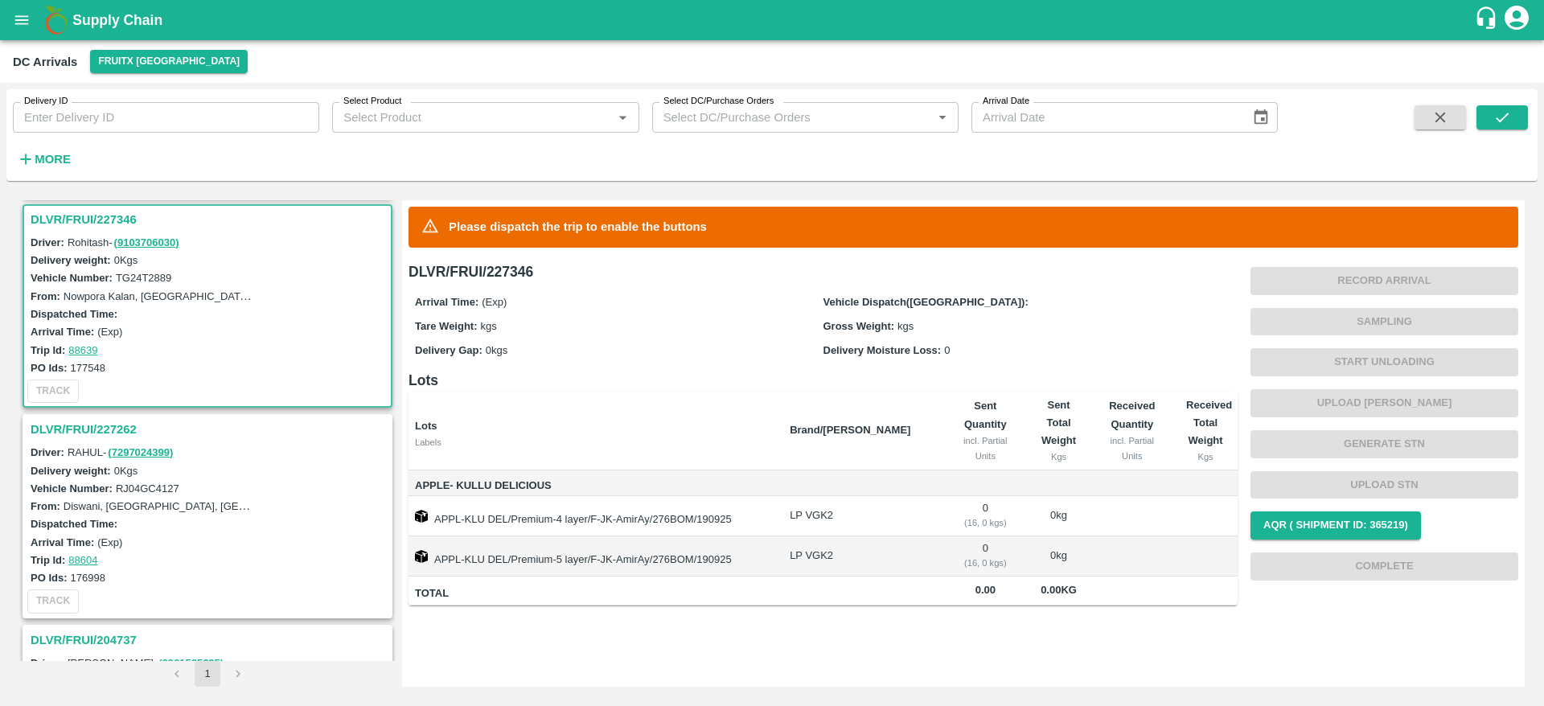
scroll to position [216, 0]
click at [62, 422] on h3 "DLVR/FRUI/227262" at bounding box center [210, 426] width 359 height 21
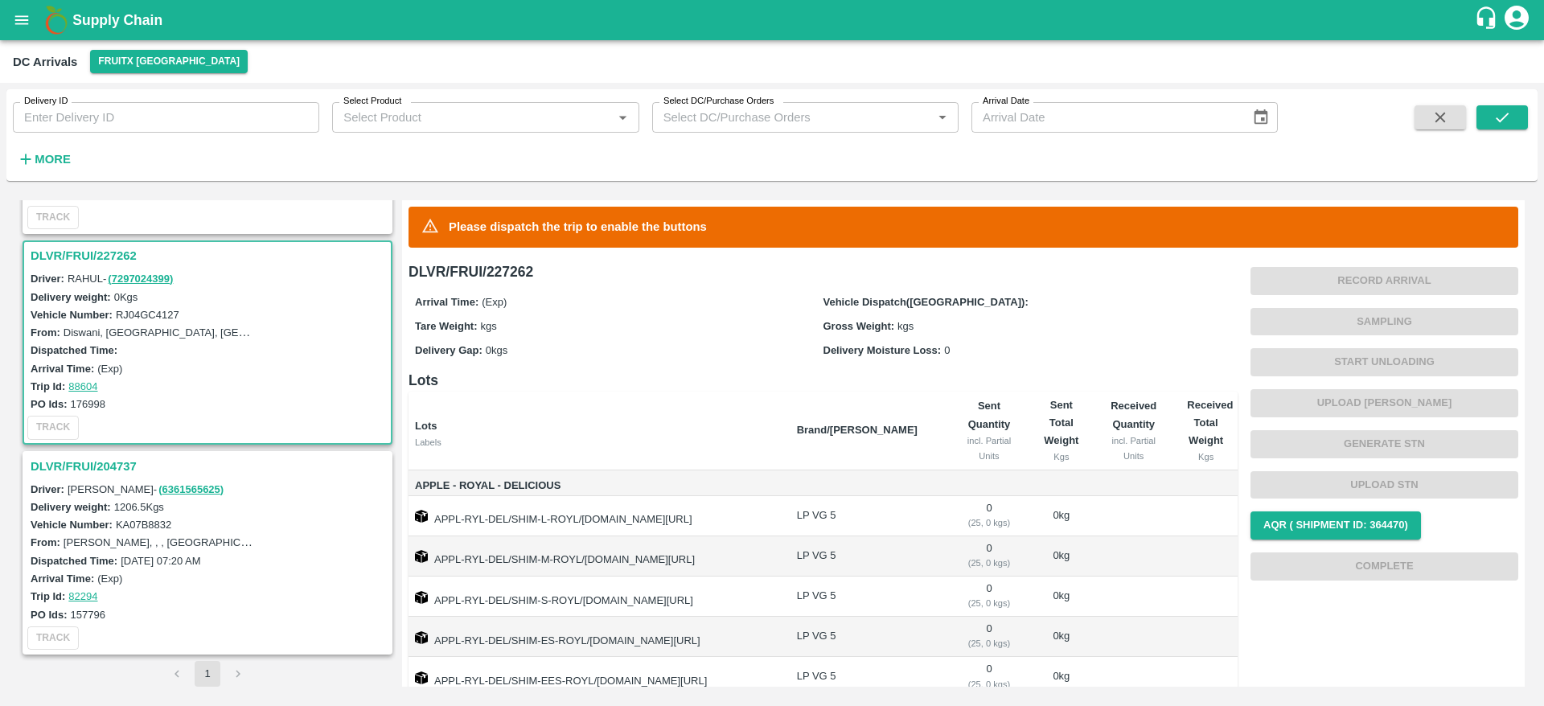
scroll to position [125, 0]
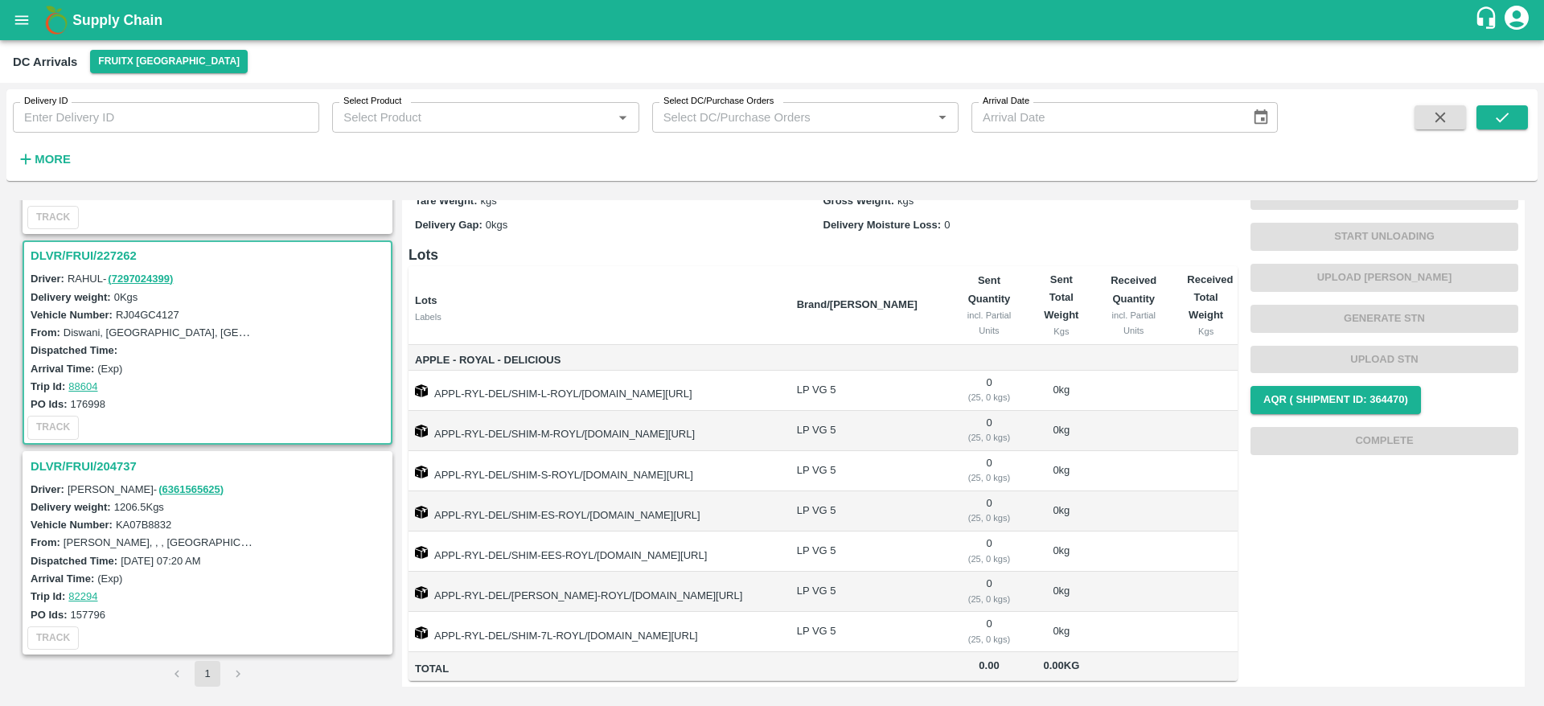
click at [93, 467] on h3 "DLVR/FRUI/204737" at bounding box center [210, 466] width 359 height 21
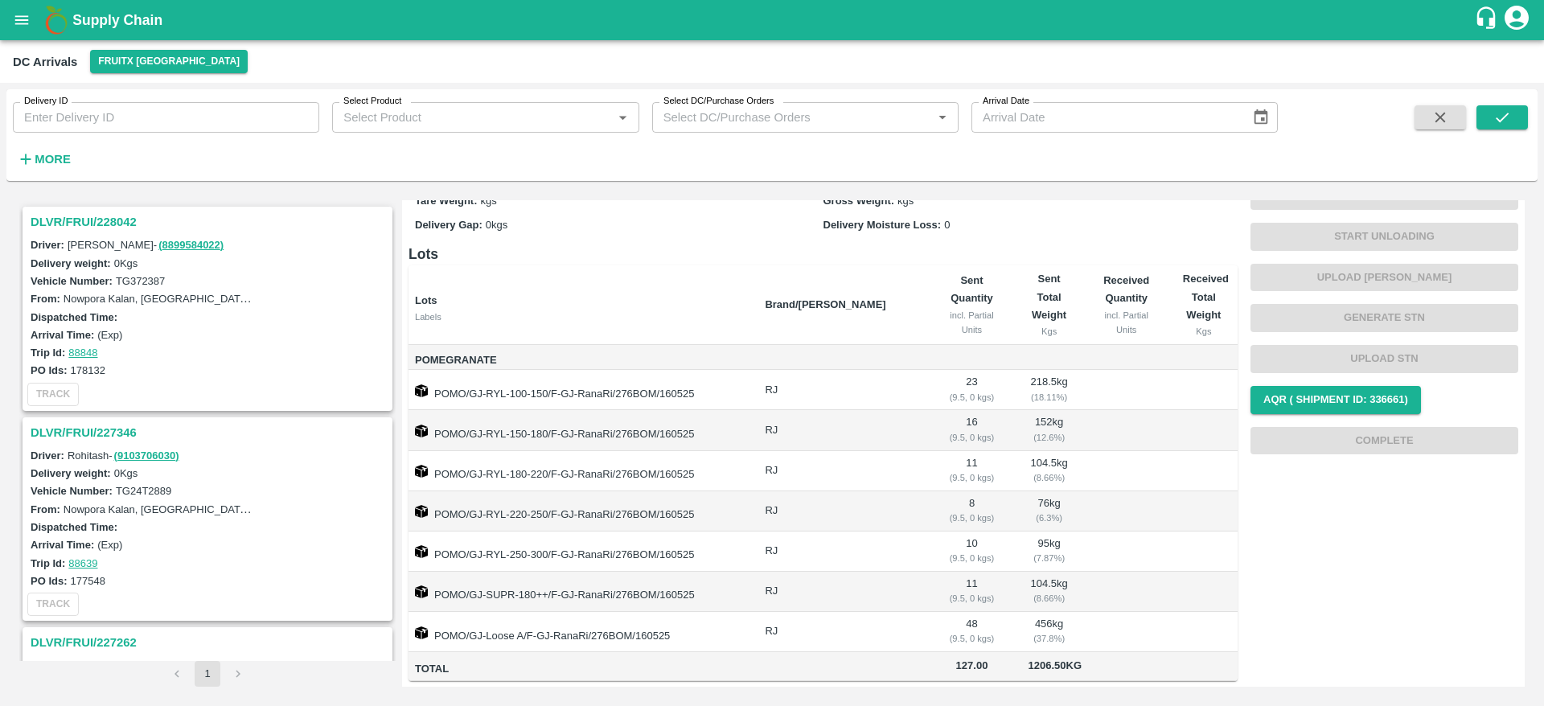
click at [77, 219] on h3 "DLVR/FRUI/228042" at bounding box center [210, 222] width 359 height 21
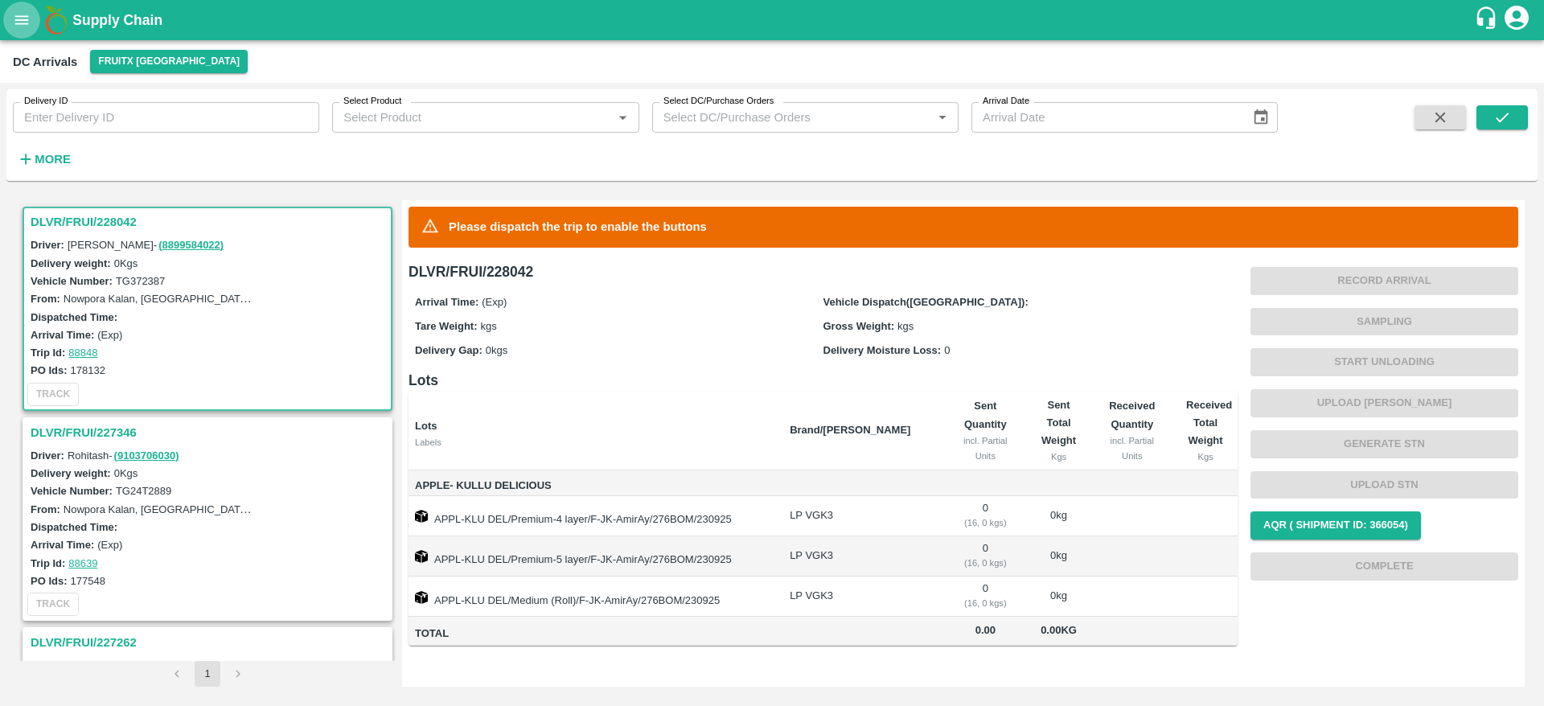
click at [31, 18] on button "open drawer" at bounding box center [21, 20] width 37 height 37
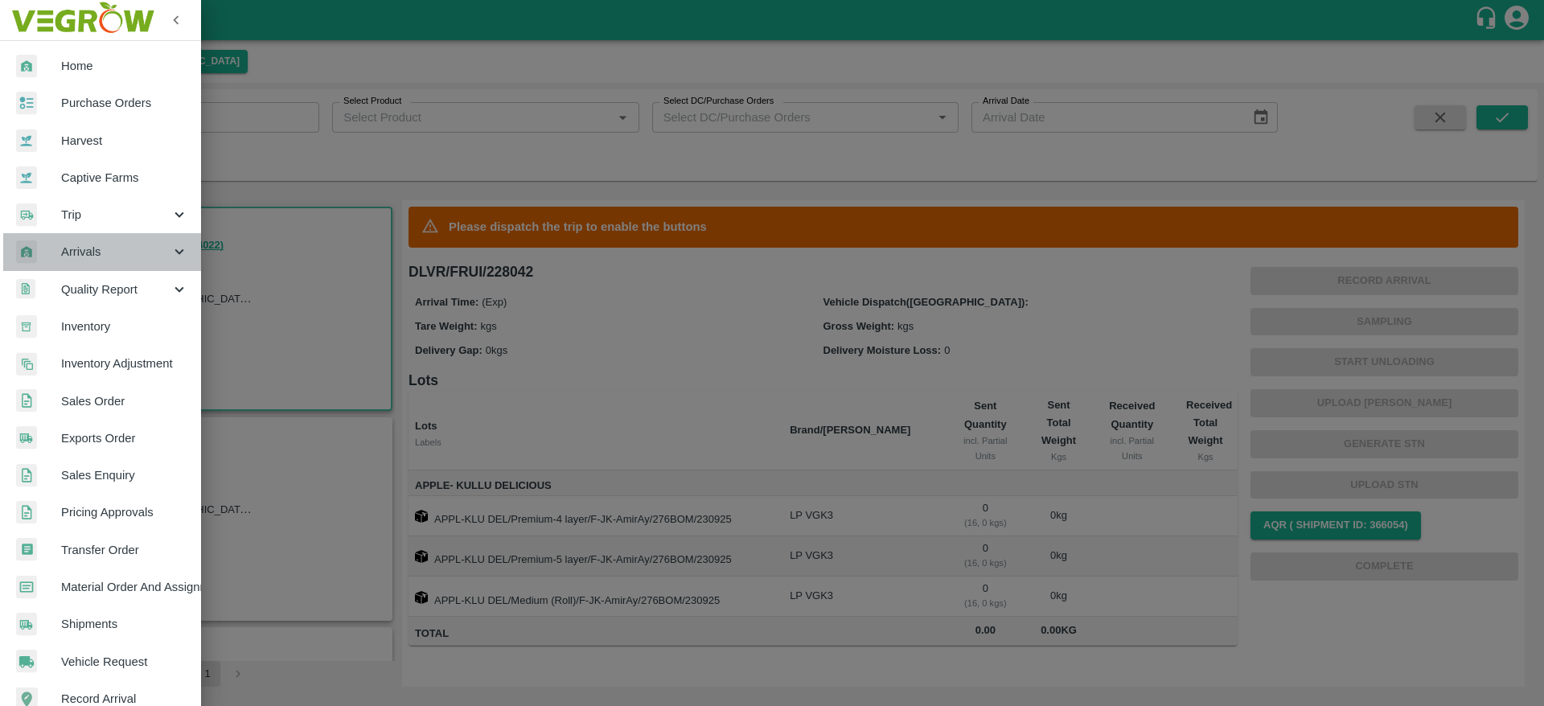
click at [121, 260] on span "Arrivals" at bounding box center [115, 252] width 109 height 18
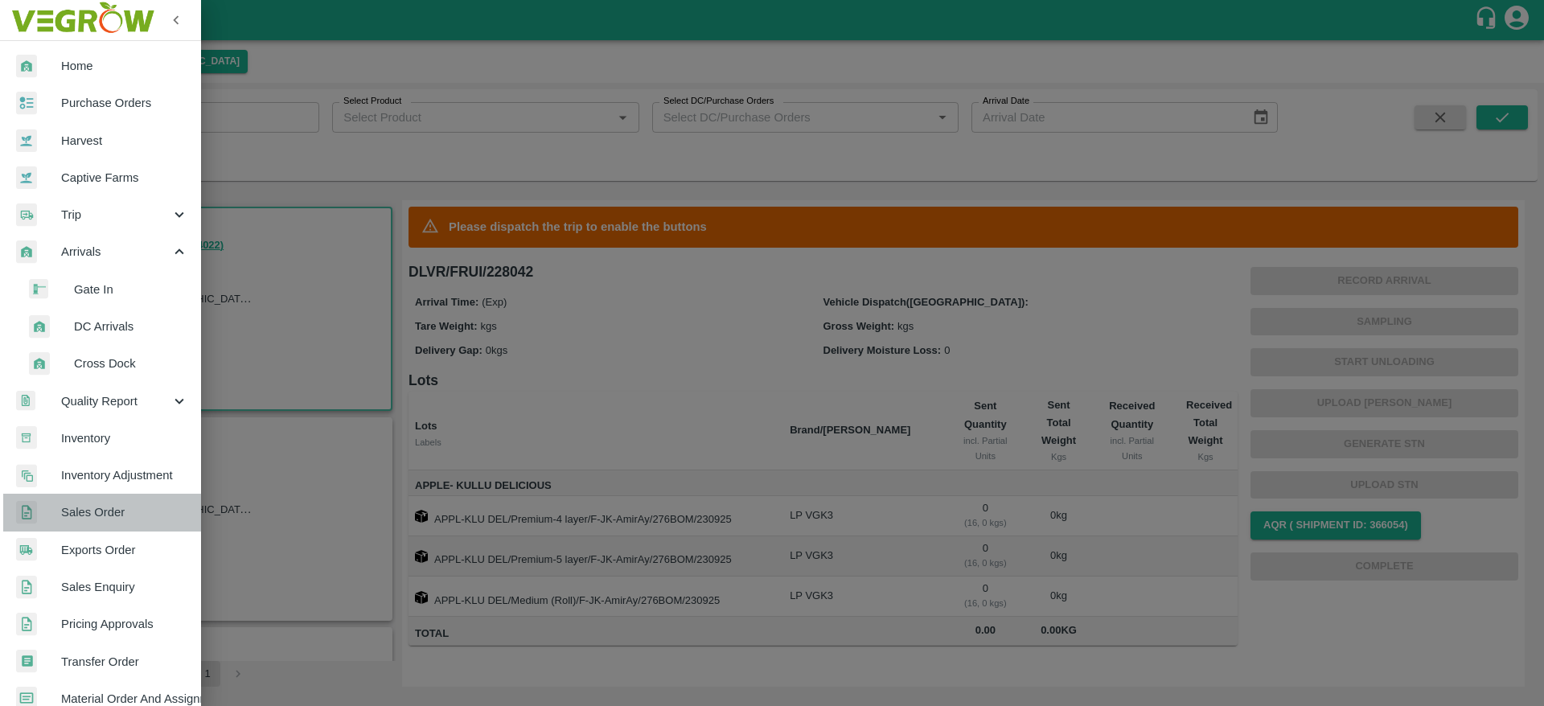
click at [105, 512] on span "Sales Order" at bounding box center [124, 513] width 127 height 18
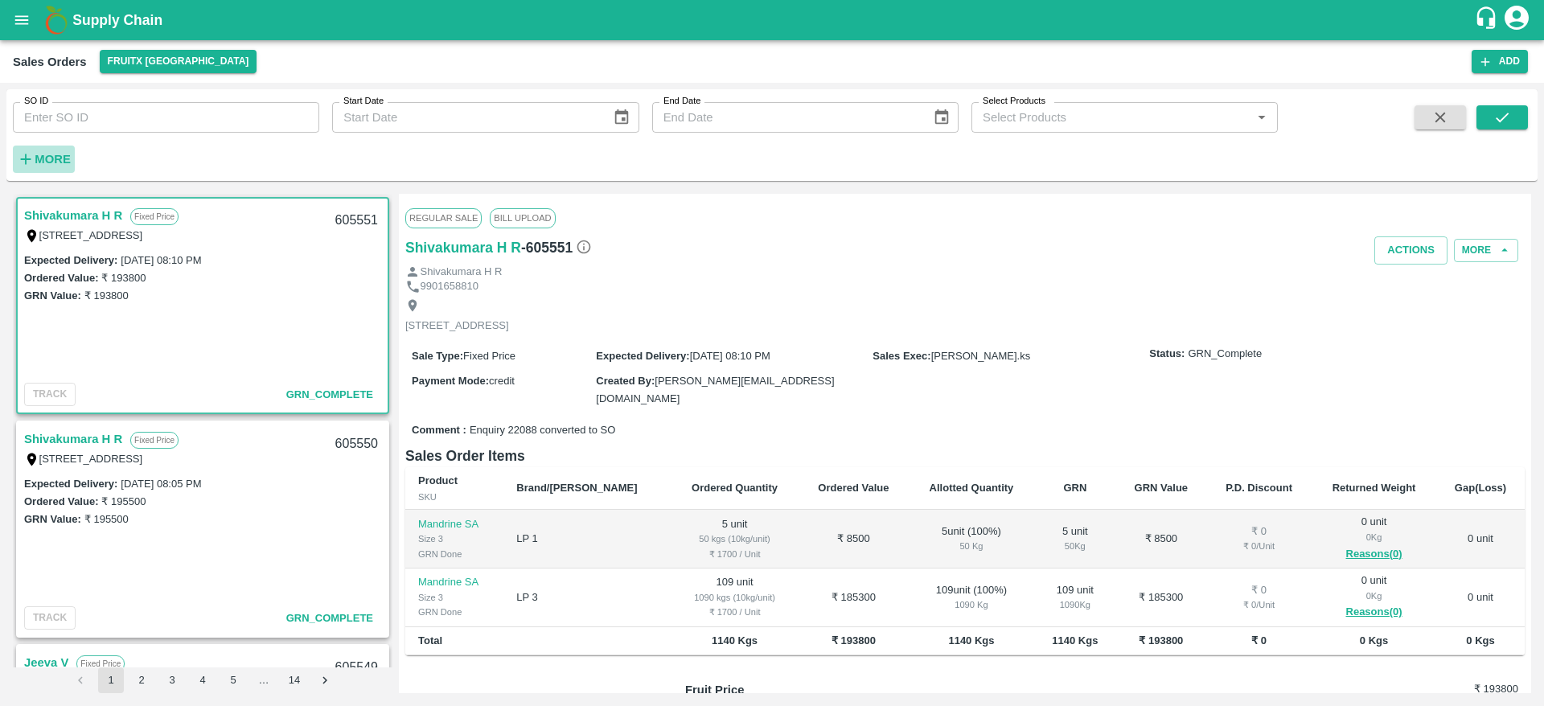
click at [60, 158] on strong "More" at bounding box center [53, 159] width 36 height 13
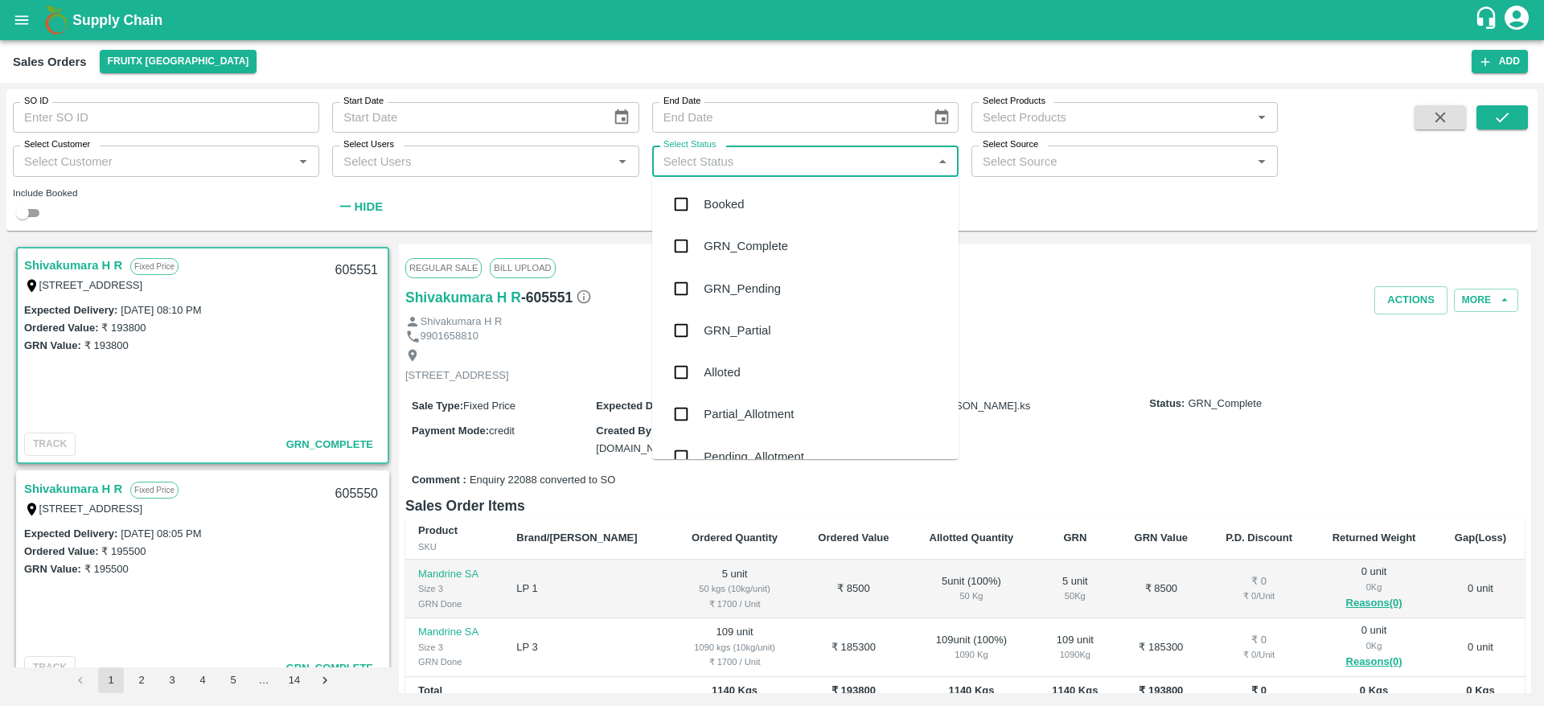
click at [689, 162] on input "Select Status" at bounding box center [792, 160] width 270 height 21
click at [735, 448] on div "Pending_Allotment" at bounding box center [754, 457] width 101 height 18
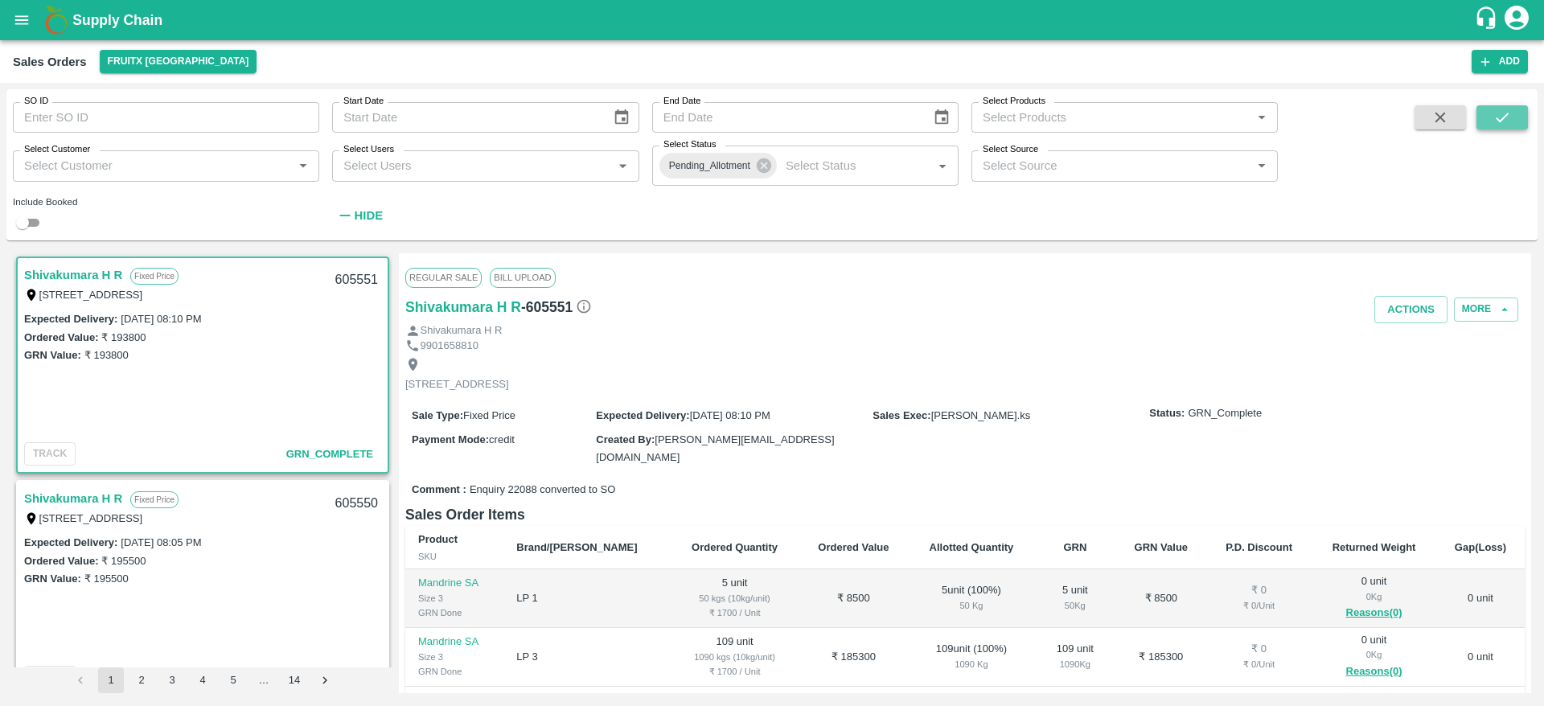
click at [1492, 121] on button "submit" at bounding box center [1502, 117] width 51 height 24
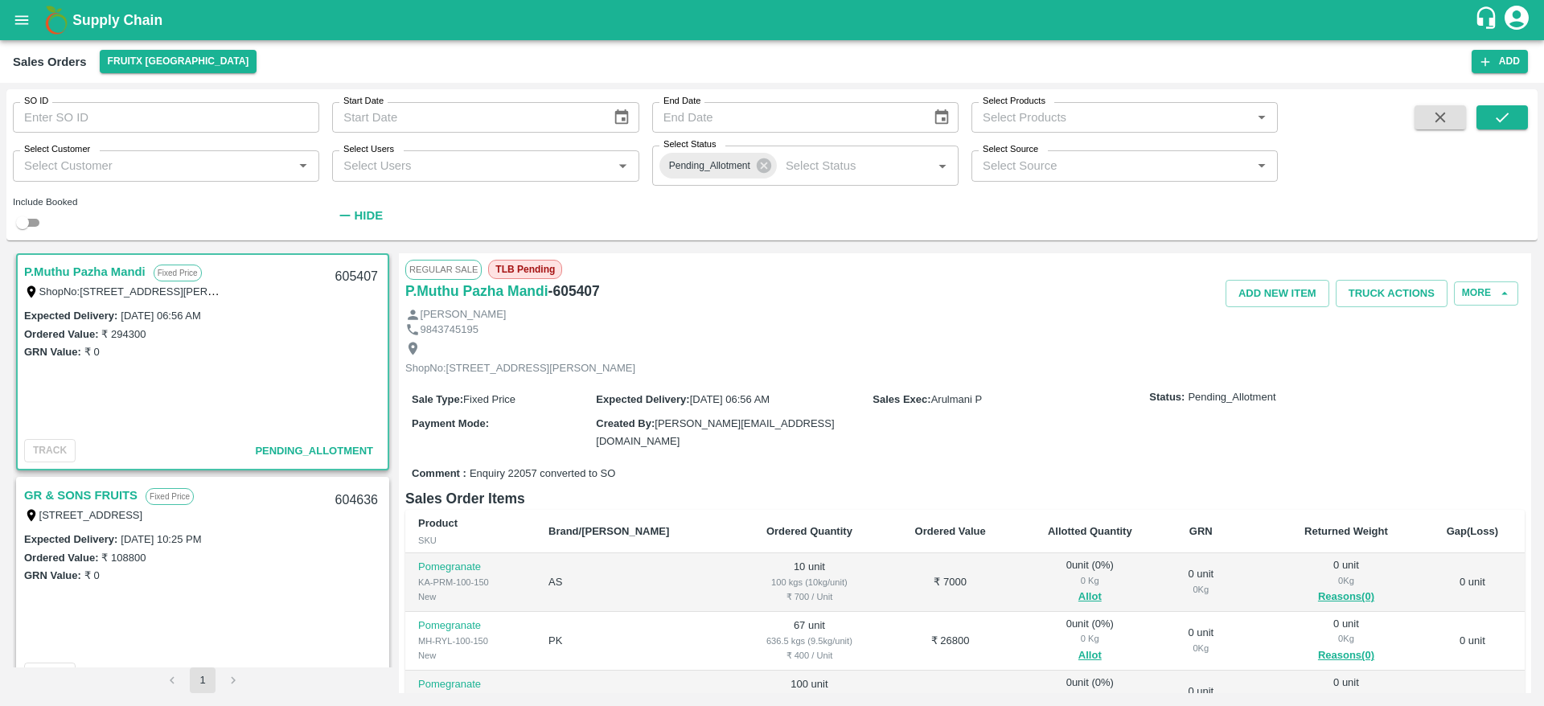
scroll to position [33, 0]
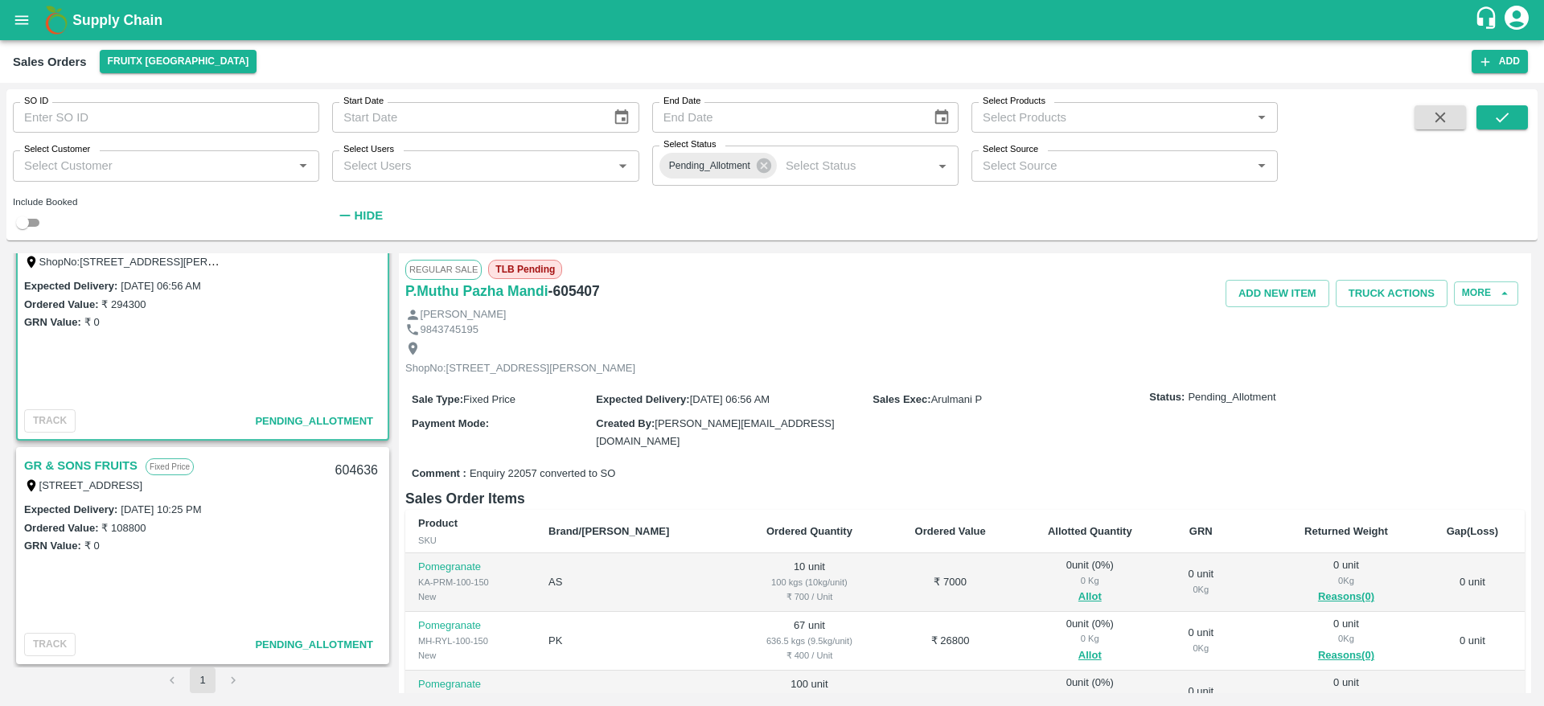
click at [73, 454] on div "GR & SONS FRUITS Fixed Price [STREET_ADDRESS] 604636" at bounding box center [203, 474] width 370 height 51
click at [76, 457] on link "GR & SONS FRUITS" at bounding box center [80, 465] width 113 height 21
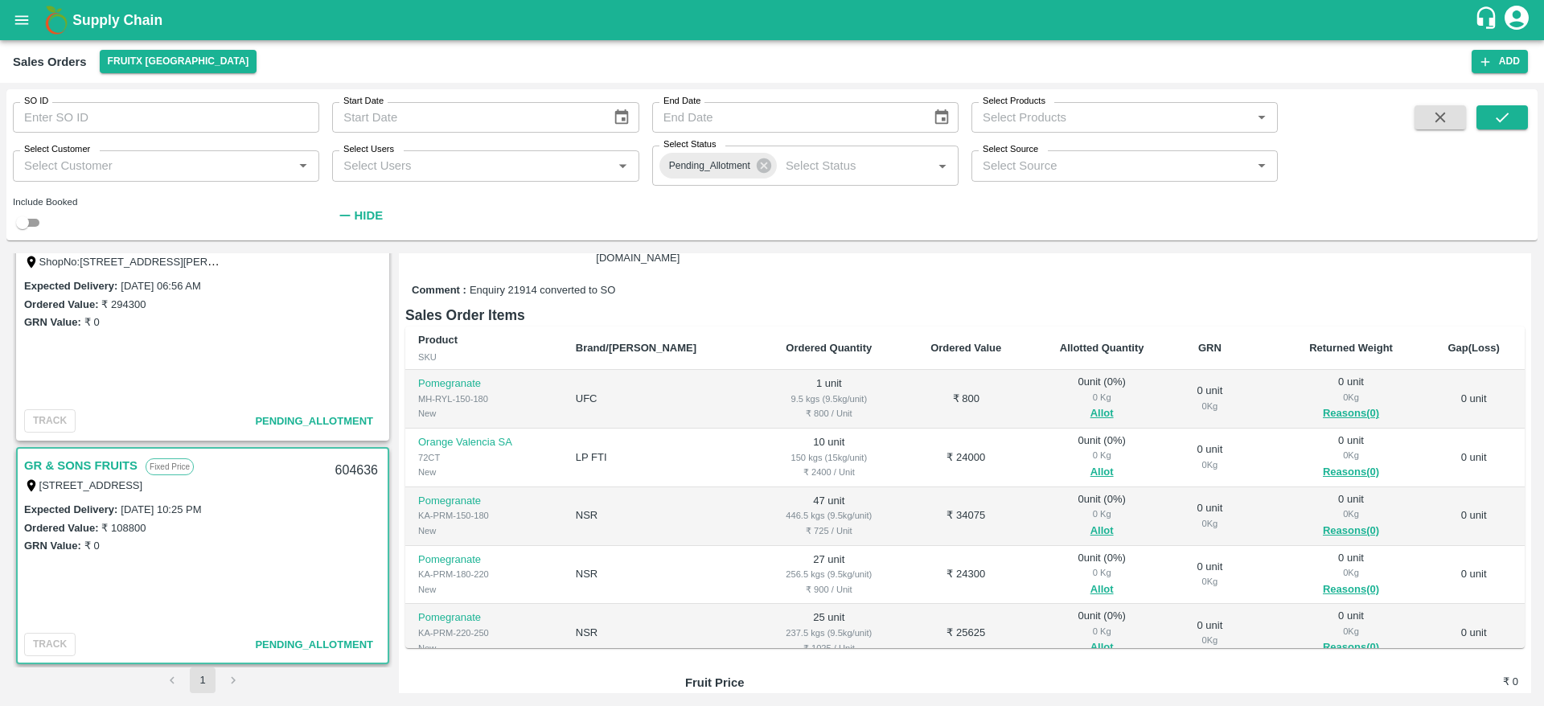
scroll to position [187, 0]
click at [1091, 407] on button "Allot" at bounding box center [1102, 410] width 23 height 19
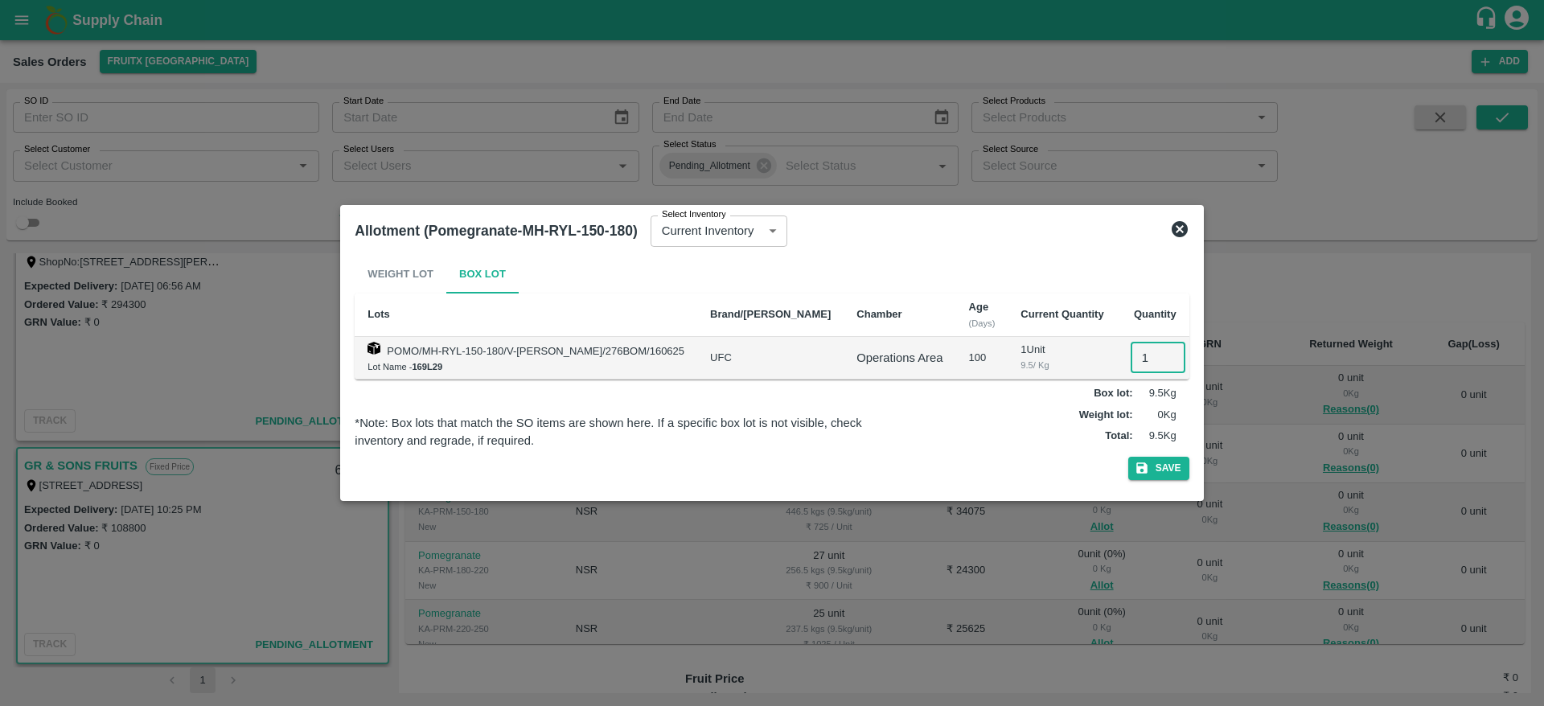
click at [1131, 366] on input "1" at bounding box center [1158, 358] width 55 height 31
type input "1"
click at [1149, 471] on button "Save" at bounding box center [1159, 468] width 61 height 23
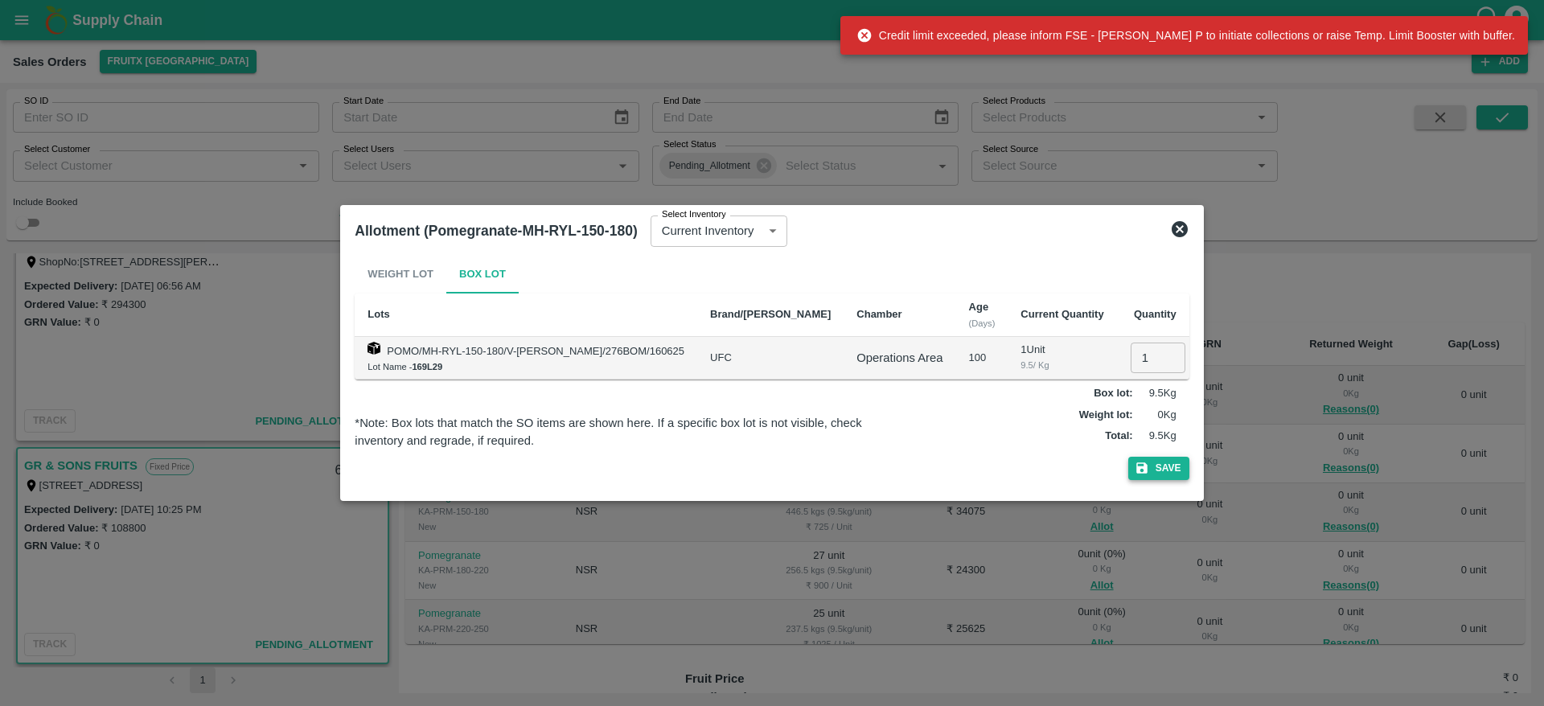
click at [1137, 467] on icon "button" at bounding box center [1142, 468] width 11 height 11
click at [1174, 232] on icon at bounding box center [1180, 229] width 16 height 16
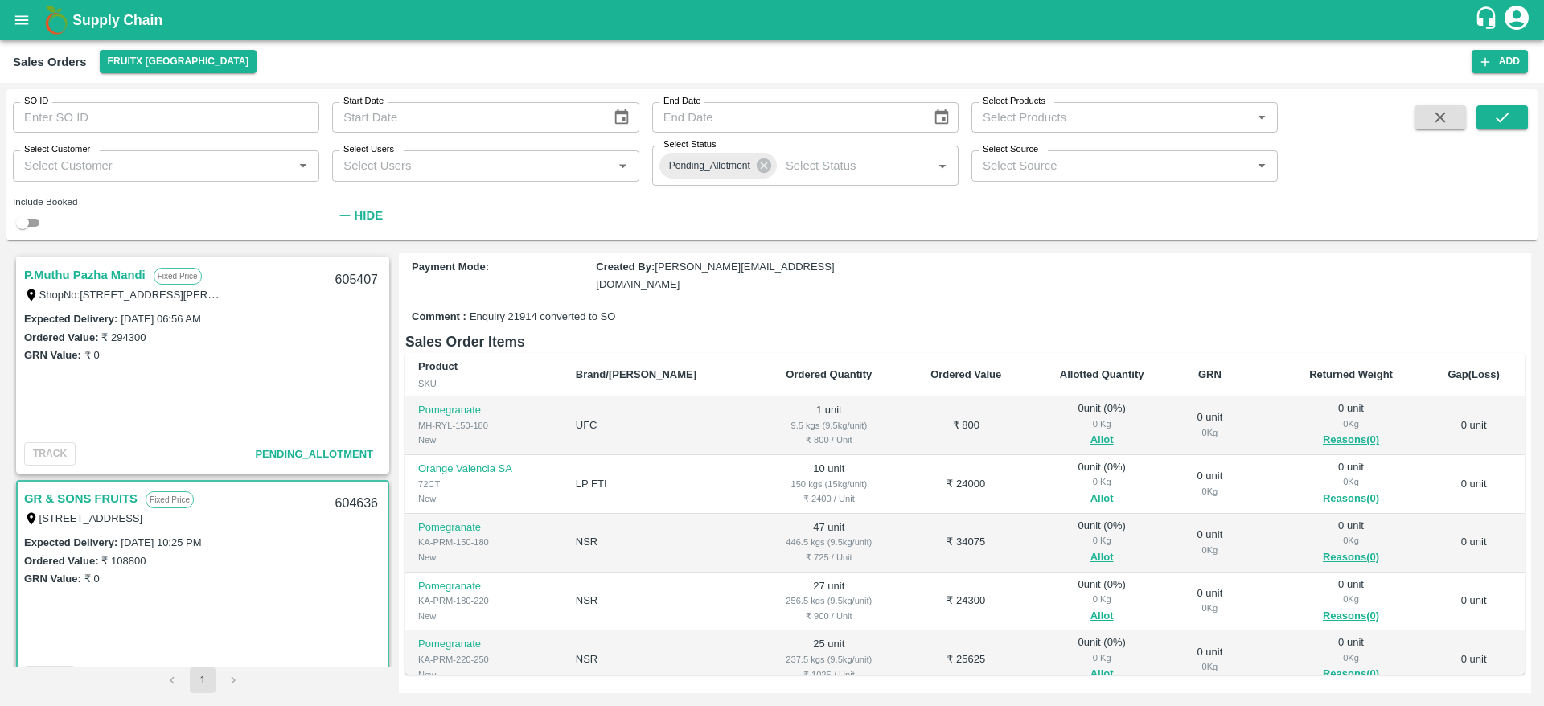
scroll to position [157, 0]
click at [107, 26] on b "Supply Chain" at bounding box center [117, 20] width 90 height 16
